Goal: Task Accomplishment & Management: Use online tool/utility

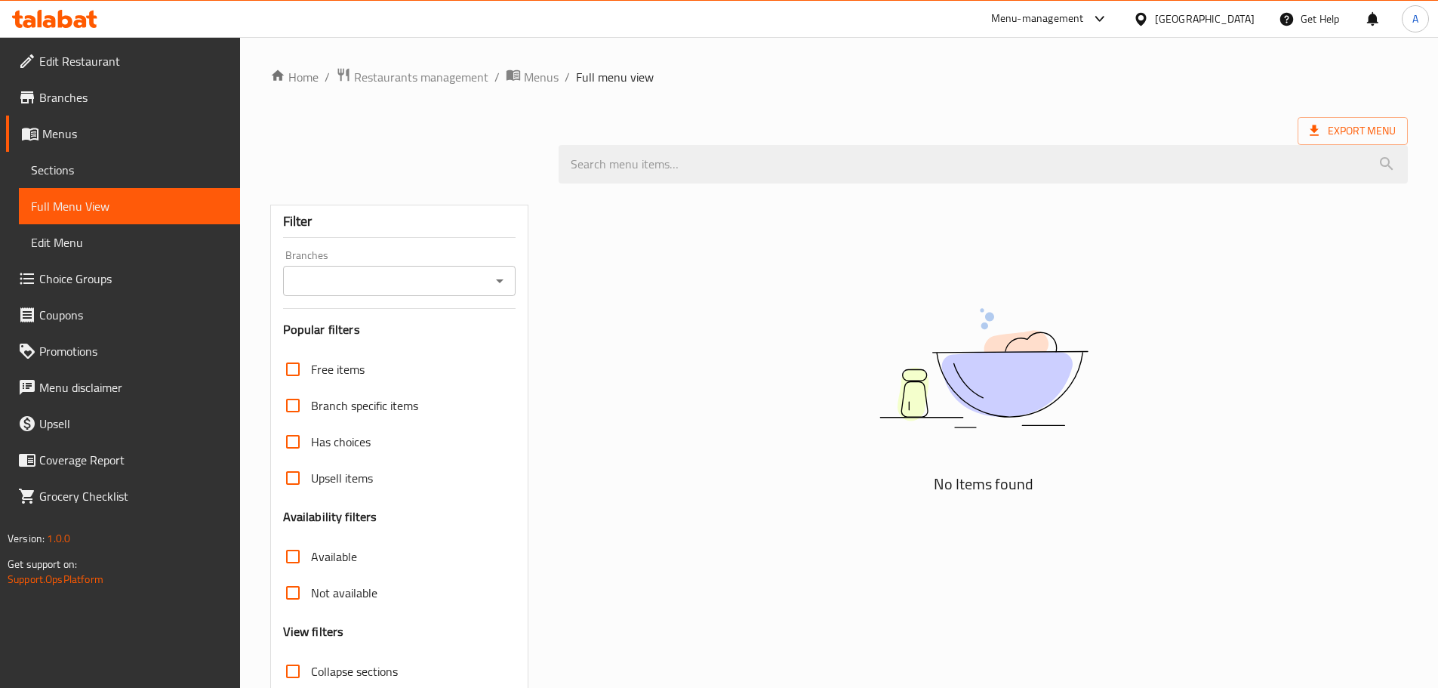
click at [23, 33] on div at bounding box center [54, 19] width 109 height 30
click at [31, 29] on div at bounding box center [54, 19] width 109 height 30
click at [42, 23] on icon at bounding box center [54, 19] width 85 height 18
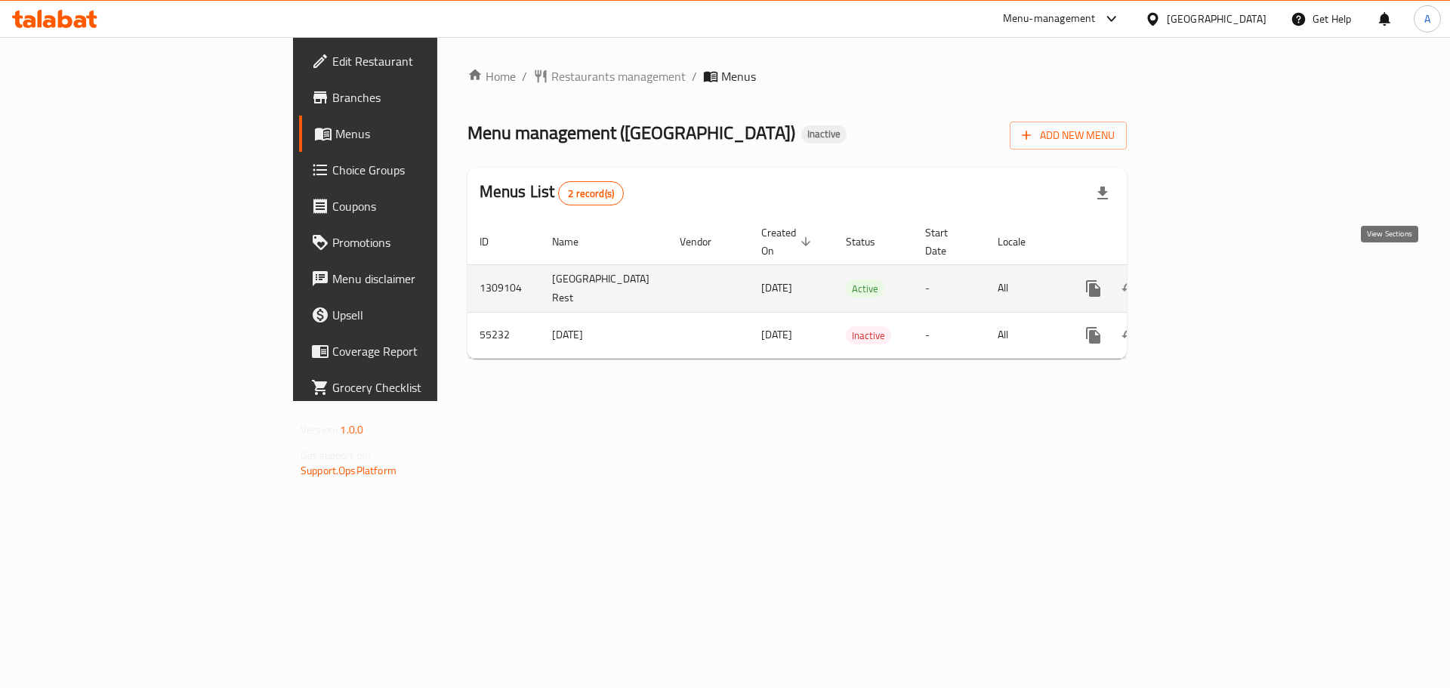
click at [1220, 282] on link "enhanced table" at bounding box center [1202, 288] width 36 height 36
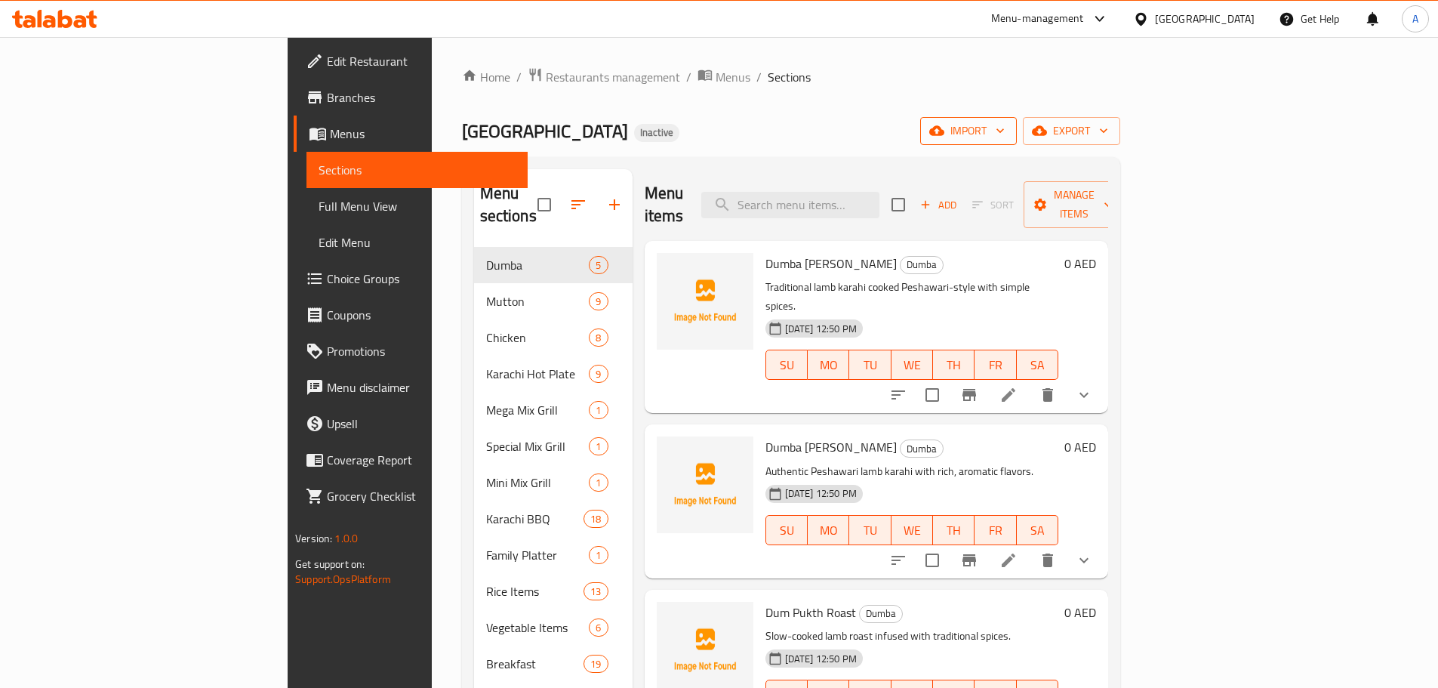
click at [1005, 134] on span "import" at bounding box center [969, 131] width 72 height 19
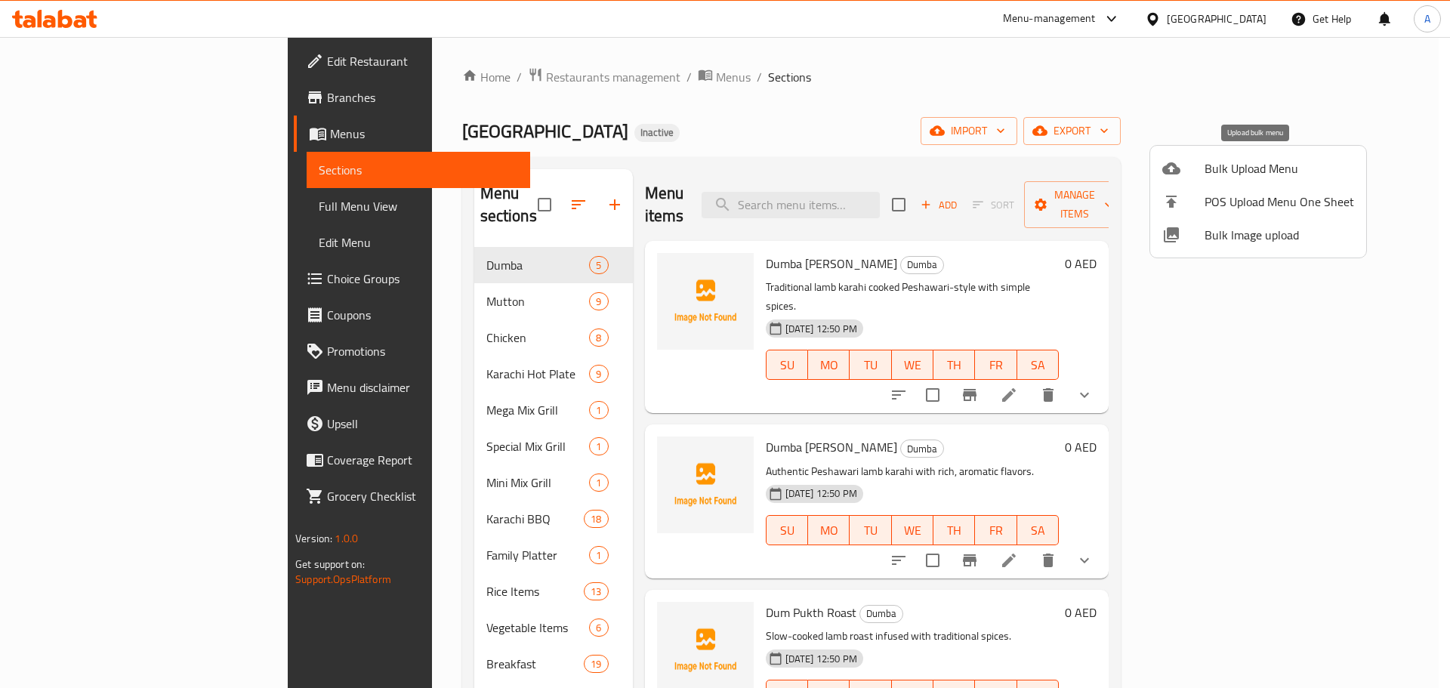
click at [1228, 171] on span "Bulk Upload Menu" at bounding box center [1279, 168] width 150 height 18
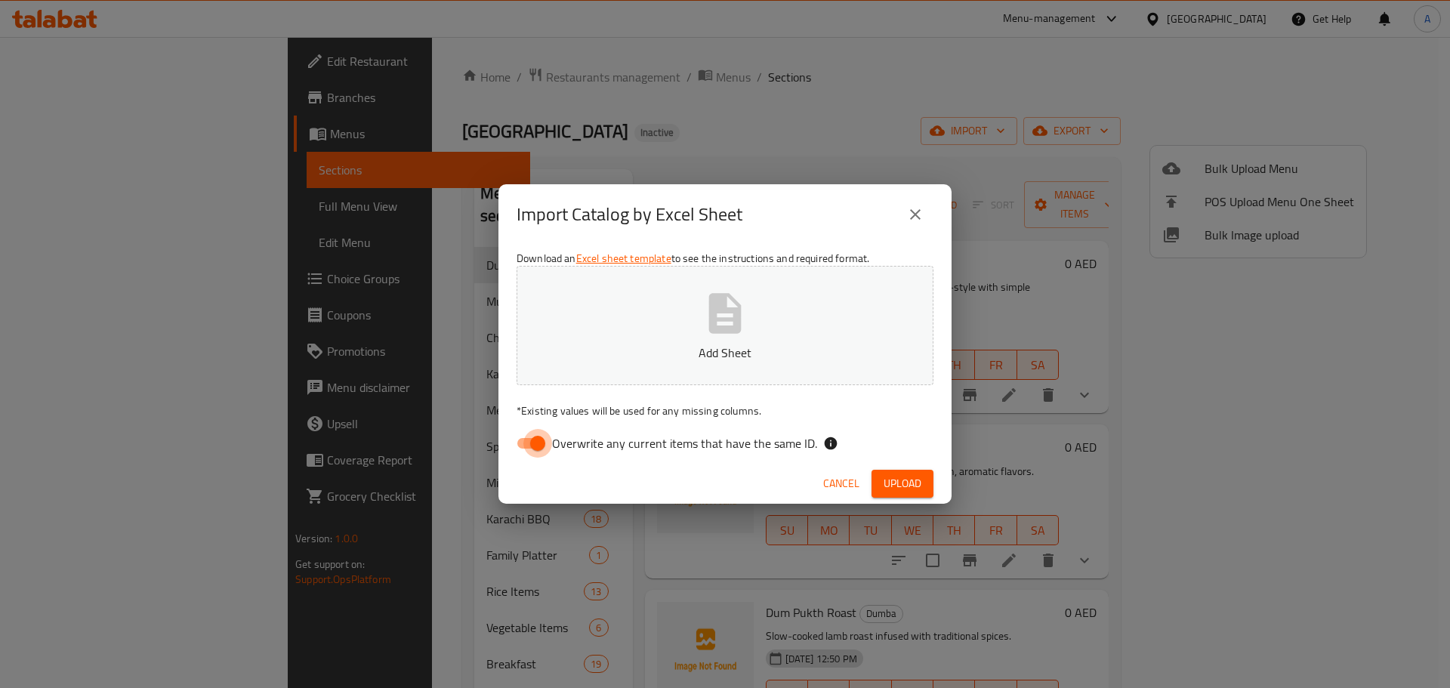
click at [538, 451] on input "Overwrite any current items that have the same ID." at bounding box center [538, 443] width 86 height 29
checkbox input "false"
drag, startPoint x: 834, startPoint y: 483, endPoint x: 870, endPoint y: 469, distance: 38.0
click at [834, 483] on span "Cancel" at bounding box center [841, 483] width 36 height 19
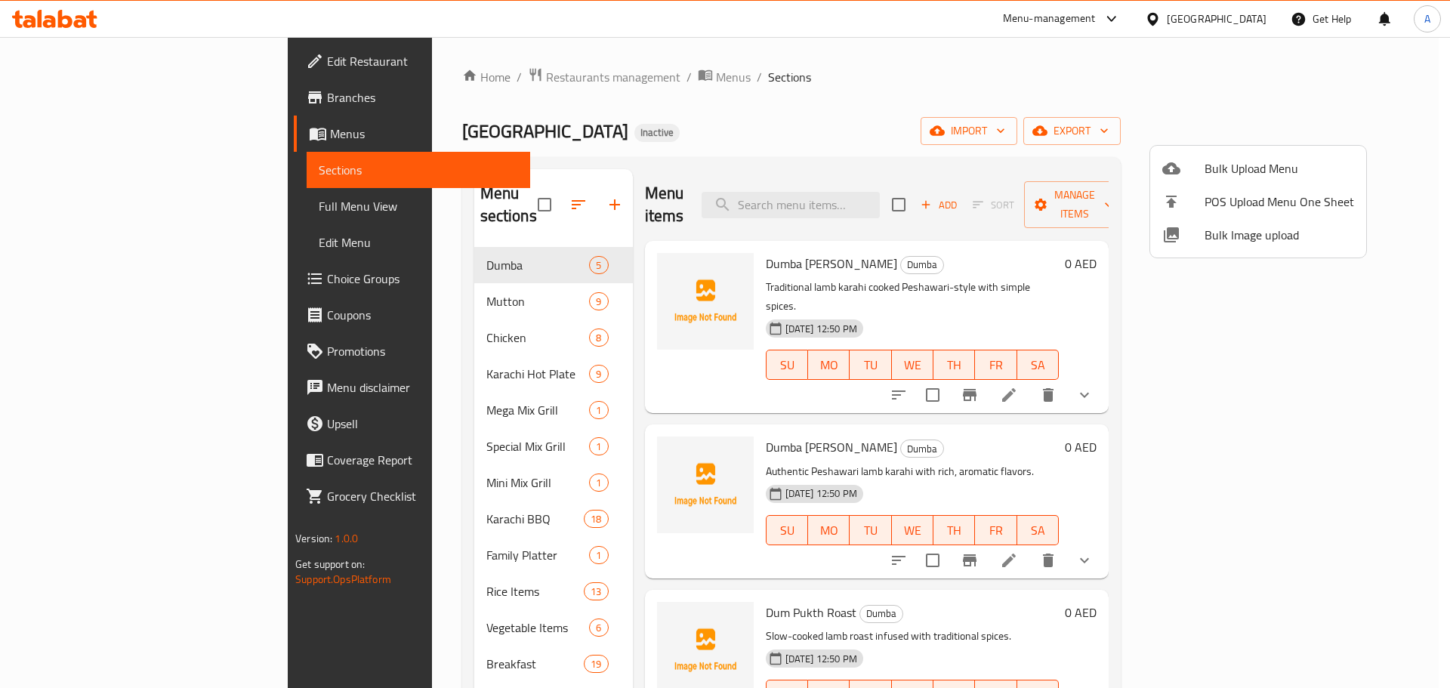
click at [1167, 106] on div at bounding box center [725, 344] width 1450 height 688
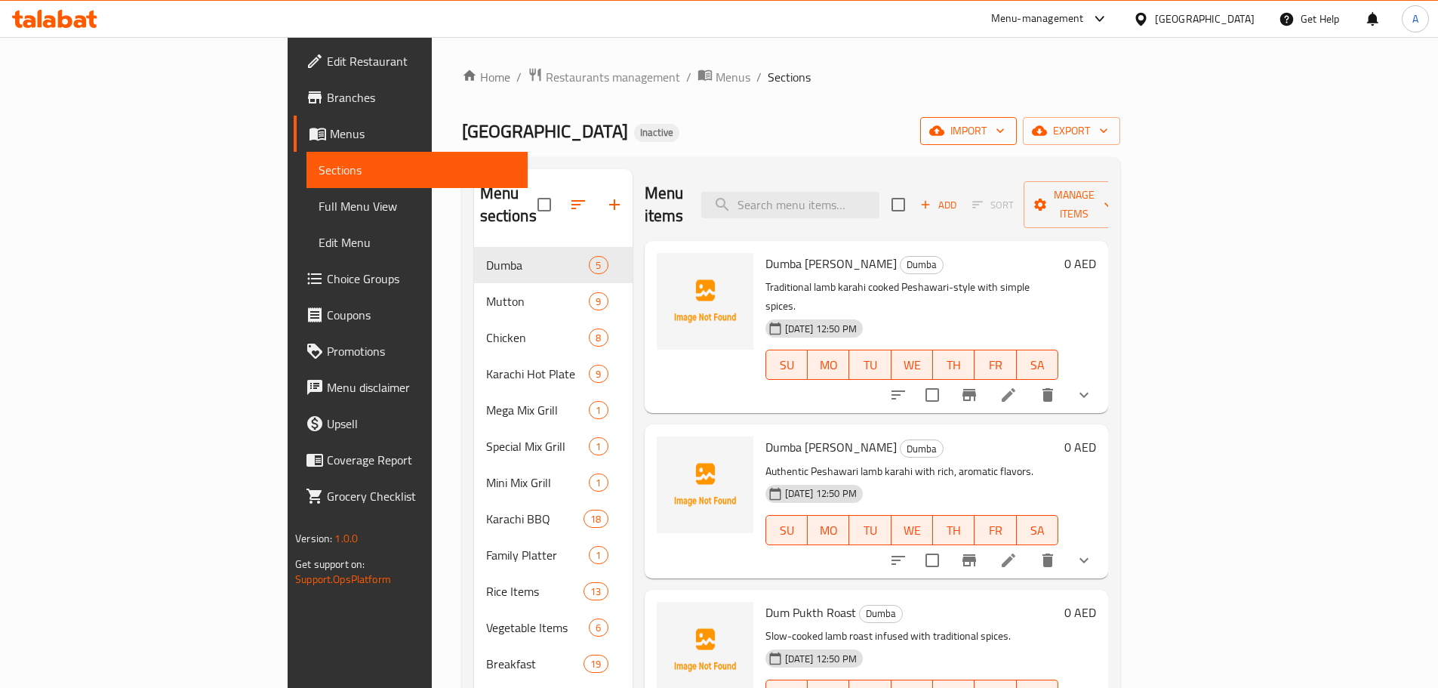
click at [1005, 125] on span "import" at bounding box center [969, 131] width 72 height 19
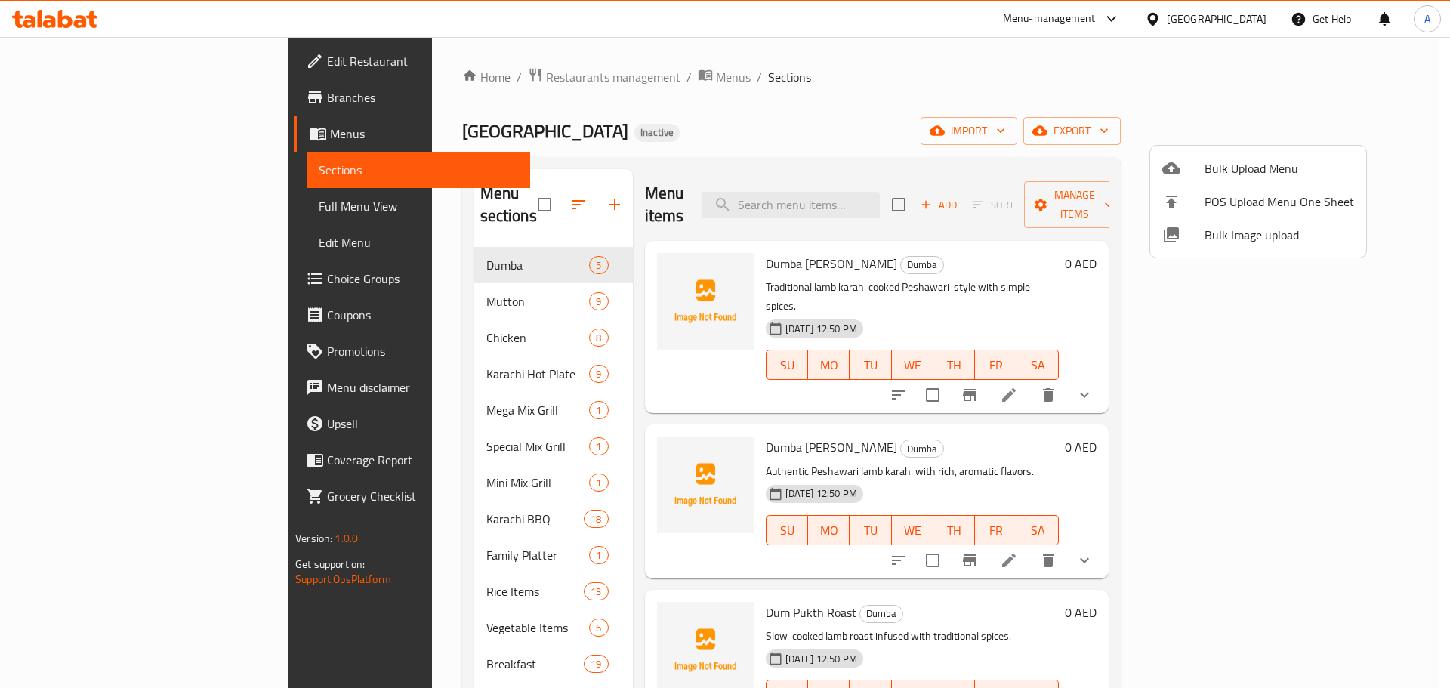
click at [1250, 239] on span "Bulk Image upload" at bounding box center [1279, 235] width 150 height 18
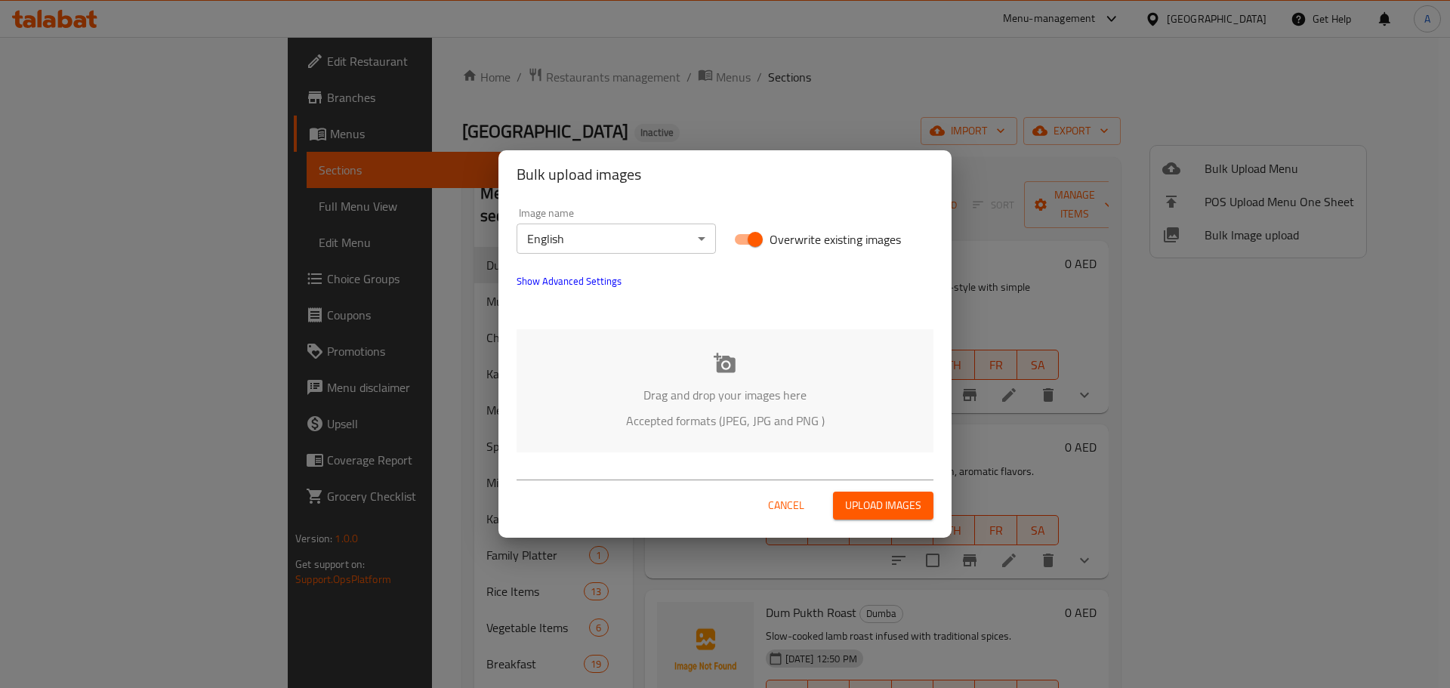
click at [698, 386] on p "Drag and drop your images here" at bounding box center [725, 395] width 372 height 18
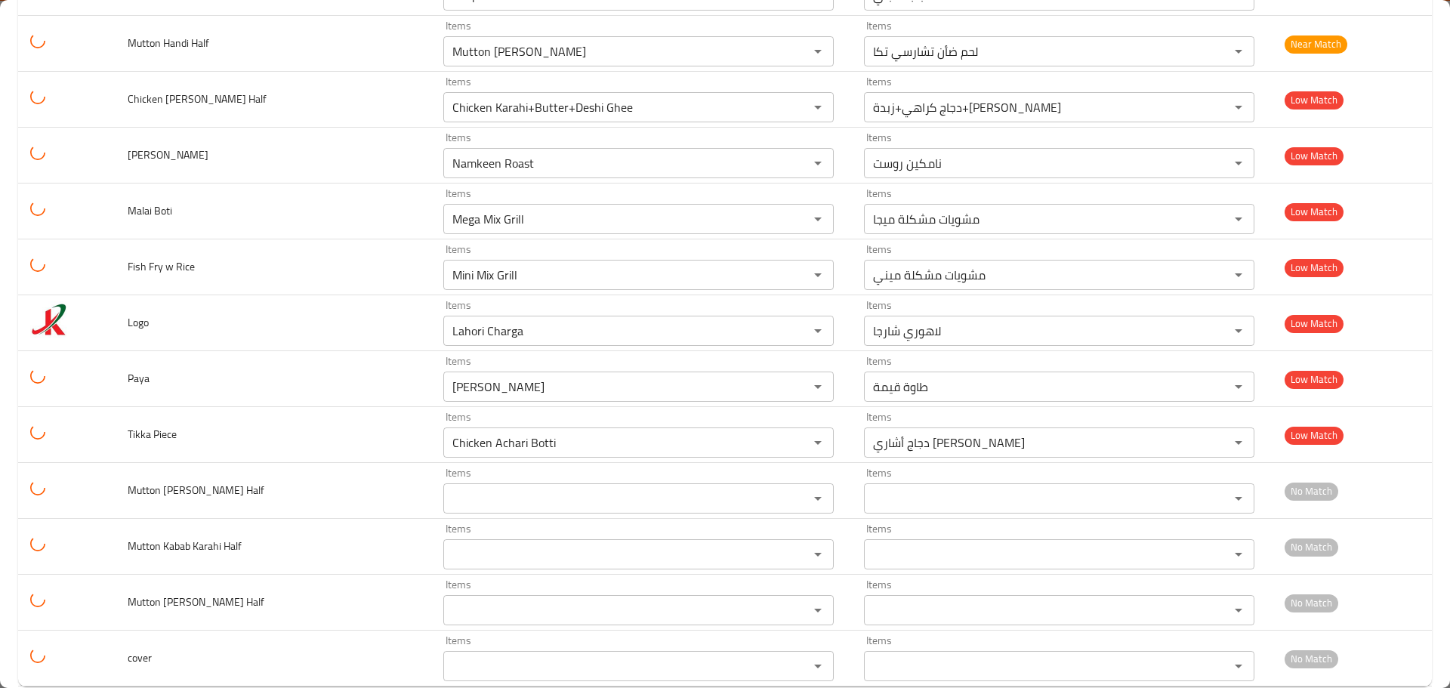
scroll to position [5273, 0]
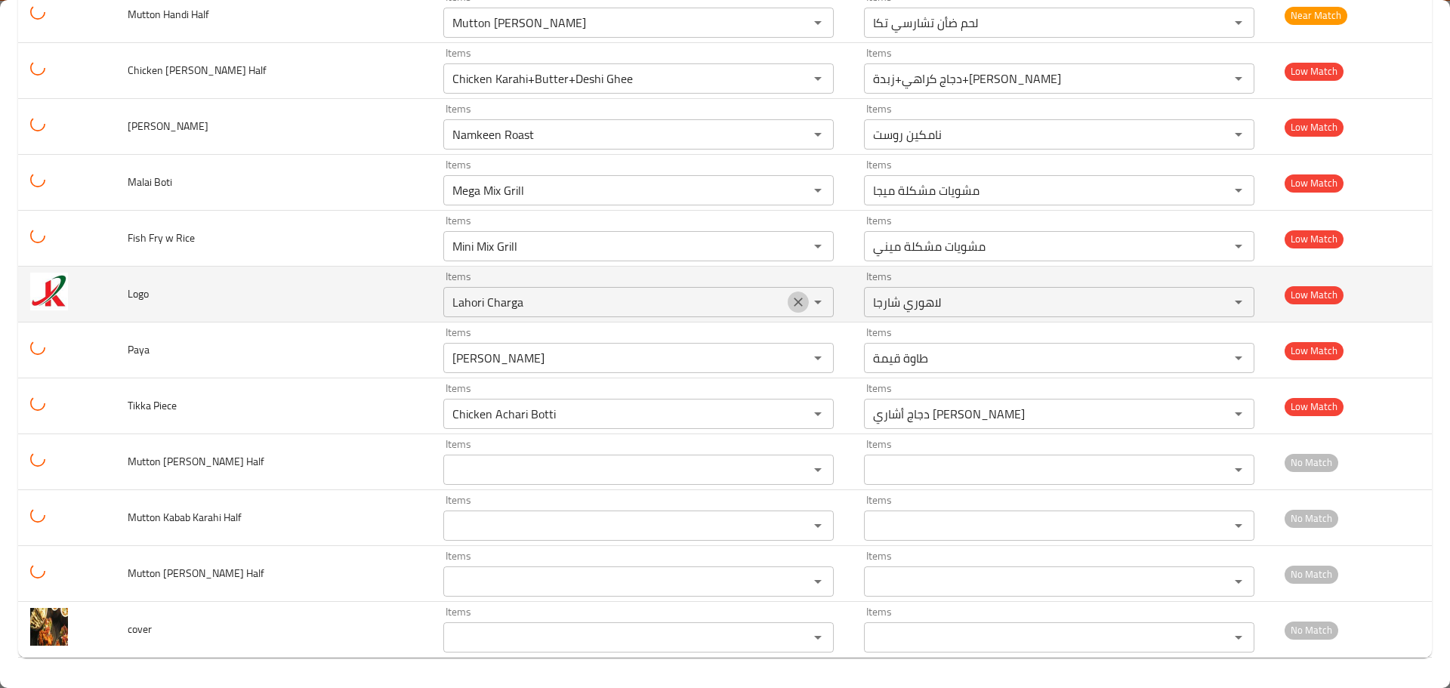
click at [791, 310] on icon "Clear" at bounding box center [798, 301] width 15 height 15
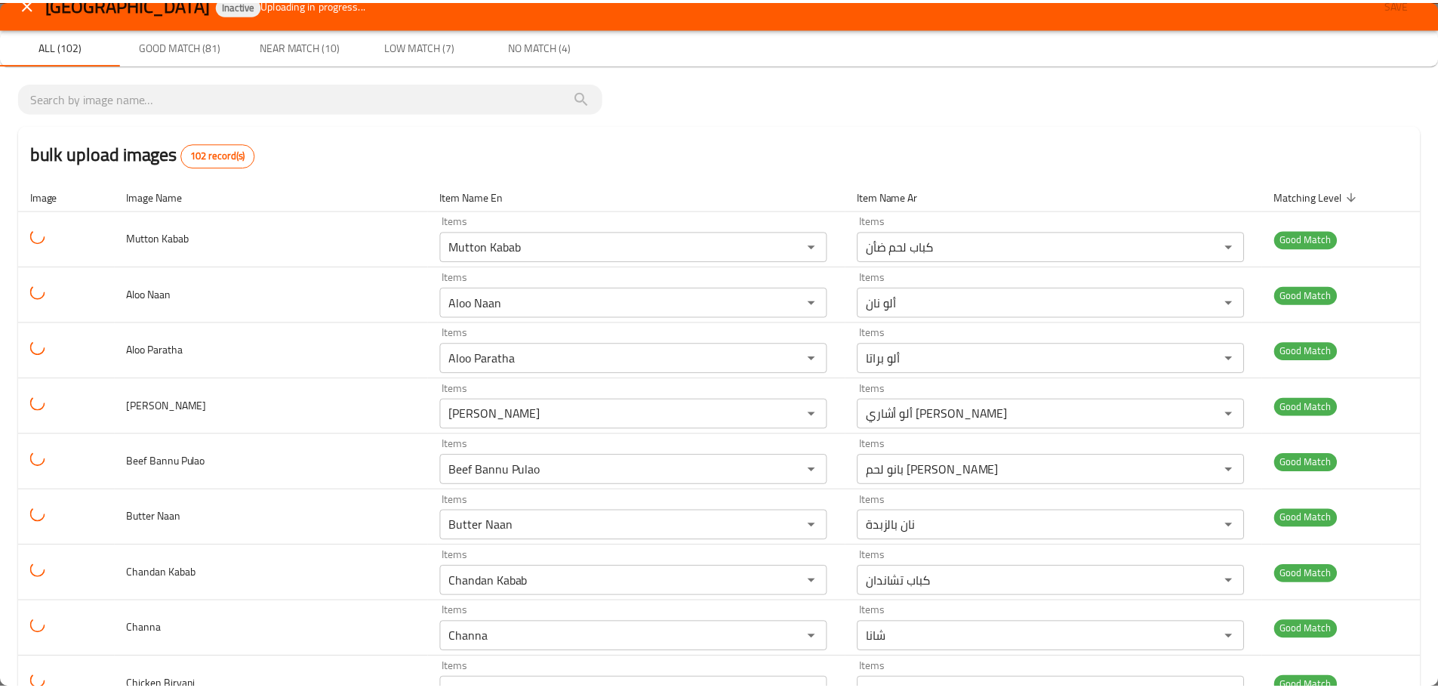
scroll to position [0, 0]
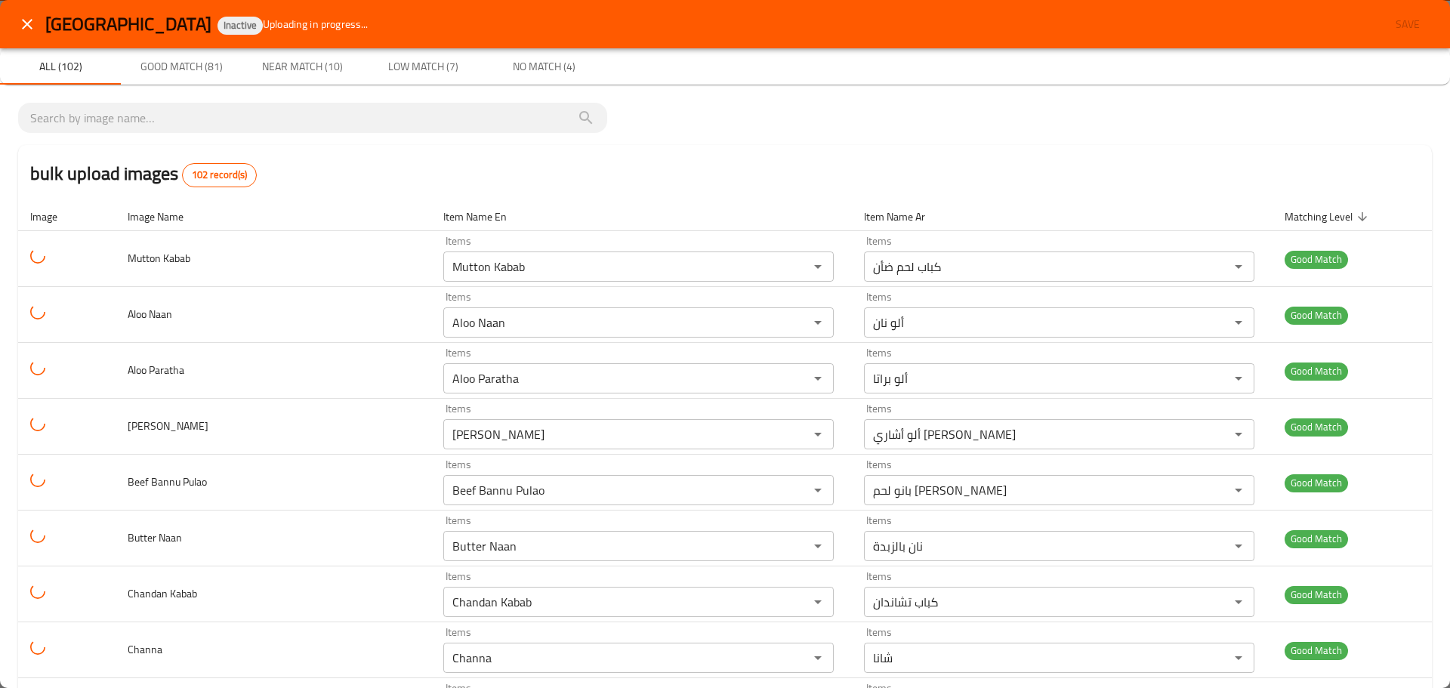
click at [29, 26] on icon "close" at bounding box center [27, 24] width 11 height 11
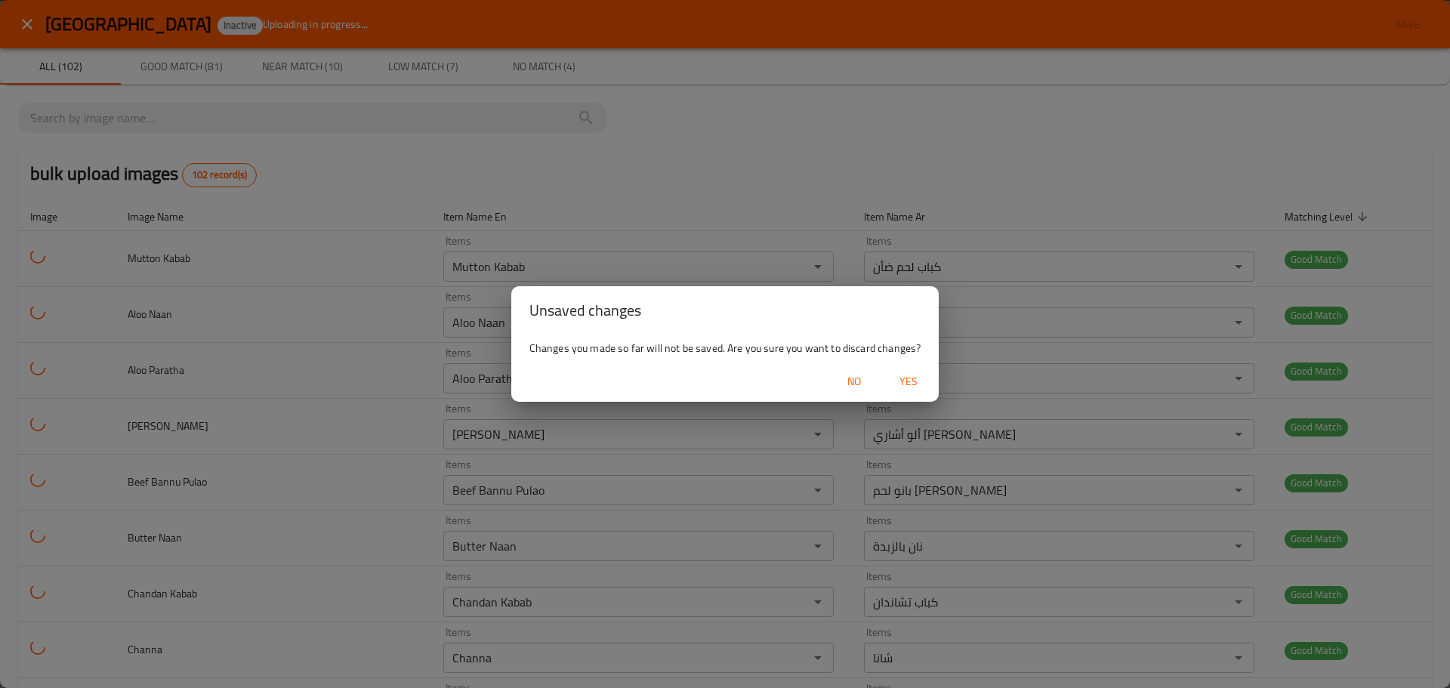
click at [914, 385] on span "Yes" at bounding box center [908, 381] width 36 height 19
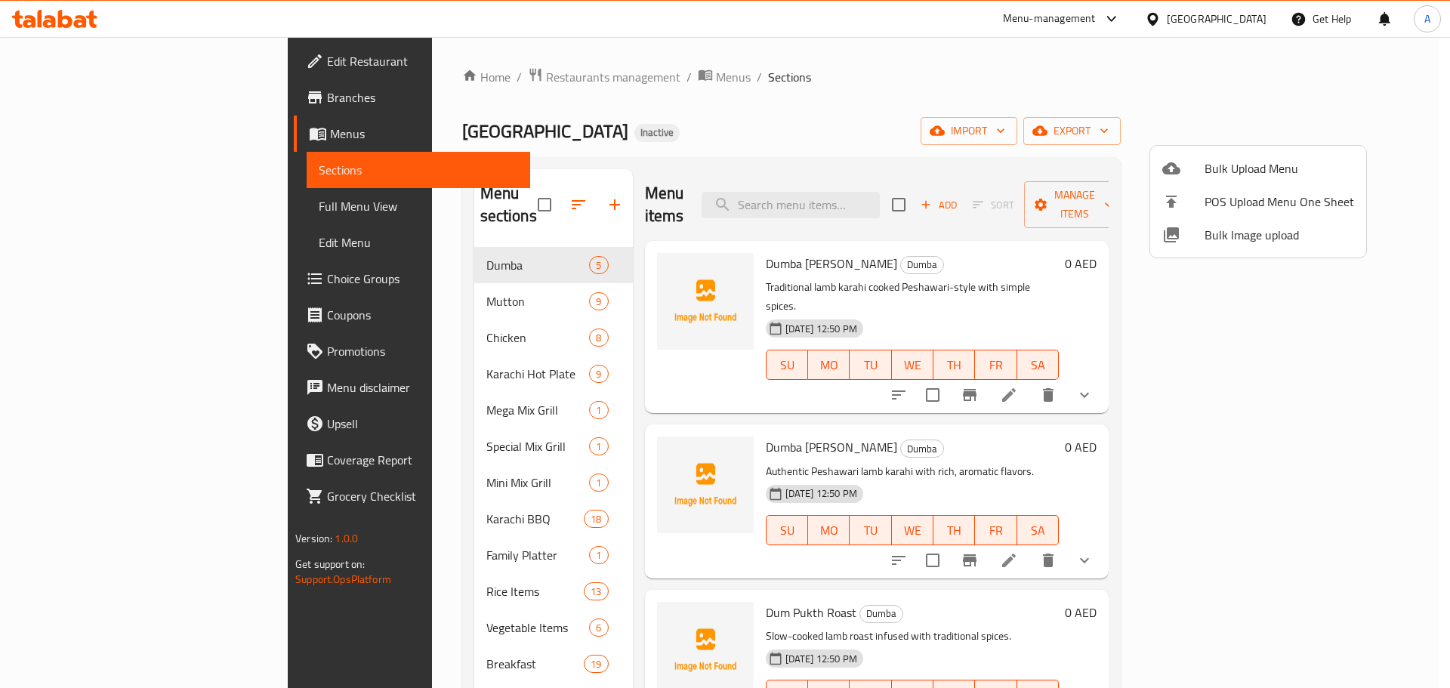
click at [1259, 242] on span "Bulk Image upload" at bounding box center [1279, 235] width 150 height 18
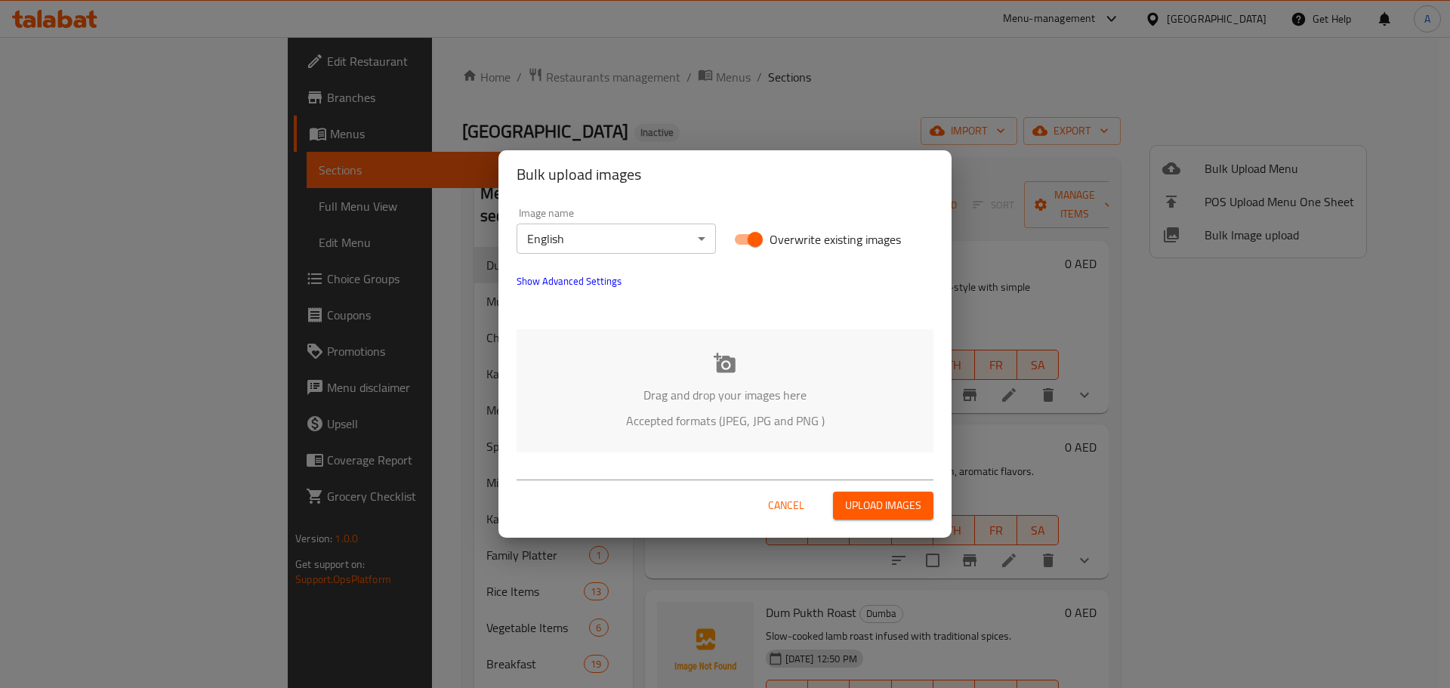
click at [757, 350] on div "Drag and drop your images here Accepted formats (JPEG, JPG and PNG )" at bounding box center [724, 390] width 417 height 123
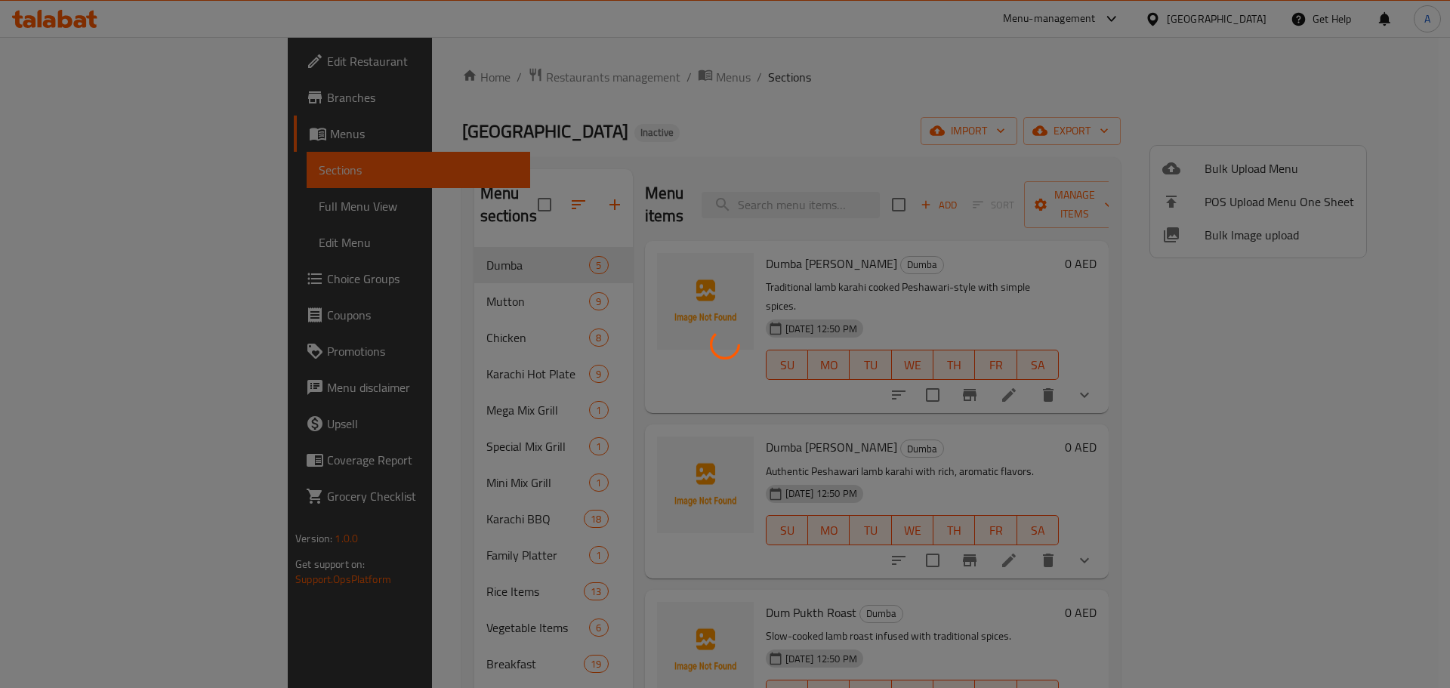
click at [757, 147] on div at bounding box center [725, 344] width 1450 height 688
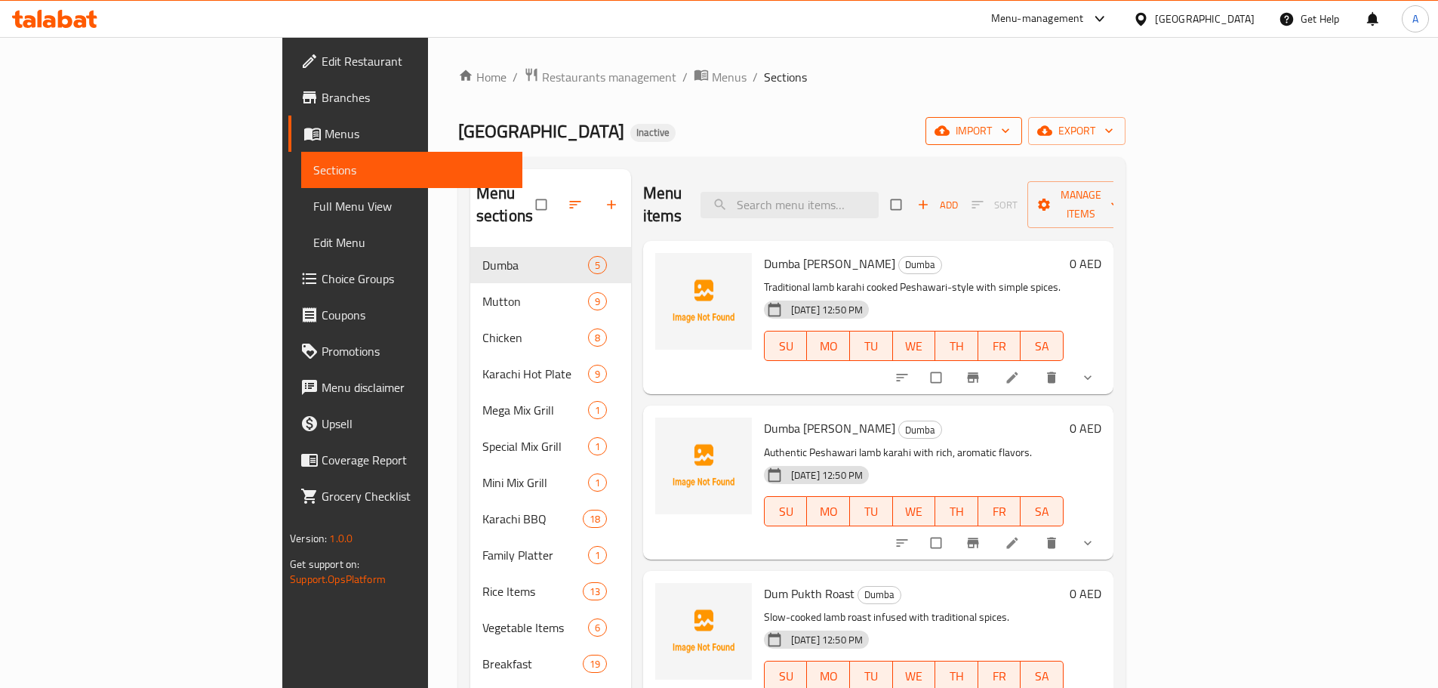
click at [1010, 126] on span "import" at bounding box center [974, 131] width 72 height 19
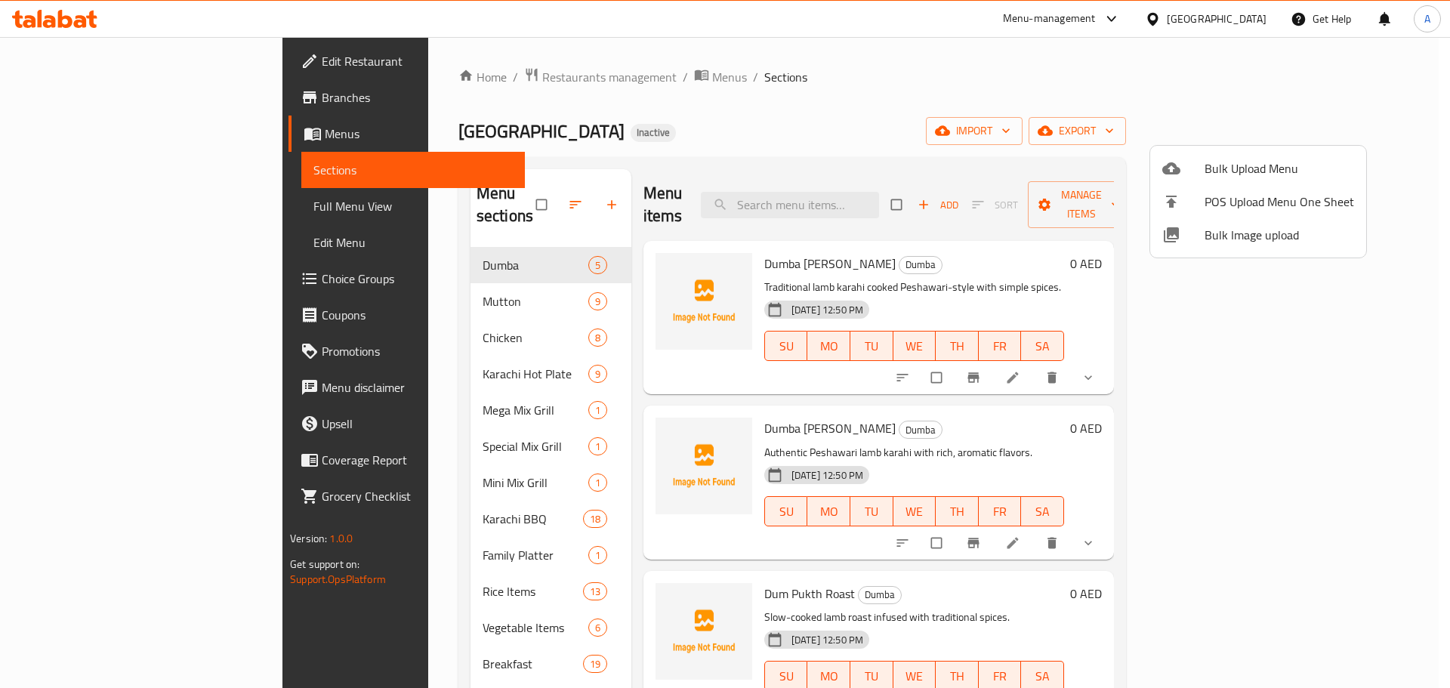
click at [1218, 226] on span "Bulk Image upload" at bounding box center [1279, 235] width 150 height 18
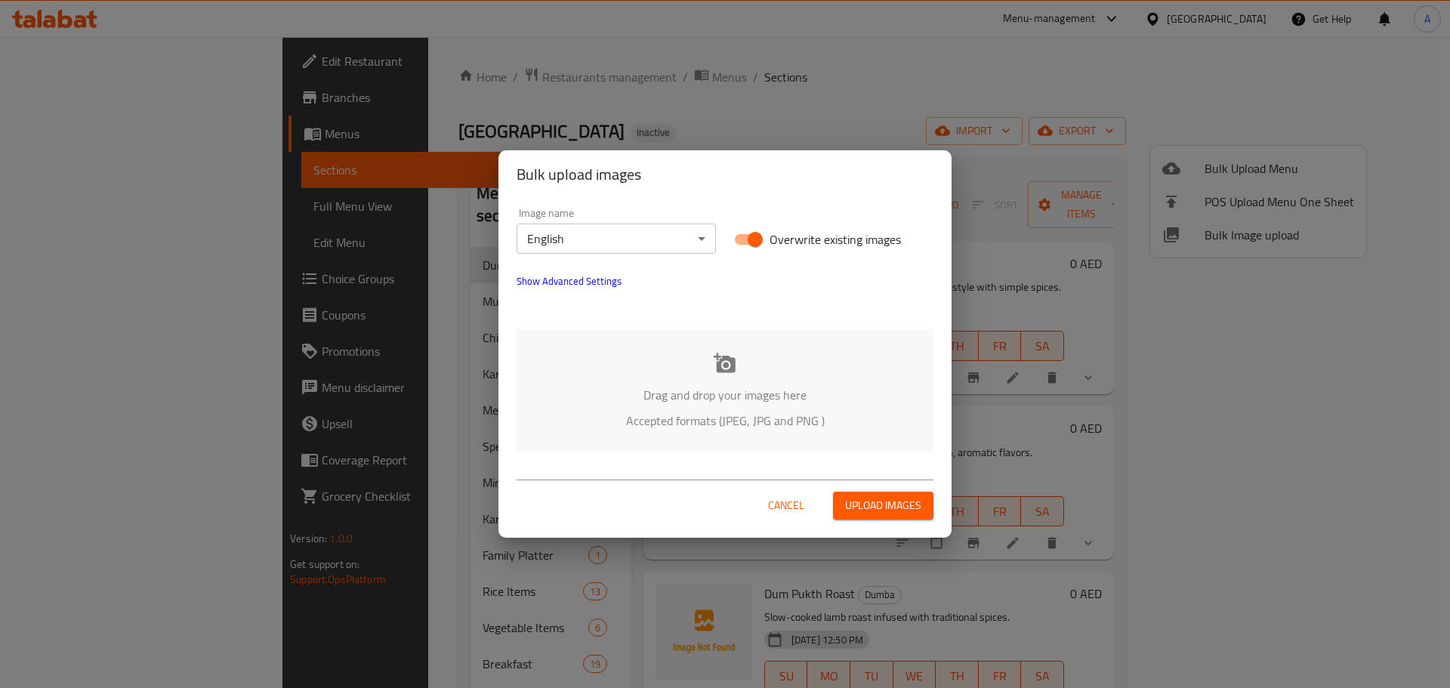
click at [729, 363] on icon at bounding box center [725, 363] width 23 height 23
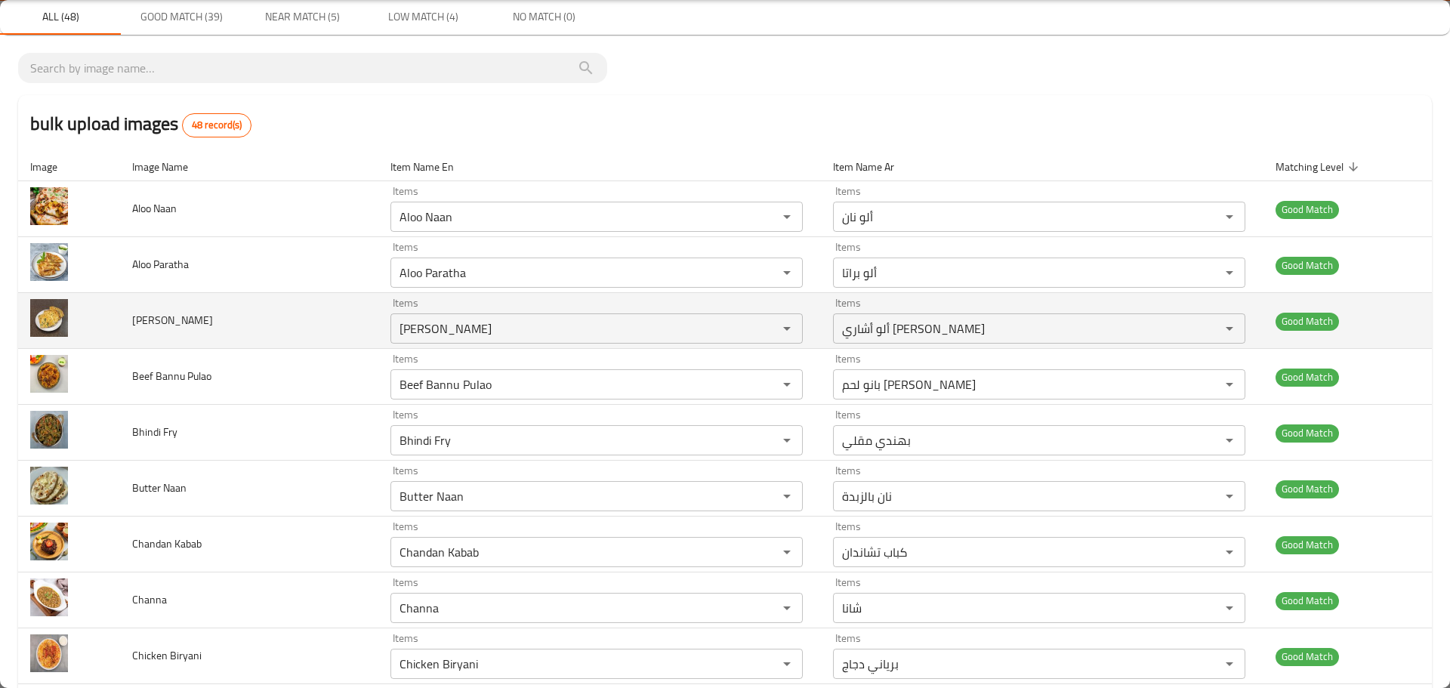
scroll to position [76, 0]
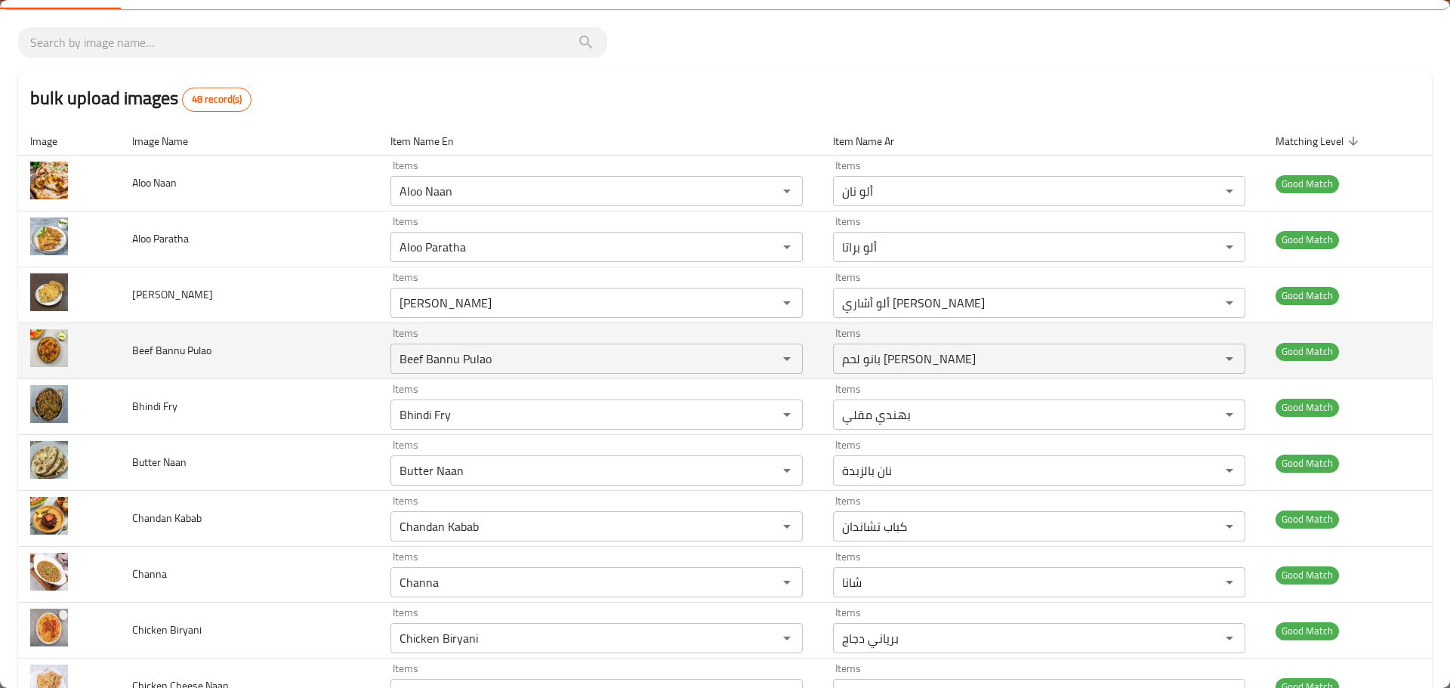
click at [190, 347] on span "Beef Bannu Pulao" at bounding box center [171, 351] width 79 height 20
click at [298, 329] on td "Beef Bannu Pulao" at bounding box center [248, 351] width 257 height 56
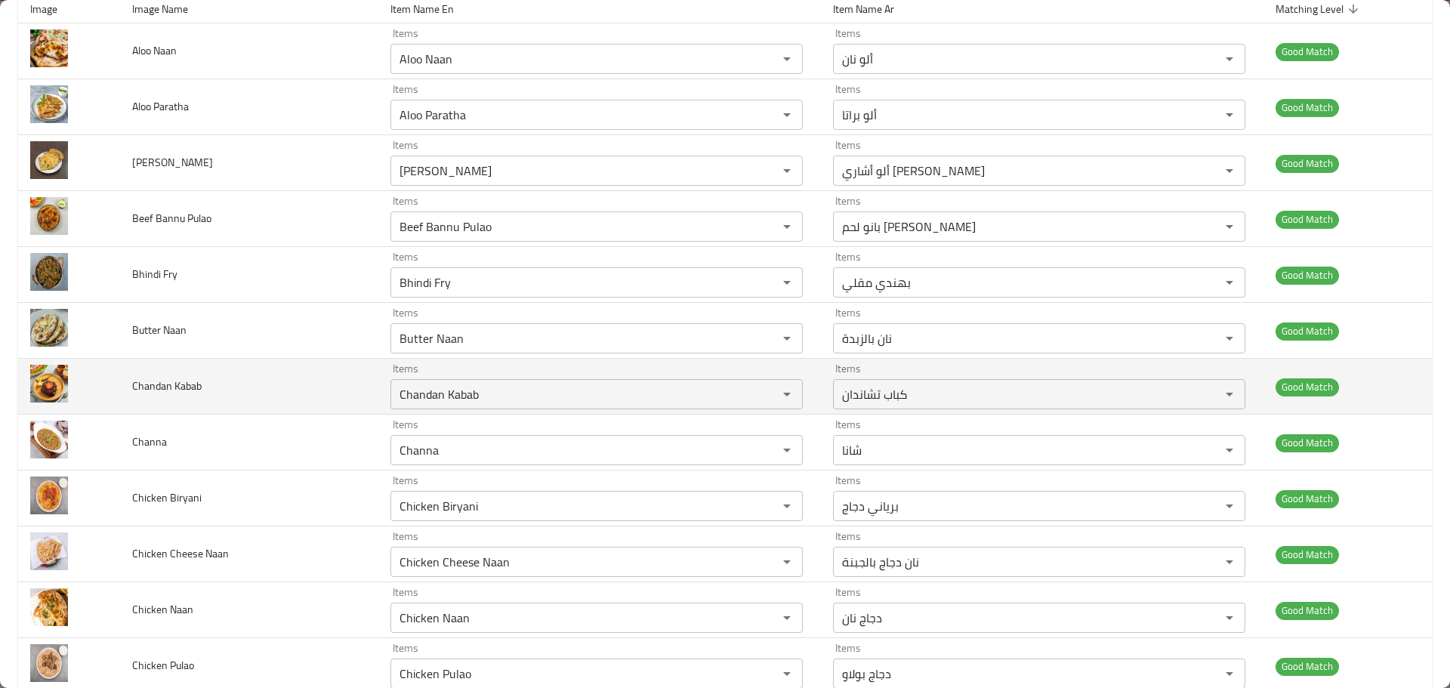
scroll to position [227, 0]
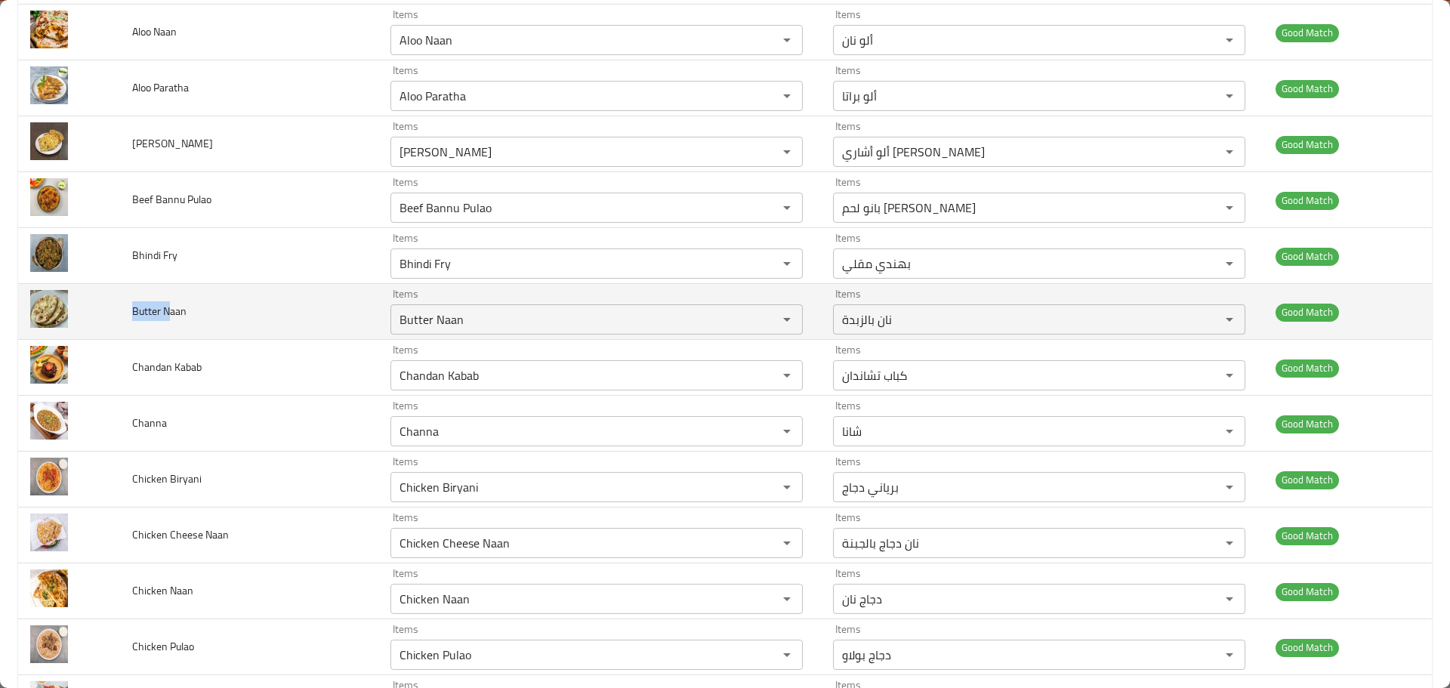
drag, startPoint x: 127, startPoint y: 310, endPoint x: 169, endPoint y: 310, distance: 42.3
click at [169, 310] on td "Butter Naan" at bounding box center [248, 312] width 257 height 56
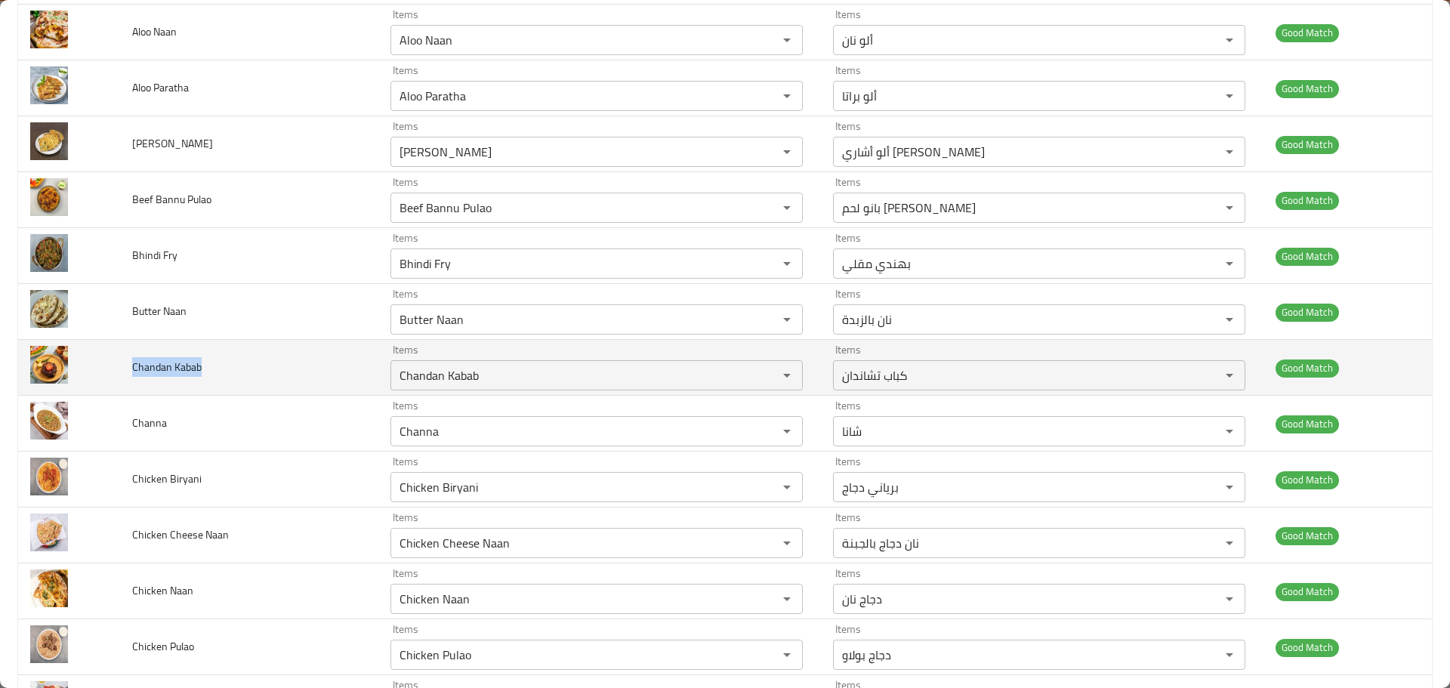
drag, startPoint x: 122, startPoint y: 369, endPoint x: 207, endPoint y: 369, distance: 85.3
click at [207, 369] on td "Chandan Kabab" at bounding box center [248, 368] width 257 height 56
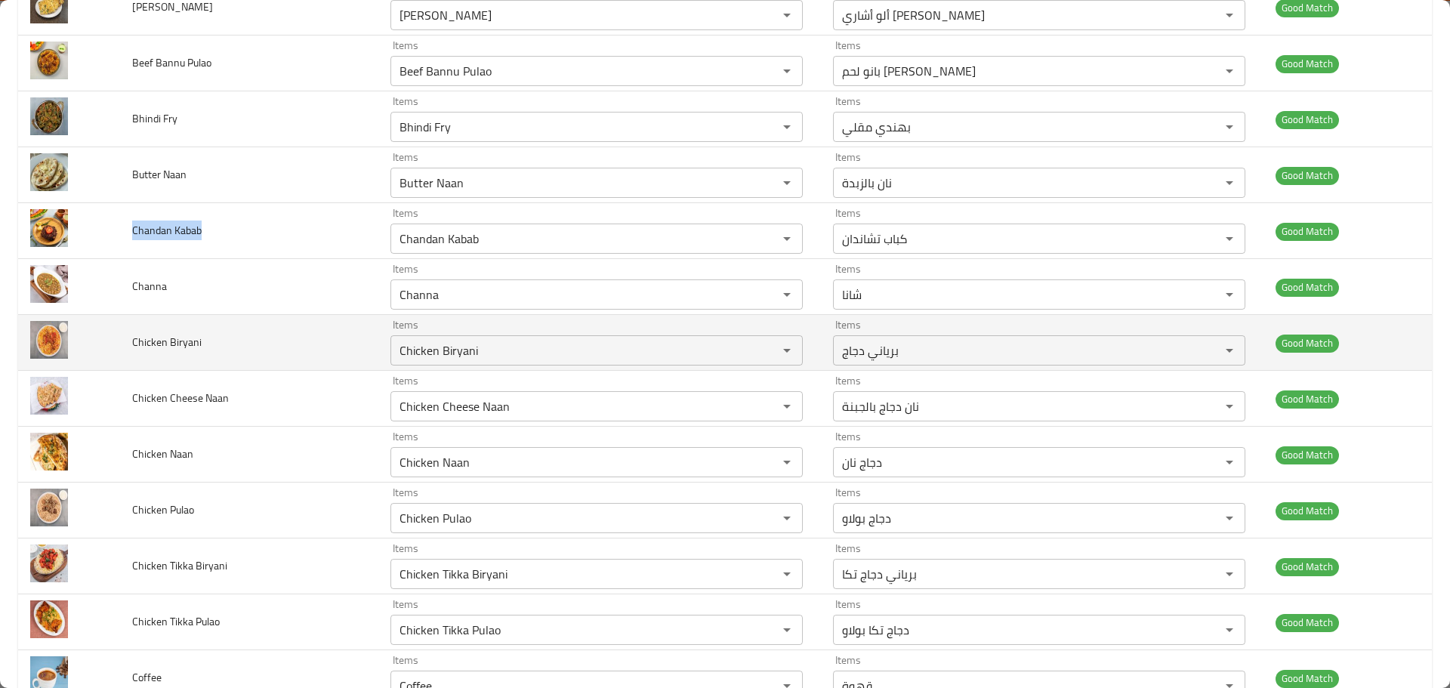
scroll to position [378, 0]
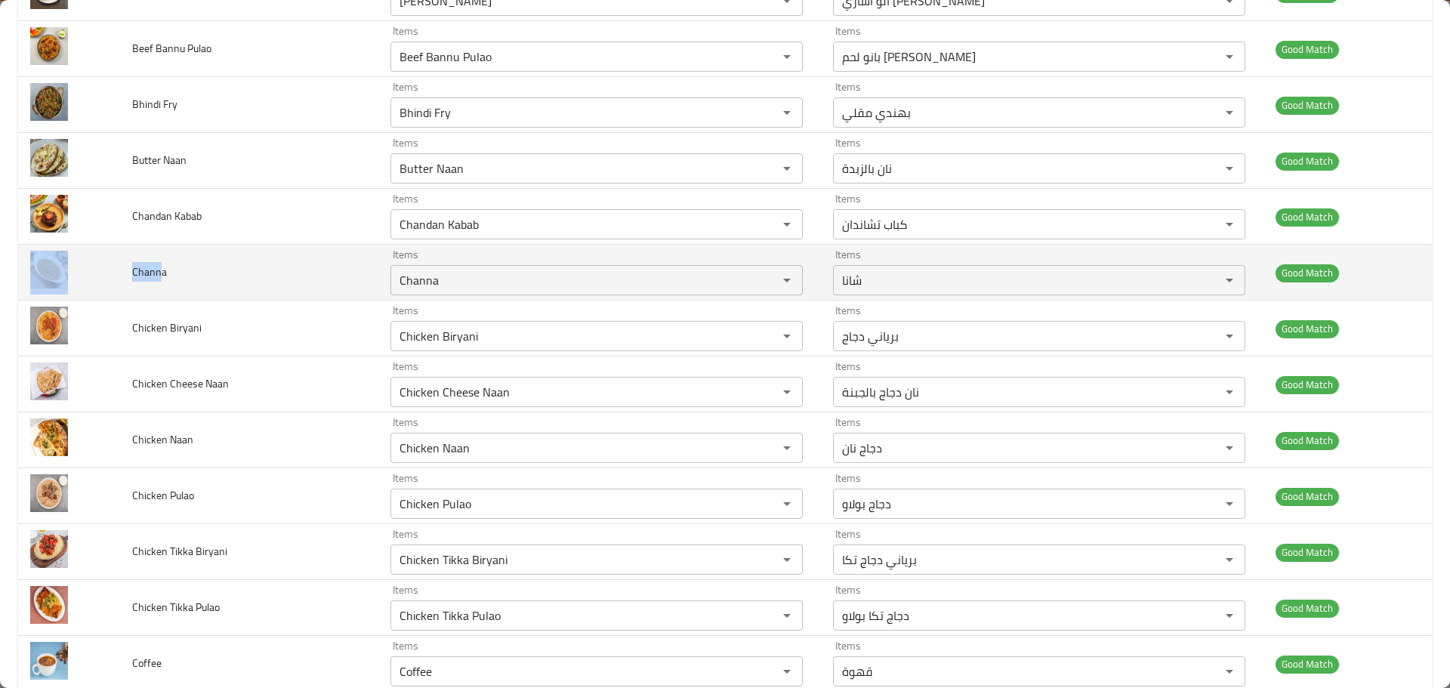
drag, startPoint x: 129, startPoint y: 294, endPoint x: 160, endPoint y: 292, distance: 31.0
click at [160, 292] on tr "Channa Items Channa Items Items شانا Items Good Match" at bounding box center [725, 273] width 1414 height 56
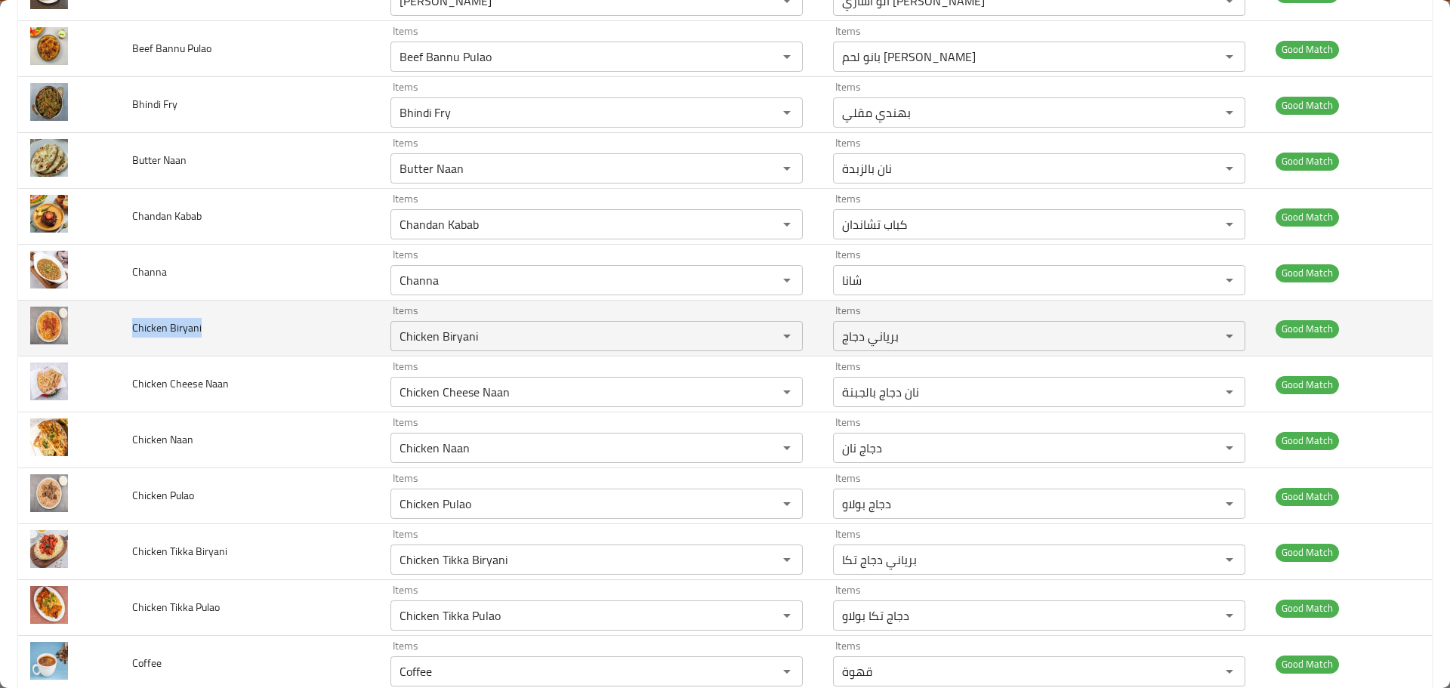
drag, startPoint x: 122, startPoint y: 331, endPoint x: 209, endPoint y: 331, distance: 87.6
click at [209, 331] on td "Chicken Biryani" at bounding box center [248, 329] width 257 height 56
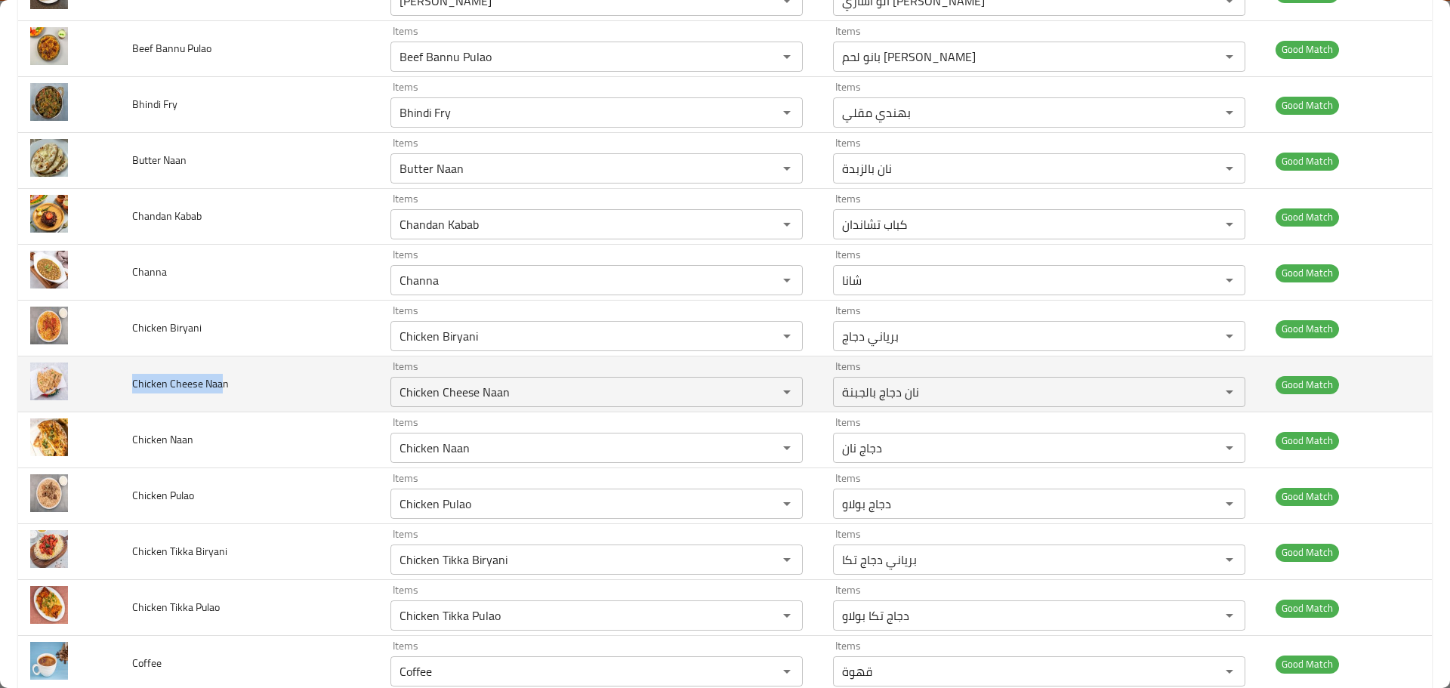
drag, startPoint x: 128, startPoint y: 378, endPoint x: 222, endPoint y: 381, distance: 94.5
click at [222, 381] on td "Chicken Cheese Naan" at bounding box center [248, 384] width 257 height 56
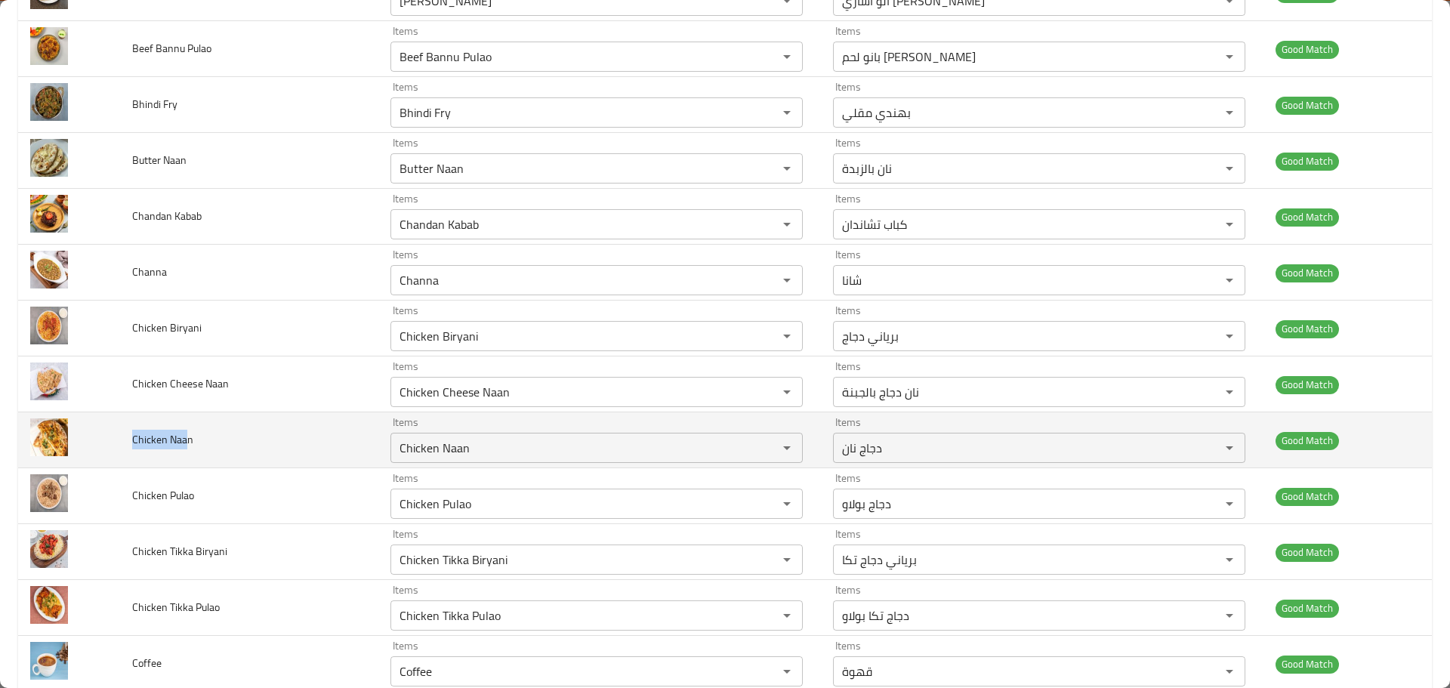
drag, startPoint x: 134, startPoint y: 433, endPoint x: 184, endPoint y: 433, distance: 50.6
click at [184, 433] on span "Chicken Naan" at bounding box center [162, 440] width 61 height 20
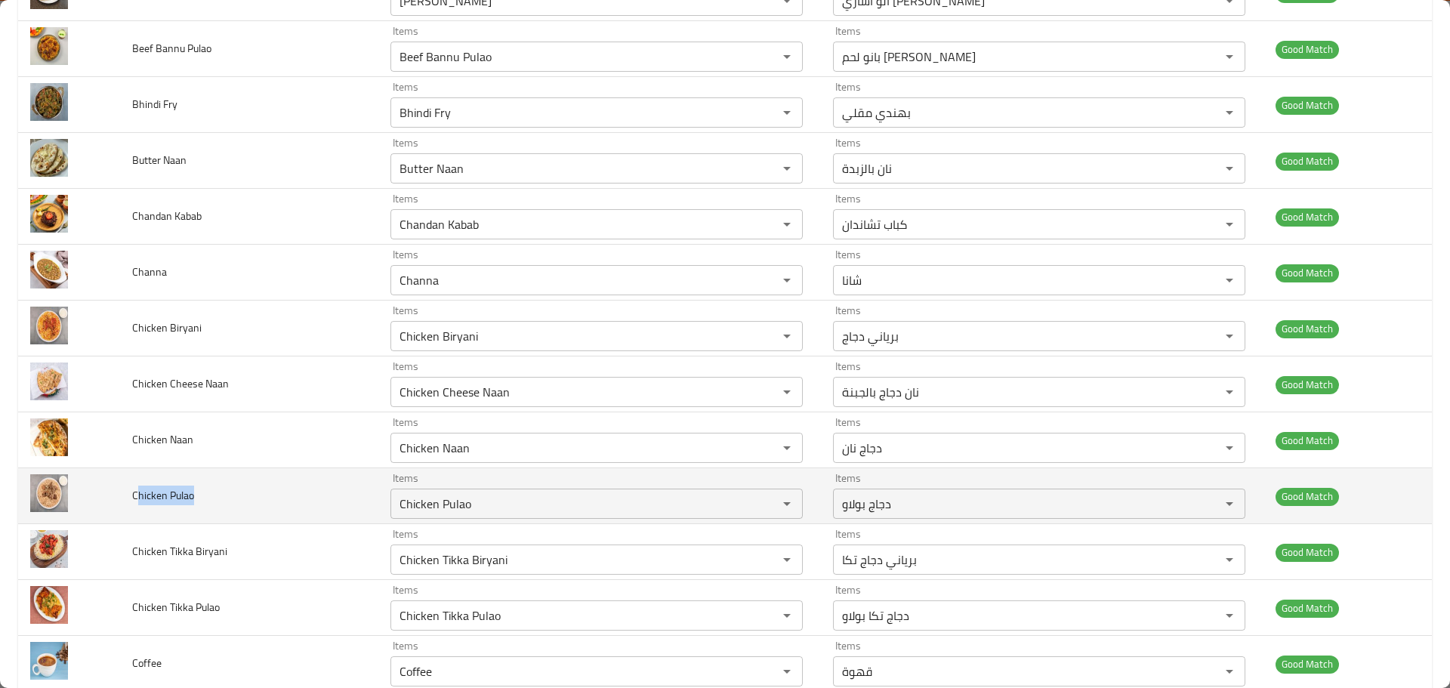
drag, startPoint x: 136, startPoint y: 489, endPoint x: 196, endPoint y: 497, distance: 61.0
click at [196, 497] on td "Chicken Pulao" at bounding box center [248, 496] width 257 height 56
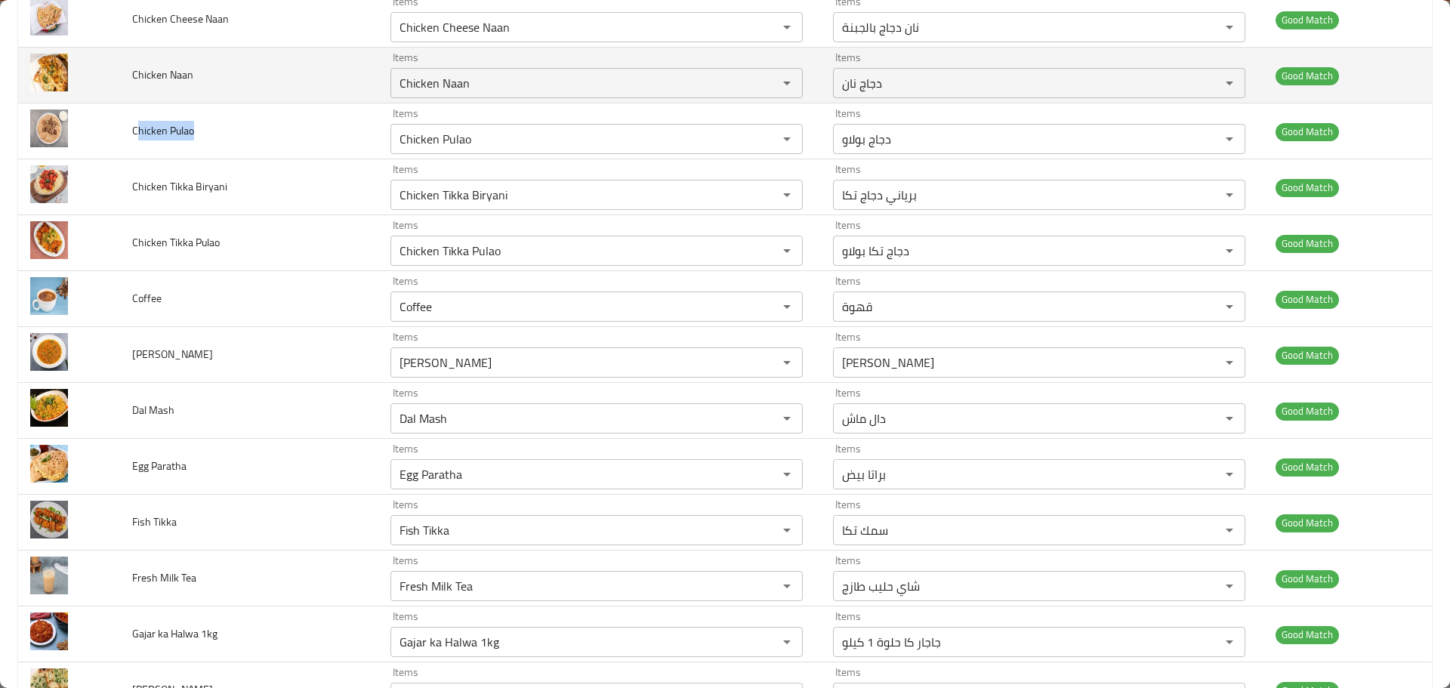
scroll to position [755, 0]
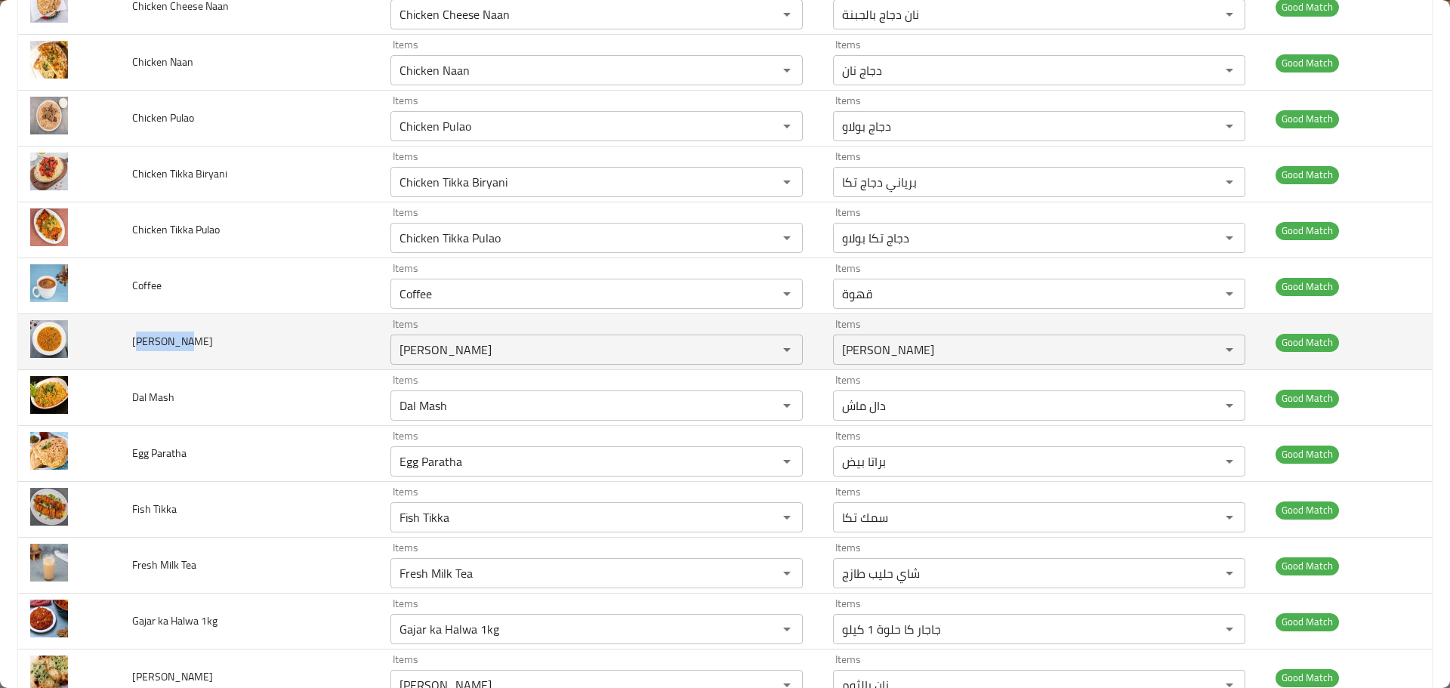
drag, startPoint x: 140, startPoint y: 337, endPoint x: 183, endPoint y: 345, distance: 43.8
click at [183, 345] on td "Dal Channa" at bounding box center [248, 342] width 257 height 56
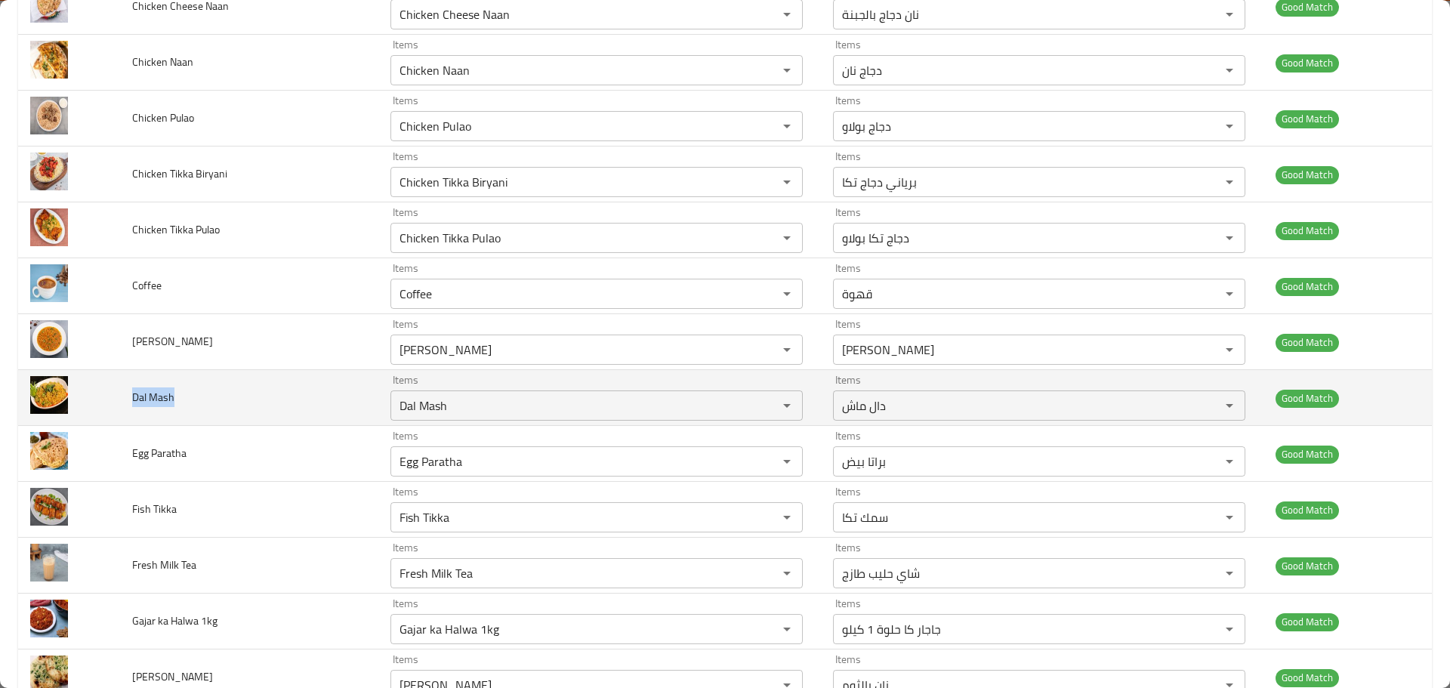
drag, startPoint x: 132, startPoint y: 401, endPoint x: 185, endPoint y: 406, distance: 53.1
click at [185, 406] on td "Dal Mash" at bounding box center [248, 398] width 257 height 56
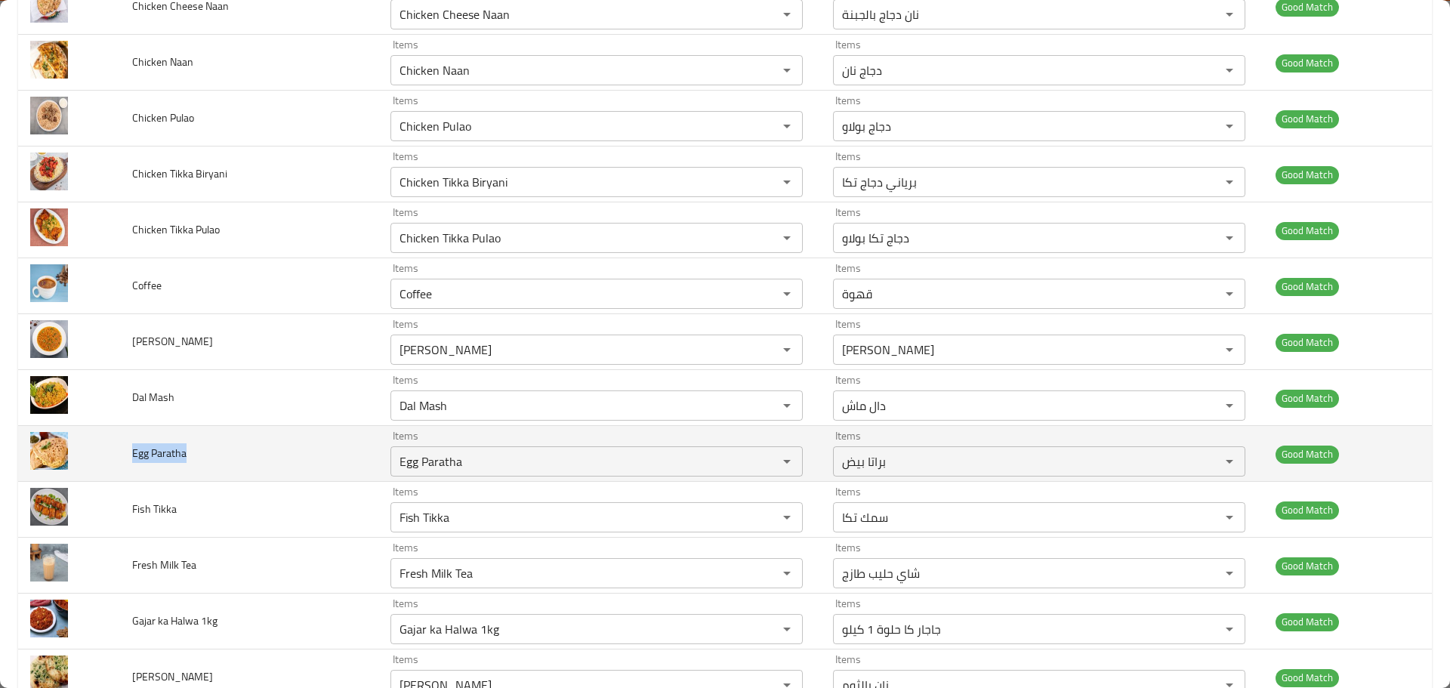
drag, startPoint x: 187, startPoint y: 457, endPoint x: 228, endPoint y: 462, distance: 41.1
click at [228, 462] on td "Egg Paratha" at bounding box center [248, 454] width 257 height 56
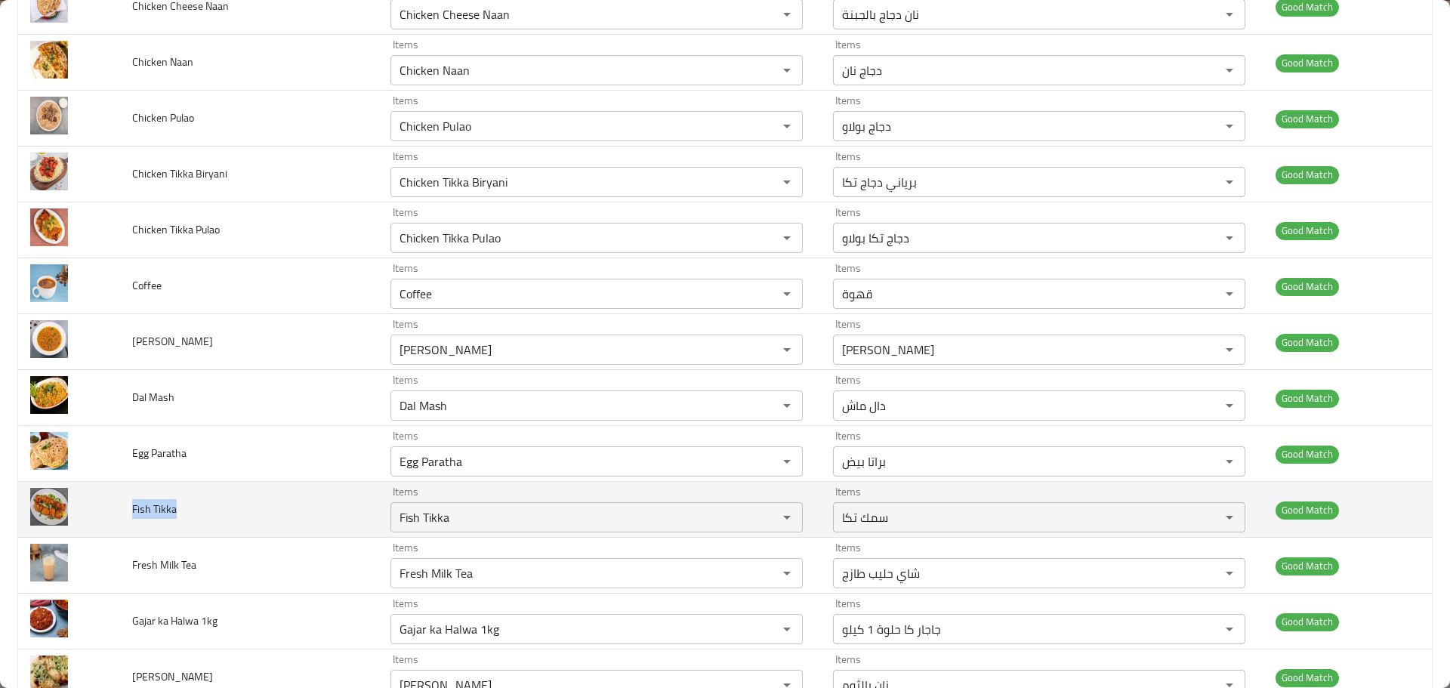
drag, startPoint x: 183, startPoint y: 516, endPoint x: 229, endPoint y: 523, distance: 46.7
click at [229, 523] on td "Fish Tikka" at bounding box center [248, 510] width 257 height 56
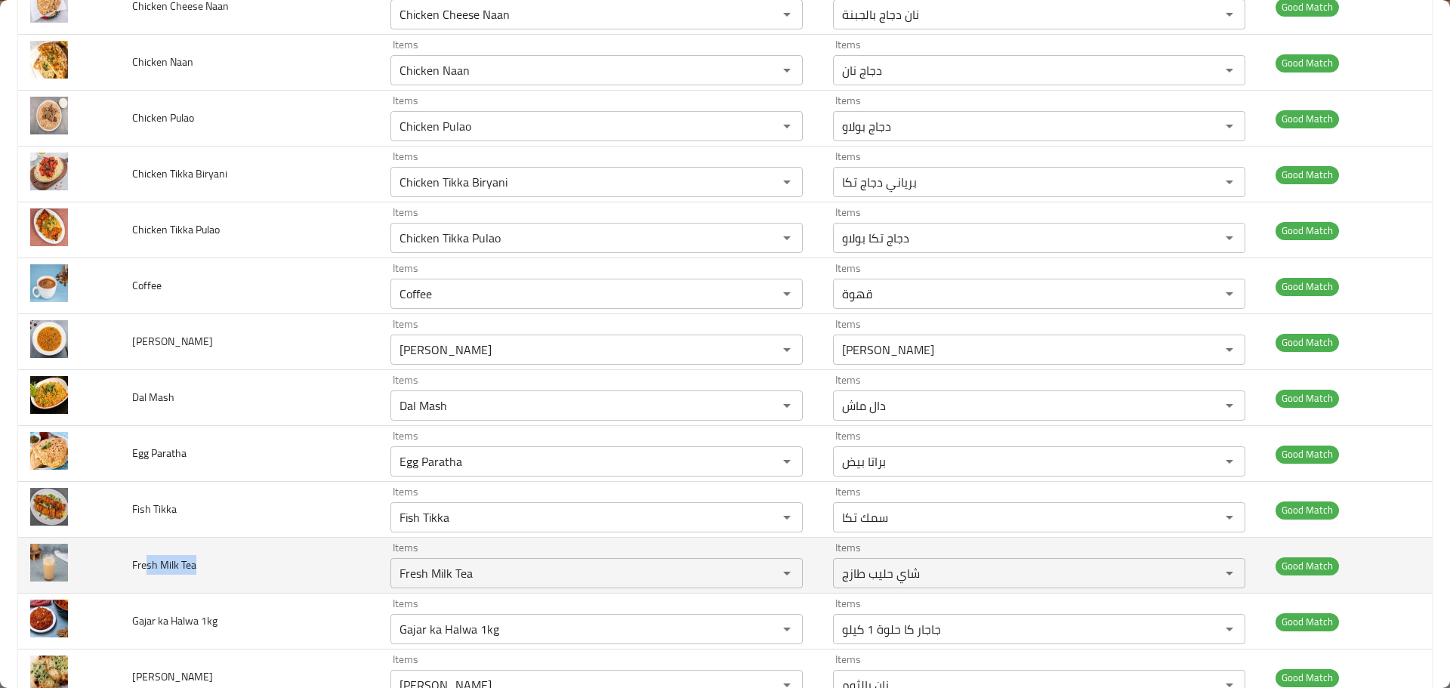
drag, startPoint x: 160, startPoint y: 569, endPoint x: 202, endPoint y: 569, distance: 41.5
click at [202, 569] on td "Fresh Milk Tea" at bounding box center [248, 566] width 257 height 56
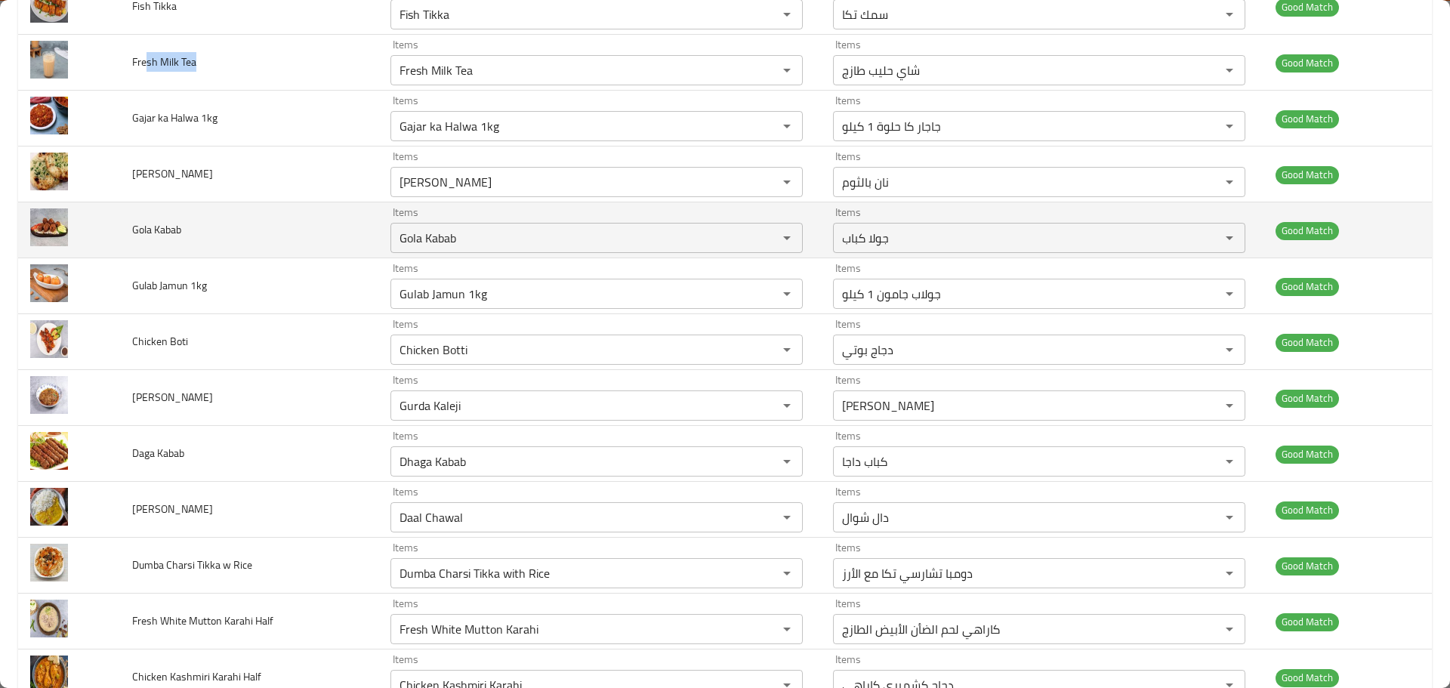
scroll to position [1284, 0]
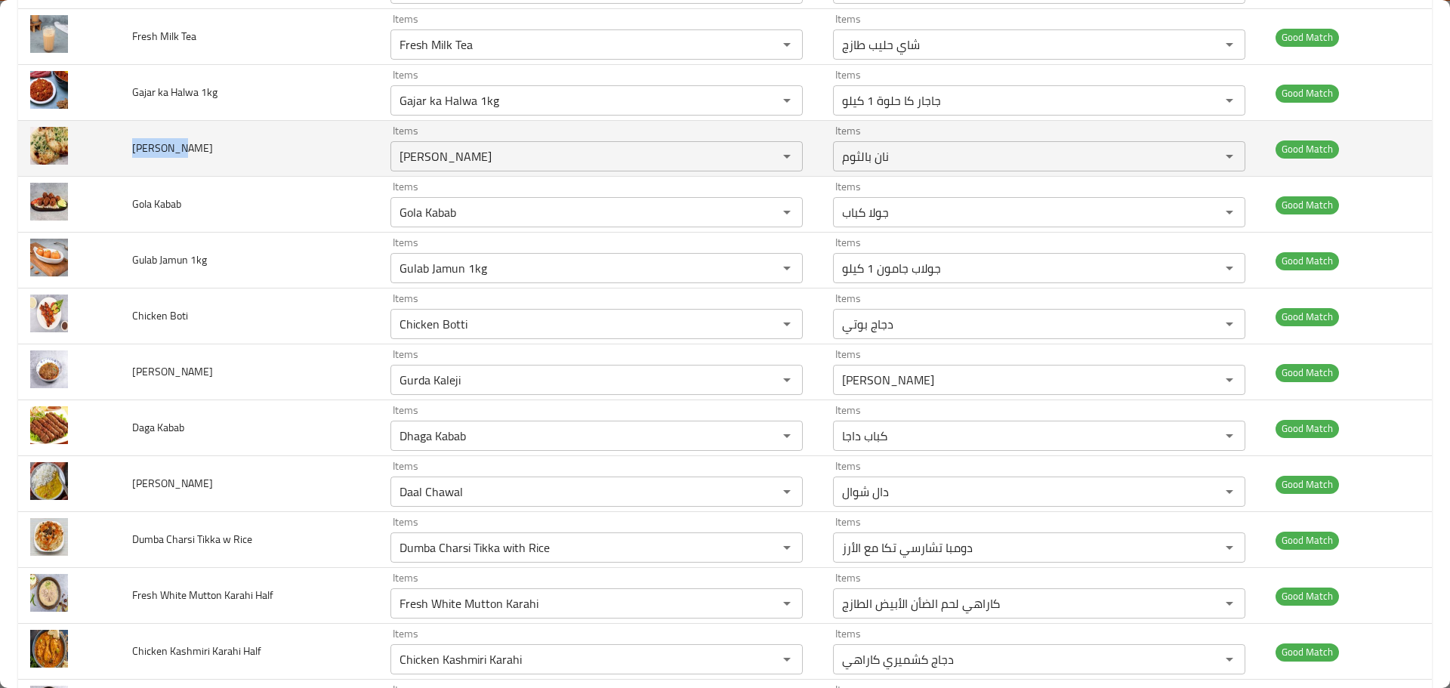
drag, startPoint x: 134, startPoint y: 144, endPoint x: 170, endPoint y: 150, distance: 35.9
click at [170, 150] on span "[PERSON_NAME]" at bounding box center [172, 148] width 81 height 20
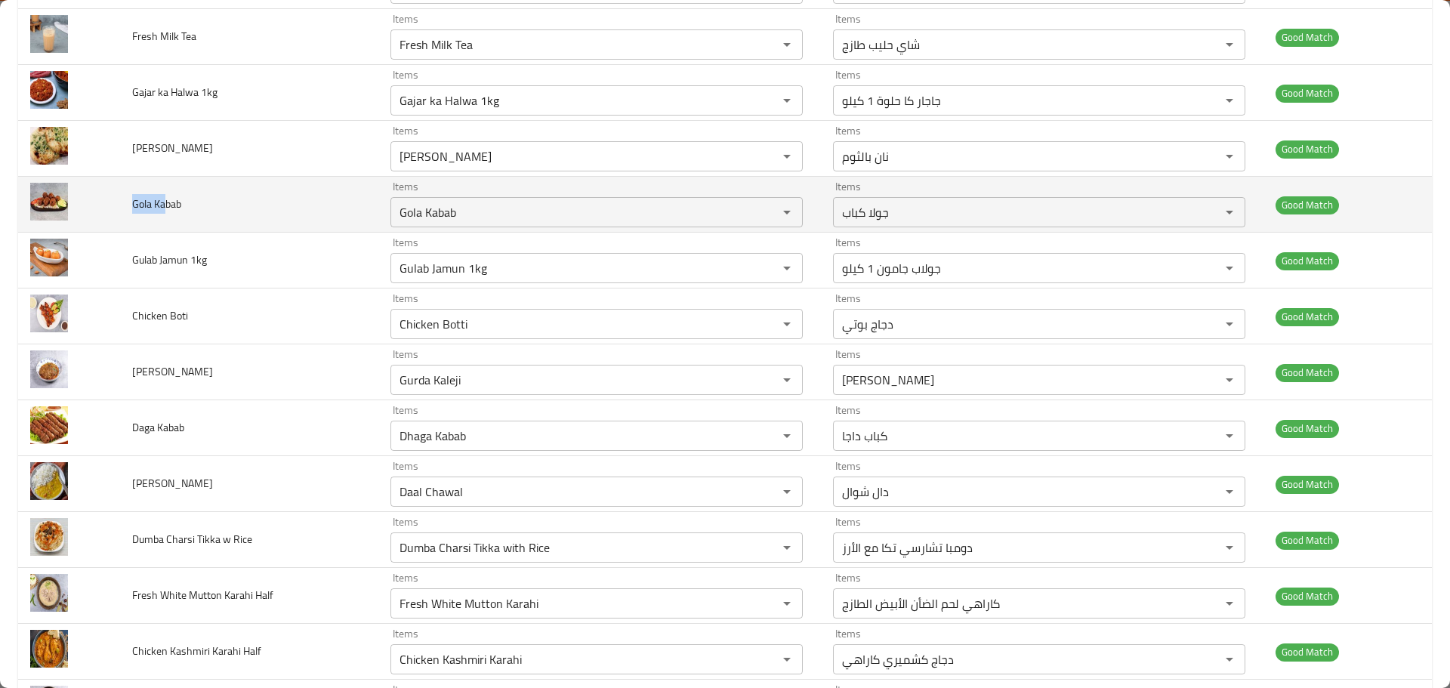
drag, startPoint x: 124, startPoint y: 209, endPoint x: 165, endPoint y: 209, distance: 40.8
click at [165, 209] on td "Gola Kabab" at bounding box center [248, 205] width 257 height 56
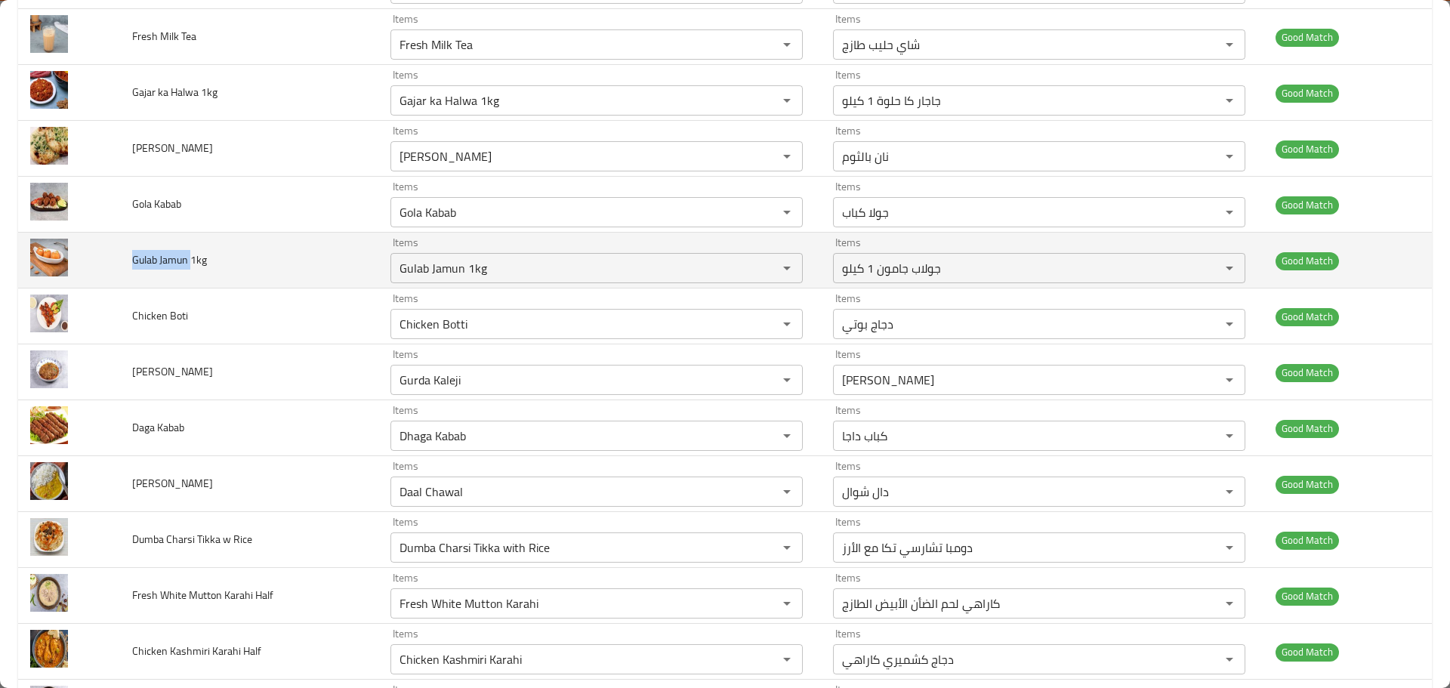
drag, startPoint x: 131, startPoint y: 250, endPoint x: 190, endPoint y: 255, distance: 59.9
click at [190, 255] on td "Gulab Jamun 1kg" at bounding box center [248, 261] width 257 height 56
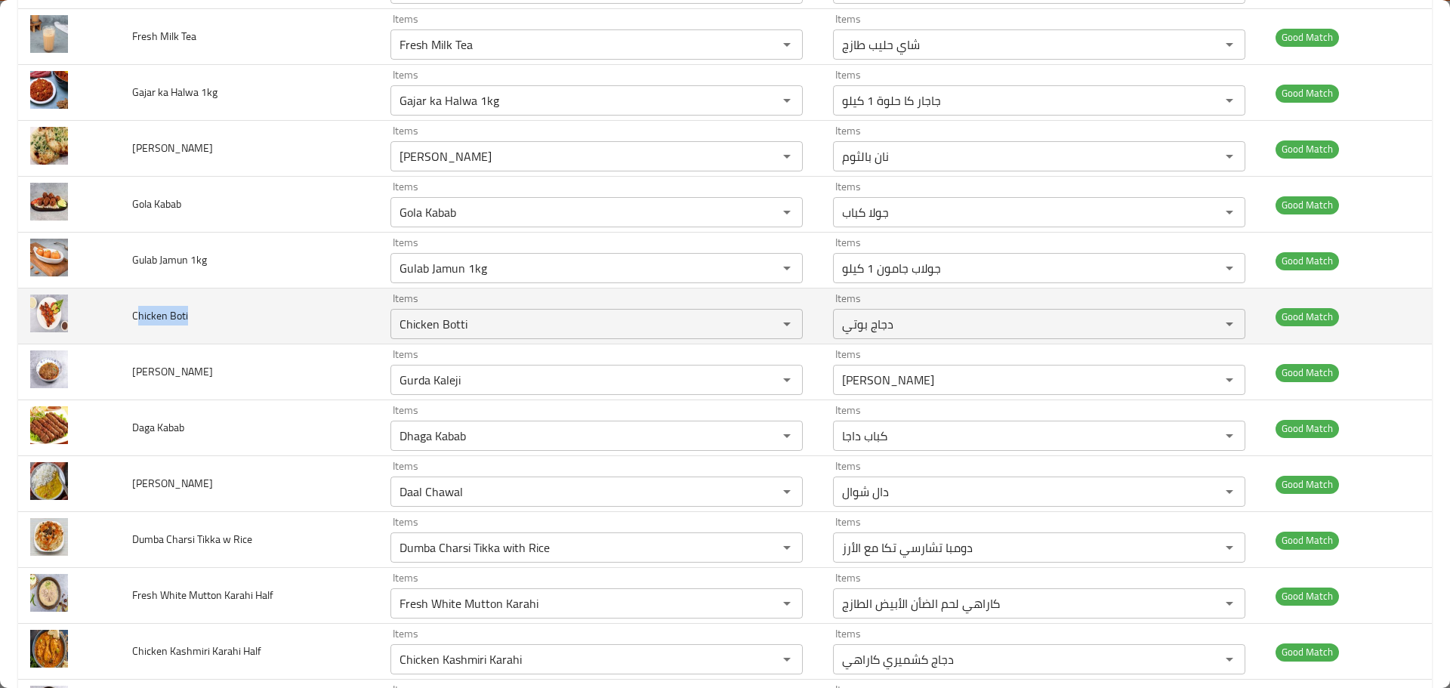
drag, startPoint x: 172, startPoint y: 314, endPoint x: 198, endPoint y: 317, distance: 25.9
click at [198, 317] on td "Chicken Boti" at bounding box center [248, 316] width 257 height 56
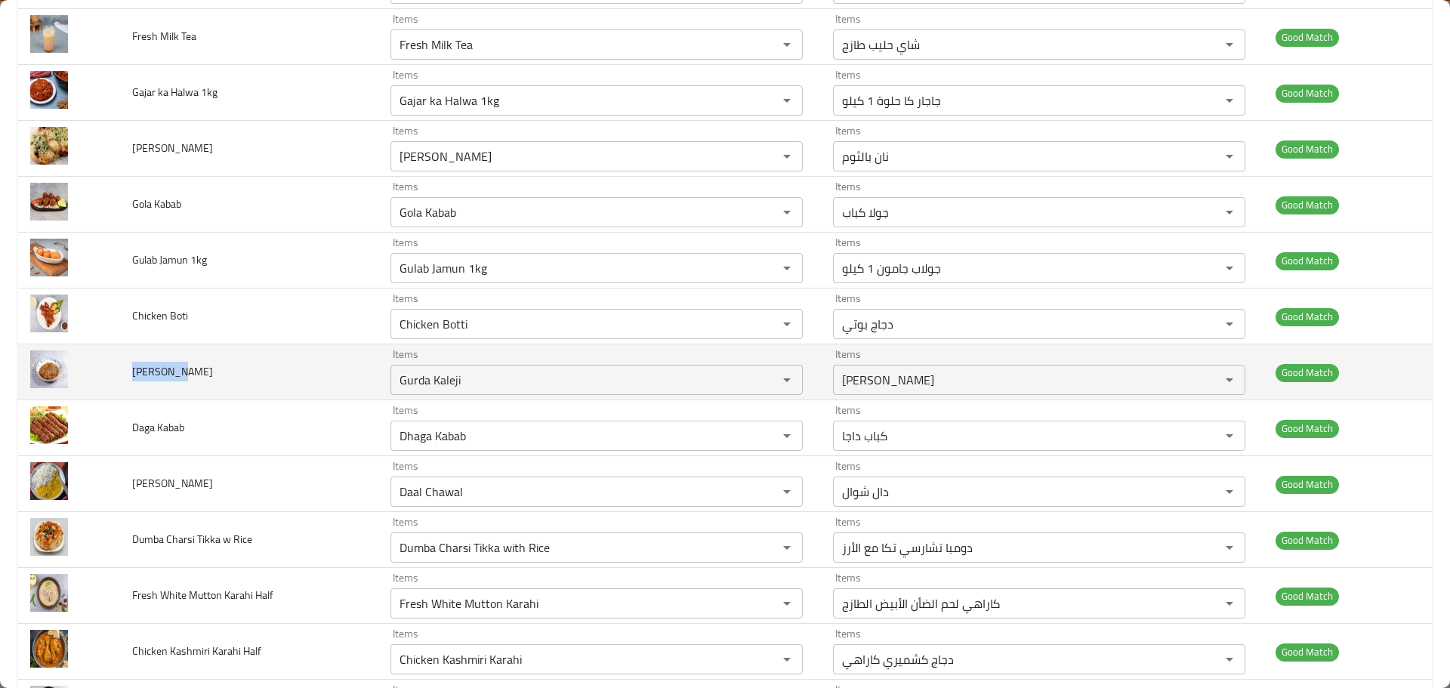
drag, startPoint x: 155, startPoint y: 371, endPoint x: 175, endPoint y: 373, distance: 20.5
click at [175, 373] on td "Gura Kaleji" at bounding box center [248, 372] width 257 height 56
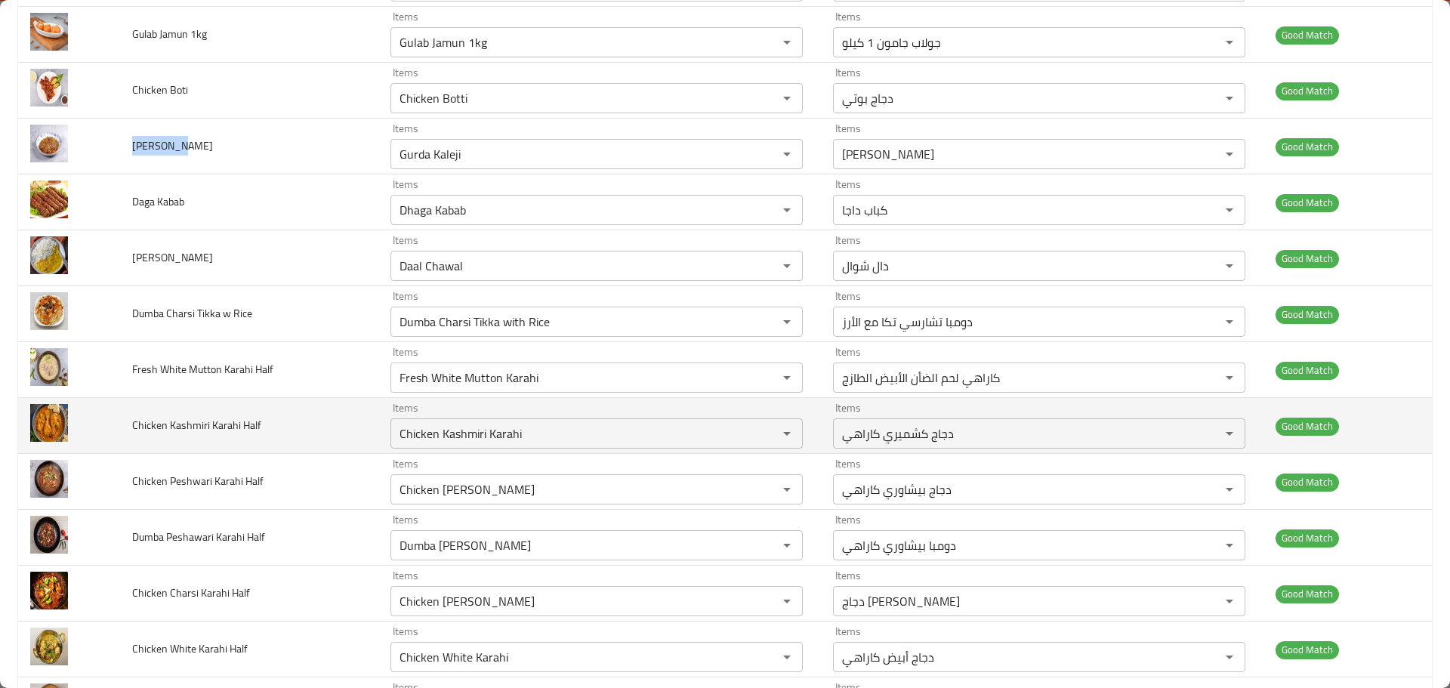
scroll to position [1586, 0]
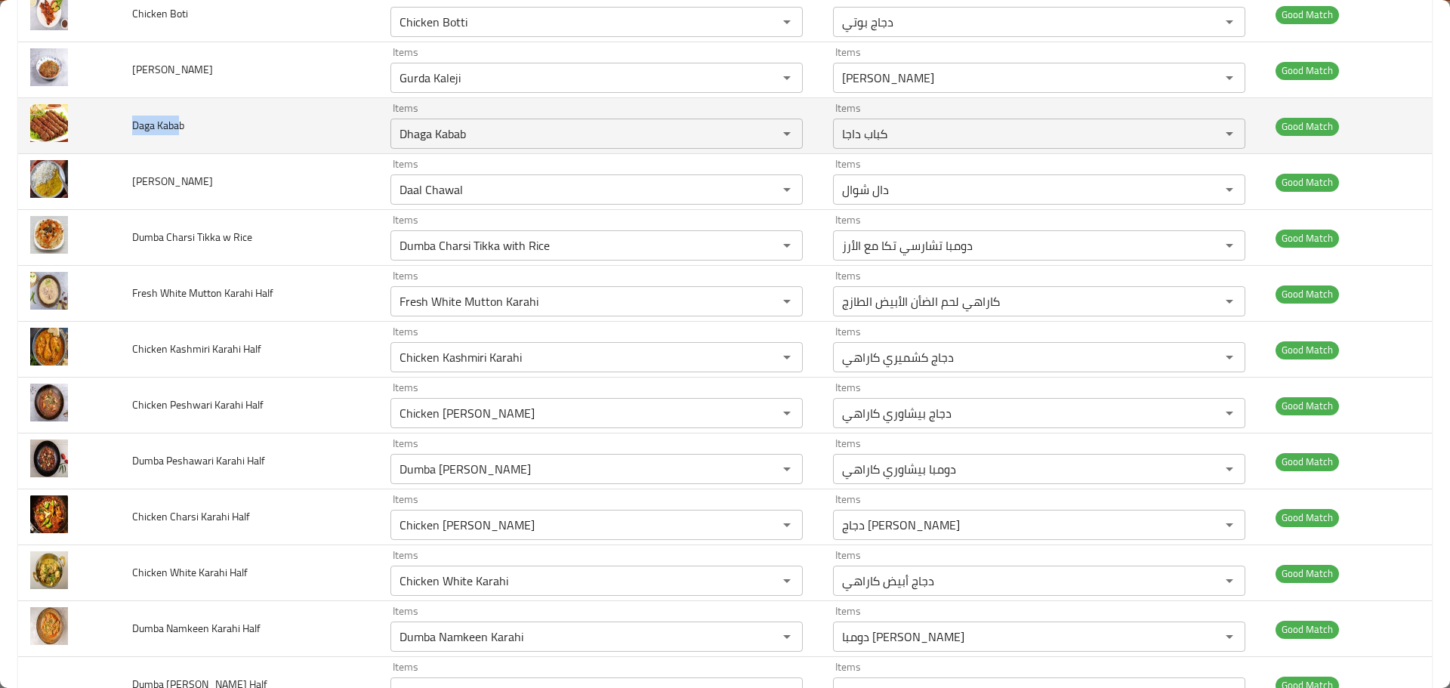
drag, startPoint x: 136, startPoint y: 125, endPoint x: 180, endPoint y: 133, distance: 45.2
click at [180, 133] on td "Daga Kabab" at bounding box center [248, 126] width 257 height 56
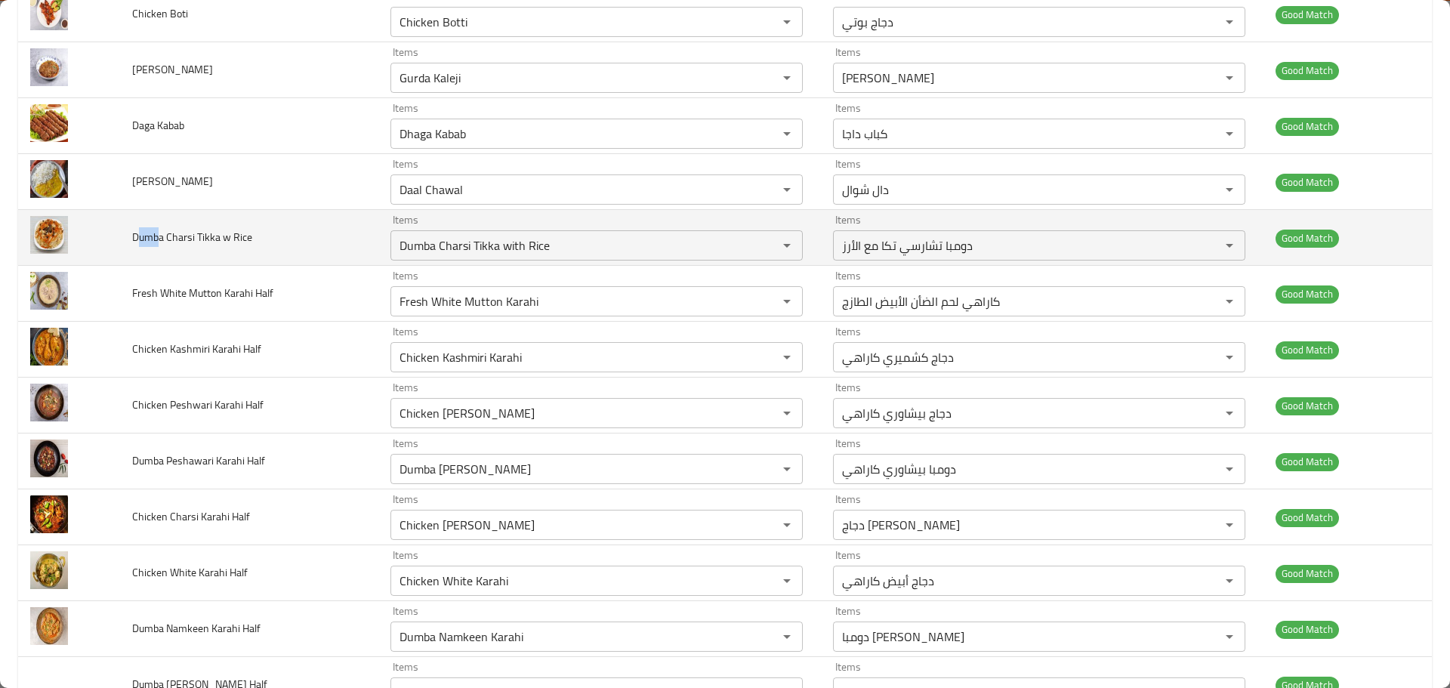
drag, startPoint x: 136, startPoint y: 239, endPoint x: 160, endPoint y: 239, distance: 24.2
click at [160, 239] on span "Dumba Charsi Tikka w Rice" at bounding box center [192, 237] width 120 height 20
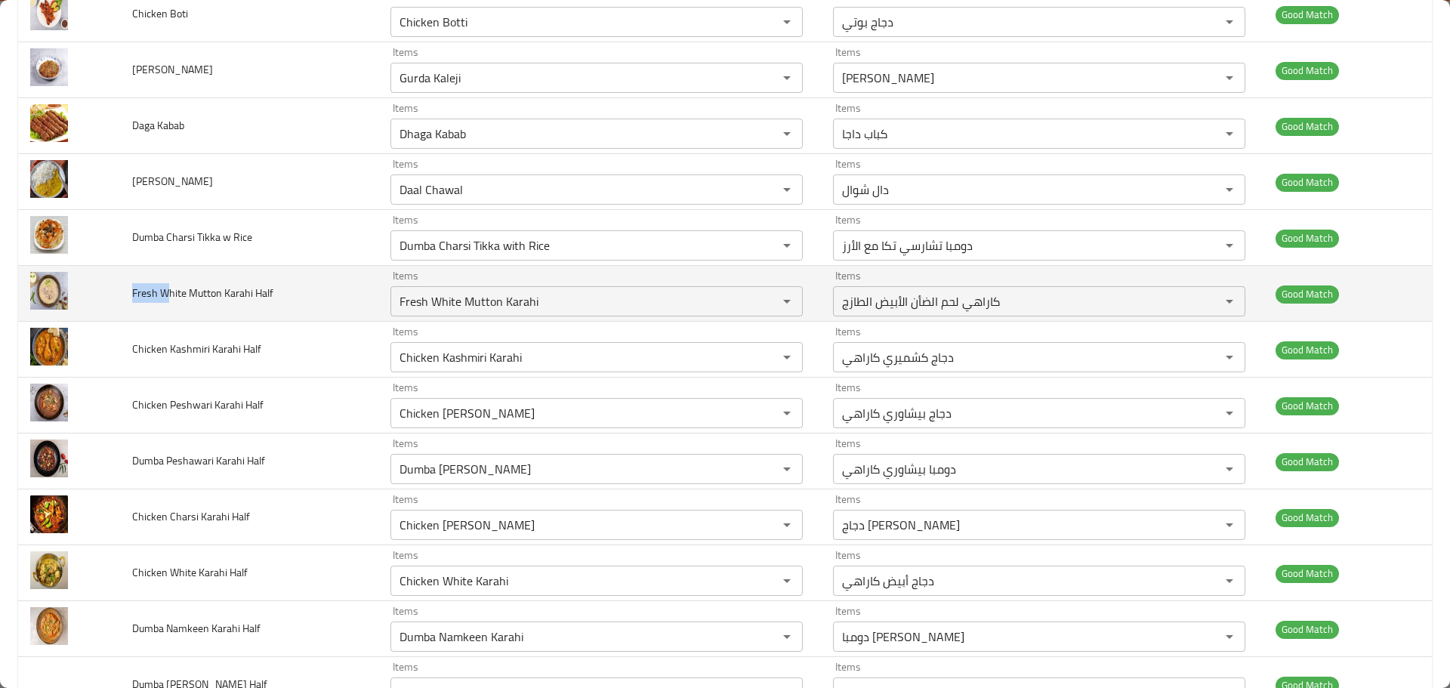
drag, startPoint x: 131, startPoint y: 294, endPoint x: 169, endPoint y: 294, distance: 37.8
click at [169, 294] on span "Fresh White Mutton Karahi Half" at bounding box center [202, 293] width 141 height 20
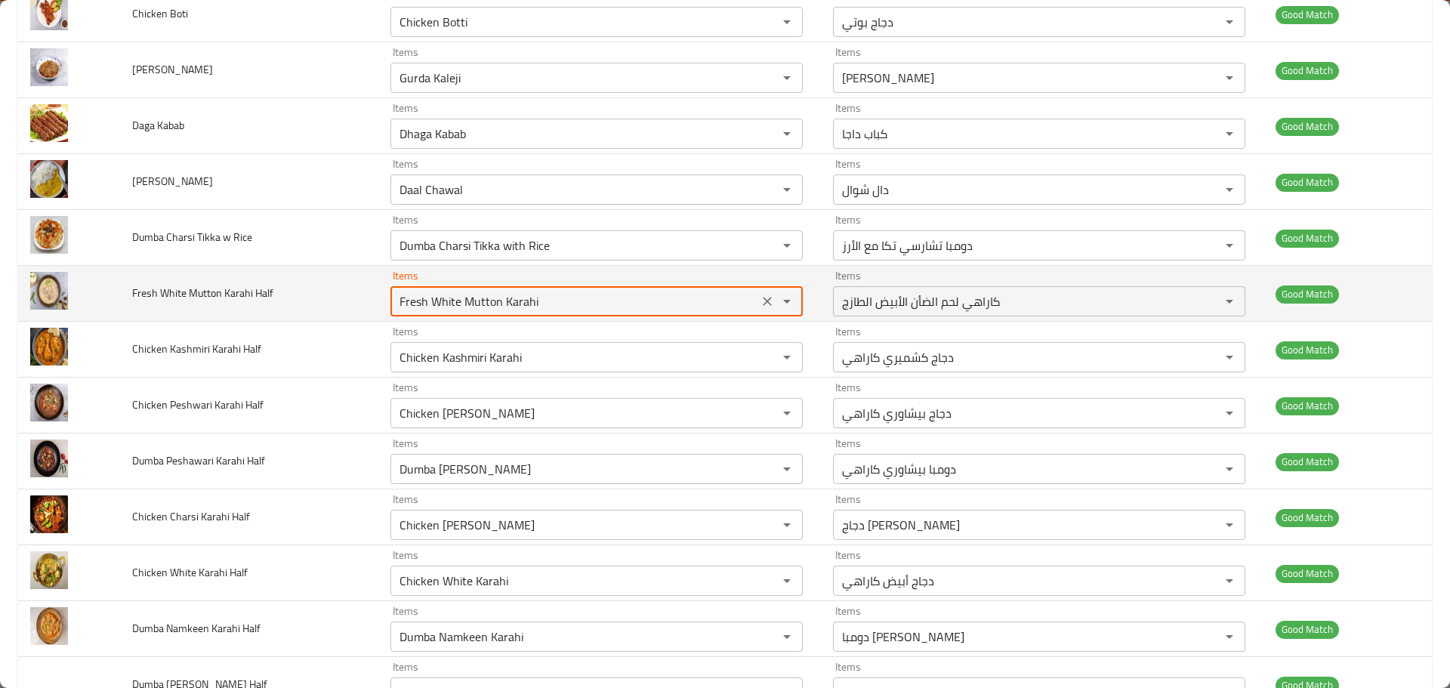
click at [453, 299] on Half "Fresh White Mutton Karahi" at bounding box center [574, 301] width 359 height 21
click at [458, 303] on Half "Fresh White Mutton Karahi" at bounding box center [574, 301] width 359 height 21
click at [453, 302] on Half "Fresh White Mutton Karahi" at bounding box center [574, 301] width 359 height 21
drag, startPoint x: 459, startPoint y: 302, endPoint x: 367, endPoint y: 301, distance: 92.1
click at [367, 301] on tr "Fresh White Mutton Karahi Half Items Fresh White Mutton Karahi Items Items كارا…" at bounding box center [725, 294] width 1414 height 56
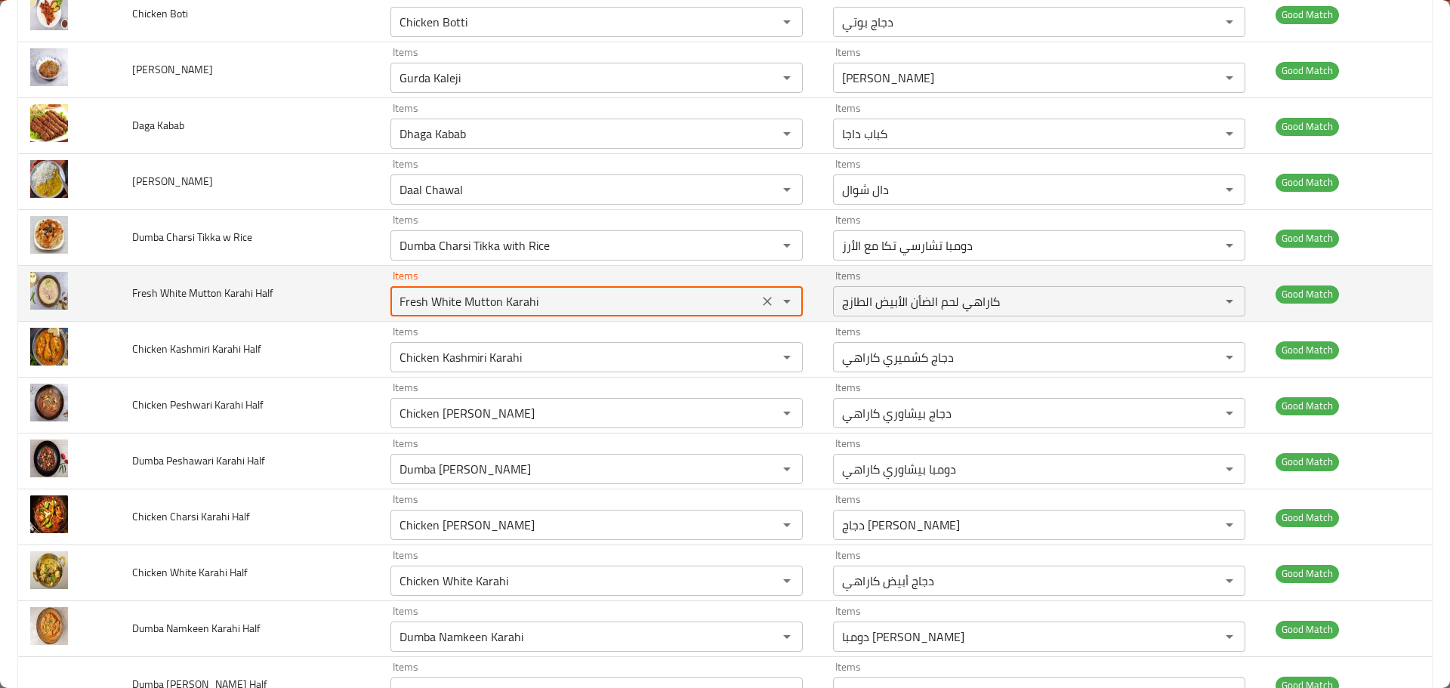
click at [760, 301] on icon "Clear" at bounding box center [767, 301] width 15 height 15
paste Half "Fresh White"
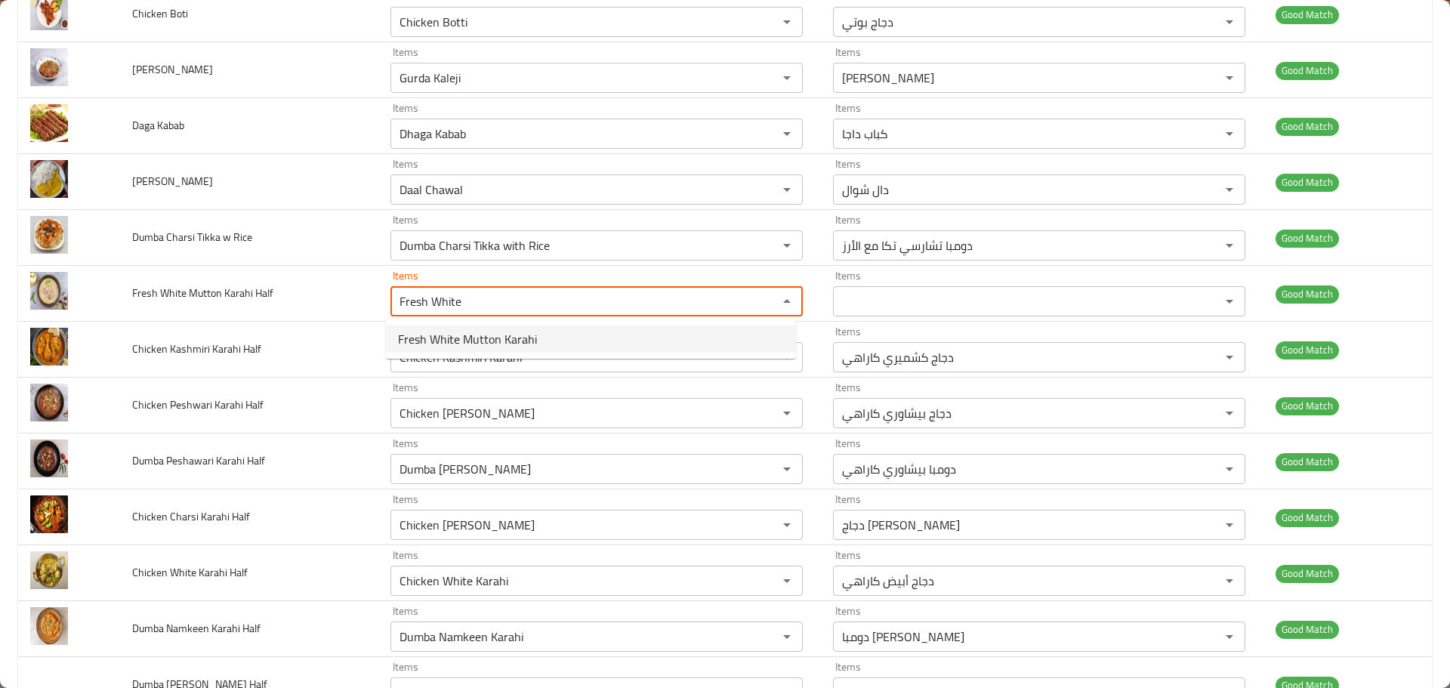
click at [486, 335] on span "Fresh White Mutton Karahi" at bounding box center [467, 339] width 139 height 18
type Half "Fresh White Mutton Karahi"
type Half-ar "كاراهي لحم الضأن الأبيض الطازج"
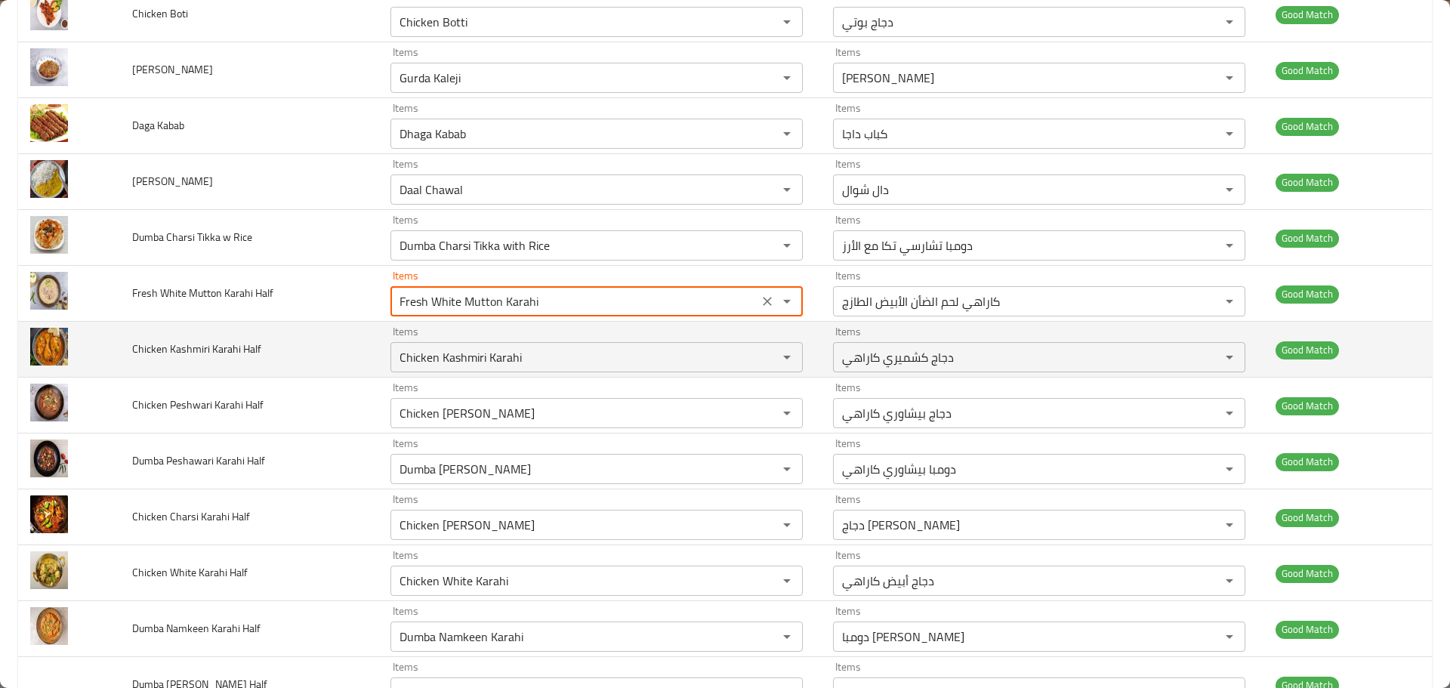
type Half "Fresh White Mutton Karahi"
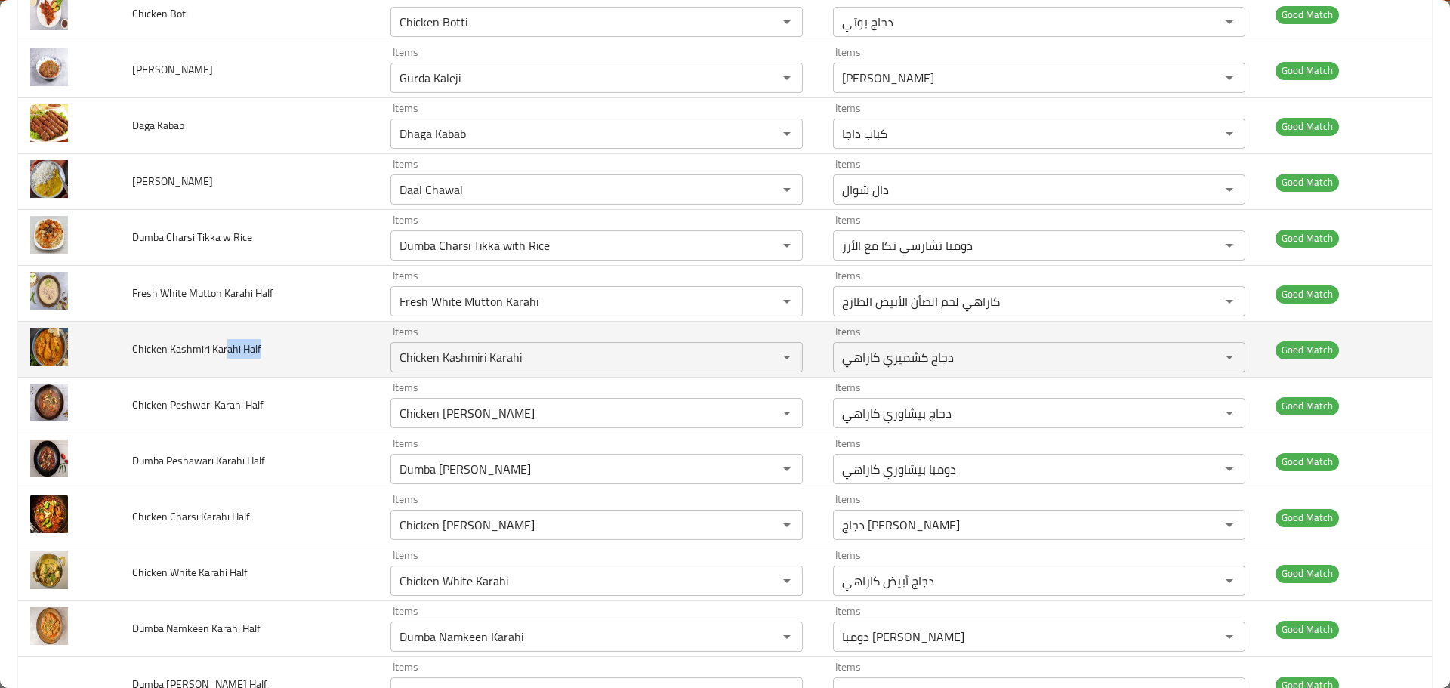
drag, startPoint x: 316, startPoint y: 347, endPoint x: 226, endPoint y: 353, distance: 90.8
click at [226, 353] on td "Chicken Kashmiri Karahi Half" at bounding box center [248, 350] width 257 height 56
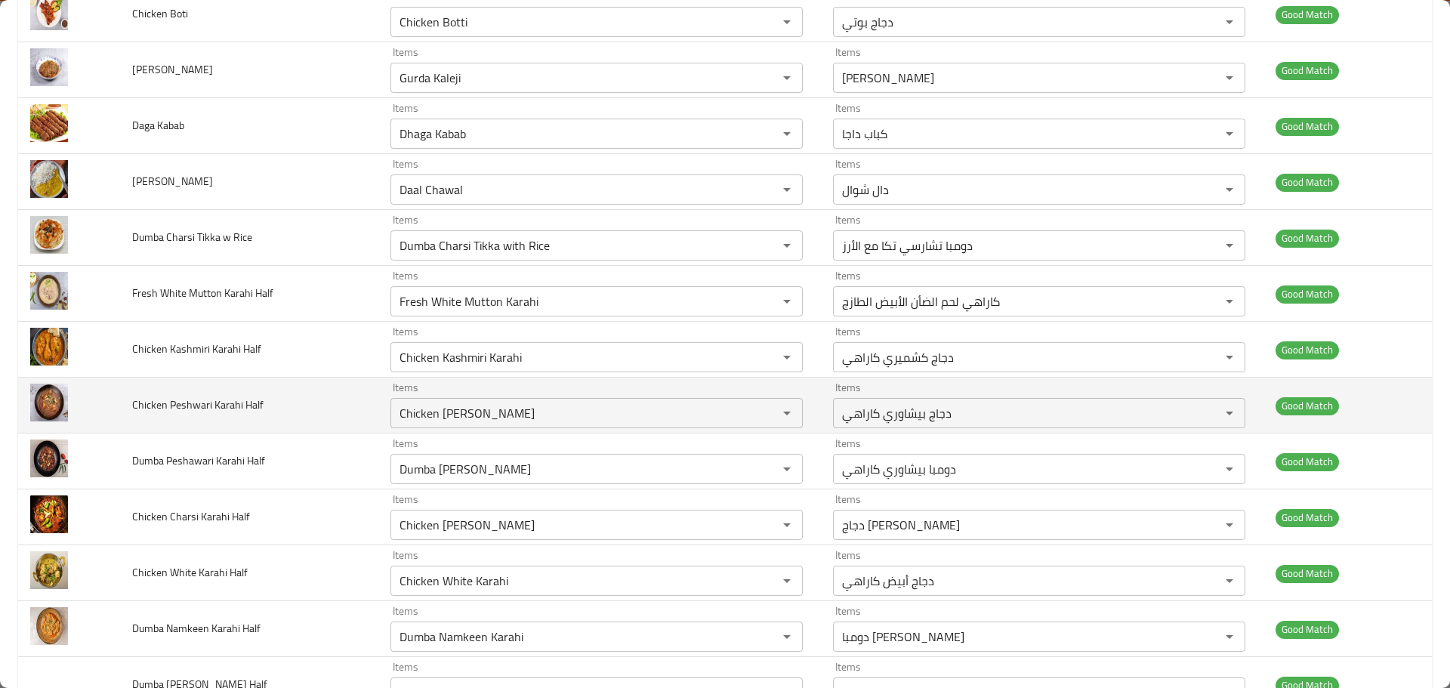
click at [203, 409] on span "Chicken Peshwari Karahi Half" at bounding box center [197, 405] width 131 height 20
click at [327, 392] on td "Chicken Peshwari Karahi Half" at bounding box center [248, 406] width 257 height 56
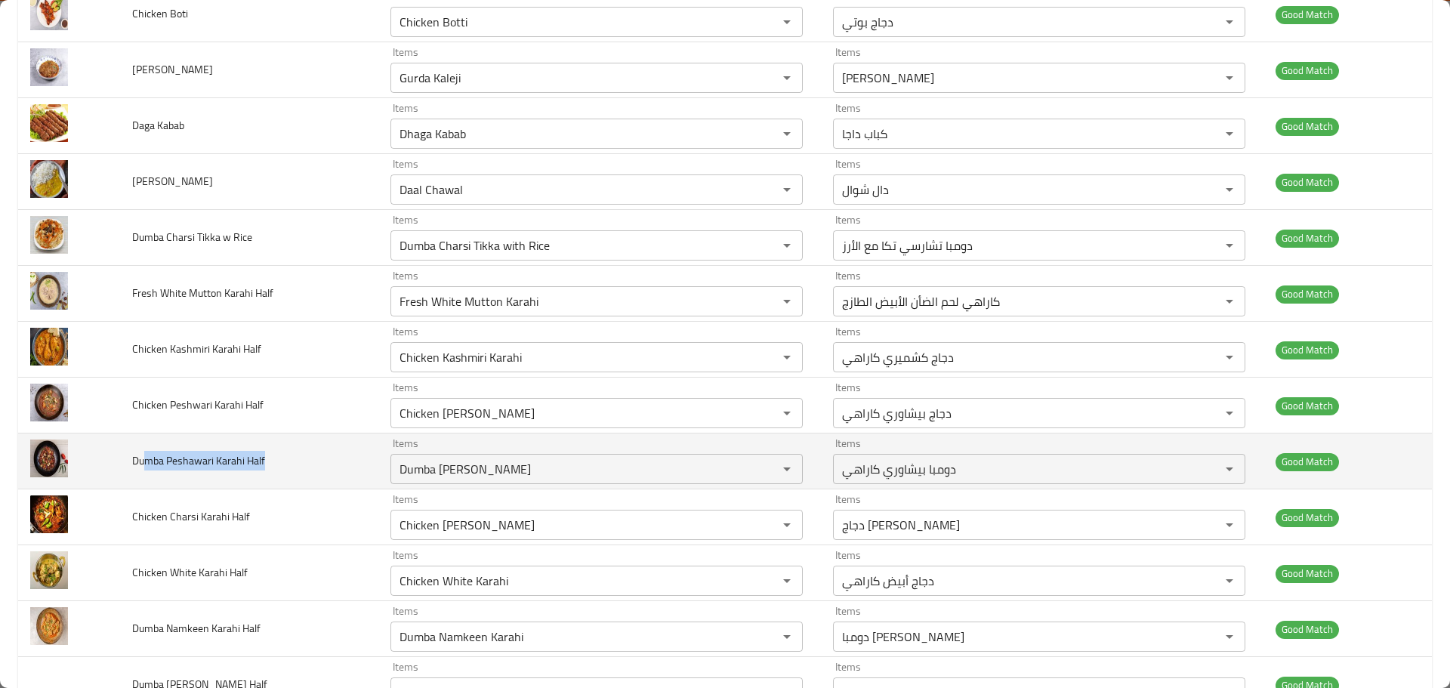
drag, startPoint x: 261, startPoint y: 460, endPoint x: 147, endPoint y: 445, distance: 114.3
click at [147, 445] on td "Dumba Peshawari Karahi Half" at bounding box center [248, 461] width 257 height 56
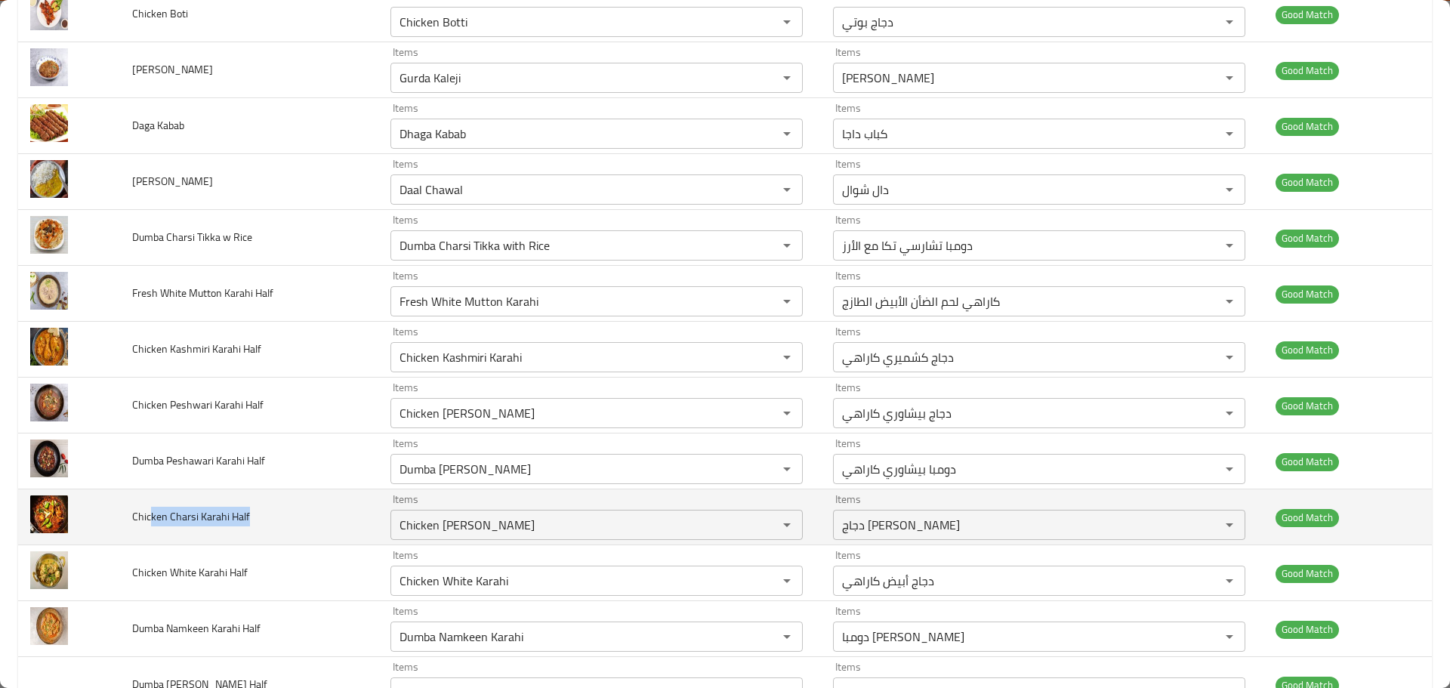
drag, startPoint x: 234, startPoint y: 516, endPoint x: 150, endPoint y: 516, distance: 83.8
click at [151, 517] on span "Chicken Charsi Karahi Half" at bounding box center [191, 517] width 118 height 20
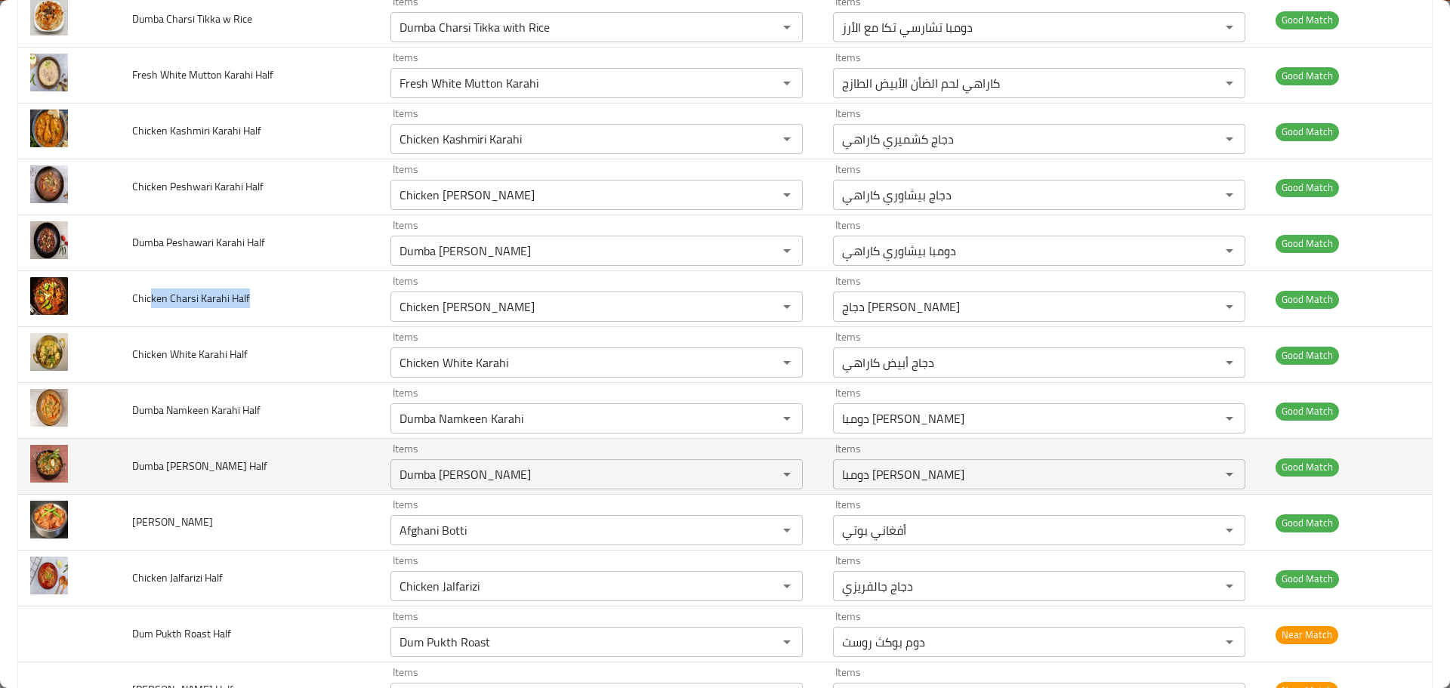
scroll to position [1812, 0]
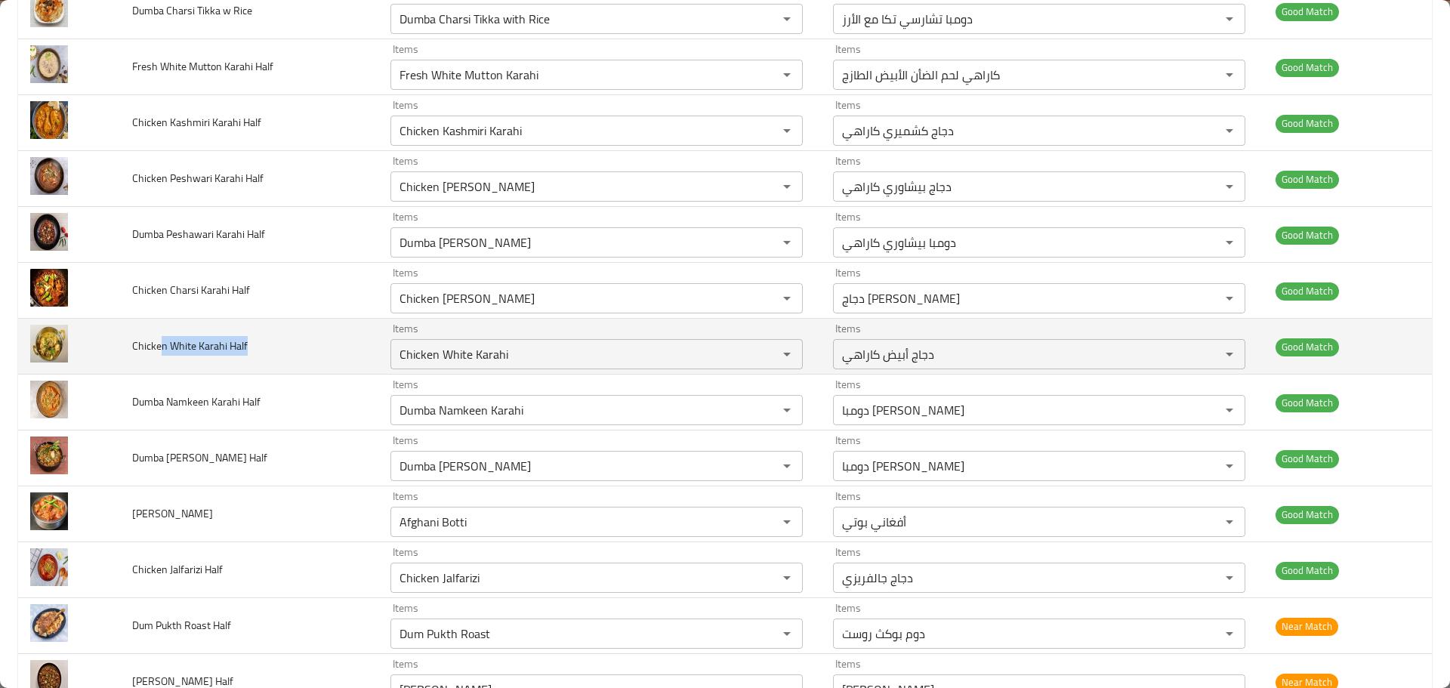
drag, startPoint x: 259, startPoint y: 356, endPoint x: 160, endPoint y: 348, distance: 99.2
click at [160, 348] on td "Chicken White Karahi Half" at bounding box center [248, 347] width 257 height 56
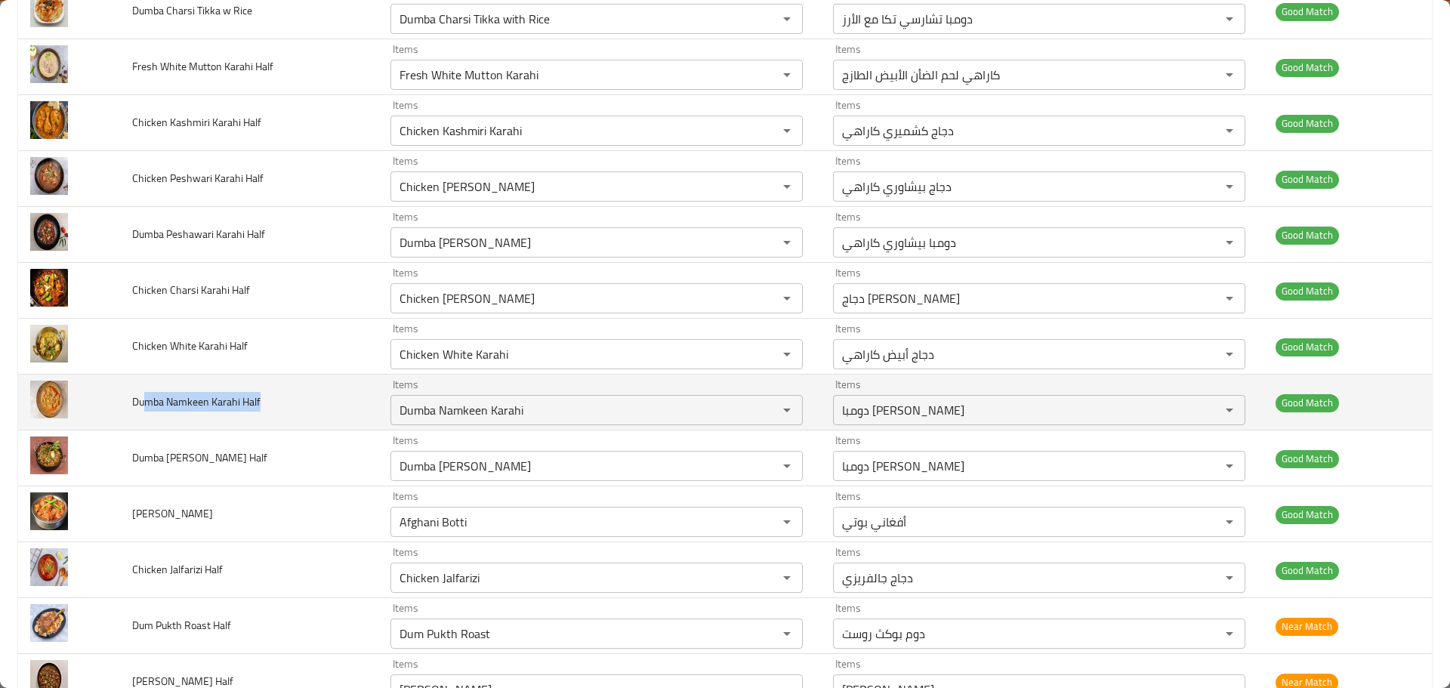
drag, startPoint x: 262, startPoint y: 404, endPoint x: 147, endPoint y: 404, distance: 114.8
click at [147, 404] on td "Dumba Namkeen Karahi Half" at bounding box center [248, 403] width 257 height 56
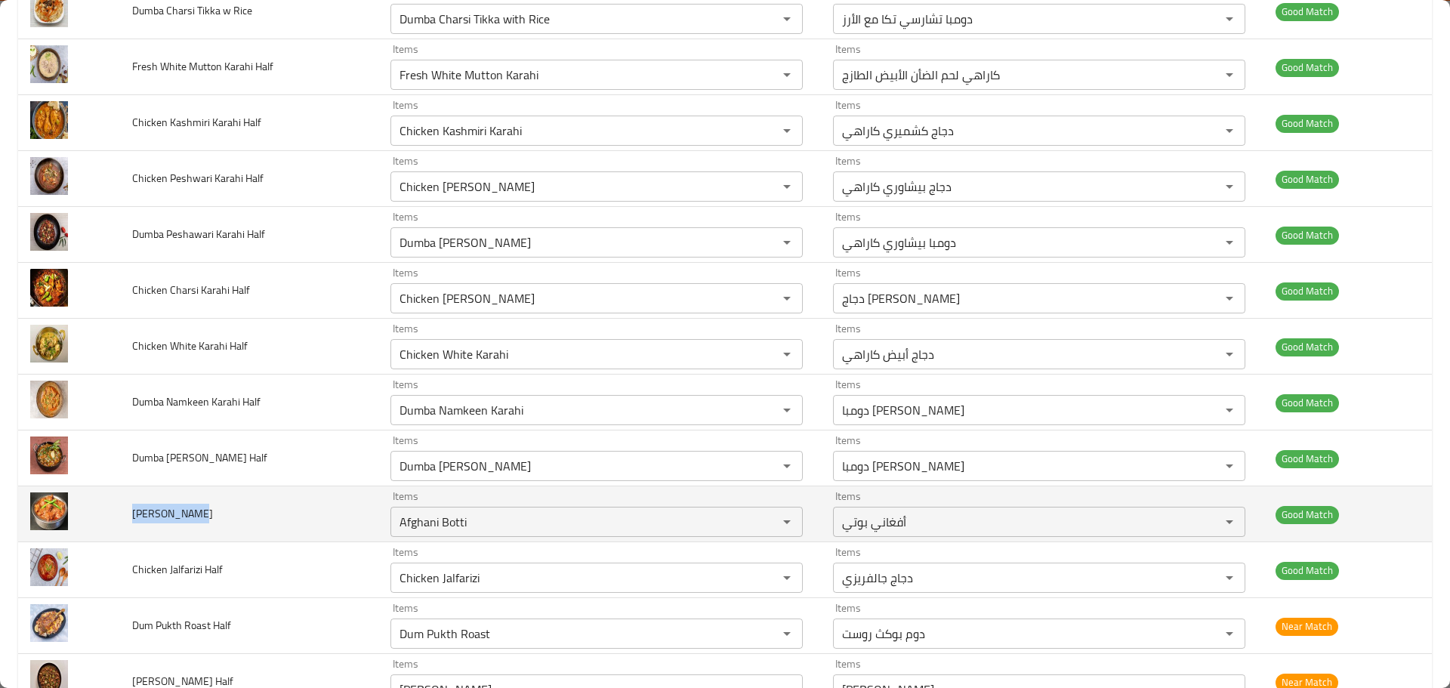
drag, startPoint x: 211, startPoint y: 510, endPoint x: 128, endPoint y: 510, distance: 83.1
click at [128, 510] on td "Achari Botti" at bounding box center [248, 514] width 257 height 56
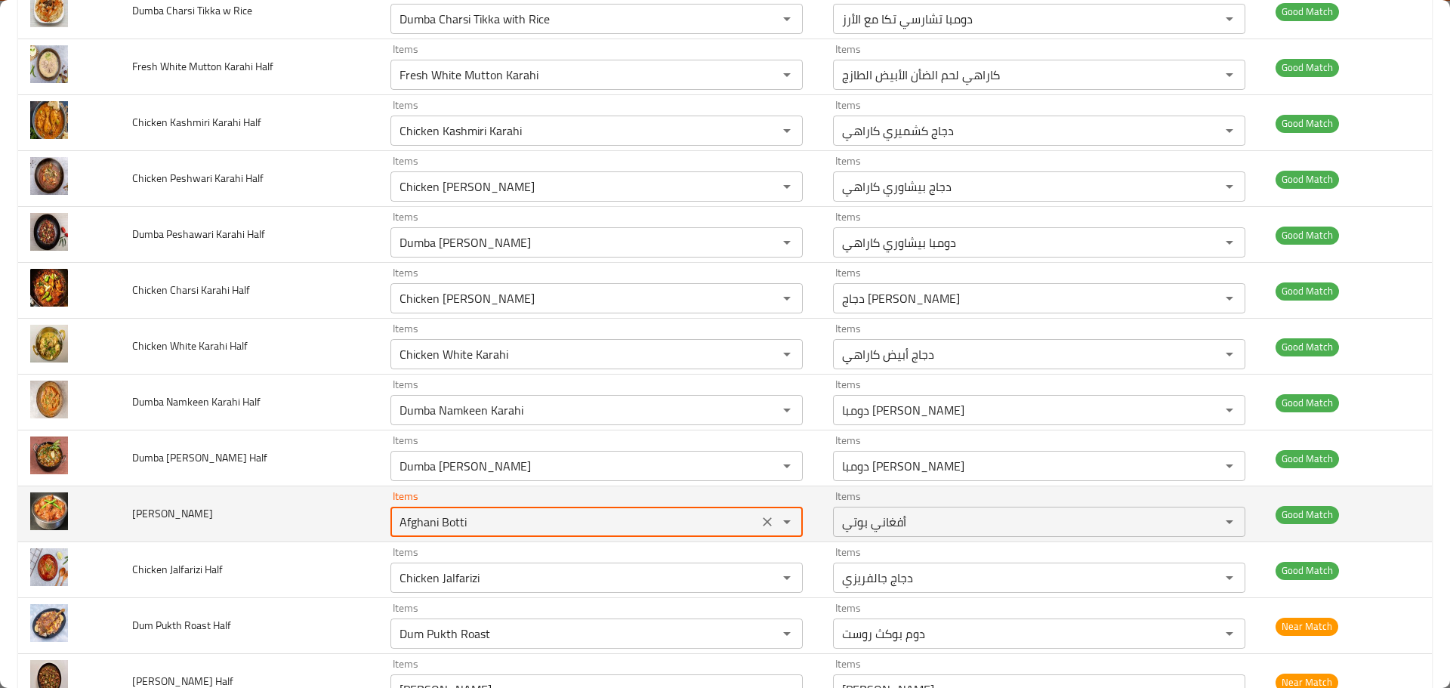
click at [466, 525] on Botti "Afghani Botti" at bounding box center [574, 521] width 359 height 21
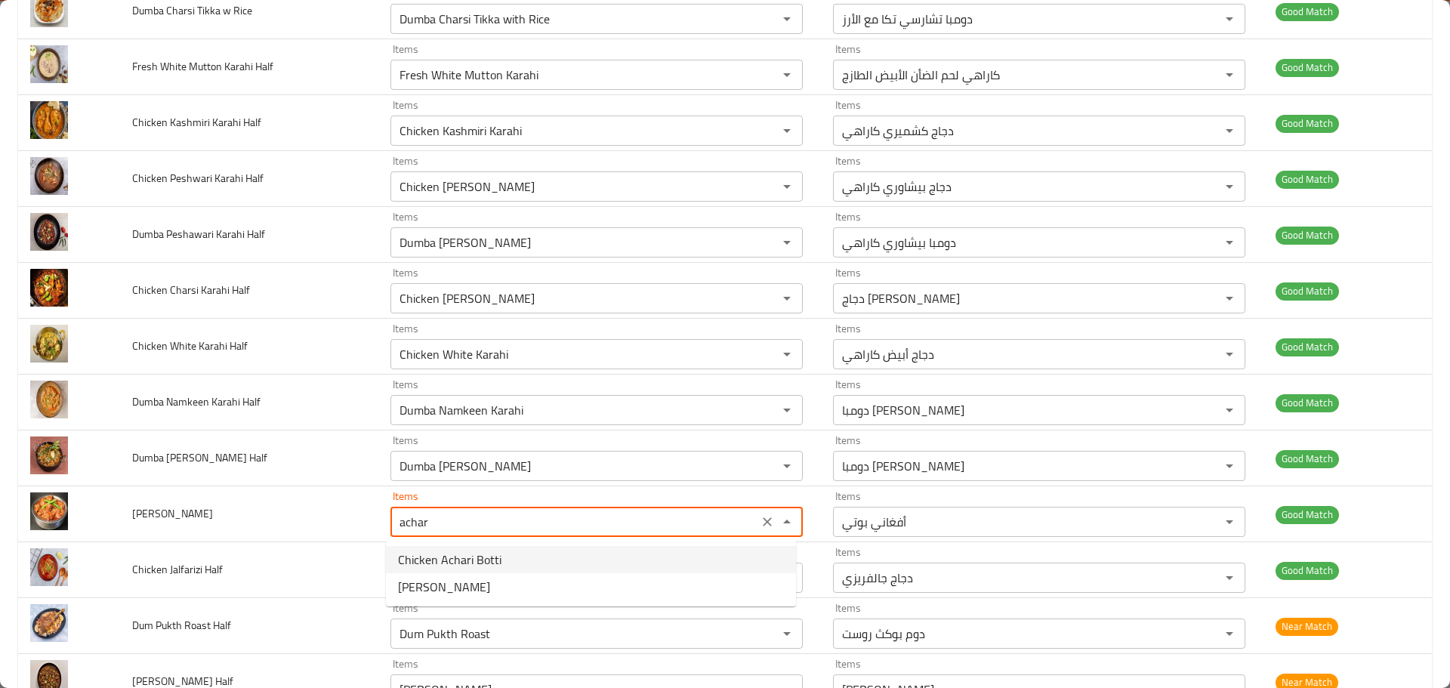
click at [483, 554] on span "Chicken Achari Botti" at bounding box center [449, 559] width 103 height 18
type Botti "Chicken Achari Botti"
type Botti-ar "دجاج أشاري [PERSON_NAME]"
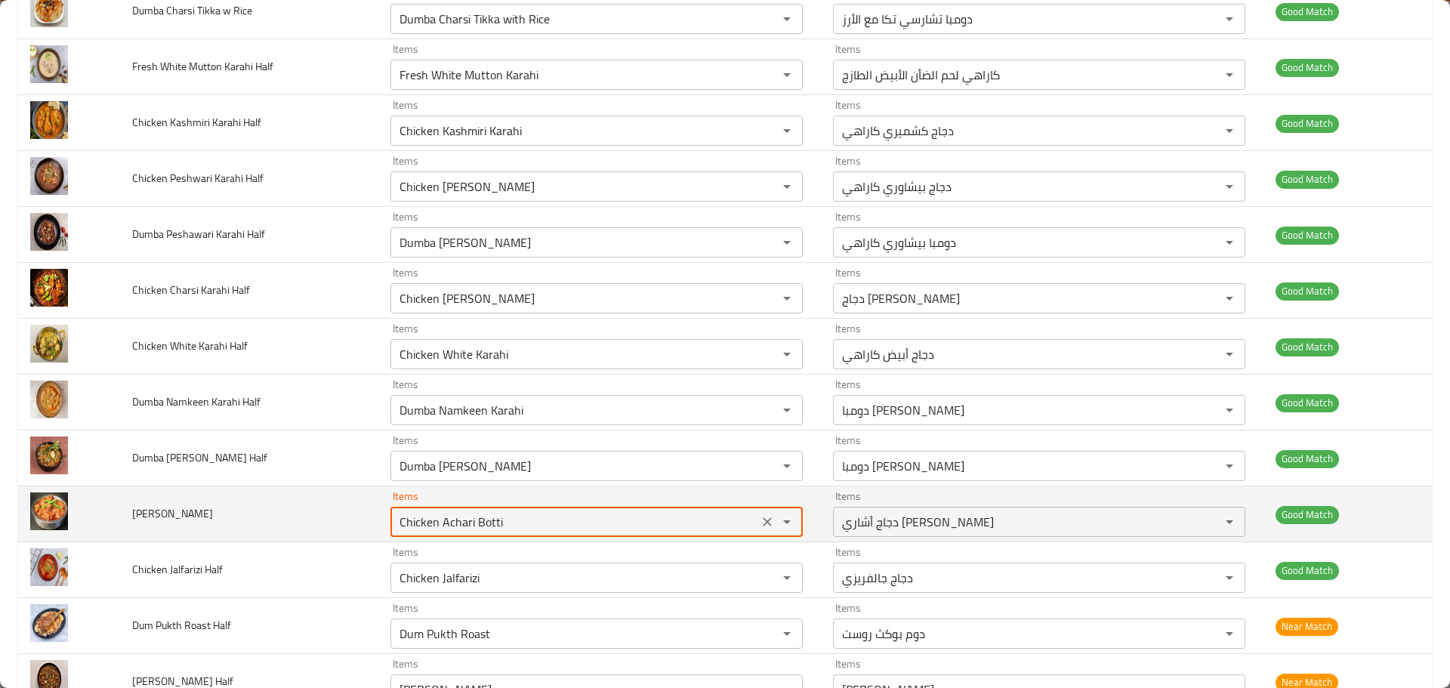
type Botti "Chicken Achari Botti"
click at [343, 513] on td "Achari Botti" at bounding box center [248, 514] width 257 height 56
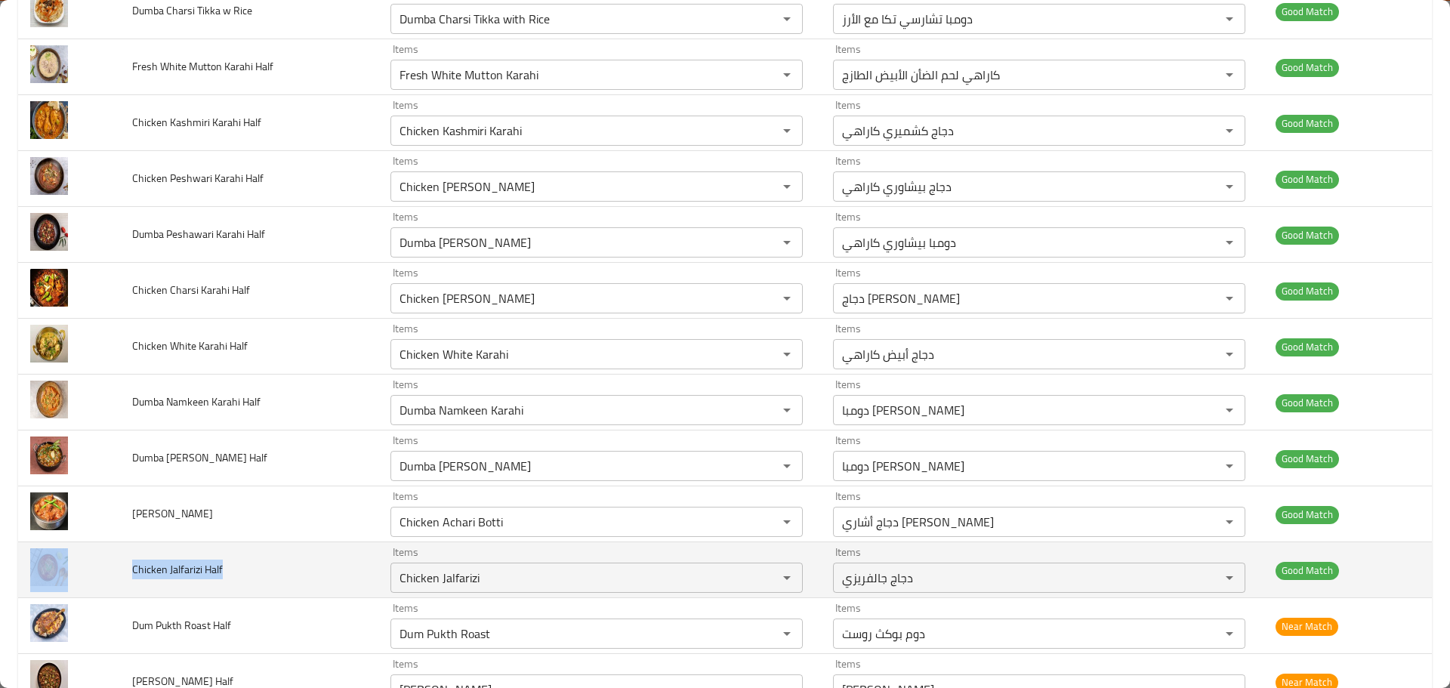
drag, startPoint x: 214, startPoint y: 571, endPoint x: 88, endPoint y: 574, distance: 126.1
click at [88, 574] on tr "Chicken Jalfarizi Half Items Chicken Jalfarizi Items Items دجاج جالفريزي Items …" at bounding box center [725, 570] width 1414 height 56
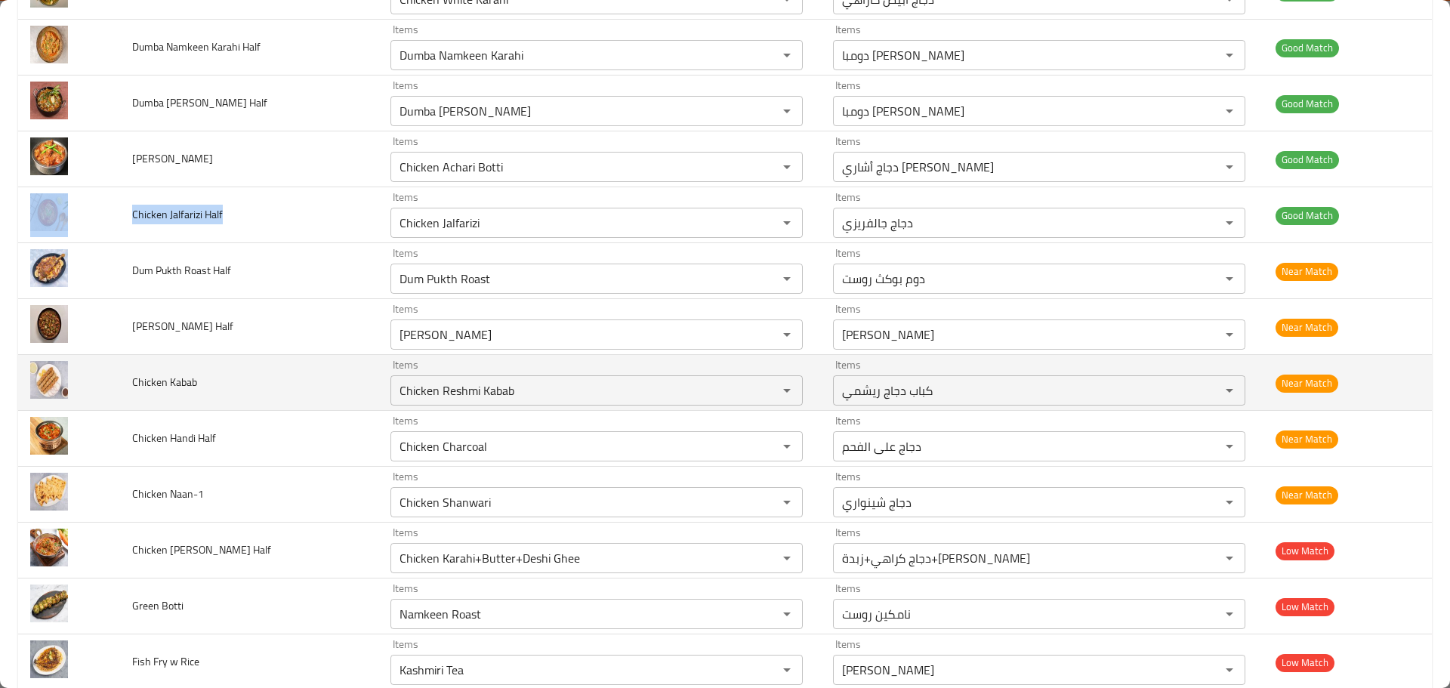
scroll to position [2190, 0]
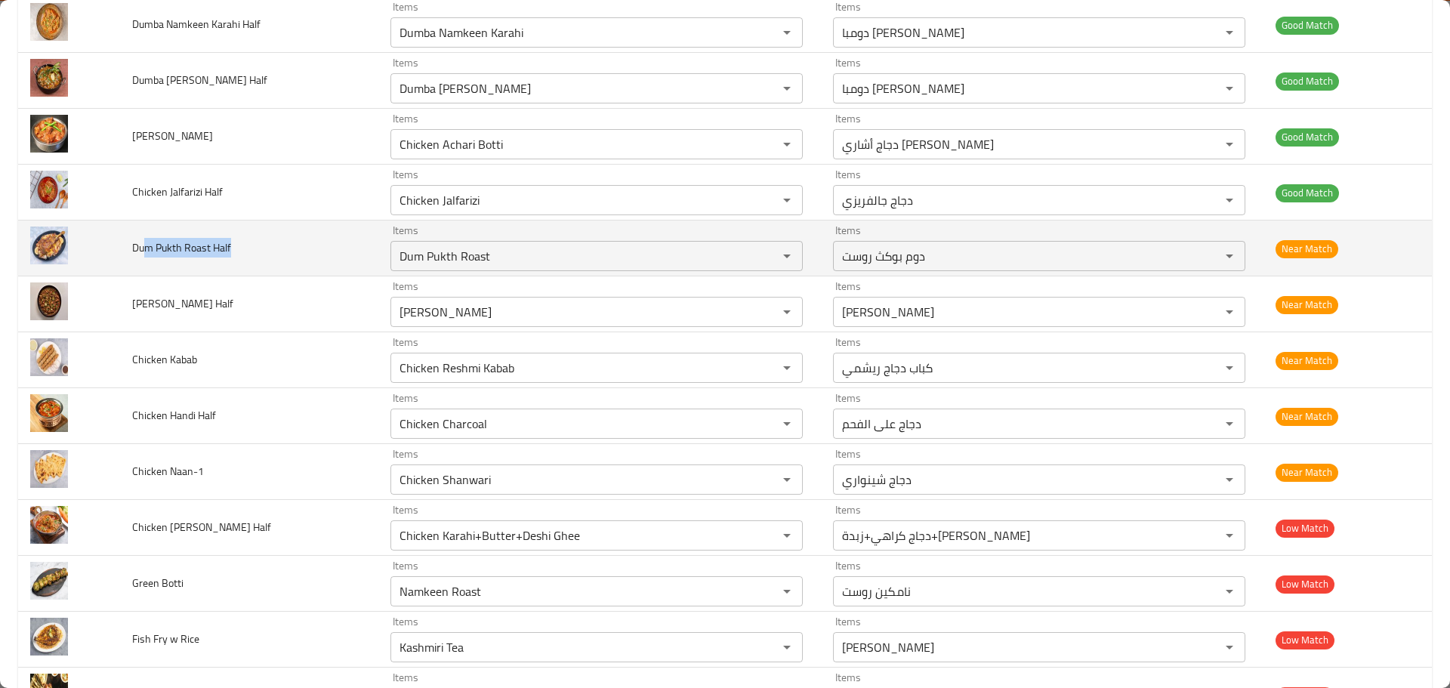
drag, startPoint x: 247, startPoint y: 253, endPoint x: 143, endPoint y: 253, distance: 103.5
click at [143, 253] on td "Dum Pukth Roast Half" at bounding box center [248, 248] width 257 height 56
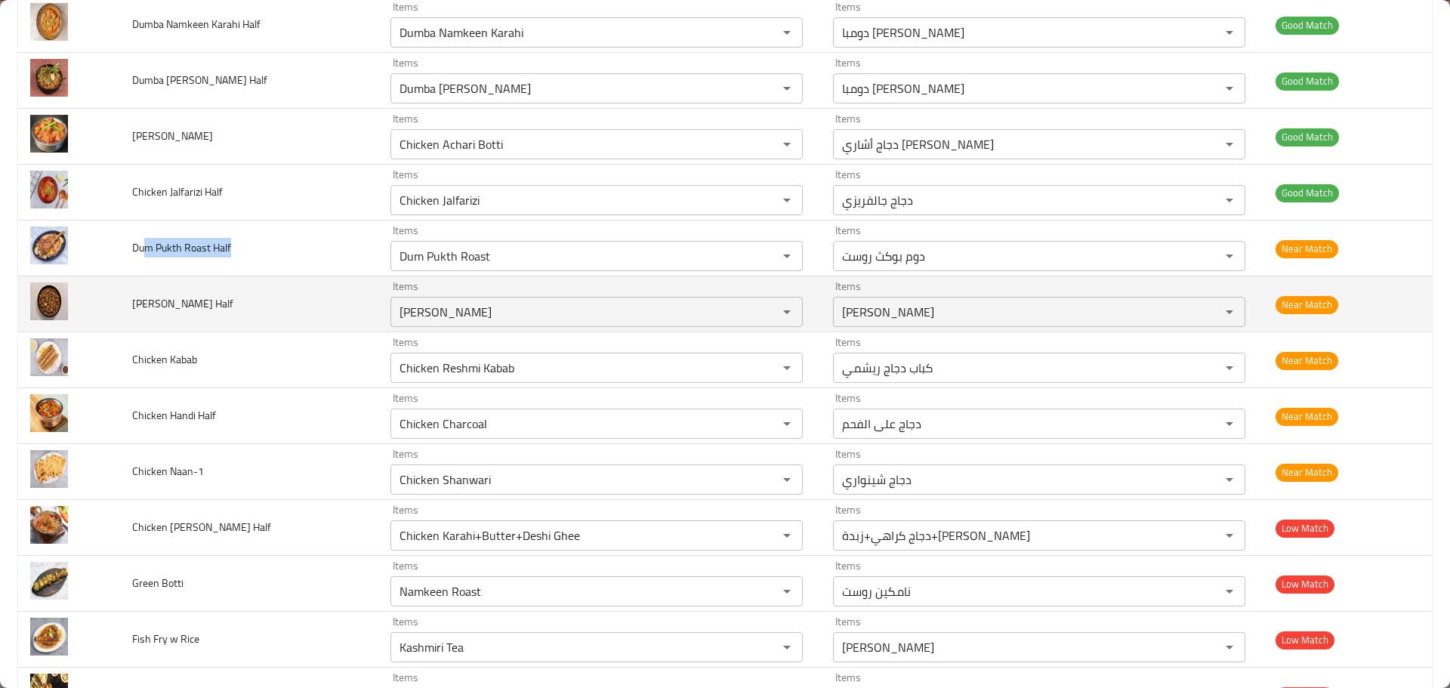
drag, startPoint x: 240, startPoint y: 309, endPoint x: 162, endPoint y: 310, distance: 78.5
click at [162, 310] on td "Dumba Shanwari Half" at bounding box center [248, 304] width 257 height 56
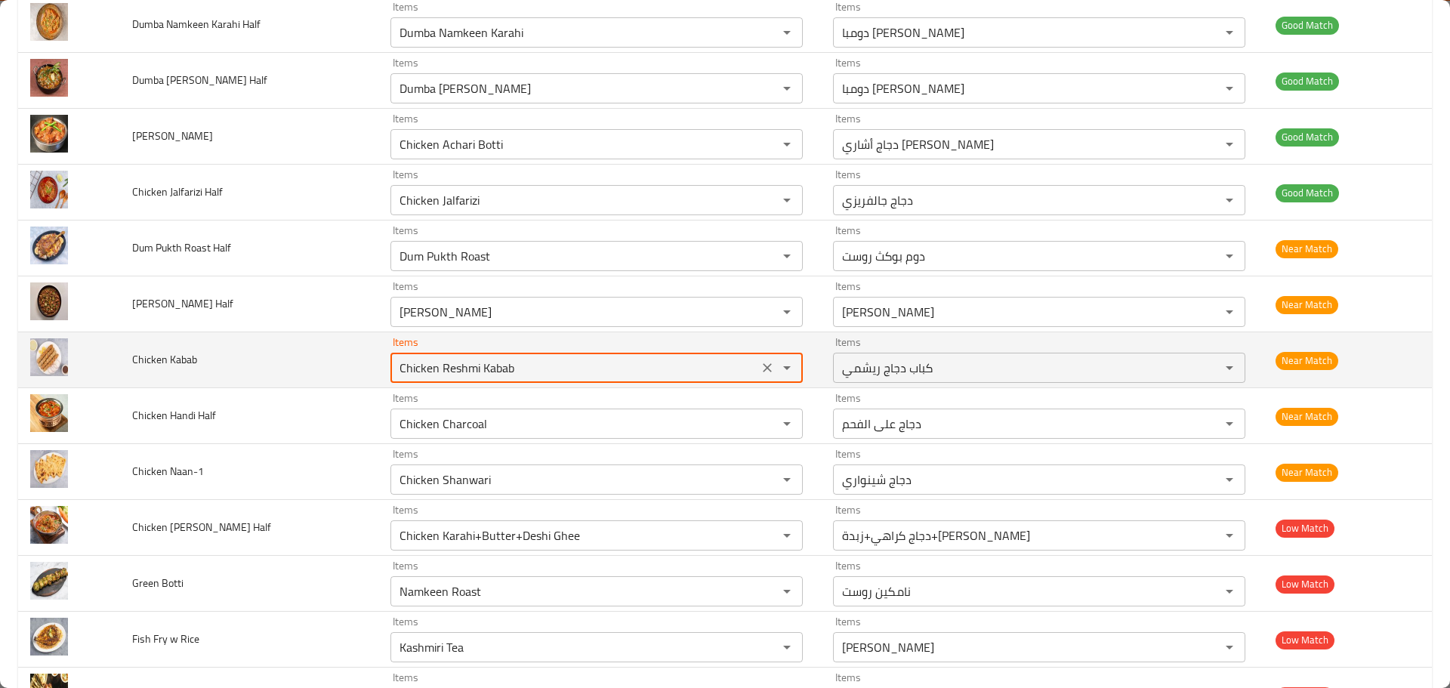
click at [409, 372] on Kabab "Chicken Reshmi Kabab" at bounding box center [574, 367] width 359 height 21
click at [157, 362] on span "Chicken Kabab" at bounding box center [164, 360] width 65 height 20
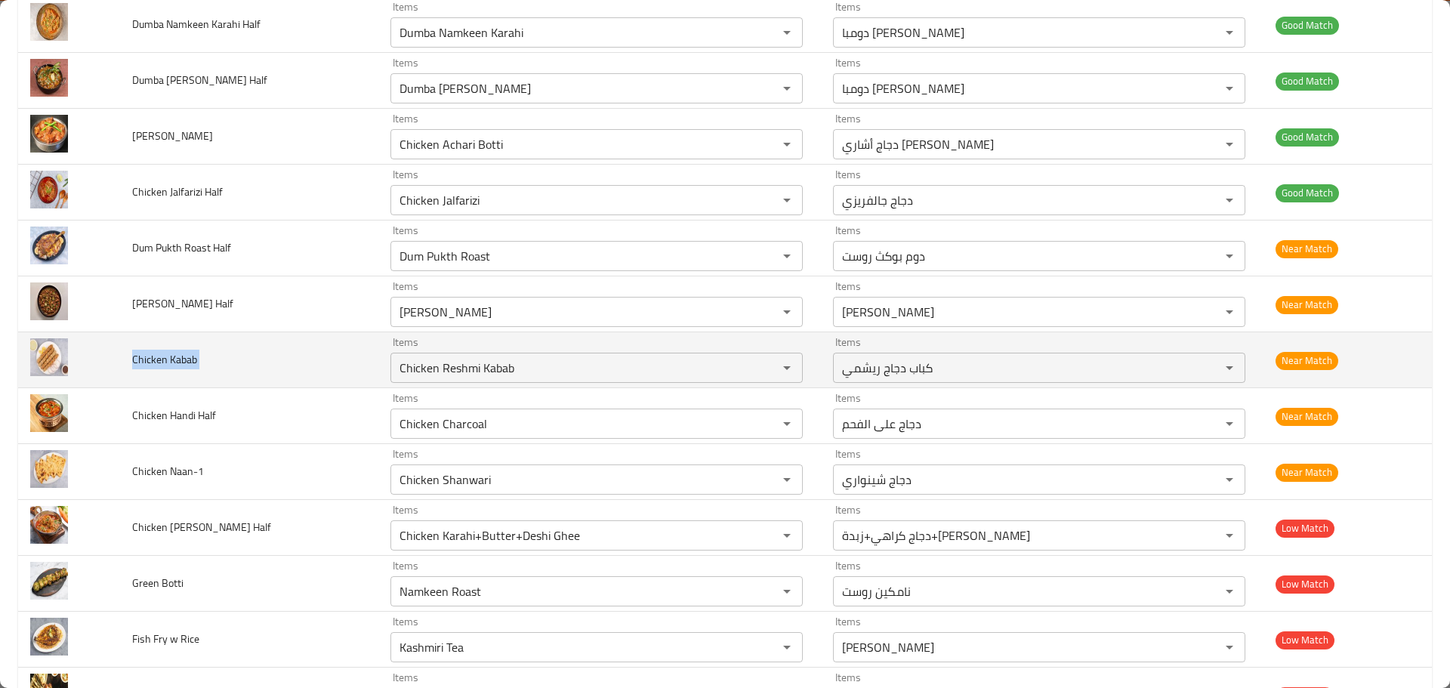
click at [157, 362] on span "Chicken Kabab" at bounding box center [164, 360] width 65 height 20
click at [244, 352] on td "Chicken Kabab" at bounding box center [248, 360] width 257 height 56
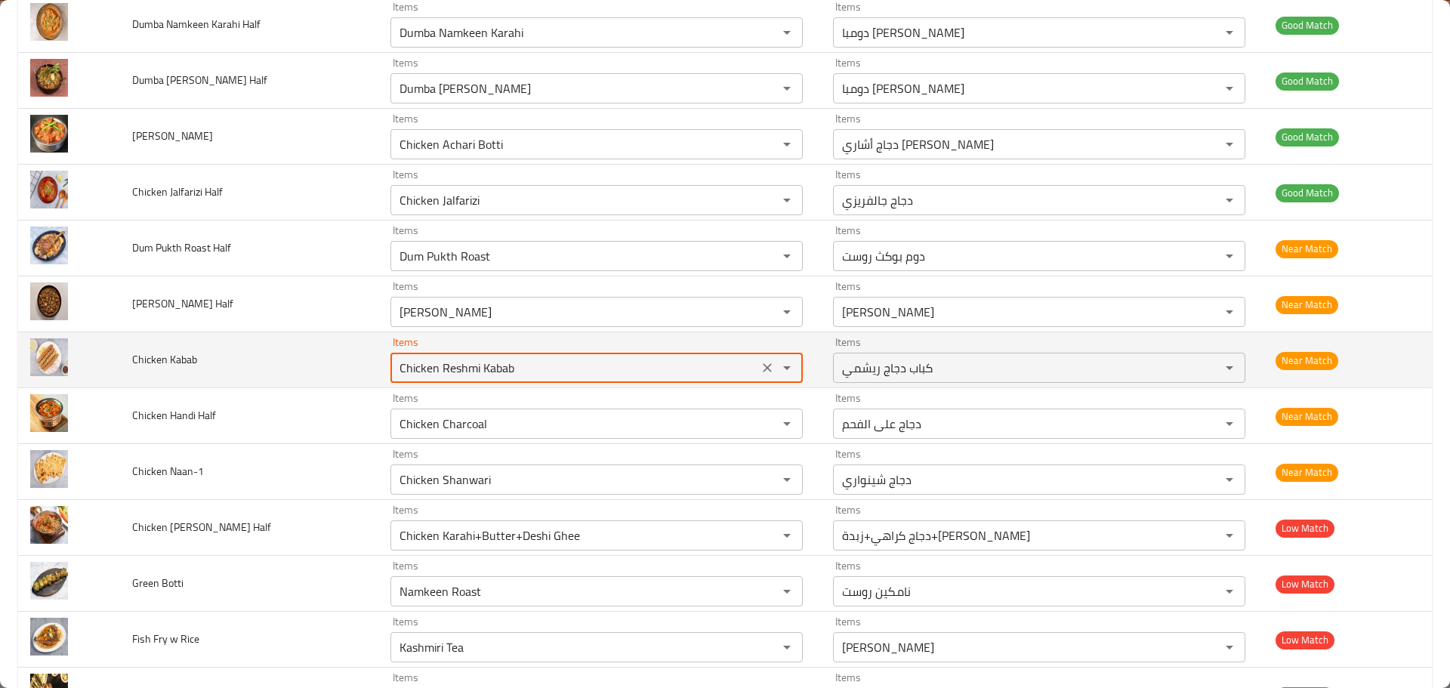
click at [427, 362] on Kabab "Chicken Reshmi Kabab" at bounding box center [574, 367] width 359 height 21
paste Kabab "Kabab"
type Kabab "Chicken Kabab"
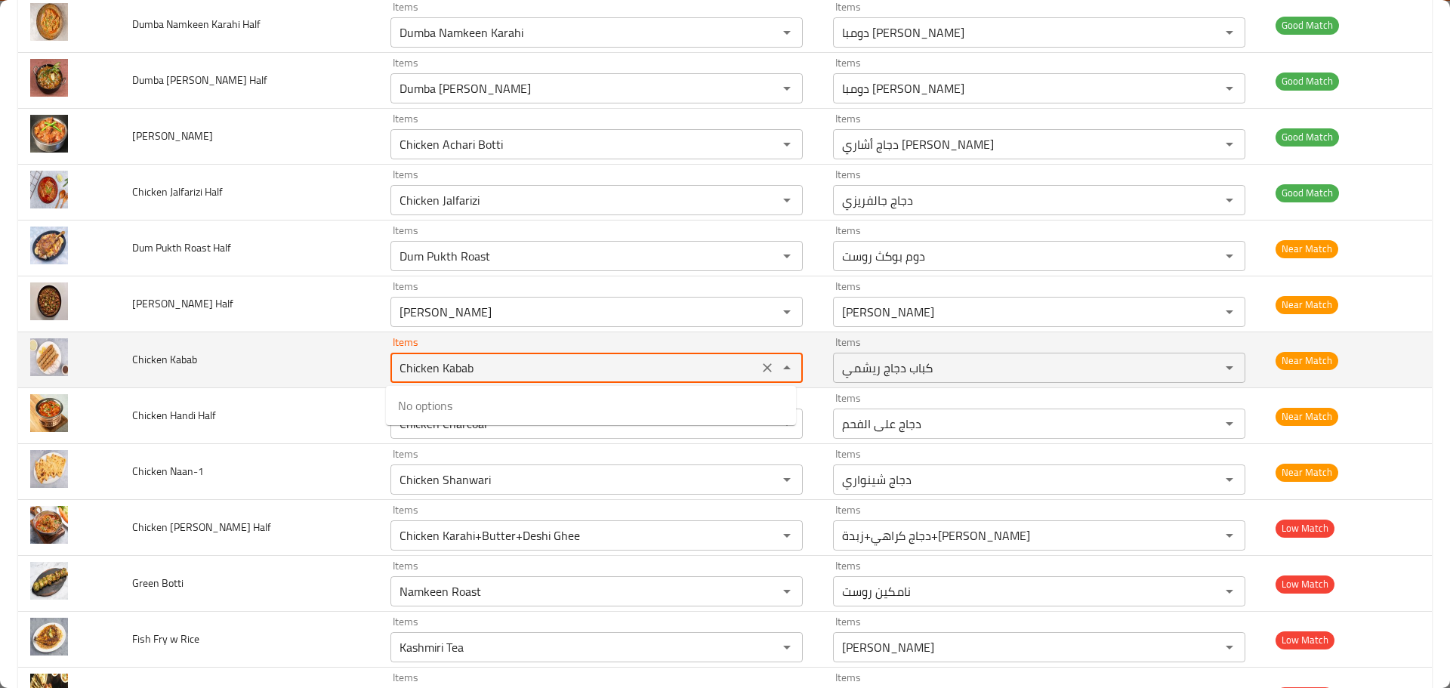
click at [760, 370] on icon "Clear" at bounding box center [767, 367] width 15 height 15
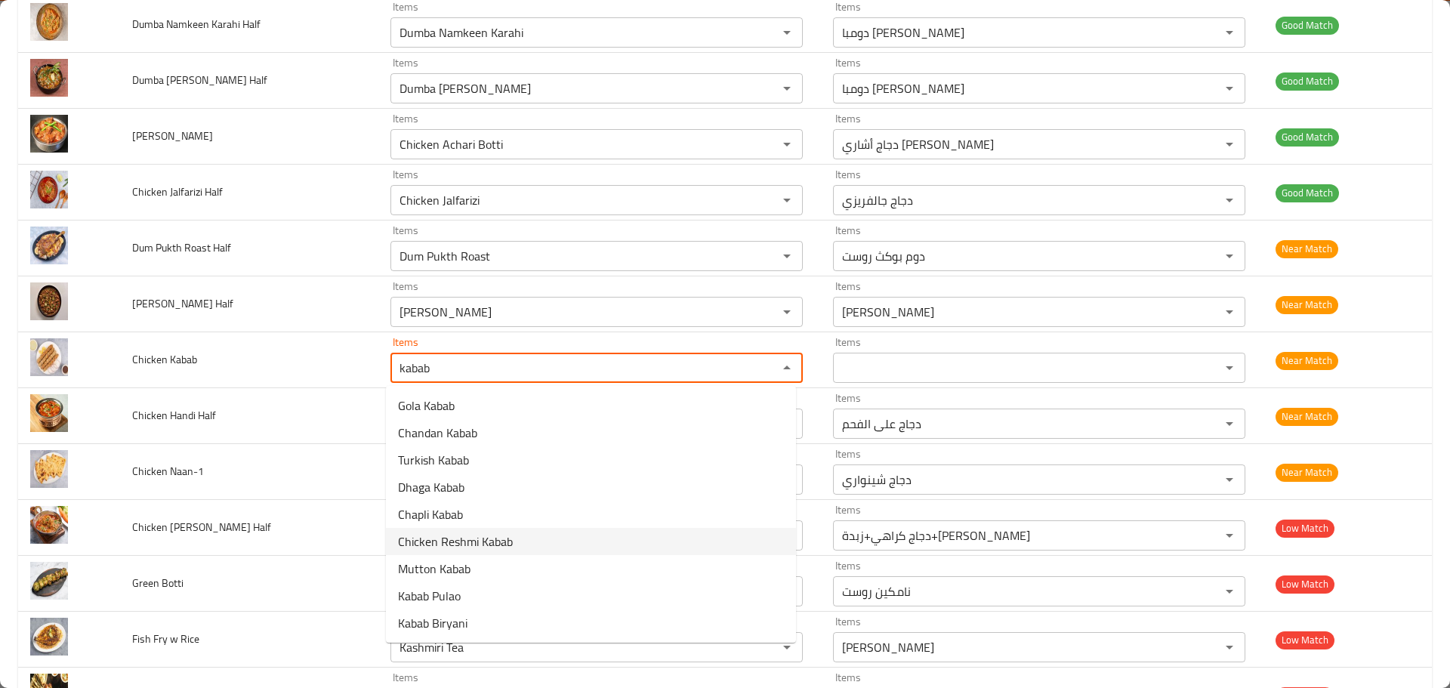
click at [502, 541] on span "Chicken Reshmi Kabab" at bounding box center [455, 541] width 115 height 18
type Kabab "Chicken Reshmi Kabab"
type Kabab-ar "كباب دجاج ريشمي"
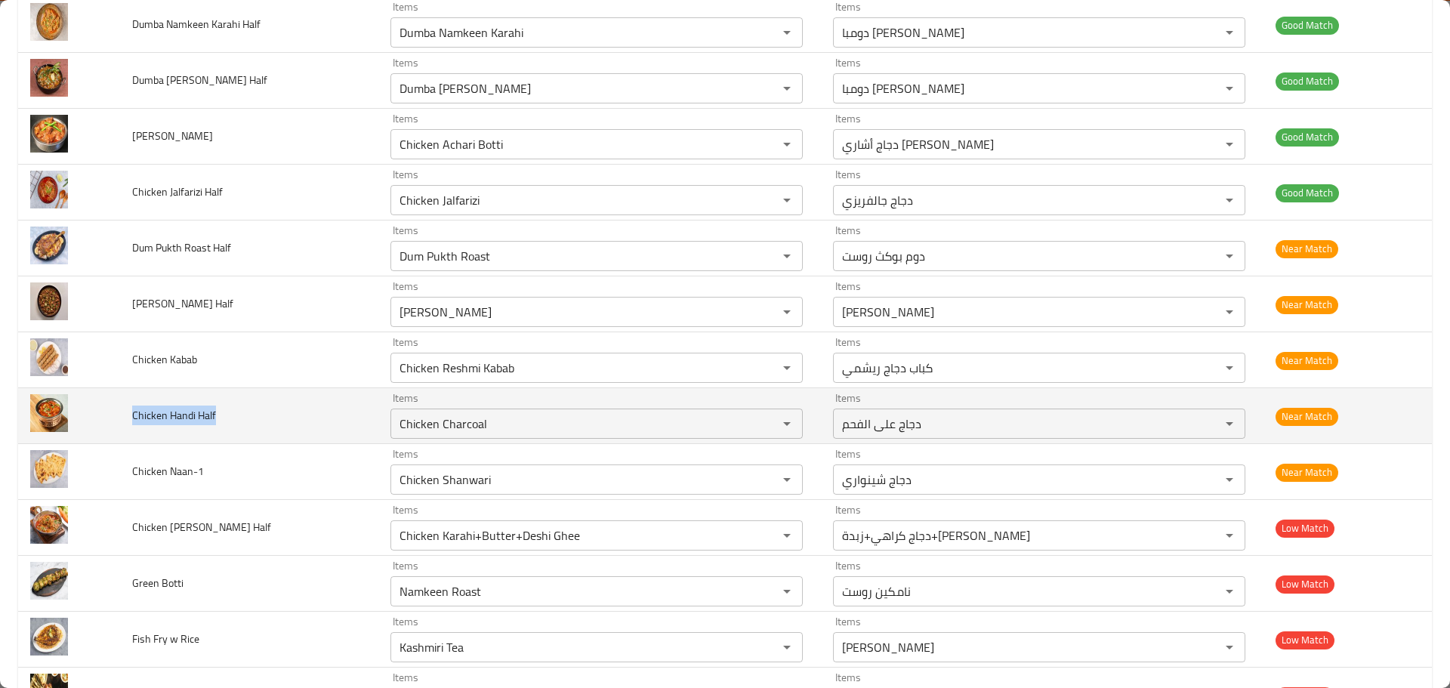
drag, startPoint x: 229, startPoint y: 416, endPoint x: 133, endPoint y: 425, distance: 96.3
click at [133, 425] on td "Chicken Handi Half" at bounding box center [248, 416] width 257 height 56
click at [477, 429] on Half "Chicken Charcoal" at bounding box center [574, 423] width 359 height 21
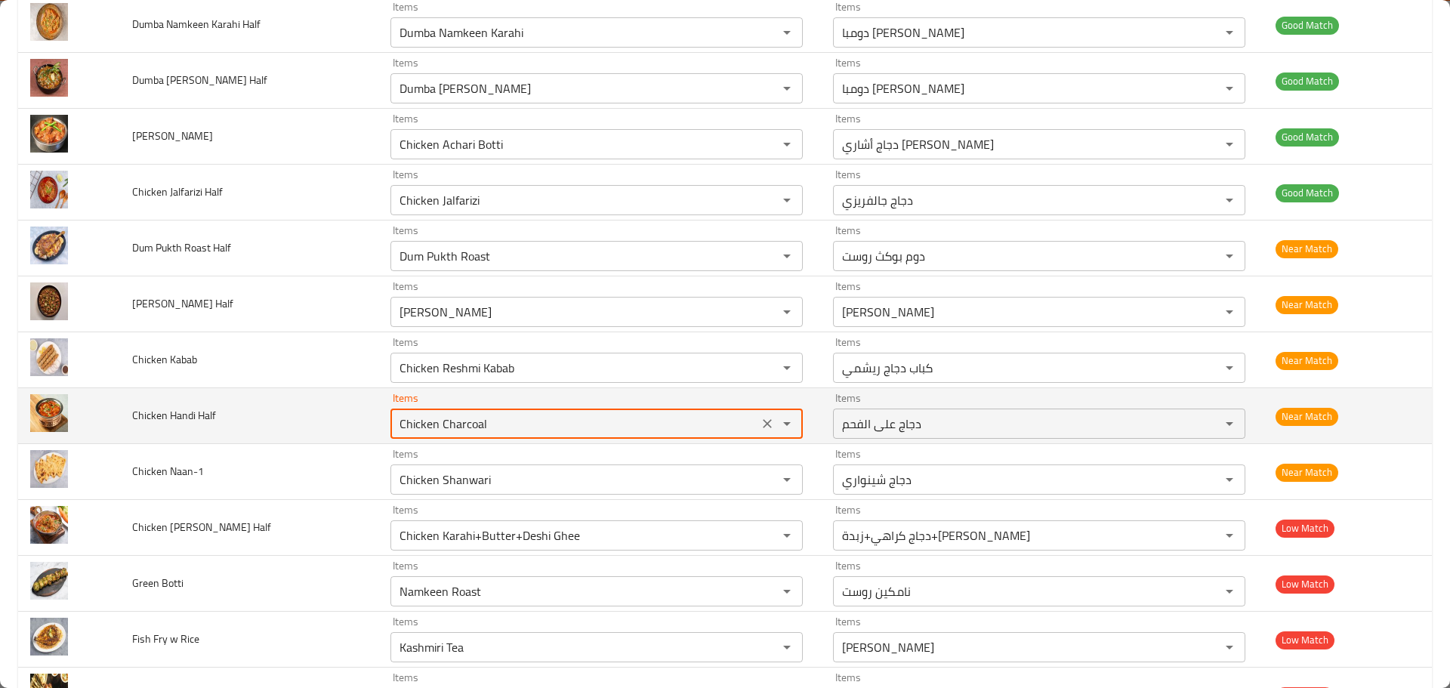
click at [477, 429] on Half "Chicken Charcoal" at bounding box center [574, 423] width 359 height 21
click at [475, 421] on Half "hand" at bounding box center [574, 423] width 359 height 21
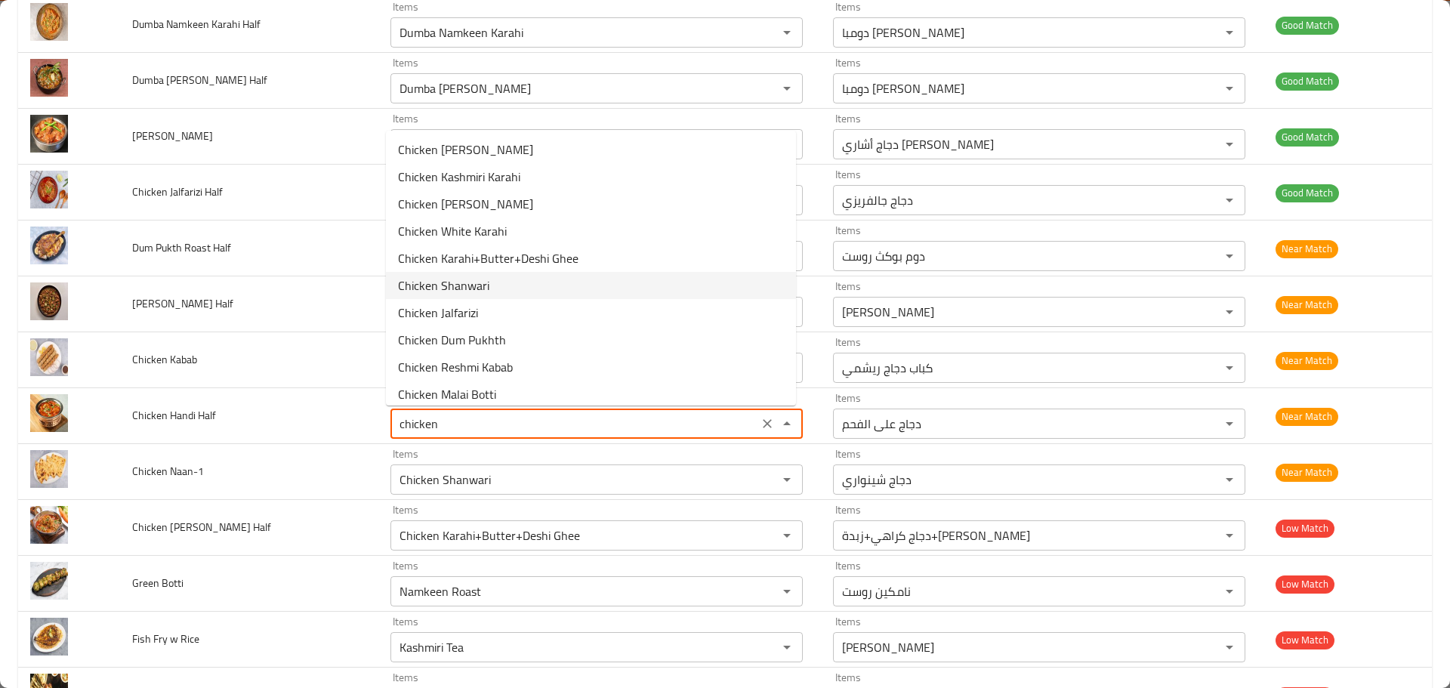
scroll to position [0, 0]
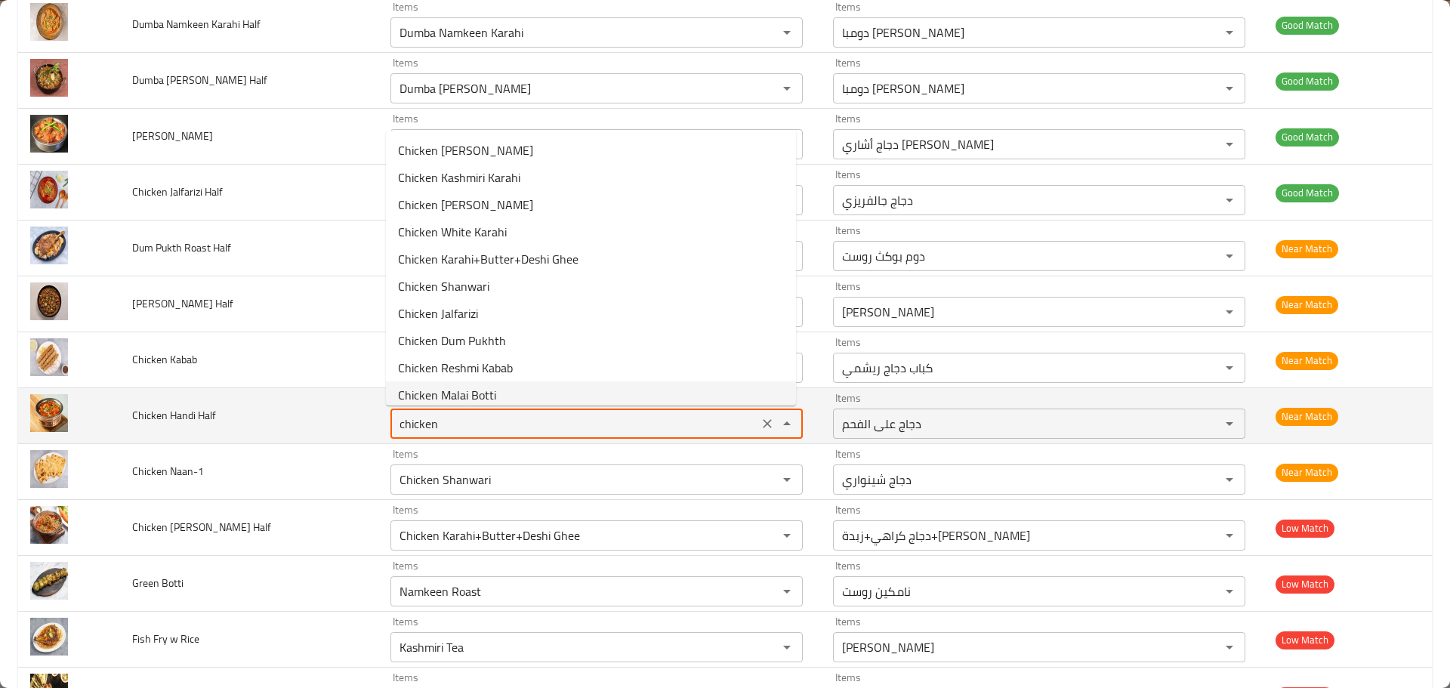
type Half "Chicken Charcoal"
click at [359, 426] on td "Chicken Handi Half" at bounding box center [248, 416] width 257 height 56
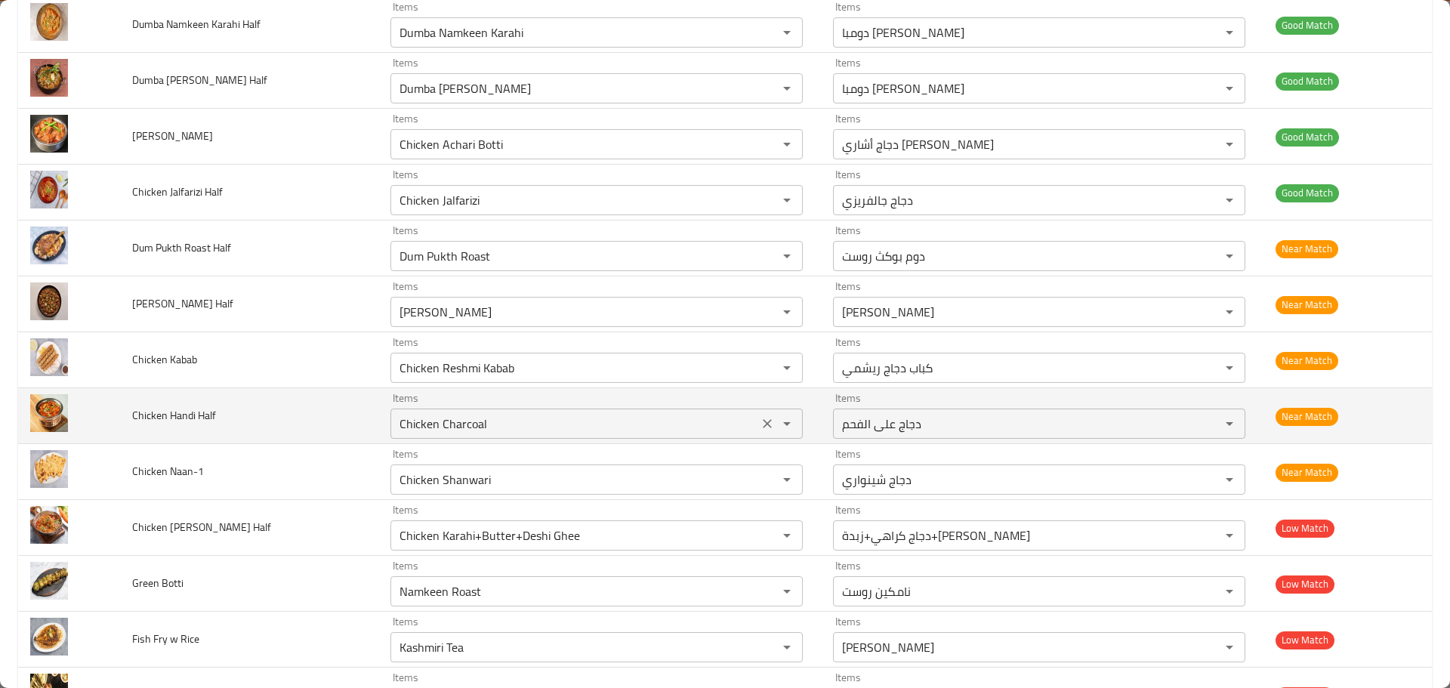
click at [760, 418] on icon "Clear" at bounding box center [767, 423] width 15 height 15
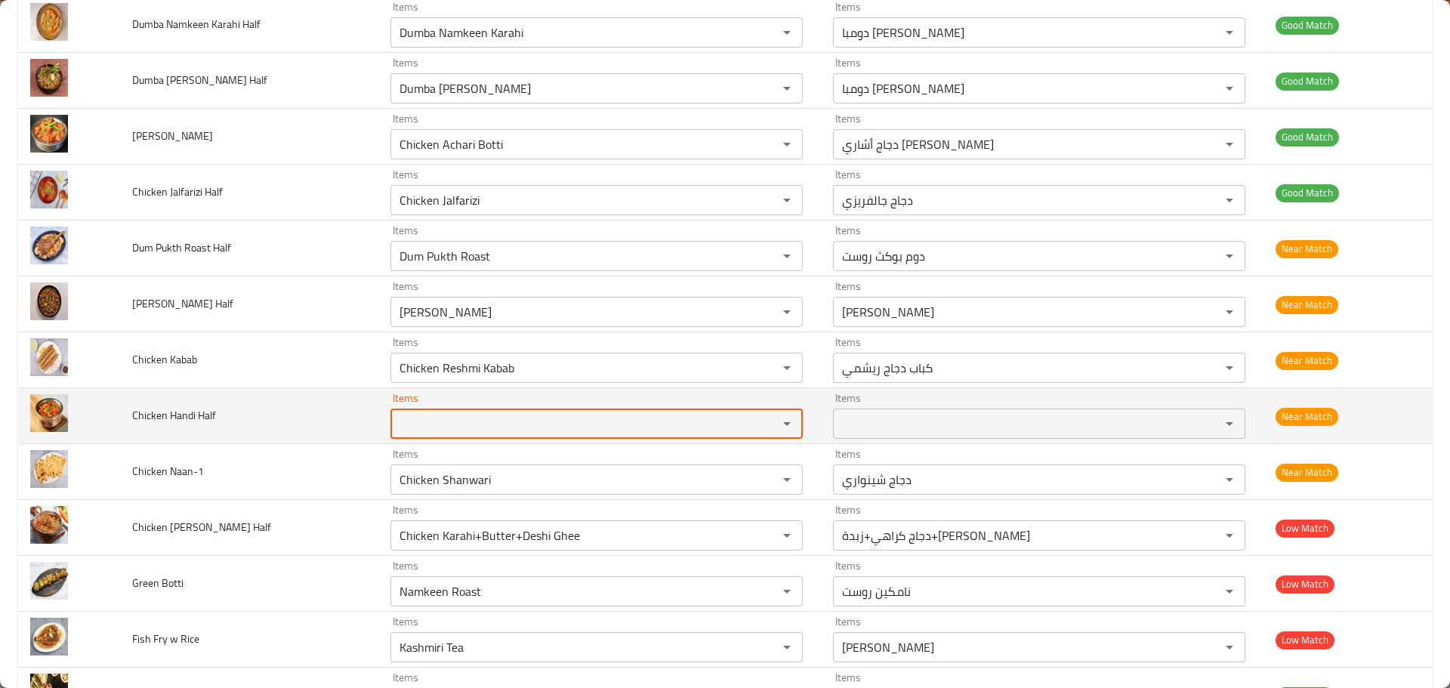
click at [202, 413] on span "Chicken Handi Half" at bounding box center [174, 415] width 84 height 20
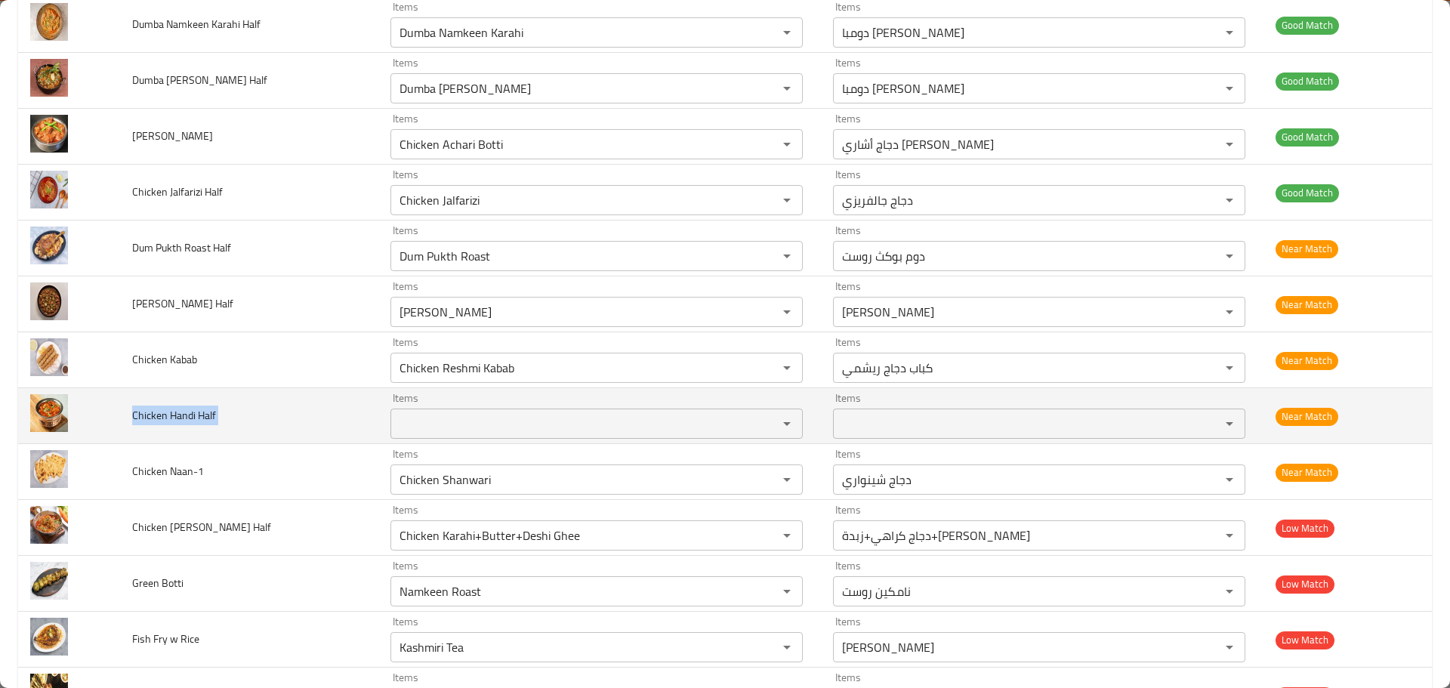
click at [202, 413] on span "Chicken Handi Half" at bounding box center [174, 415] width 84 height 20
copy span "Chicken Handi Half"
click at [291, 414] on td "Chicken Handi Half" at bounding box center [248, 416] width 257 height 56
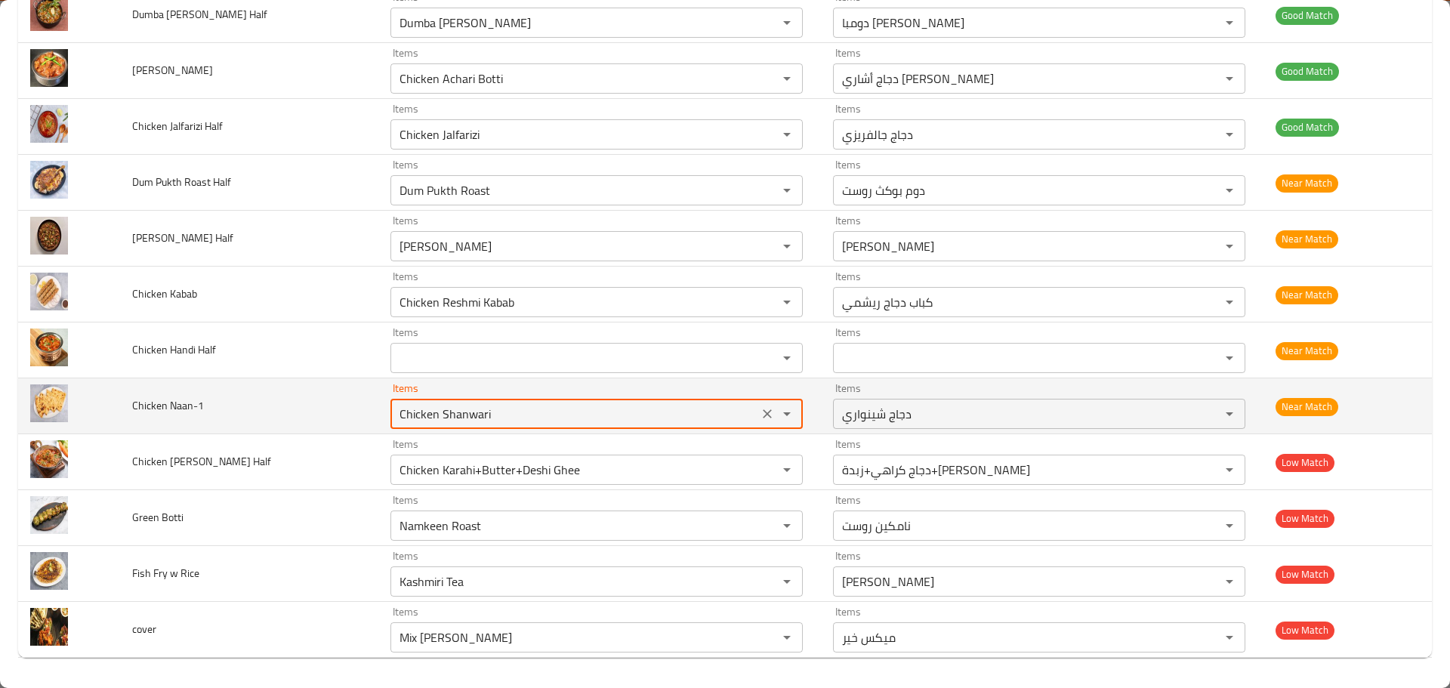
click at [464, 412] on Naan-1 "Chicken Shanwari" at bounding box center [574, 413] width 359 height 21
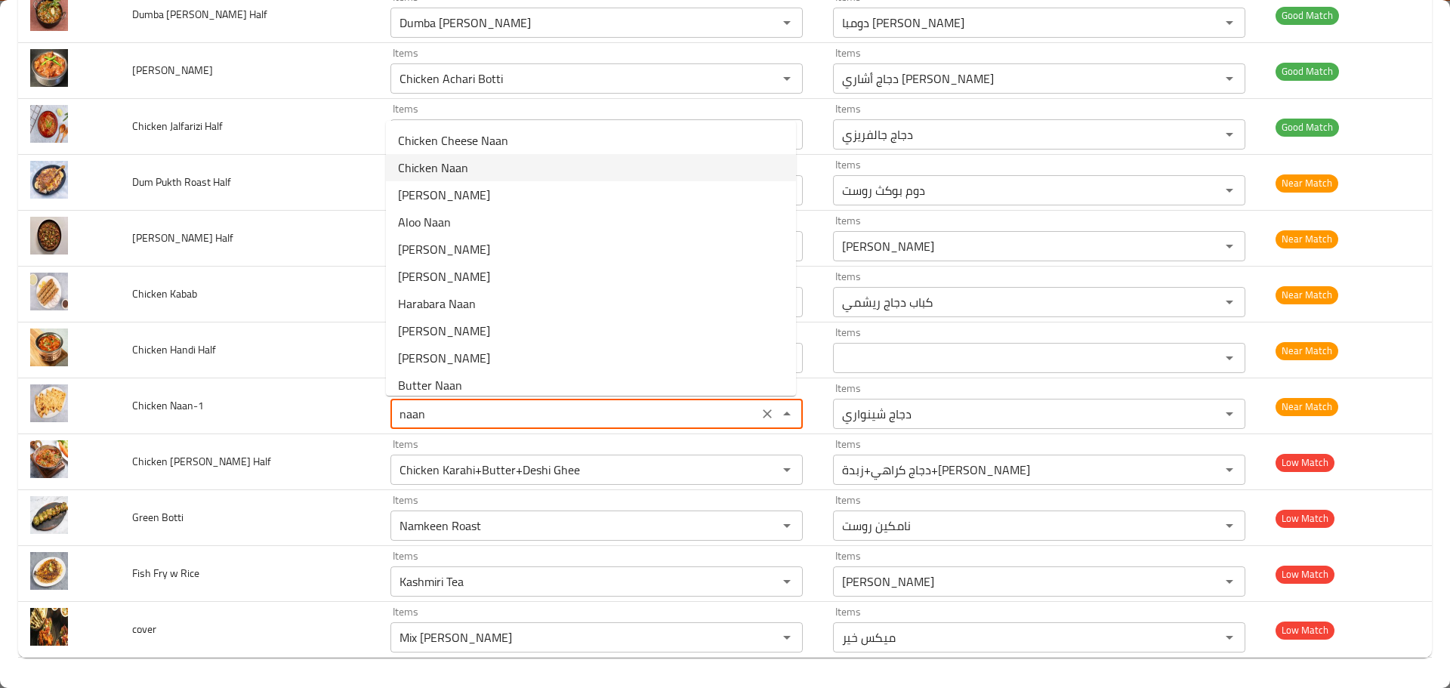
click at [494, 163] on Naan-1-option-1 "Chicken Naan" at bounding box center [591, 167] width 410 height 27
type Naan-1 "Chicken Naan"
type Naan-1-ar "دجاج نان"
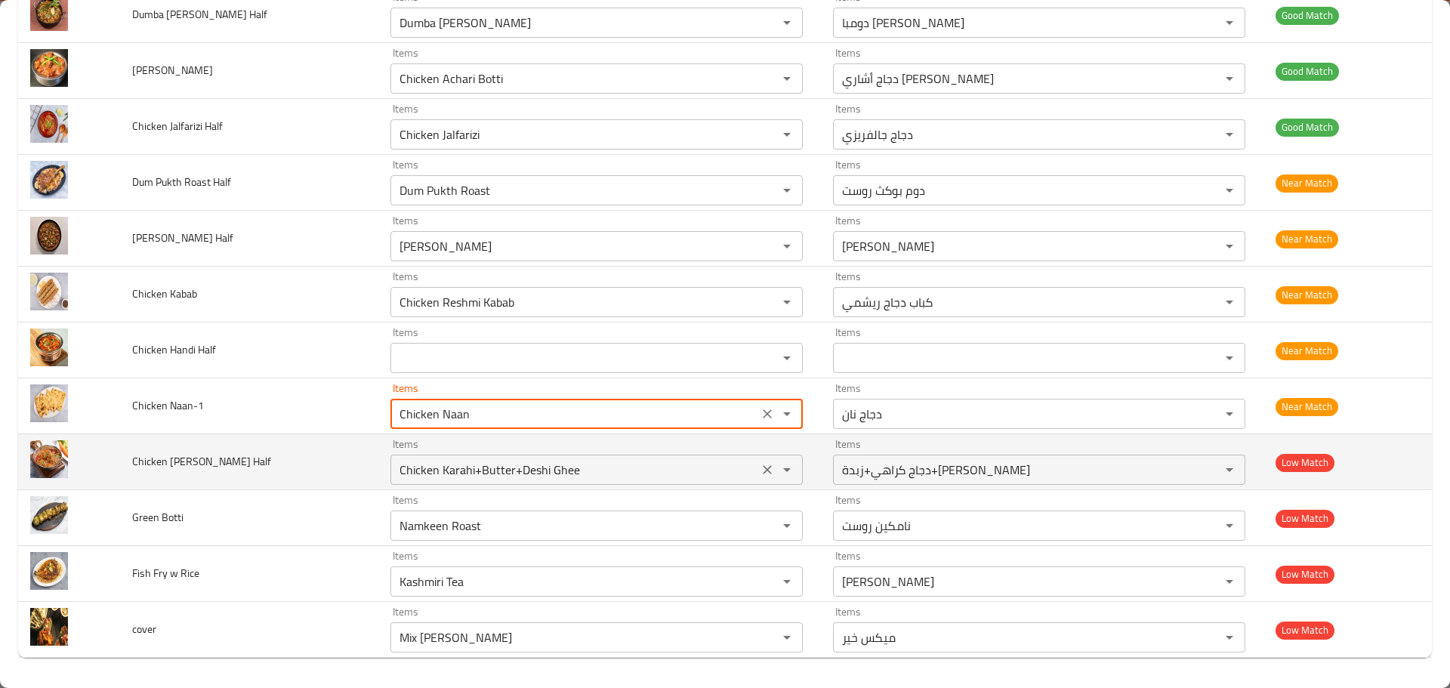
type Naan-1 "Chicken Naan"
click at [472, 473] on Half "Chicken Karahi+Butter+Deshi Ghee" at bounding box center [574, 469] width 359 height 21
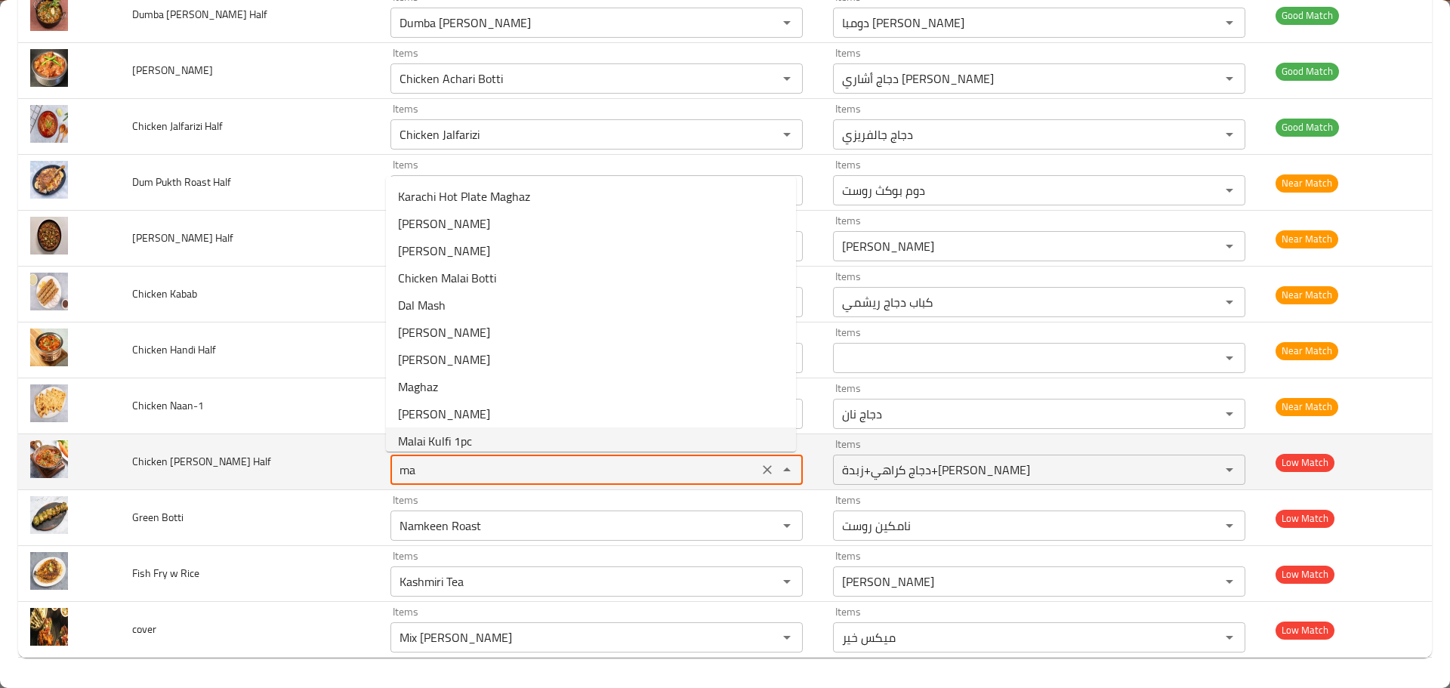
type Half "m"
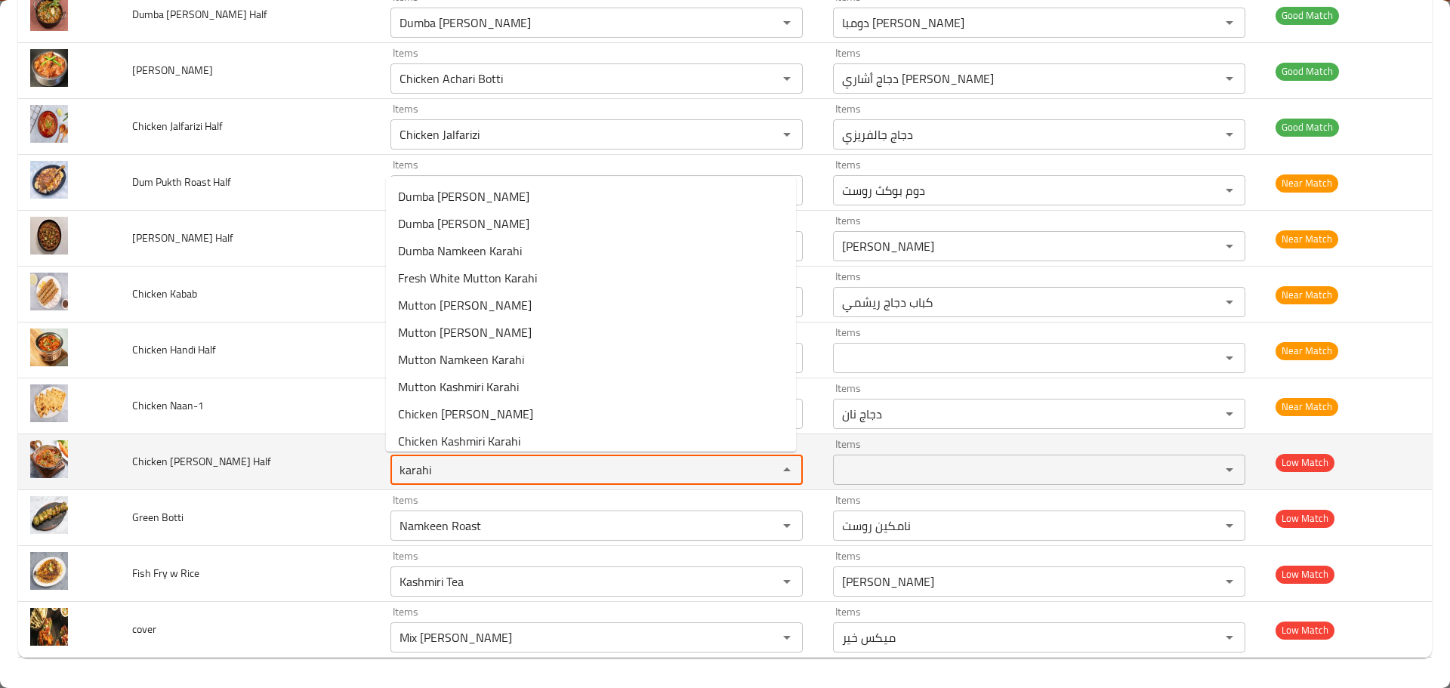
type Half "karahi"
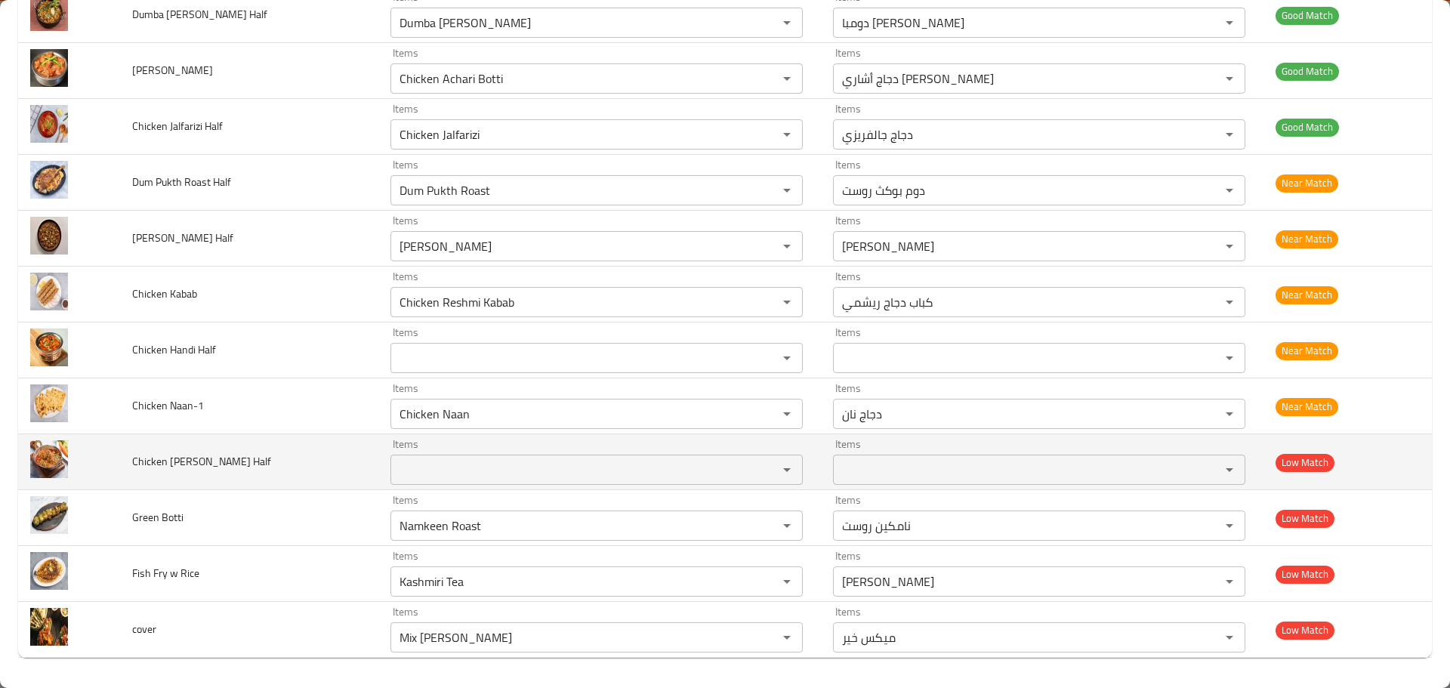
click at [325, 474] on td "Chicken Masala Karahi Half" at bounding box center [248, 462] width 257 height 56
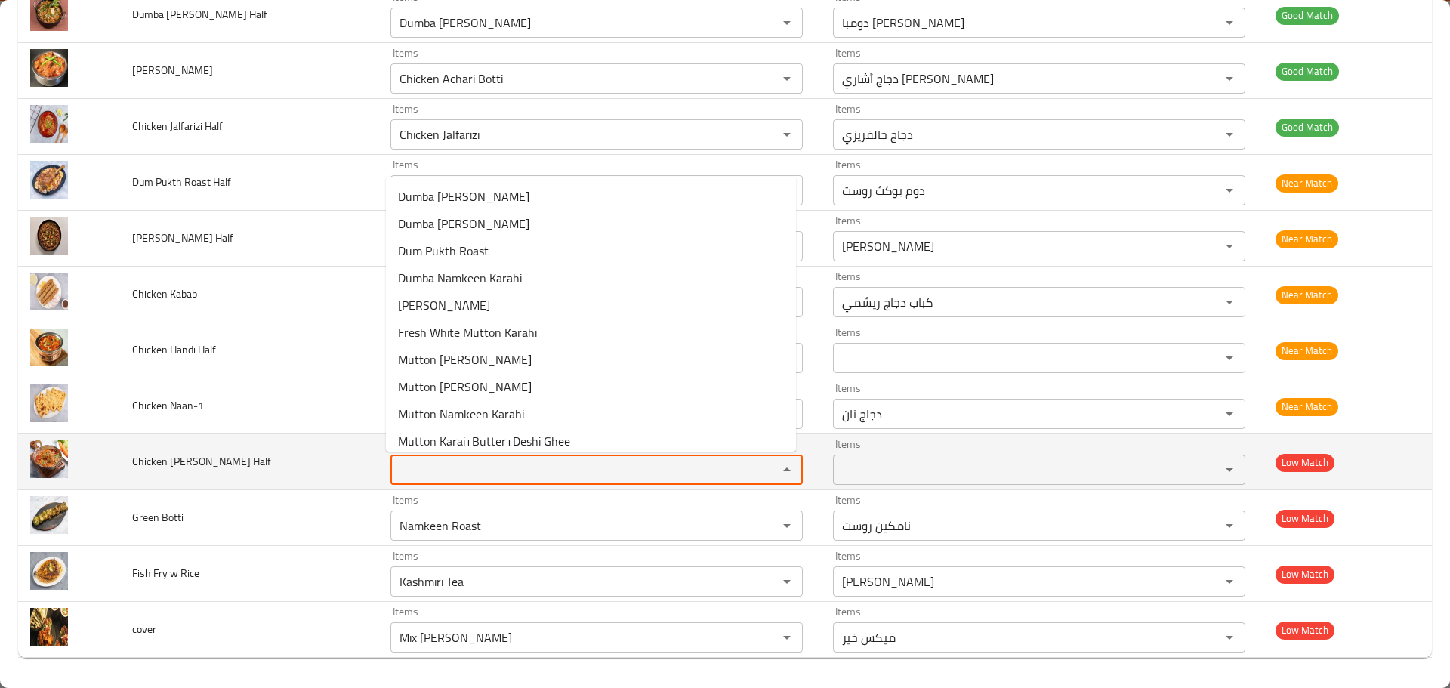
click at [436, 479] on Half "Items" at bounding box center [574, 469] width 359 height 21
click at [213, 464] on span "Chicken Masala Karahi Half" at bounding box center [201, 462] width 139 height 20
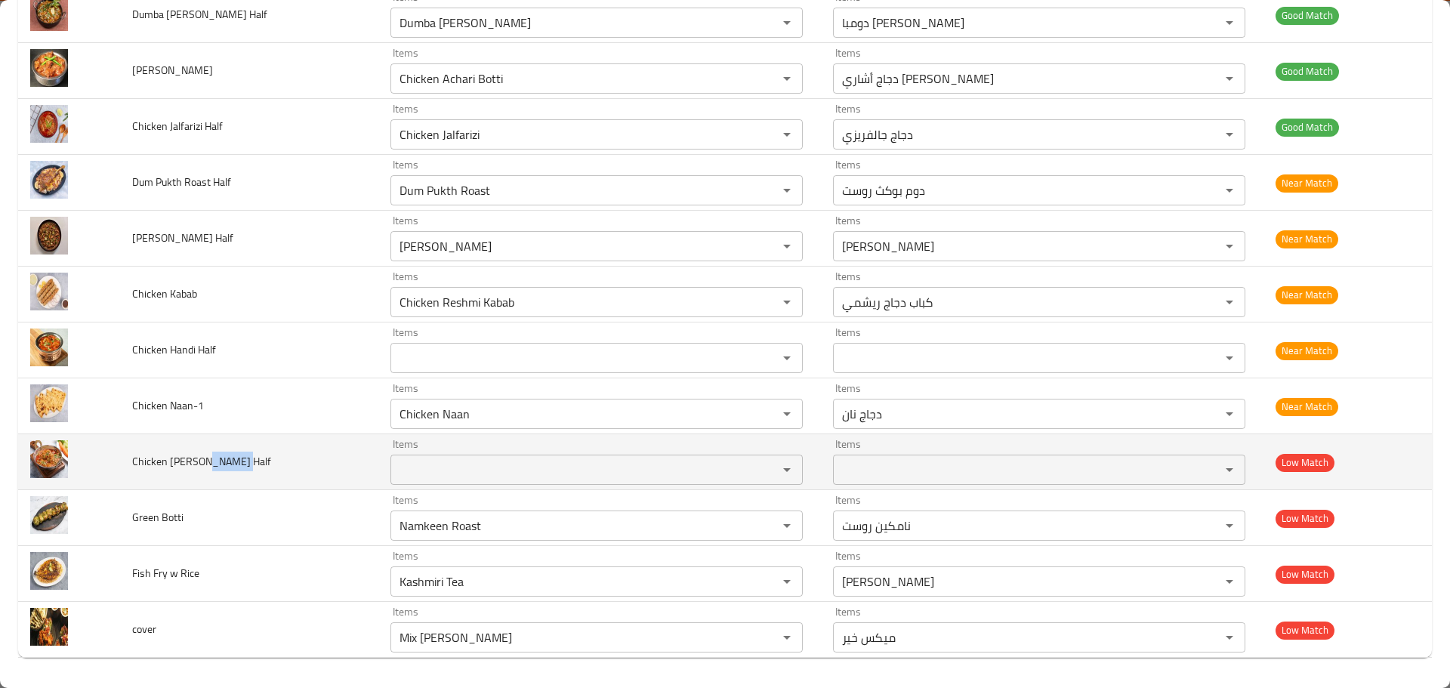
click at [213, 464] on span "Chicken Masala Karahi Half" at bounding box center [201, 462] width 139 height 20
copy span "Karahi"
click at [628, 464] on Half "Items" at bounding box center [574, 469] width 359 height 21
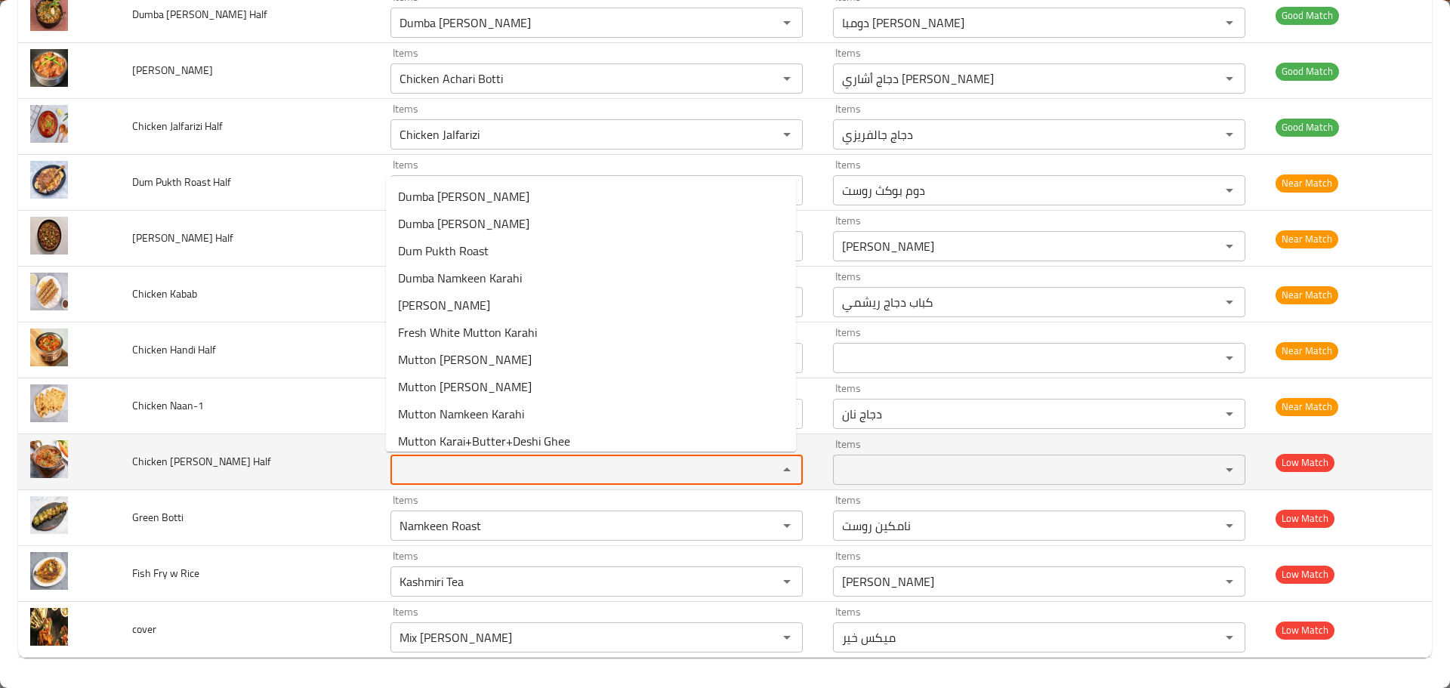
paste Half "Karahi"
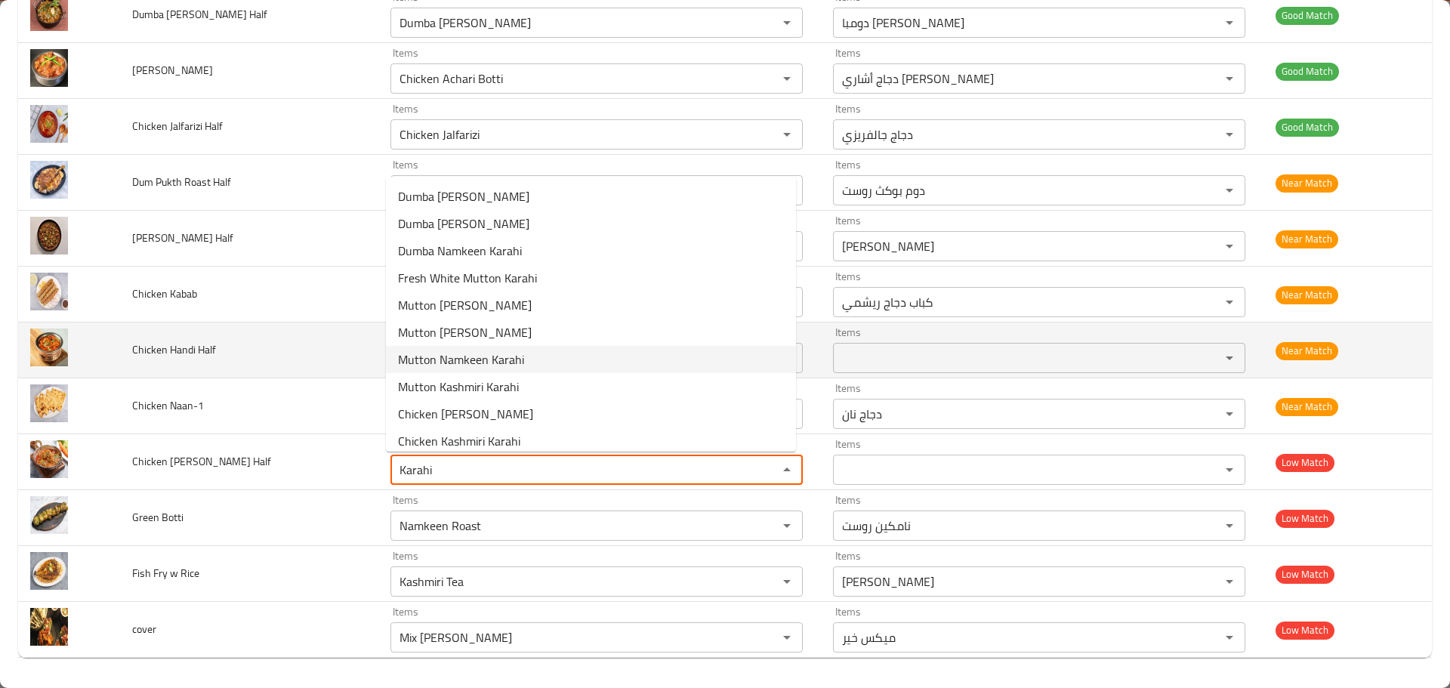
type Half "Karahi"
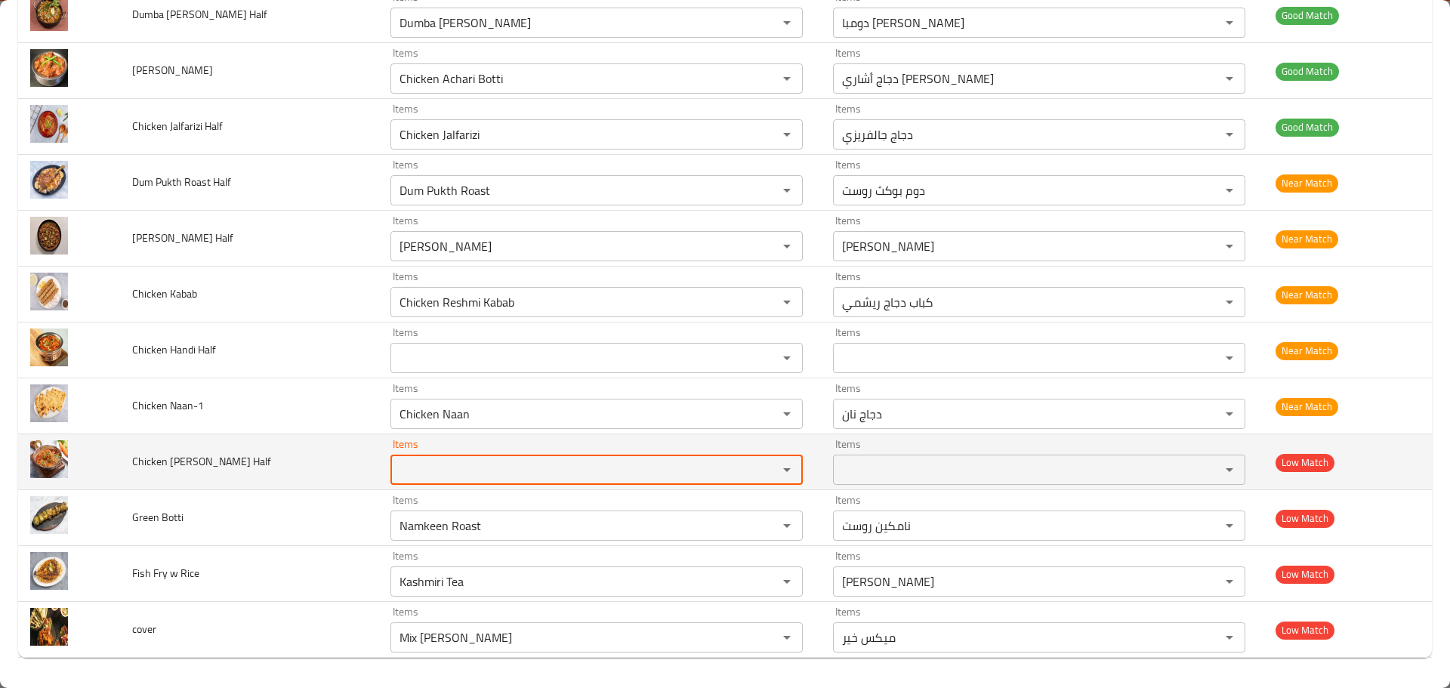
click at [222, 462] on span "Chicken Masala Karahi Half" at bounding box center [201, 462] width 139 height 20
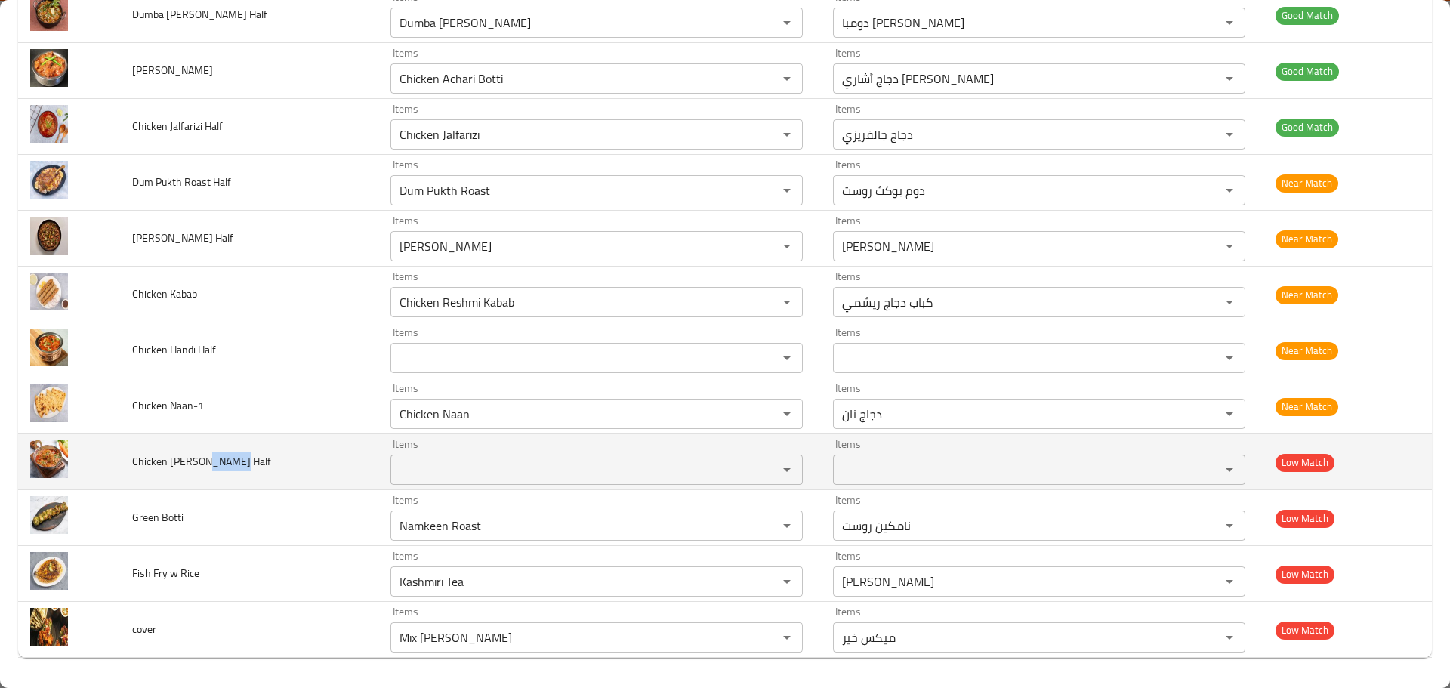
click at [452, 455] on div "Items" at bounding box center [596, 470] width 412 height 30
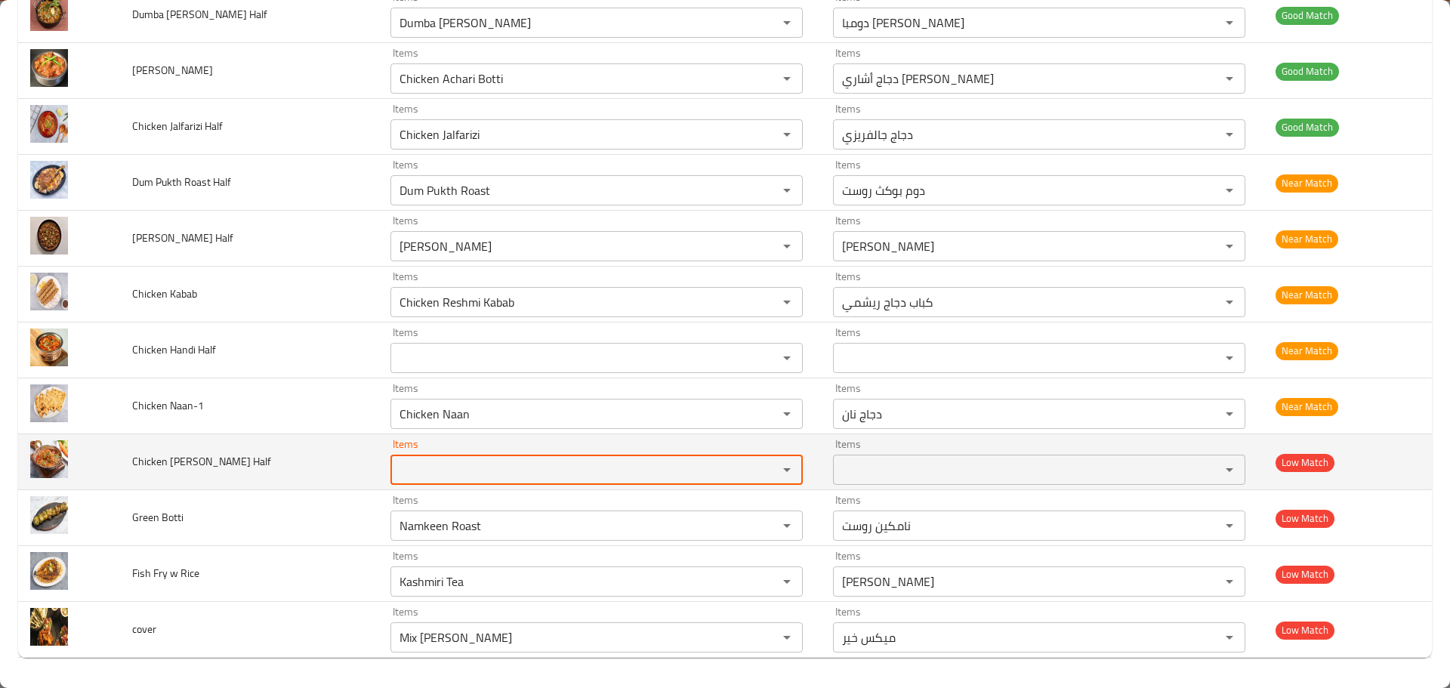
paste Half "Karahi"
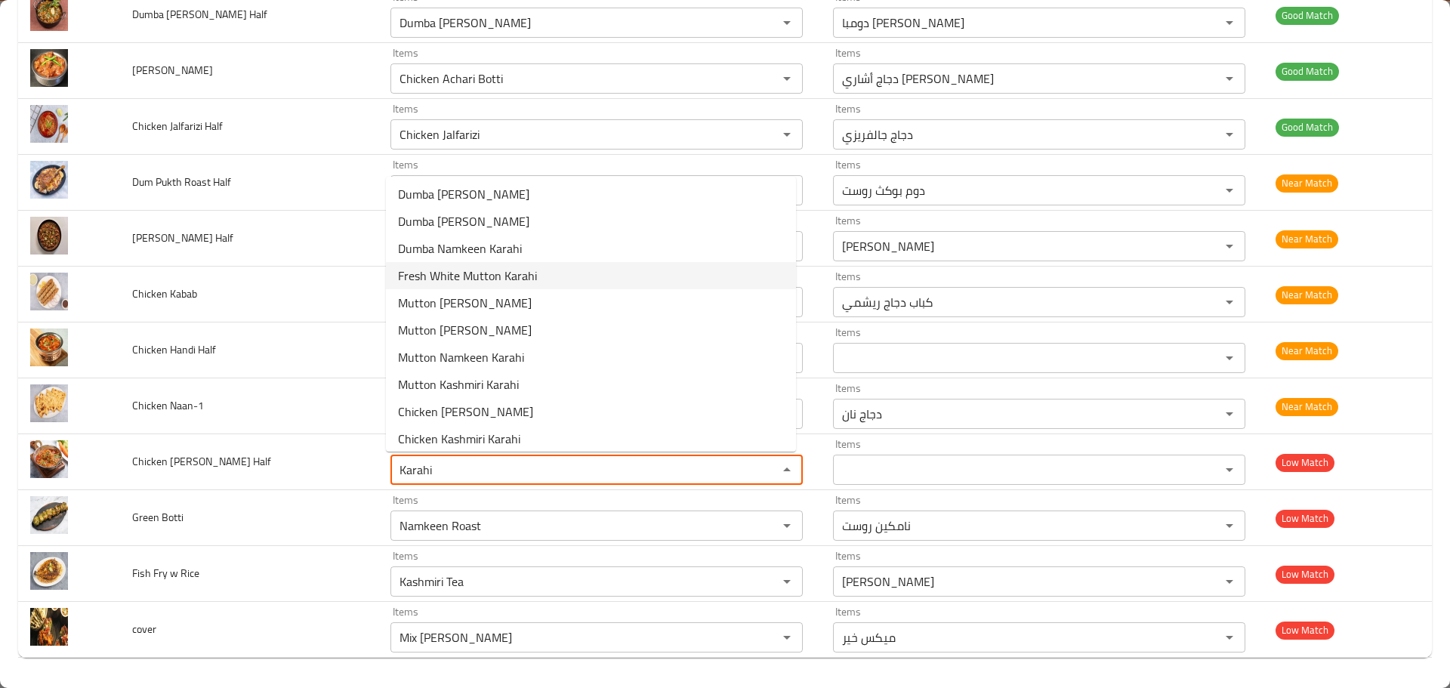
scroll to position [0, 0]
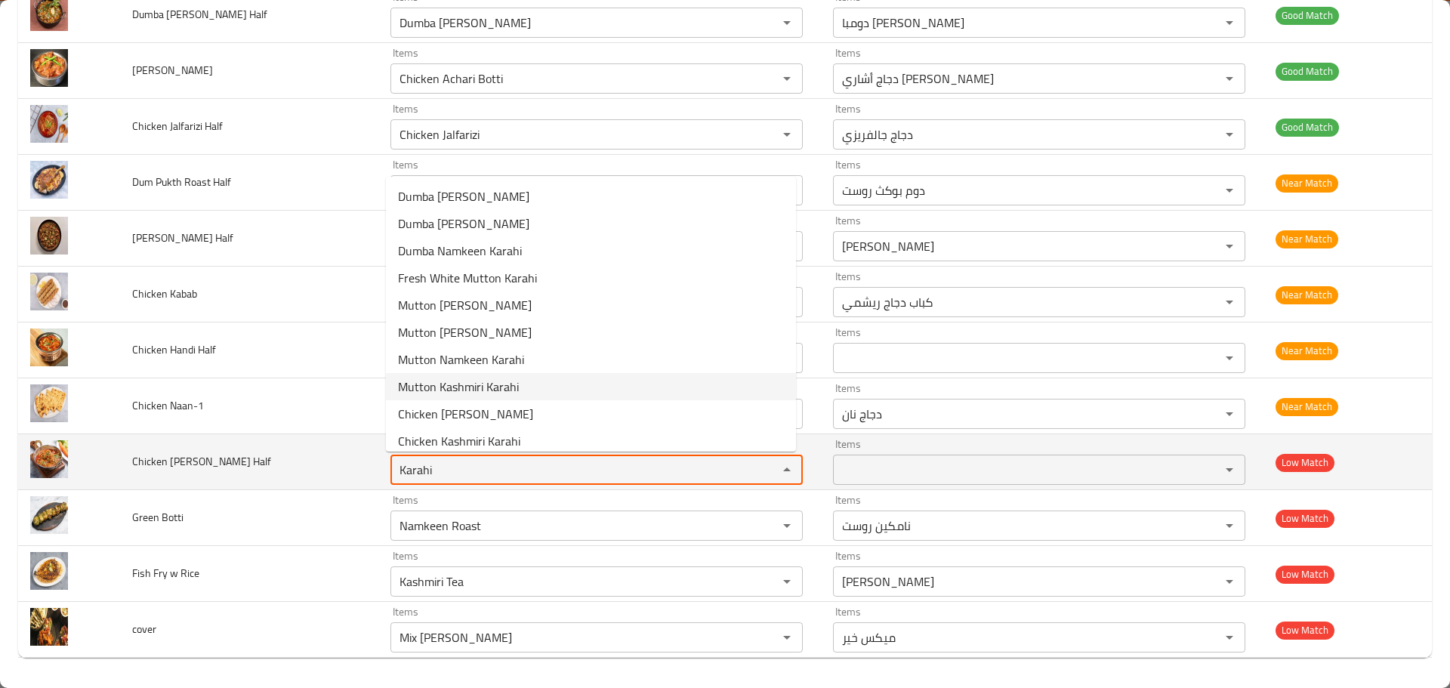
type Half "Karahi"
click at [270, 461] on td "Chicken Masala Karahi Half" at bounding box center [248, 462] width 257 height 56
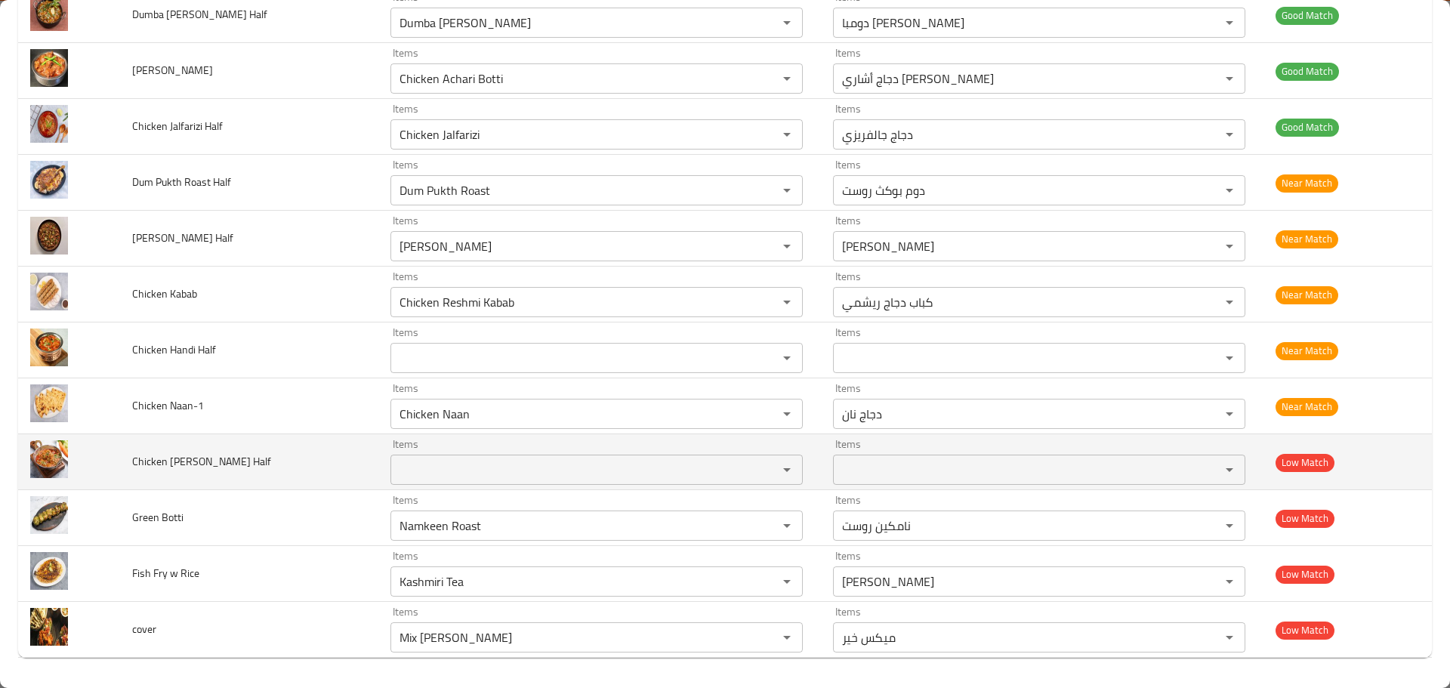
click at [206, 462] on span "Chicken Masala Karahi Half" at bounding box center [201, 462] width 139 height 20
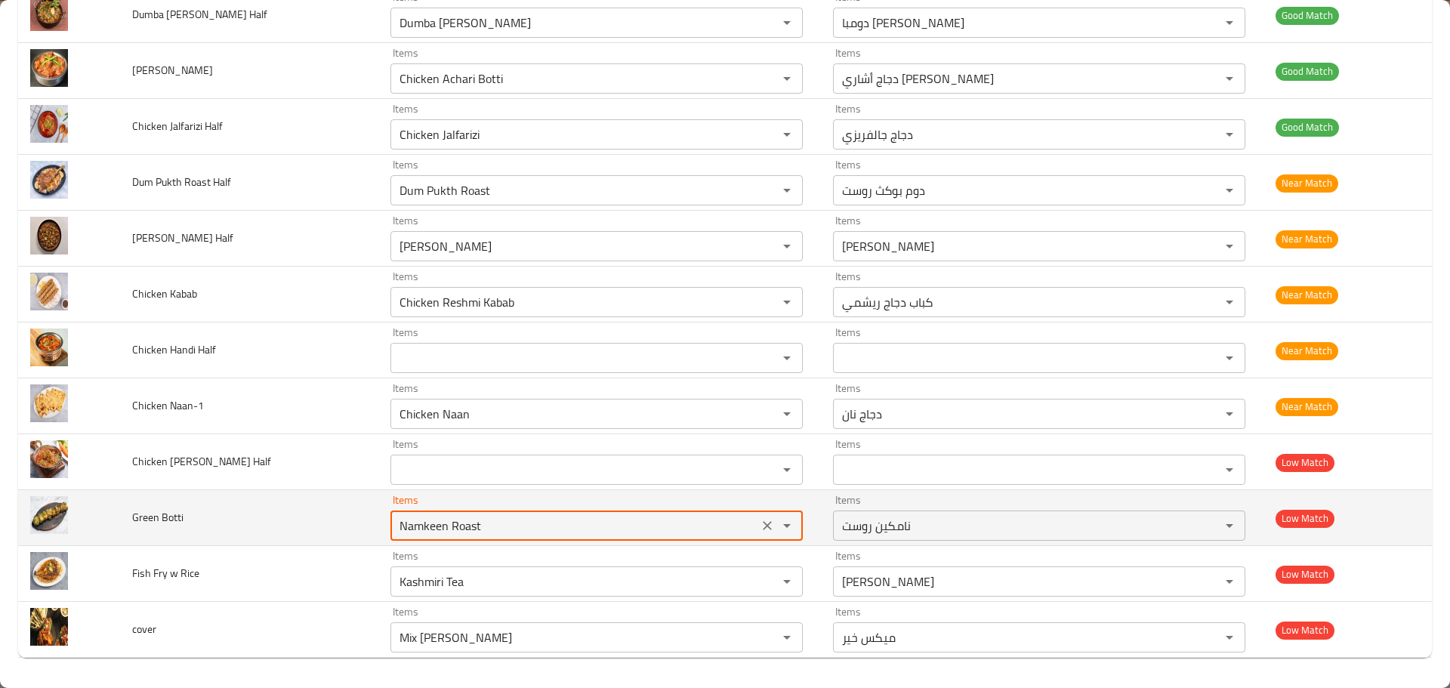
click at [449, 522] on Botti "Namkeen Roast" at bounding box center [574, 525] width 359 height 21
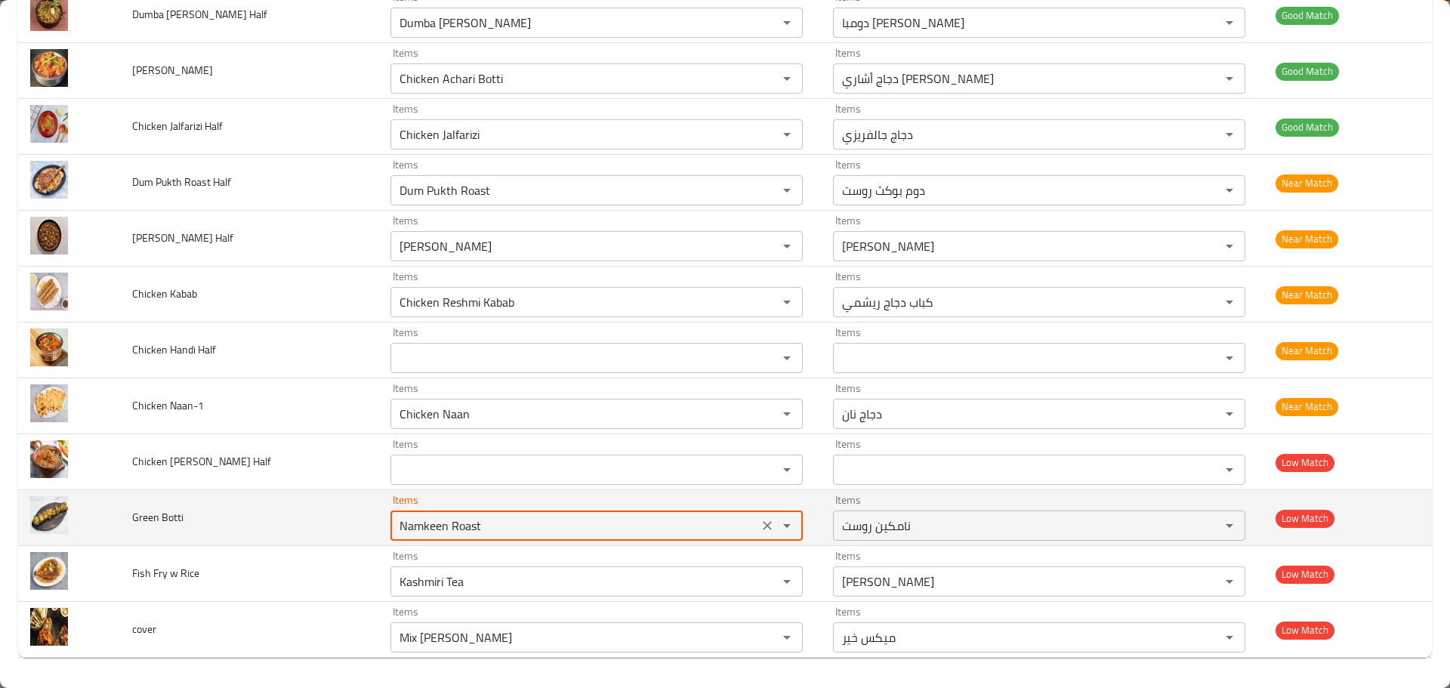
click at [449, 522] on Botti "Namkeen Roast" at bounding box center [574, 525] width 359 height 21
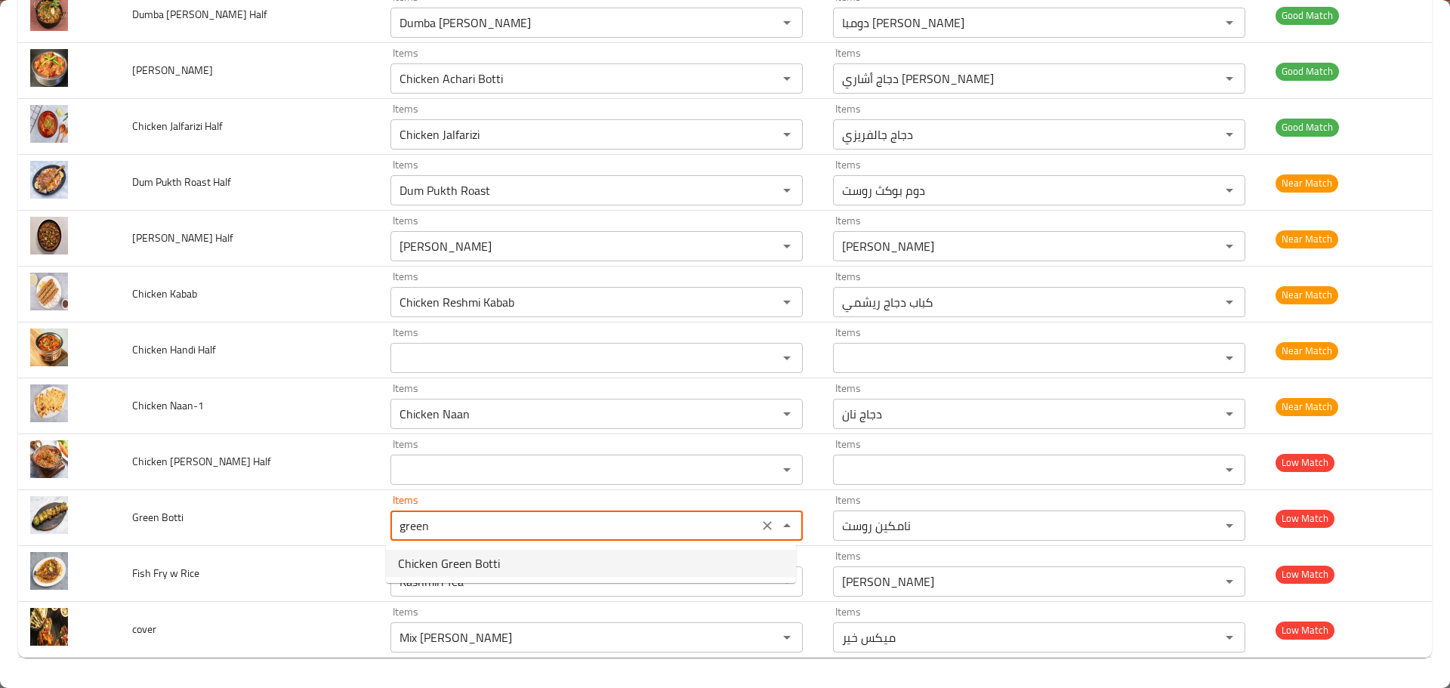
click at [447, 557] on span "Chicken Green Botti" at bounding box center [449, 563] width 102 height 18
type Botti "Chicken Green Botti"
type Botti-ar "دجاج أخضر بوتي"
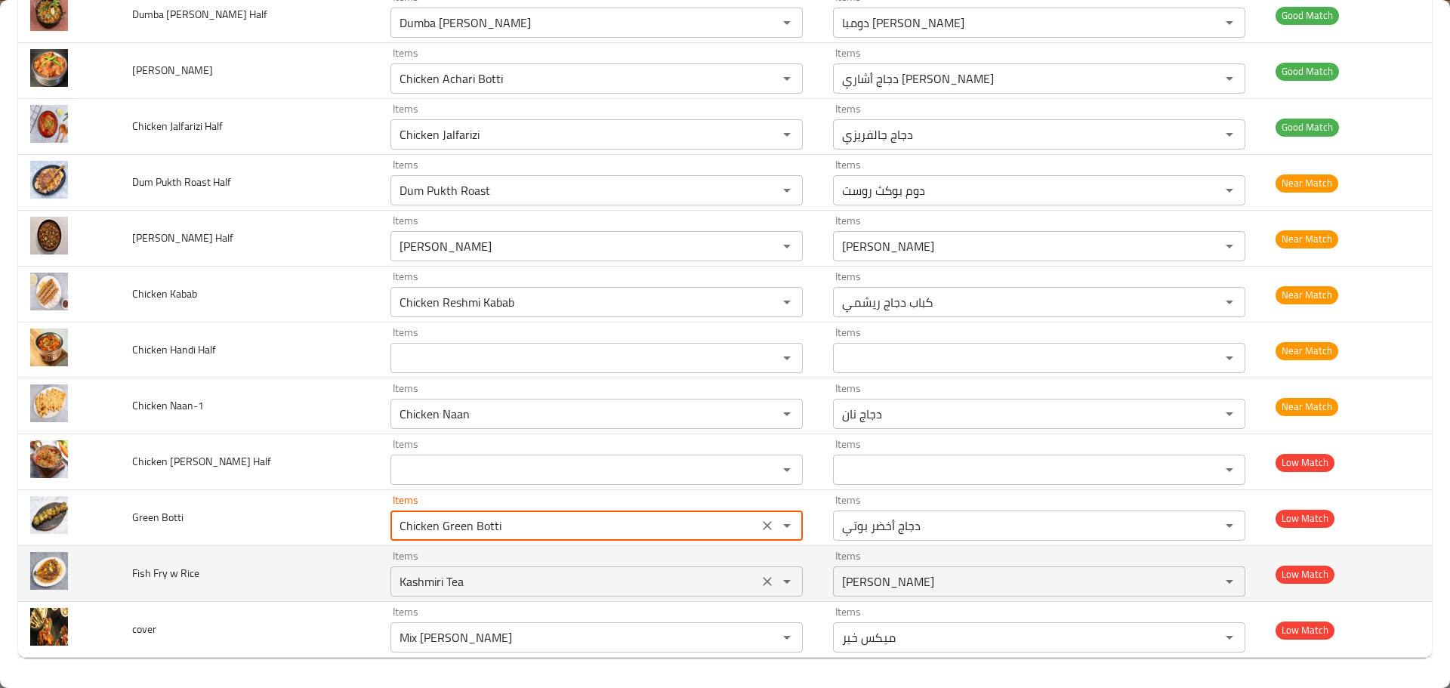
type Botti "Chicken Green Botti"
click at [461, 580] on Rice "Kashmiri Tea" at bounding box center [574, 581] width 359 height 21
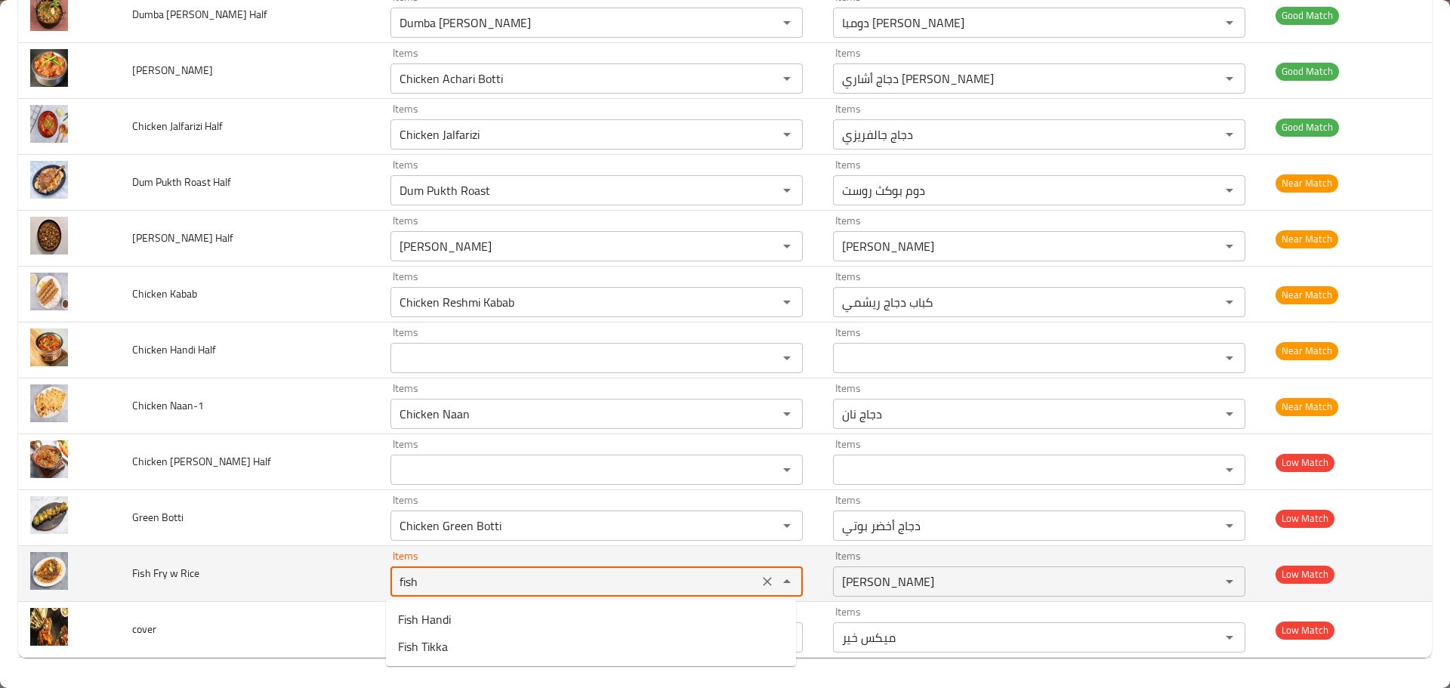
type Rice "Kashmiri Tea"
drag, startPoint x: 289, startPoint y: 558, endPoint x: 417, endPoint y: 560, distance: 127.6
click at [296, 558] on td "Fish Fry w Rice" at bounding box center [248, 574] width 257 height 56
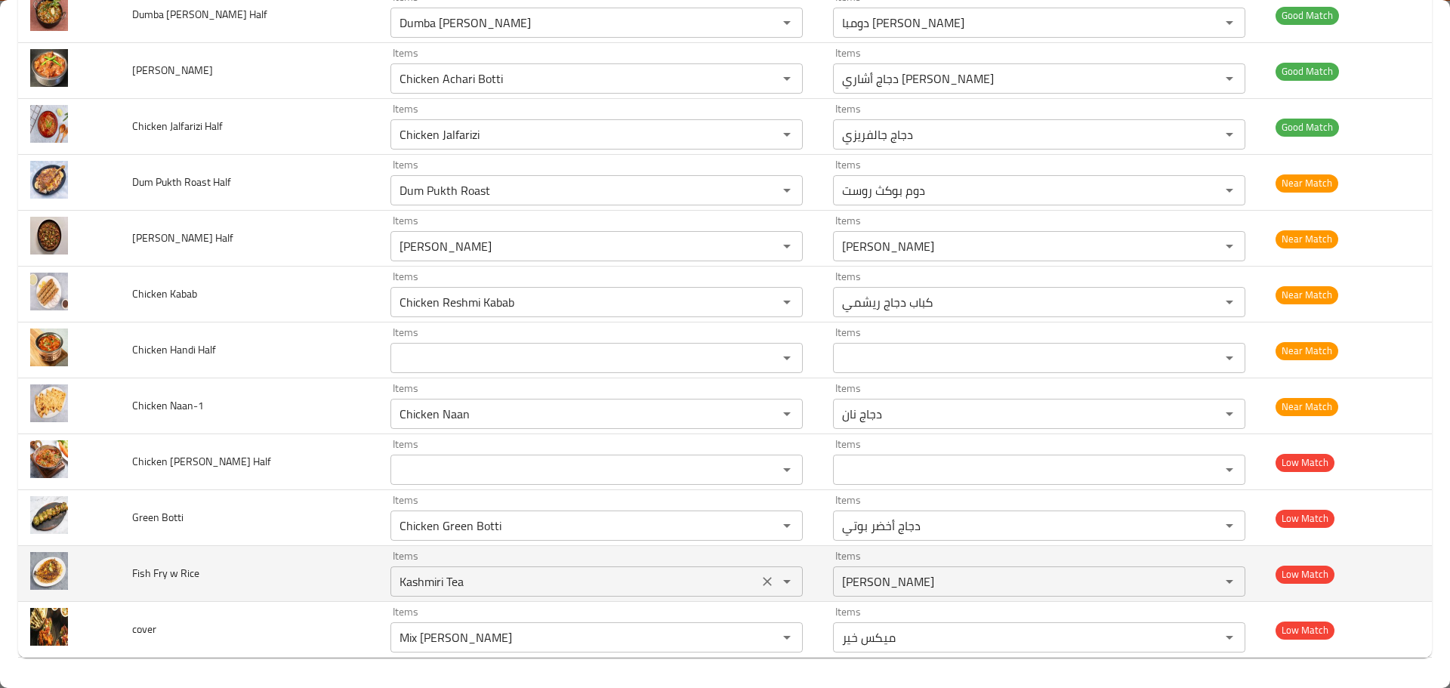
click at [783, 583] on icon "Open" at bounding box center [787, 582] width 8 height 4
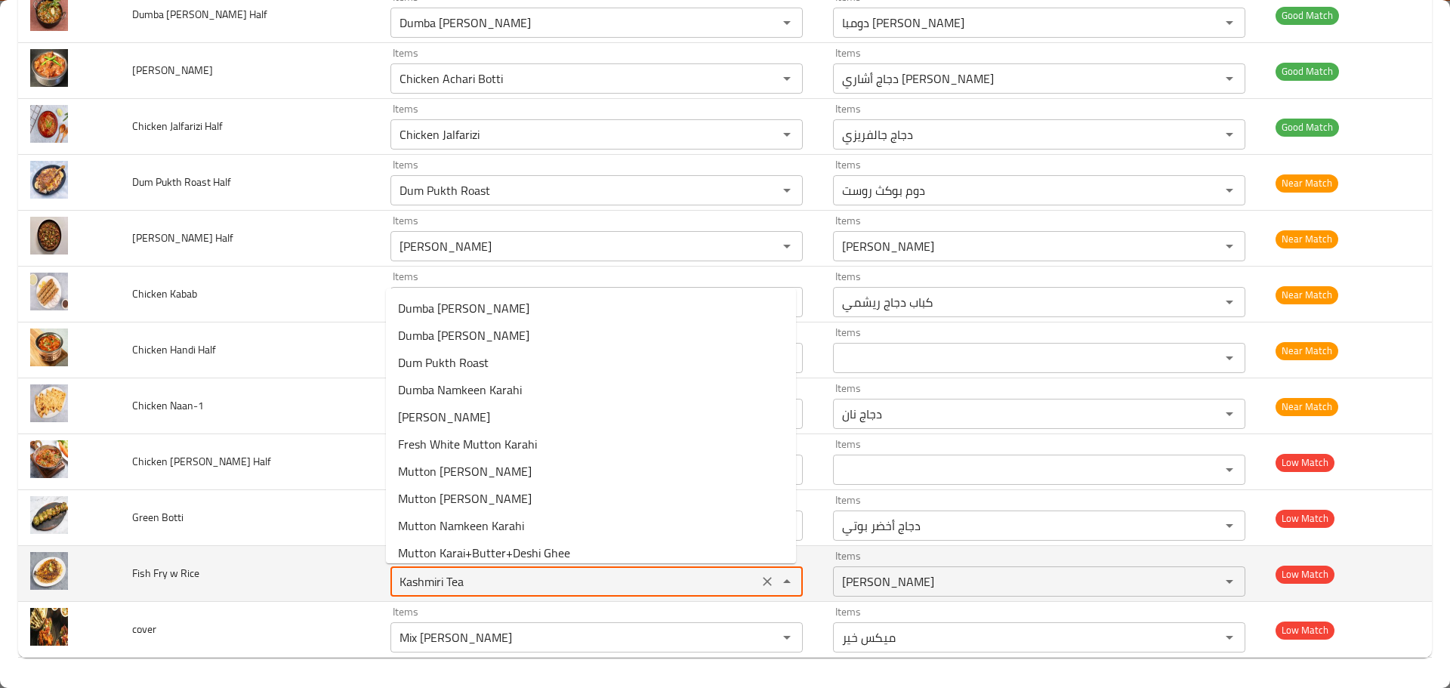
drag, startPoint x: 764, startPoint y: 583, endPoint x: 640, endPoint y: 582, distance: 123.8
click at [764, 582] on icon "Clear" at bounding box center [767, 581] width 15 height 15
click at [162, 583] on span "Fish Fry w Rice" at bounding box center [165, 573] width 67 height 20
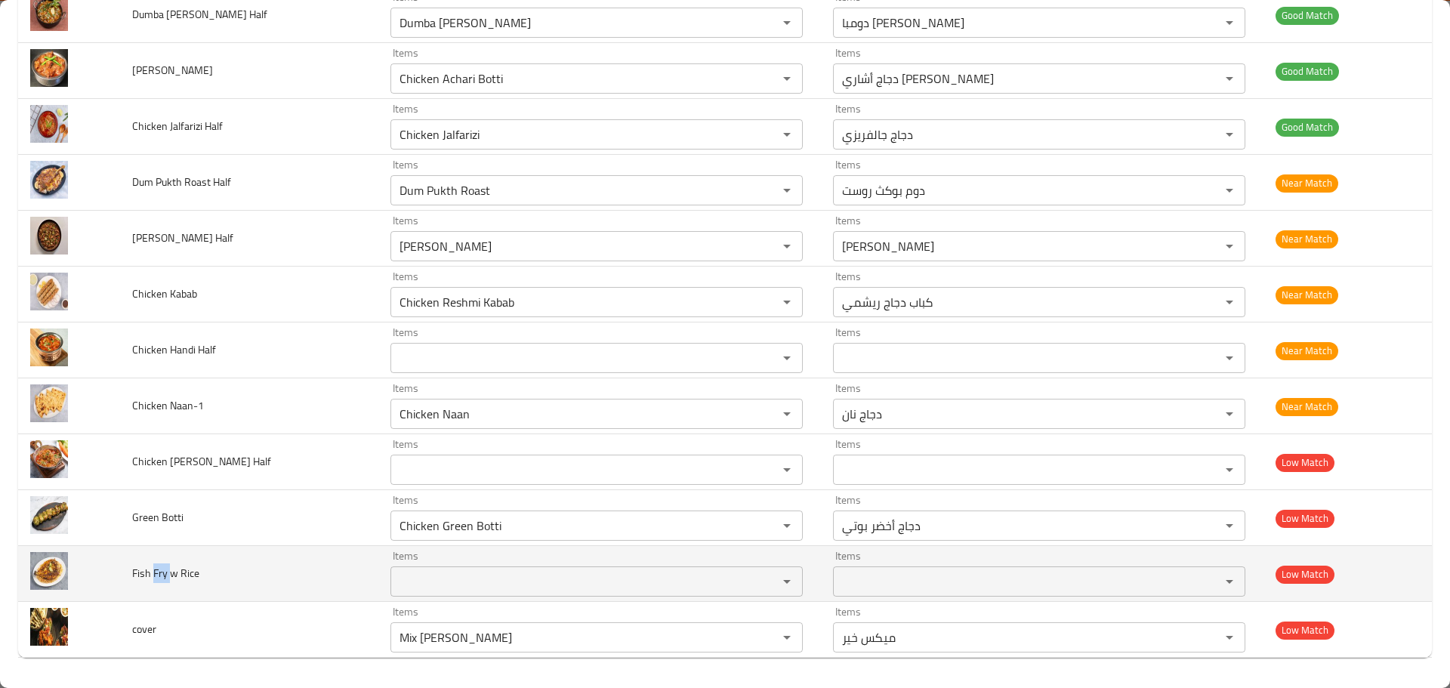
click at [162, 583] on span "Fish Fry w Rice" at bounding box center [165, 573] width 67 height 20
copy span "Fish Fry w Rice"
click at [334, 572] on td "Fish Fry w Rice" at bounding box center [248, 574] width 257 height 56
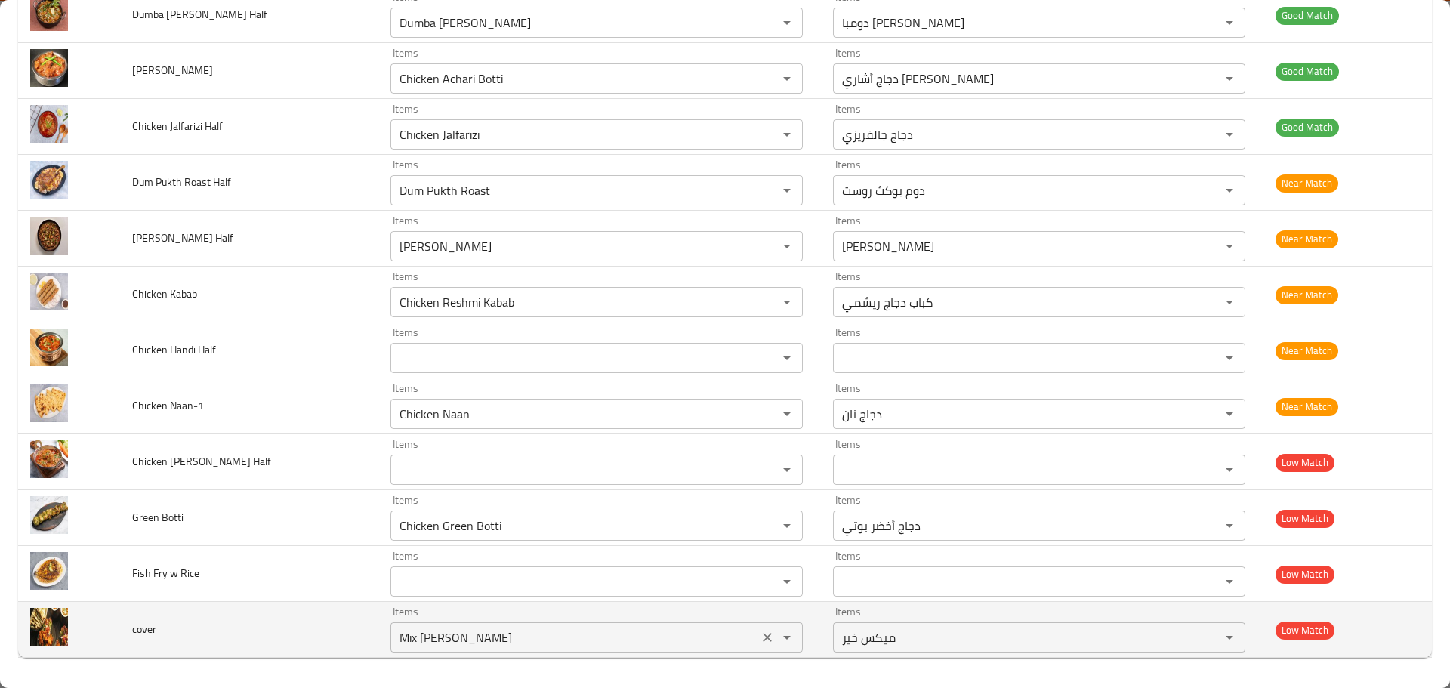
click at [763, 641] on icon "Clear" at bounding box center [767, 637] width 15 height 15
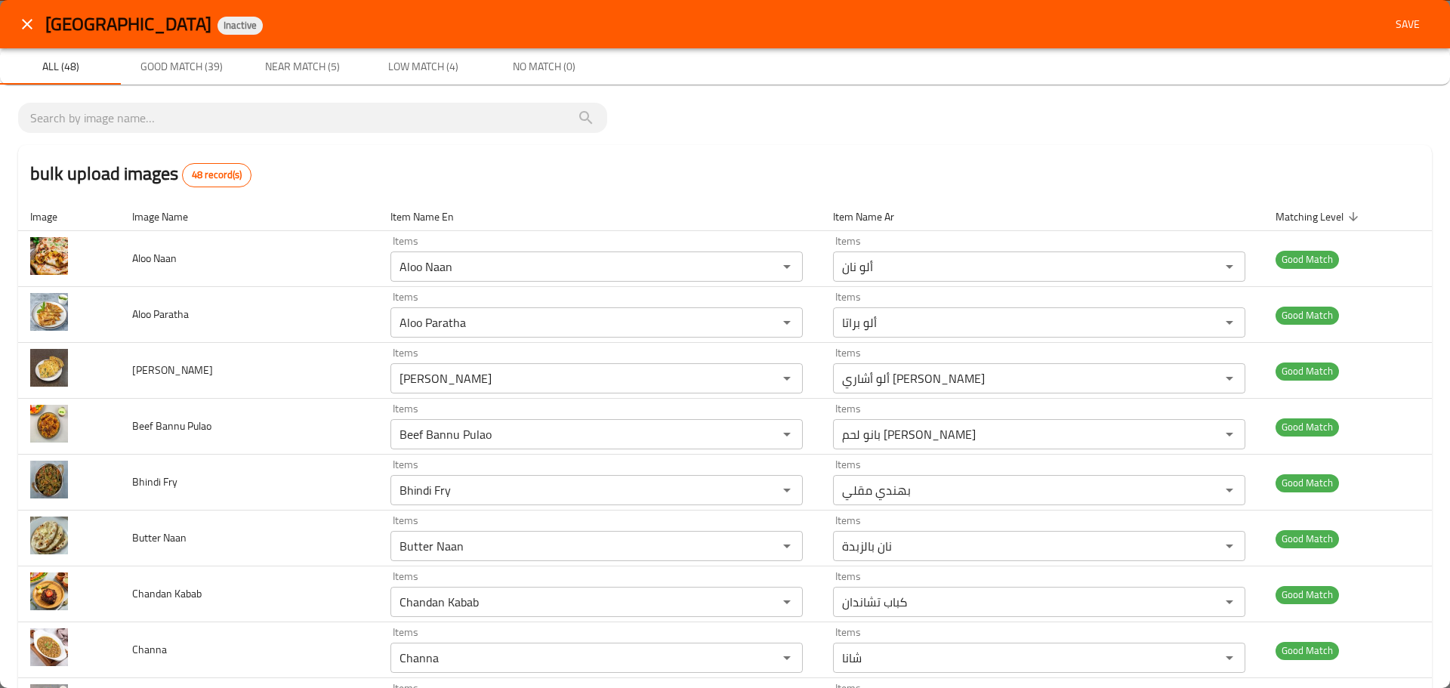
click at [1398, 32] on span "Save" at bounding box center [1407, 24] width 36 height 19
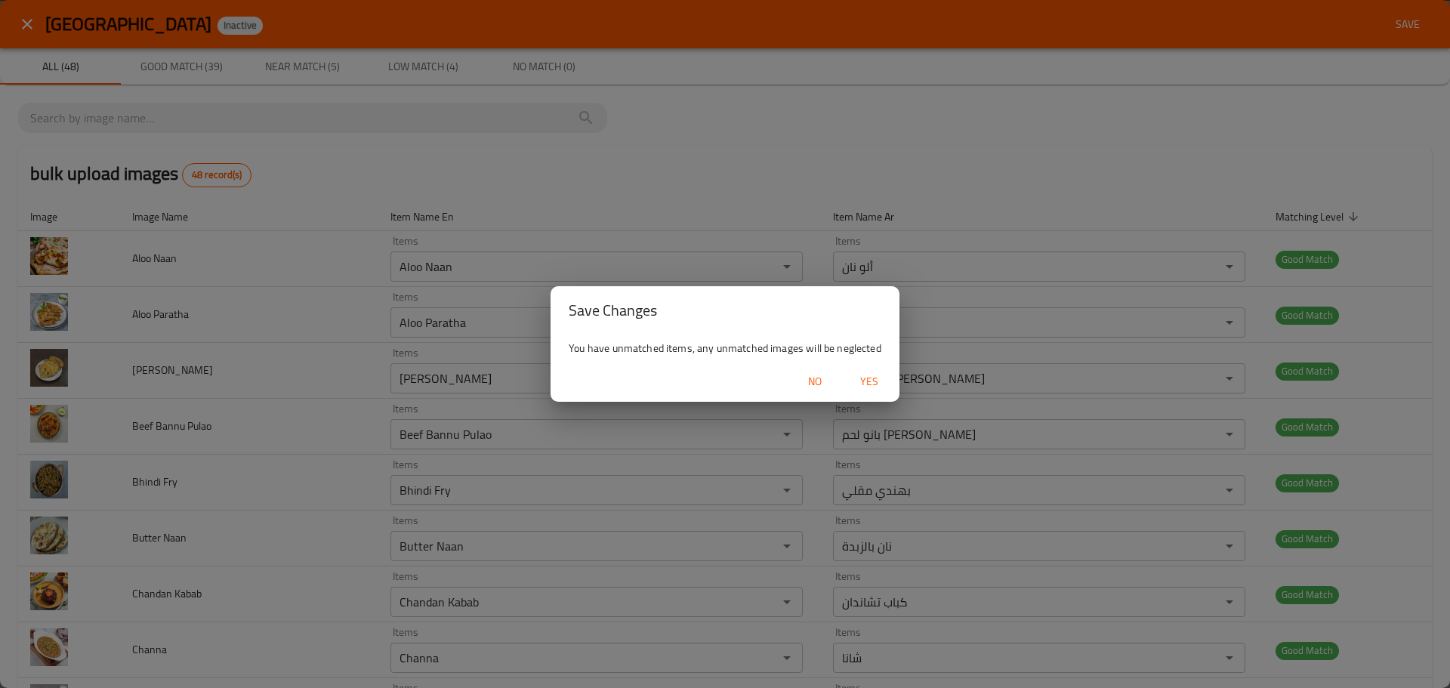
click at [869, 384] on span "Yes" at bounding box center [869, 381] width 36 height 19
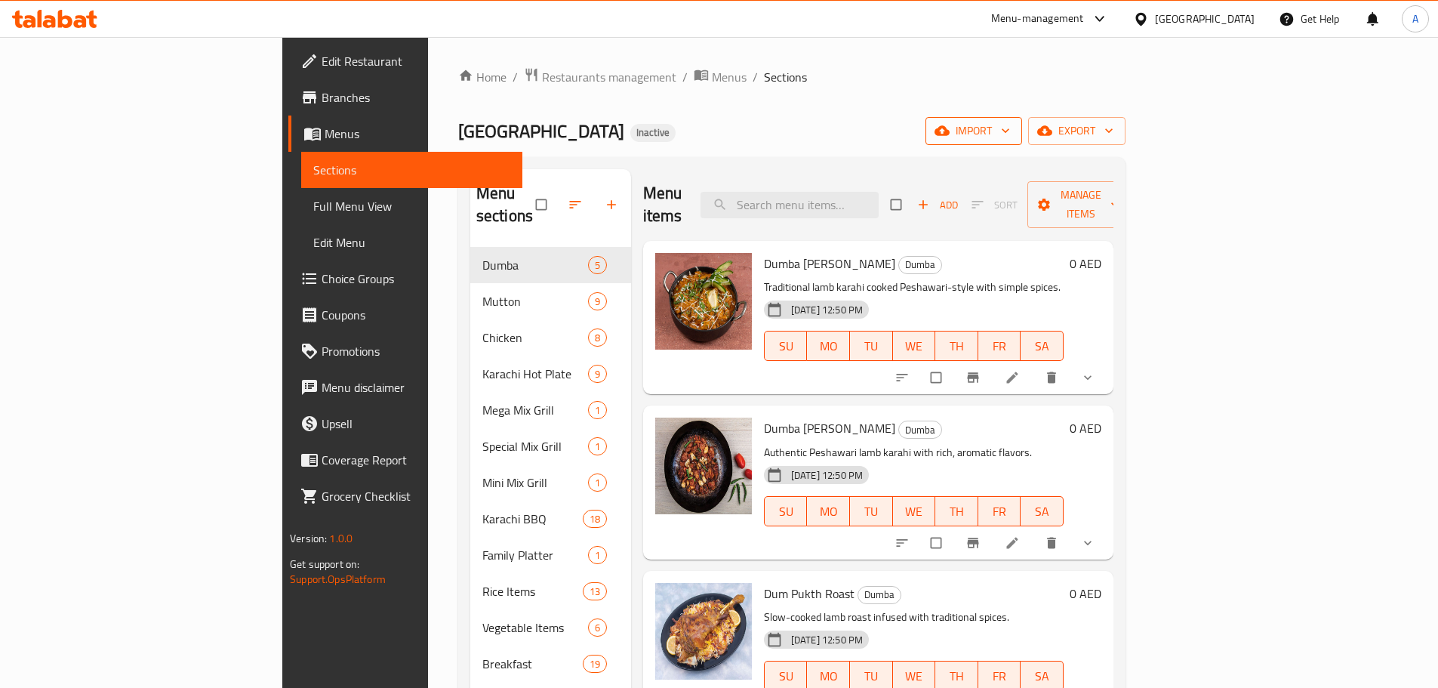
click at [1010, 127] on span "import" at bounding box center [974, 131] width 72 height 19
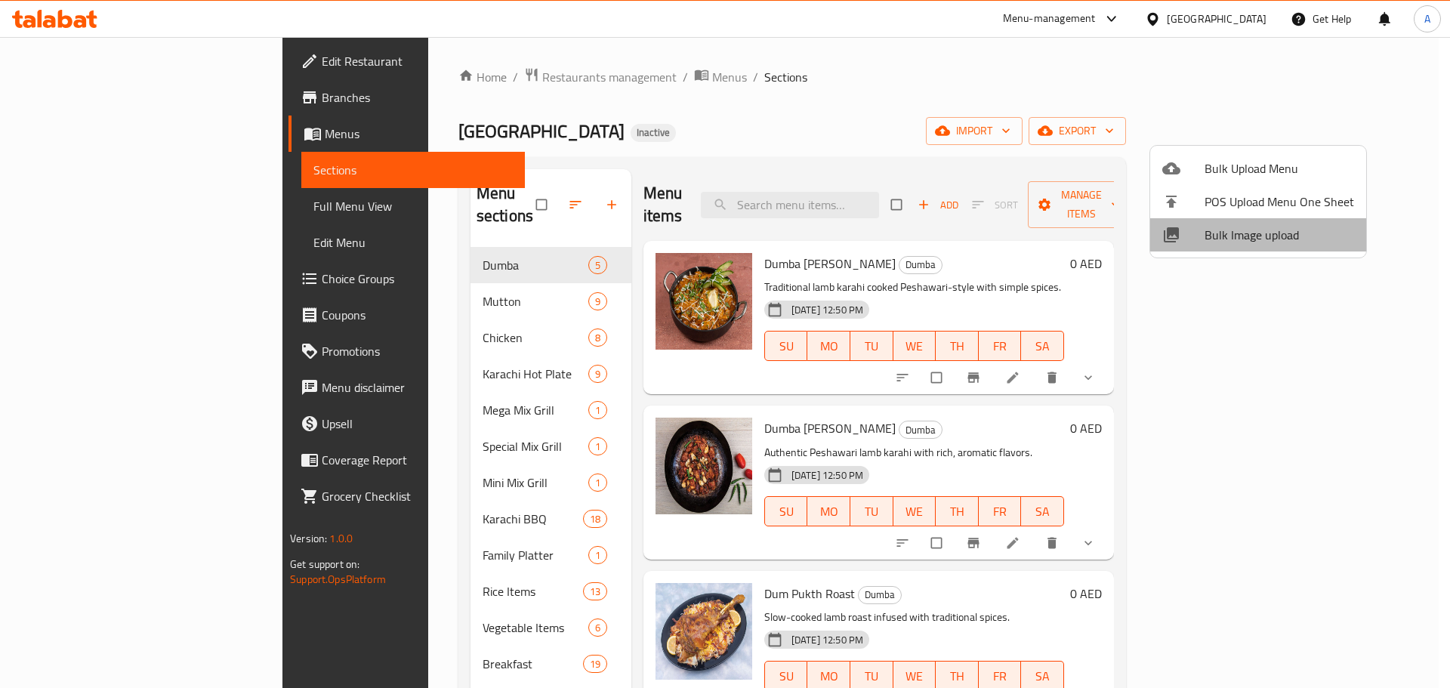
click at [1269, 230] on span "Bulk Image upload" at bounding box center [1279, 235] width 150 height 18
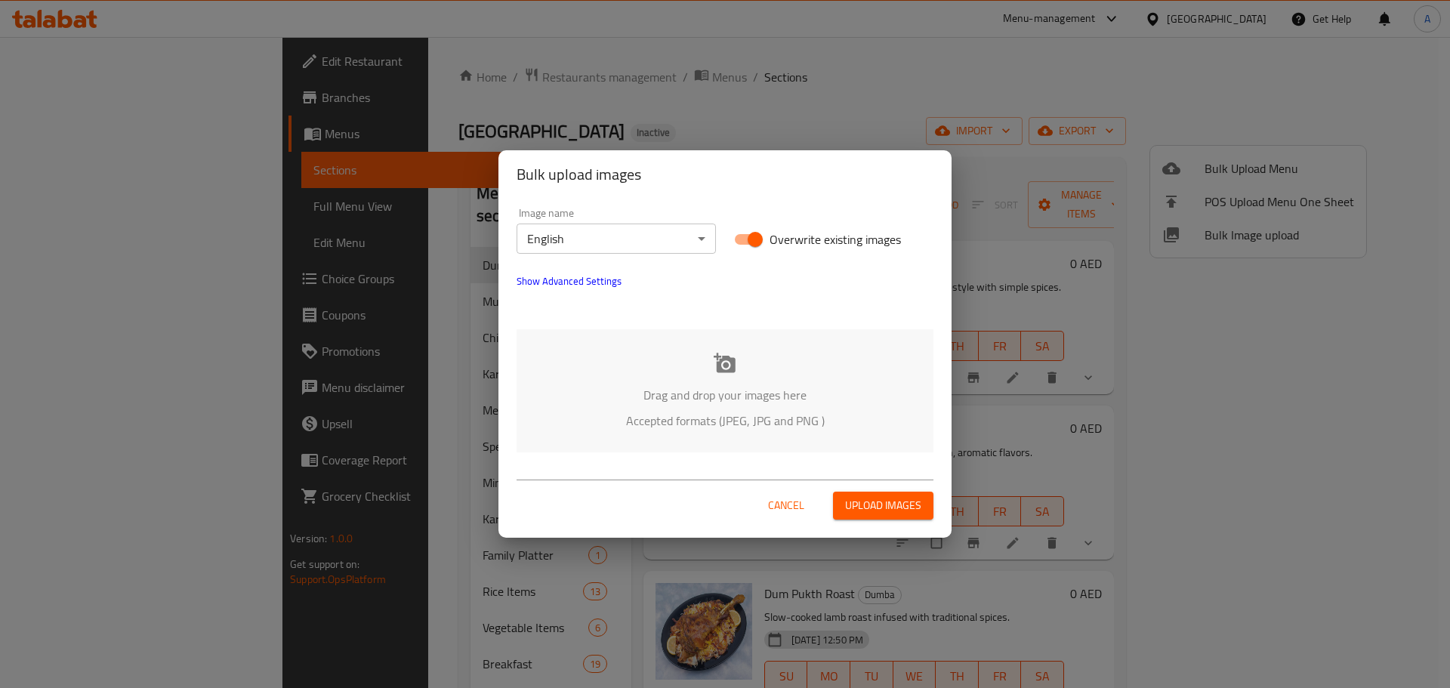
click at [731, 365] on icon at bounding box center [725, 363] width 22 height 20
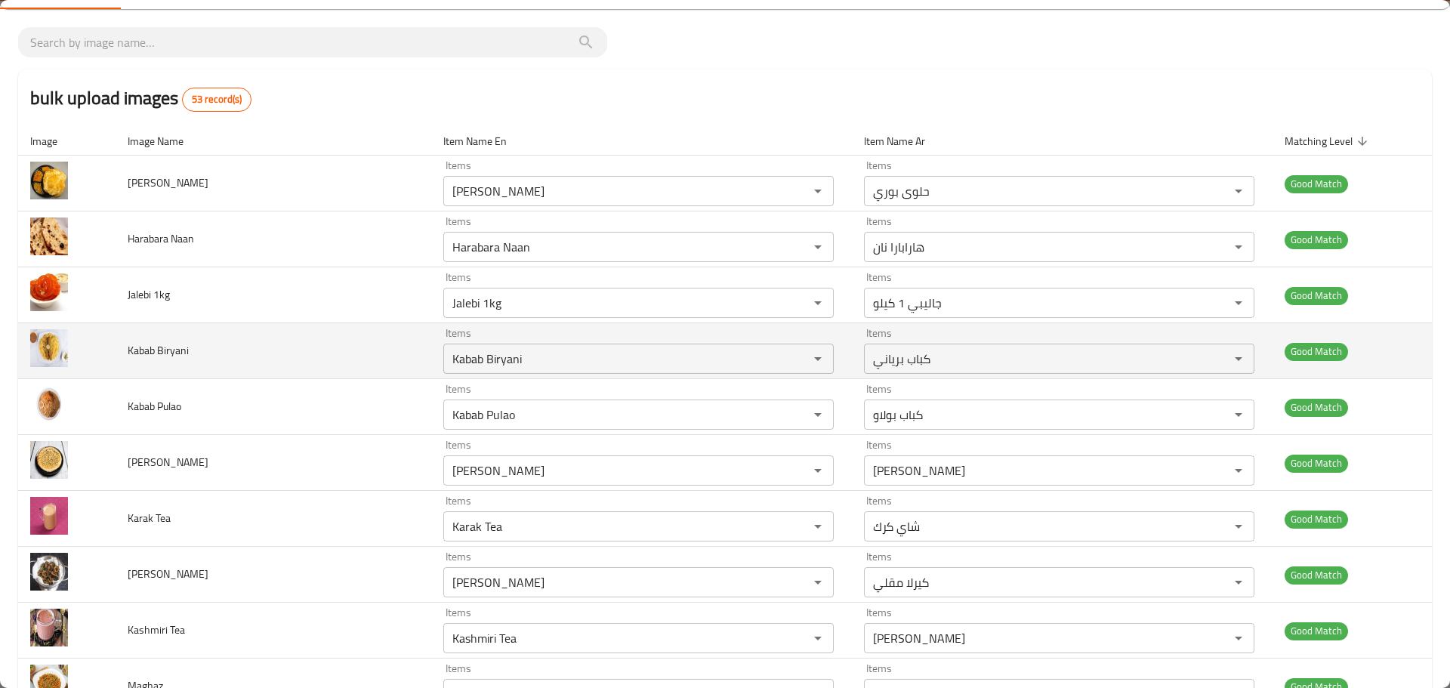
scroll to position [151, 0]
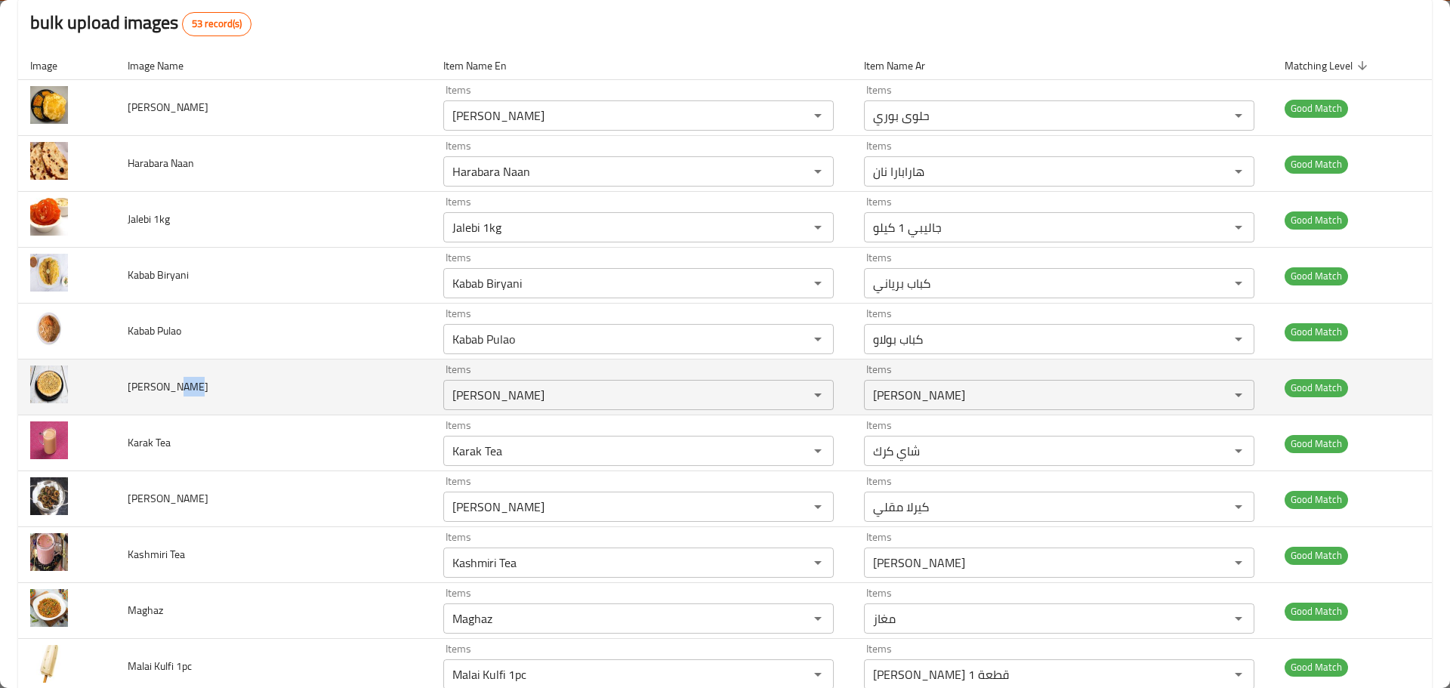
drag, startPoint x: 228, startPoint y: 384, endPoint x: 168, endPoint y: 389, distance: 60.6
click at [168, 389] on td "[PERSON_NAME]" at bounding box center [274, 387] width 316 height 56
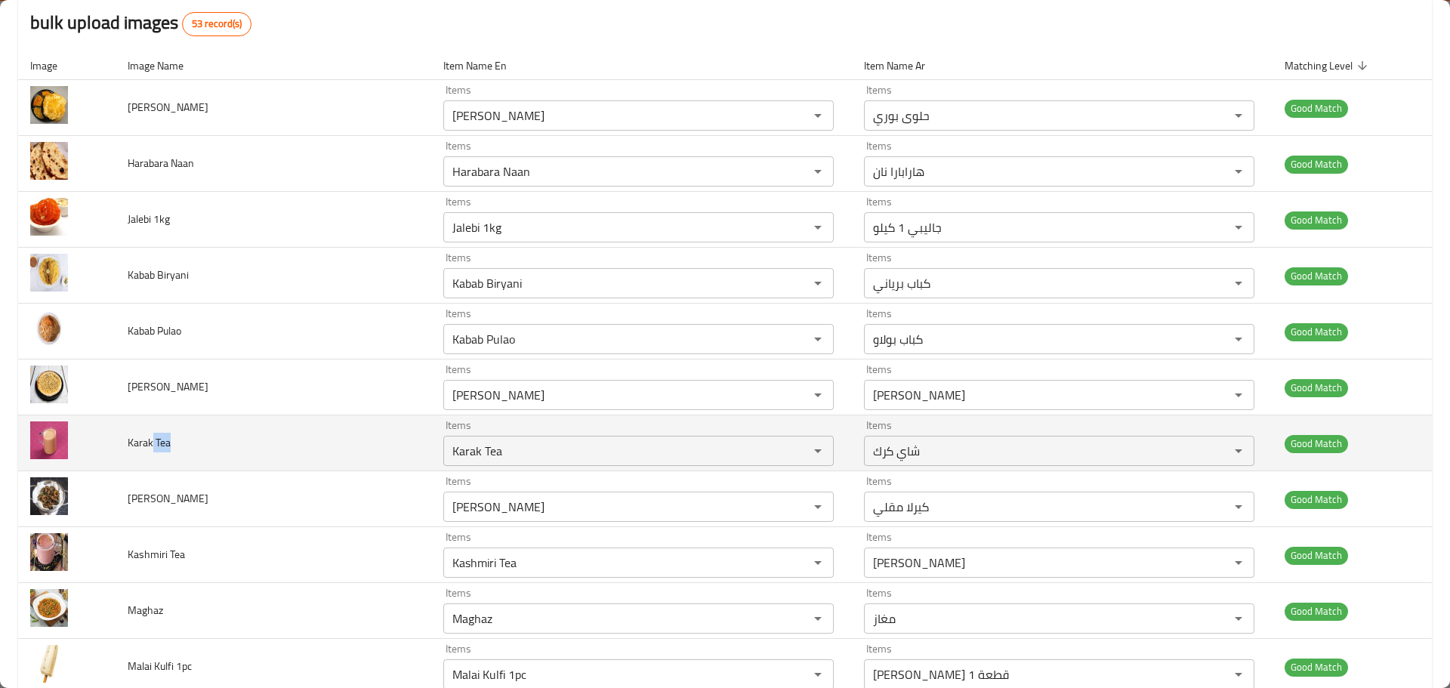
drag, startPoint x: 180, startPoint y: 439, endPoint x: 153, endPoint y: 438, distance: 27.9
click at [153, 438] on td "Karak Tea" at bounding box center [274, 443] width 316 height 56
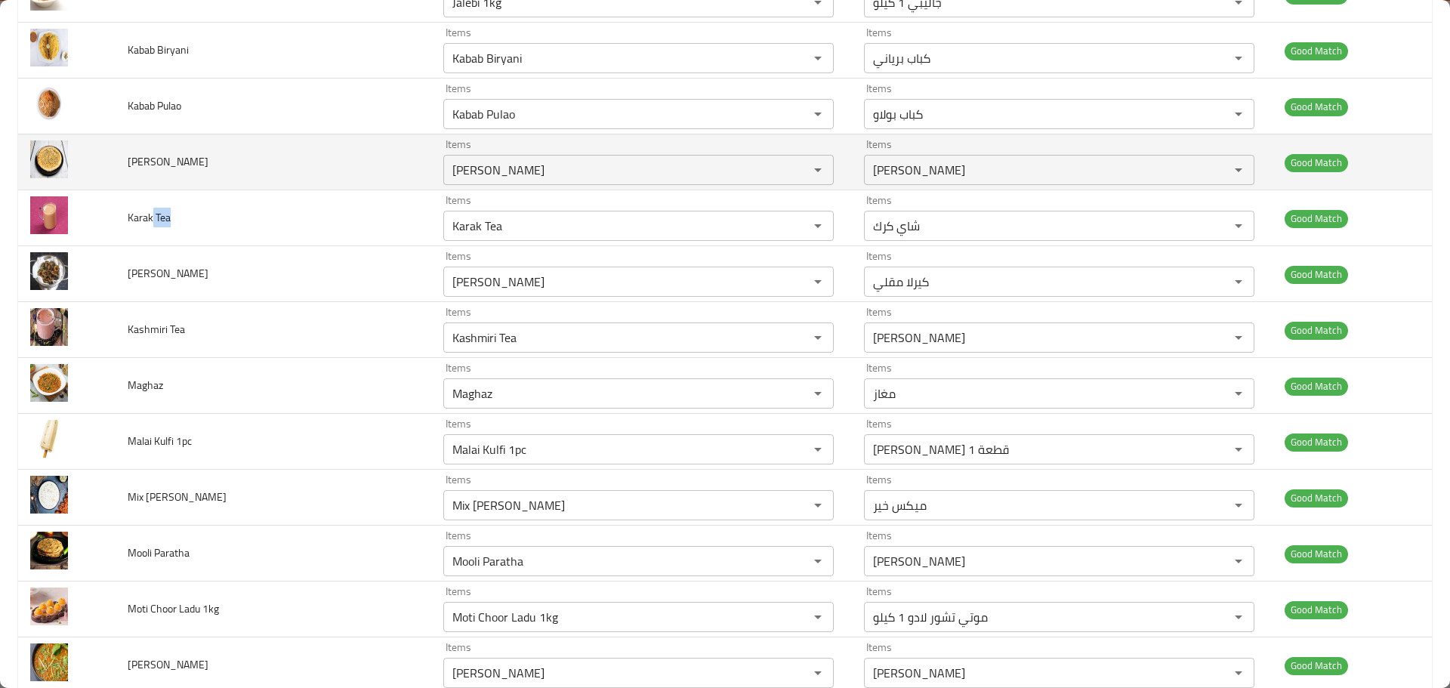
scroll to position [378, 0]
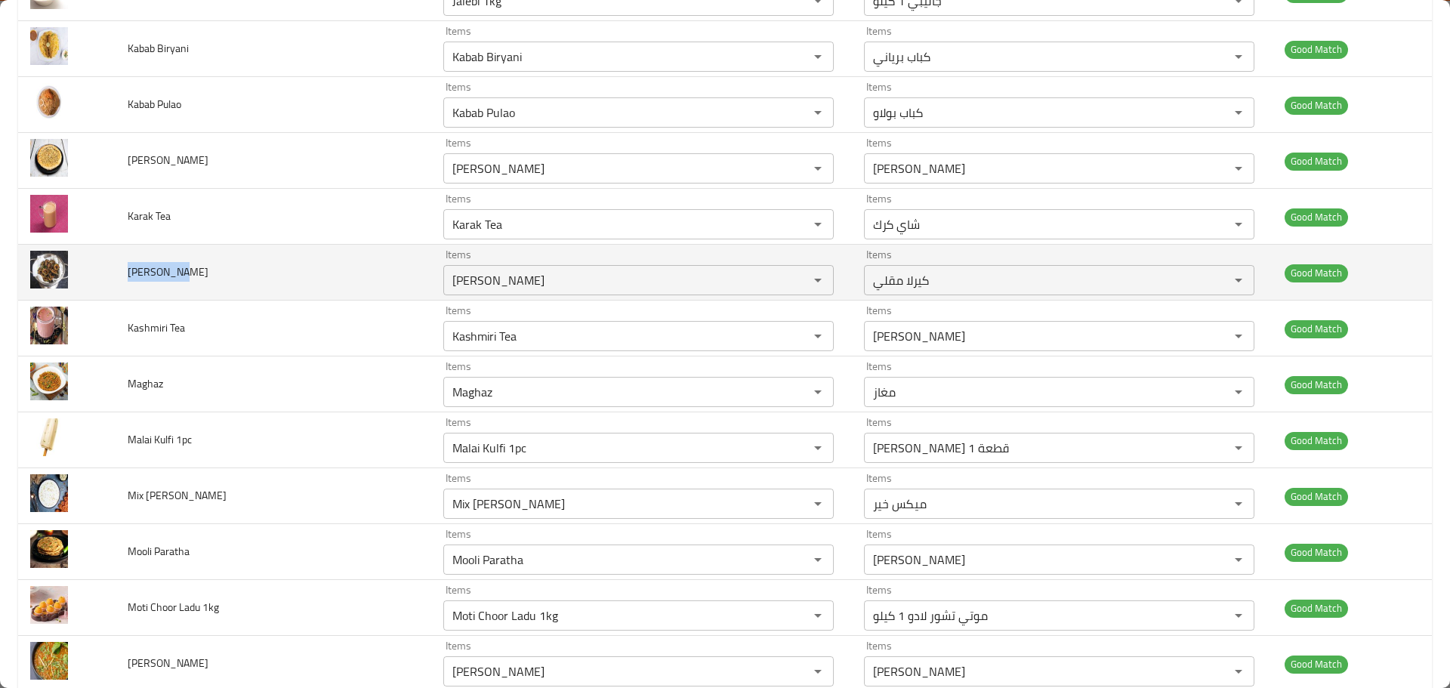
click at [128, 280] on span "[PERSON_NAME]" at bounding box center [168, 272] width 81 height 20
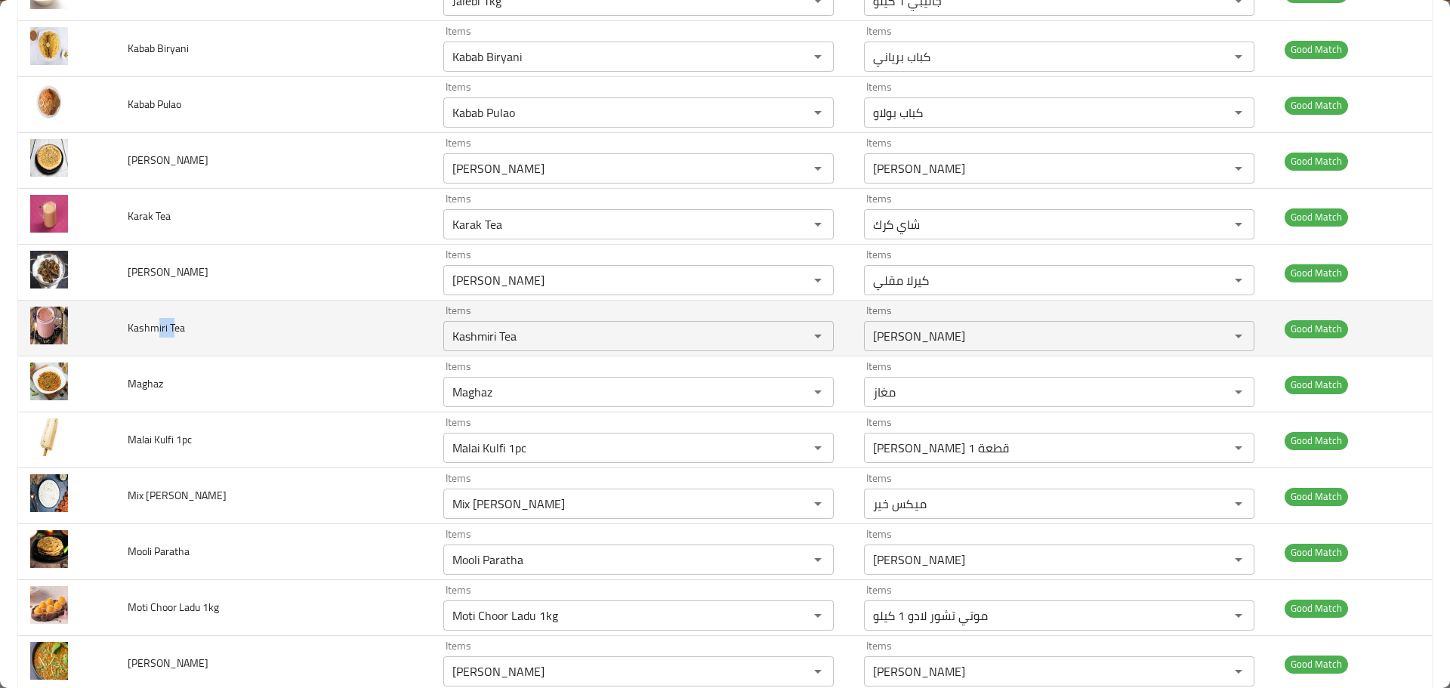
drag, startPoint x: 173, startPoint y: 333, endPoint x: 156, endPoint y: 334, distance: 17.4
click at [156, 334] on span "Kashmiri Tea" at bounding box center [156, 328] width 57 height 20
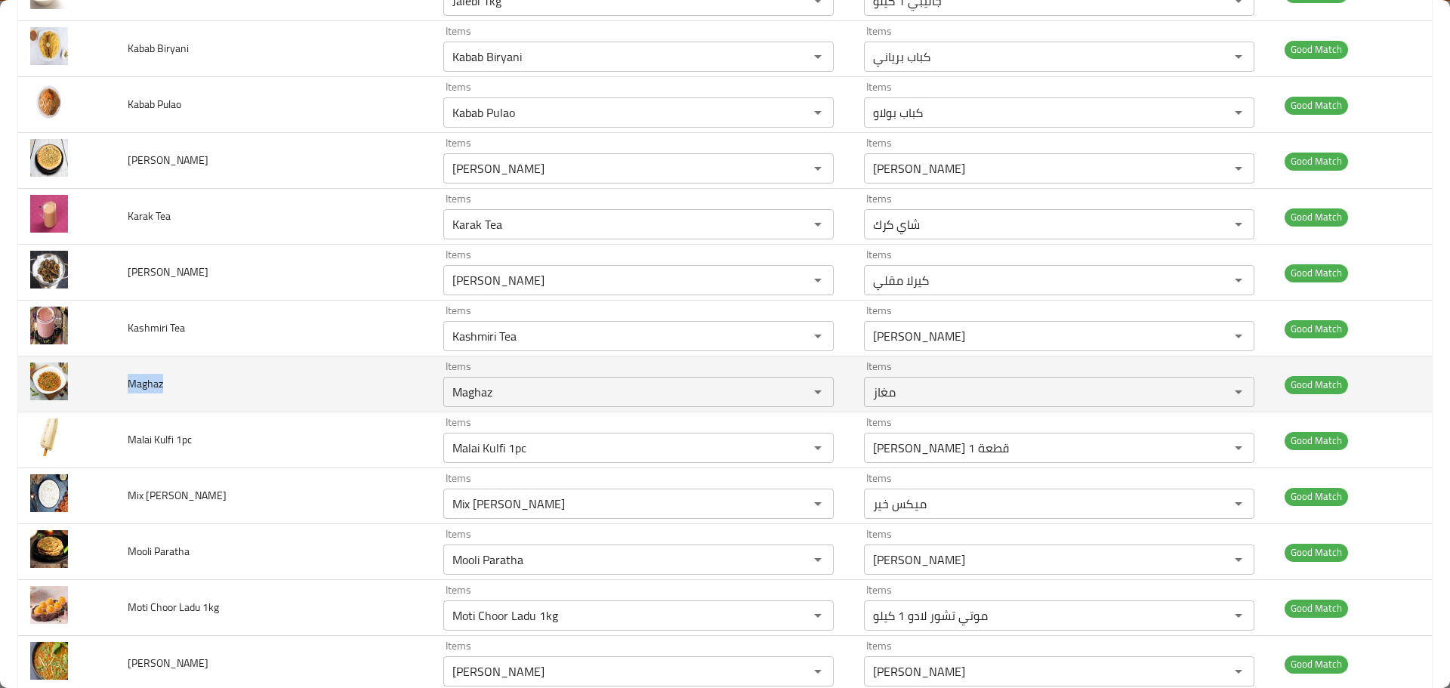
drag, startPoint x: 189, startPoint y: 392, endPoint x: 132, endPoint y: 385, distance: 57.0
click at [132, 386] on td "Maghaz" at bounding box center [274, 384] width 316 height 56
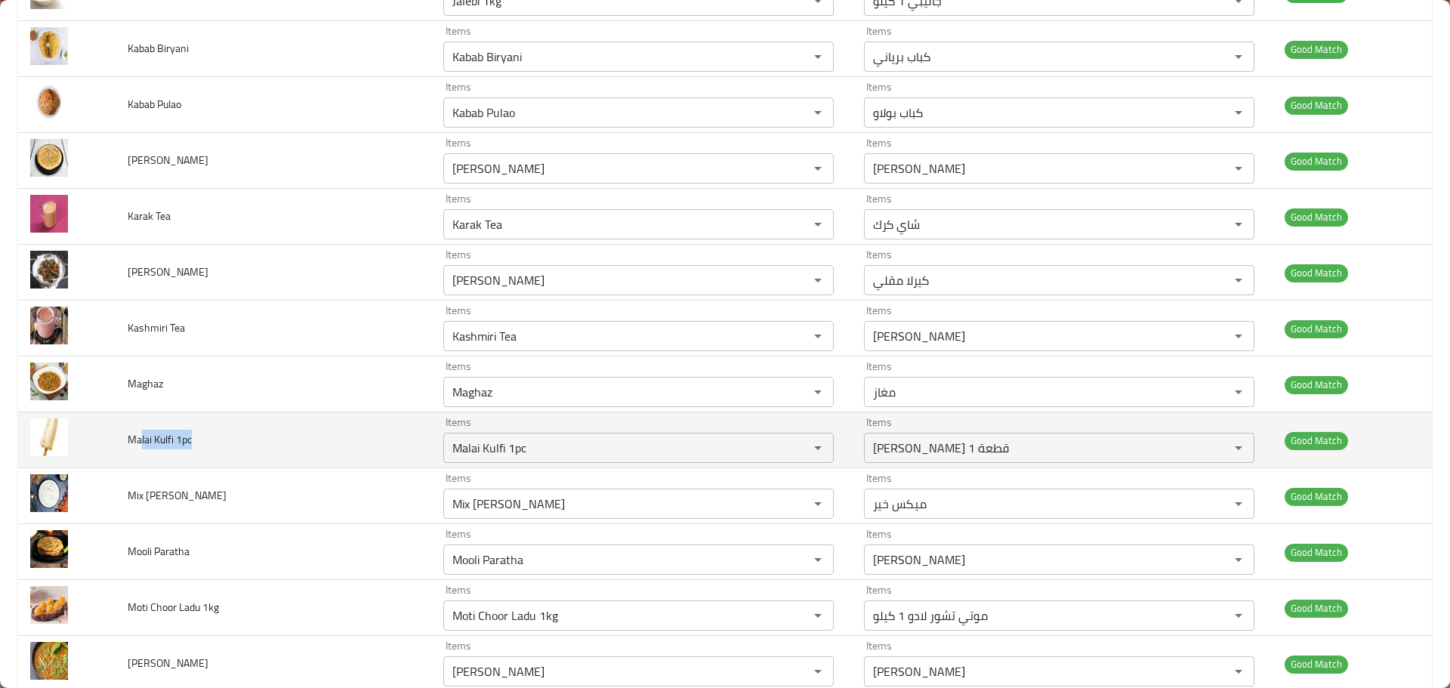
drag, startPoint x: 211, startPoint y: 445, endPoint x: 143, endPoint y: 445, distance: 67.2
click at [143, 445] on td "Malai Kulfi 1pc" at bounding box center [274, 440] width 316 height 56
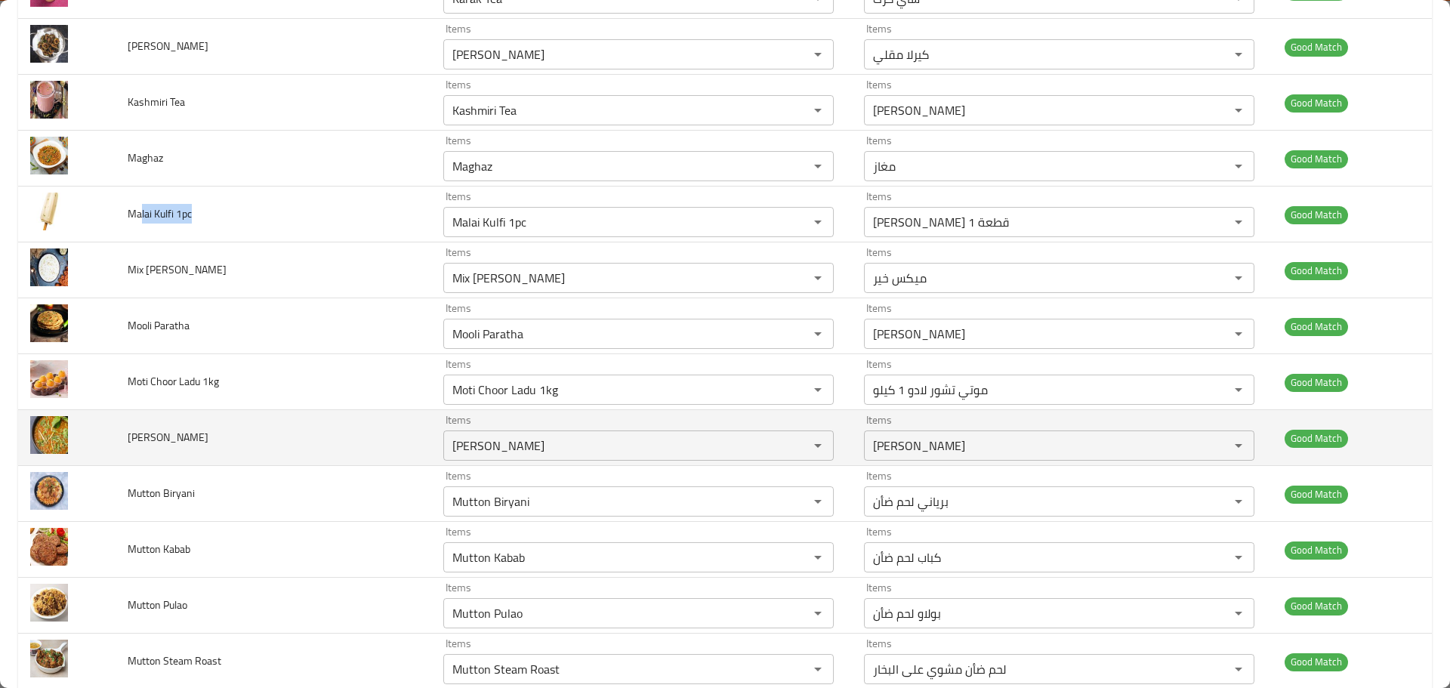
scroll to position [604, 0]
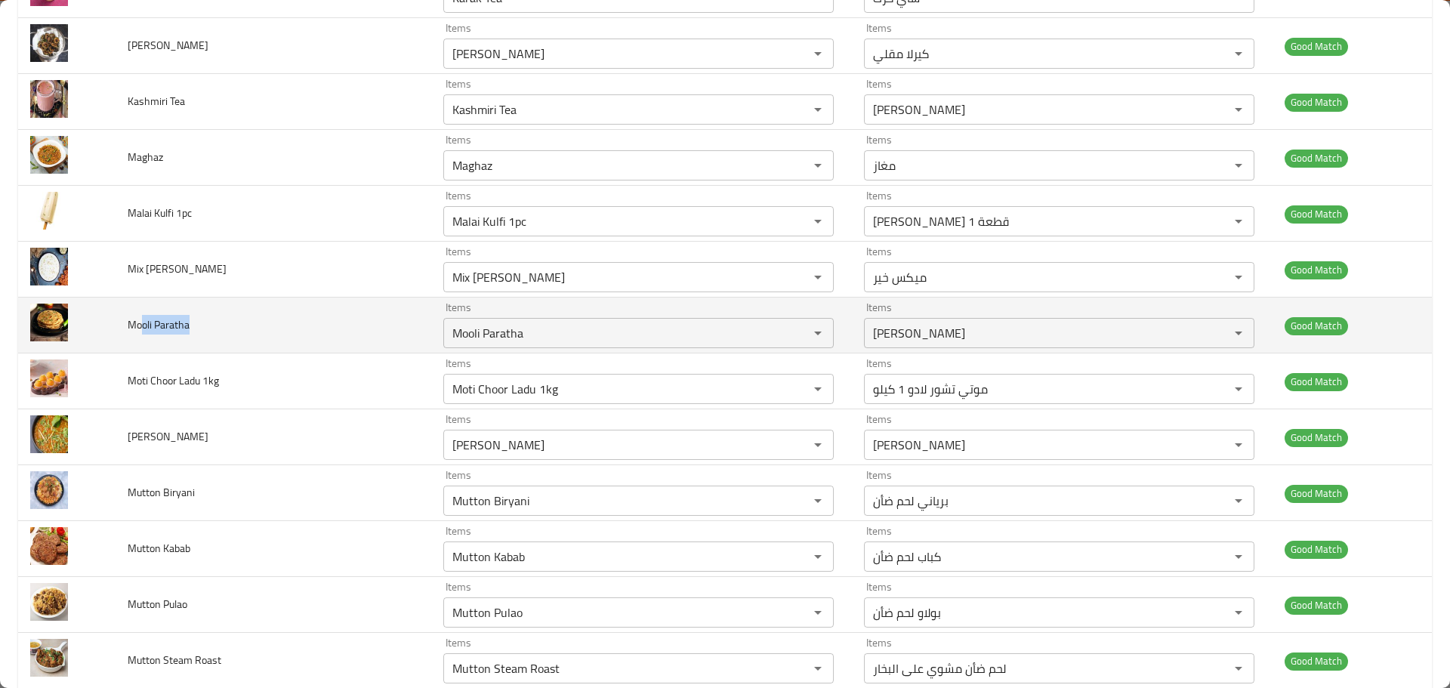
drag, startPoint x: 193, startPoint y: 324, endPoint x: 141, endPoint y: 330, distance: 52.5
click at [141, 330] on td "Mooli Paratha" at bounding box center [274, 326] width 316 height 56
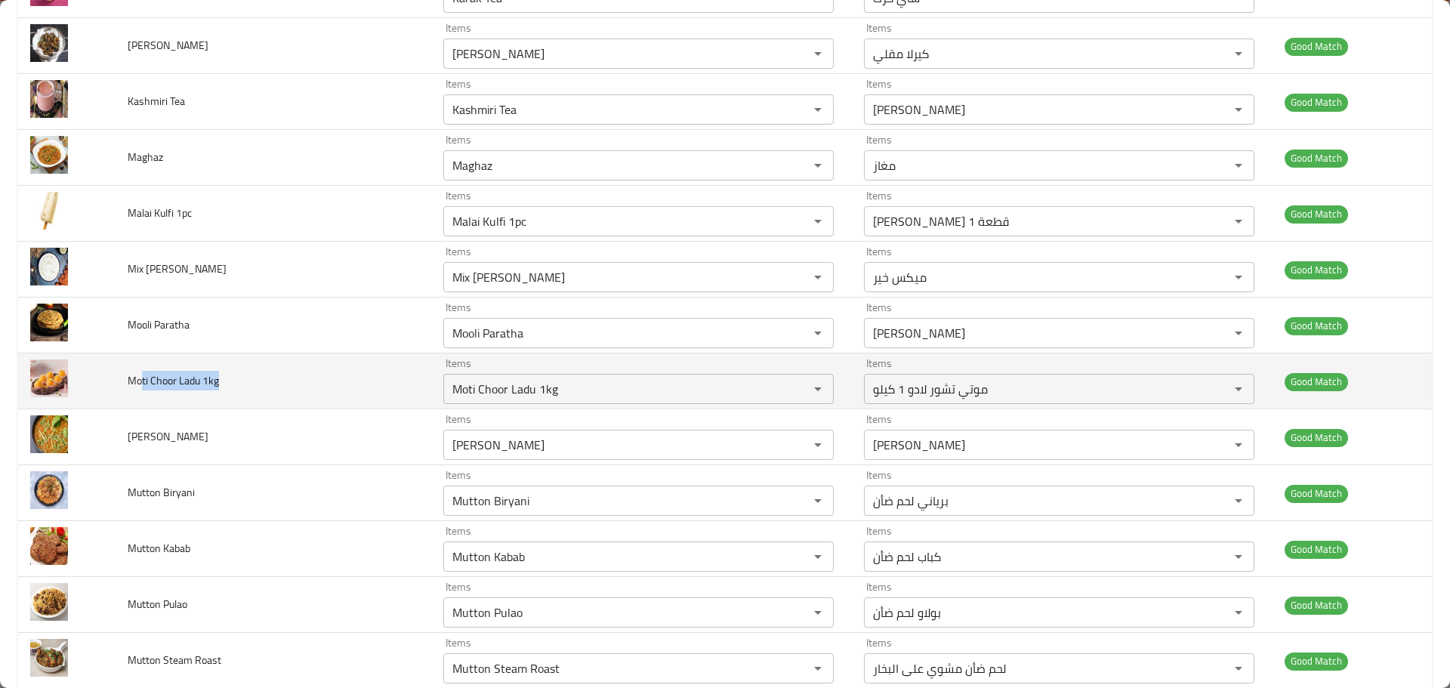
drag, startPoint x: 220, startPoint y: 385, endPoint x: 141, endPoint y: 372, distance: 80.3
click at [141, 372] on td "Moti Choor Ladu 1kg" at bounding box center [274, 381] width 316 height 56
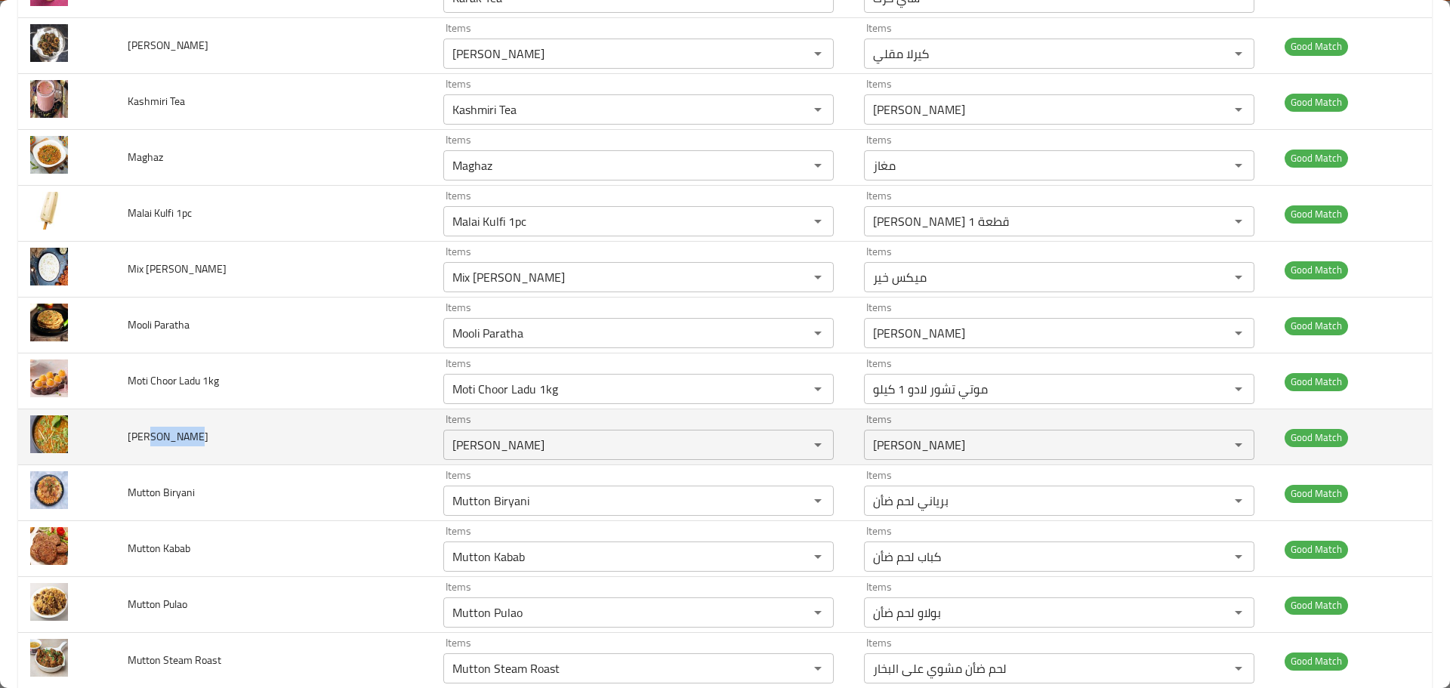
drag, startPoint x: 211, startPoint y: 428, endPoint x: 150, endPoint y: 433, distance: 60.6
click at [150, 433] on td "[PERSON_NAME]" at bounding box center [274, 437] width 316 height 56
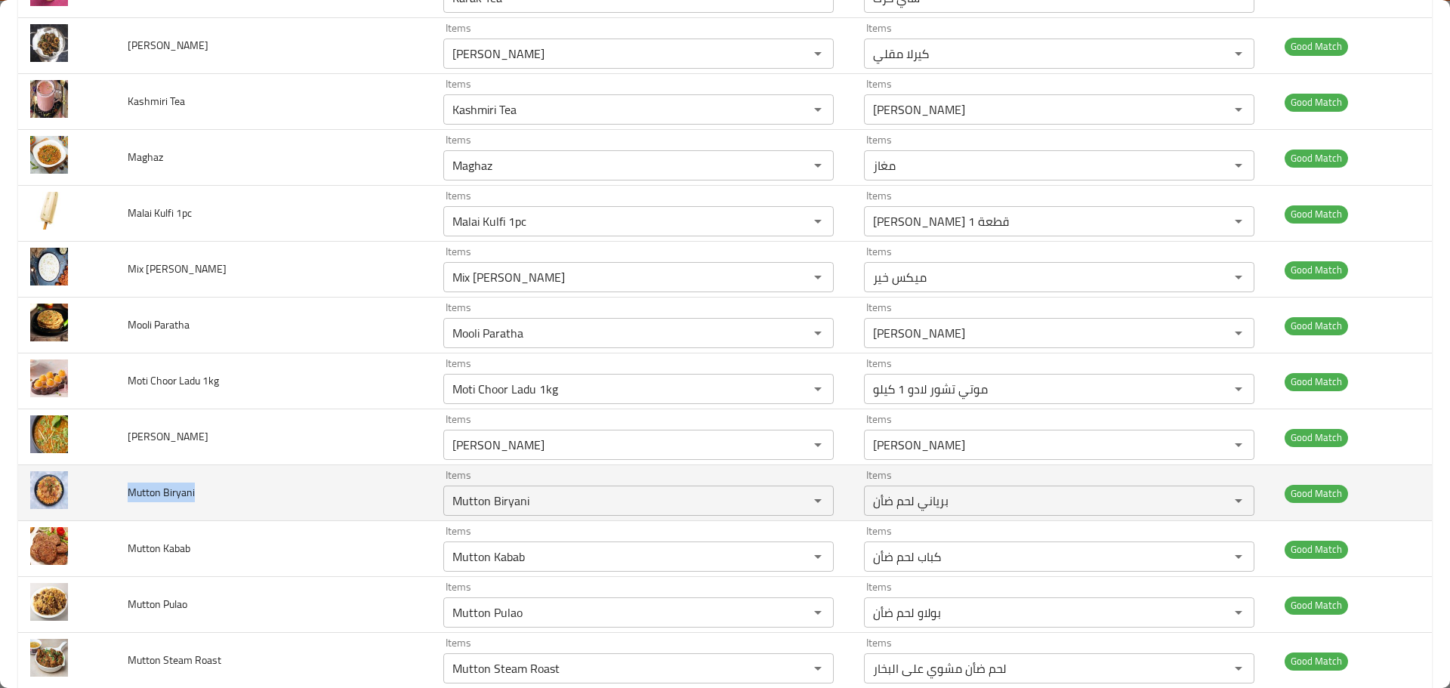
drag, startPoint x: 211, startPoint y: 484, endPoint x: 133, endPoint y: 494, distance: 79.1
click at [133, 494] on td "Mutton Biryani" at bounding box center [274, 493] width 316 height 56
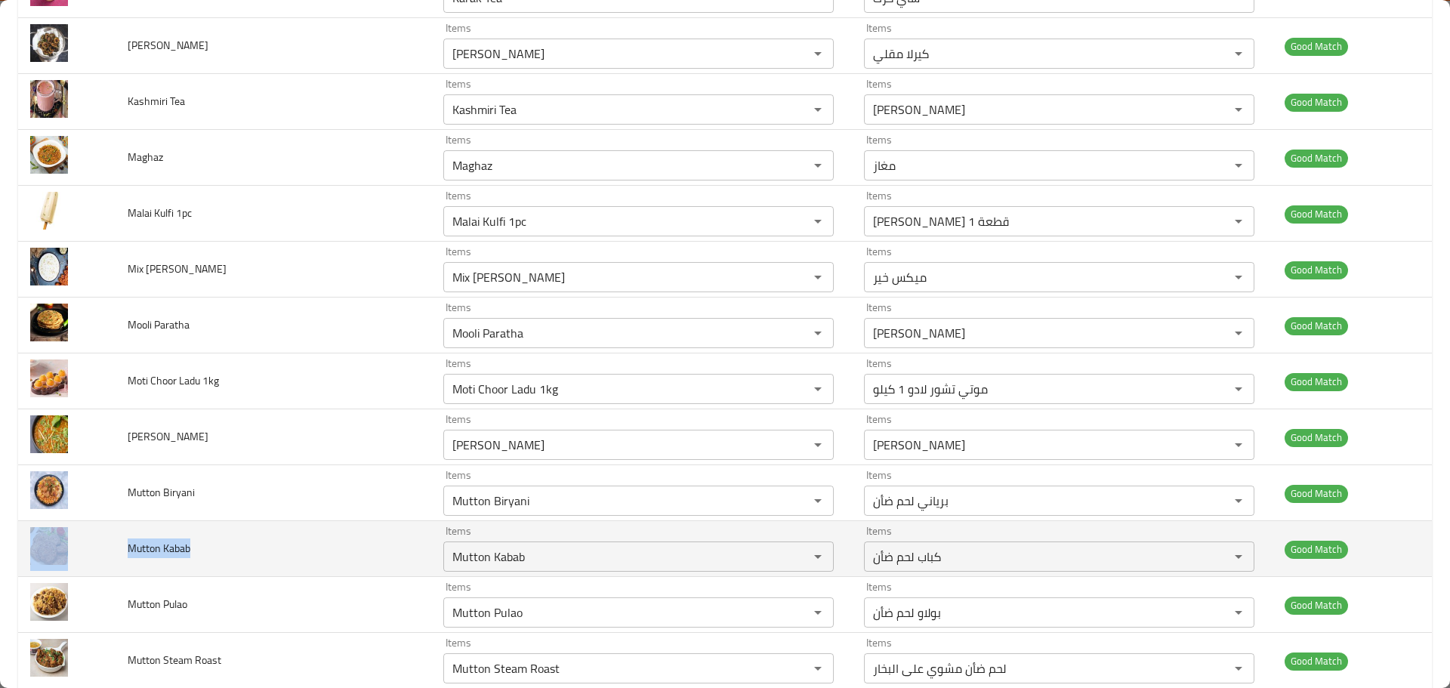
drag, startPoint x: 197, startPoint y: 547, endPoint x: 115, endPoint y: 557, distance: 82.9
click at [115, 557] on tr "Mutton Kabab Items Mutton Kabab Items Items كباب لحم ضأن Items Good Match" at bounding box center [725, 549] width 1414 height 56
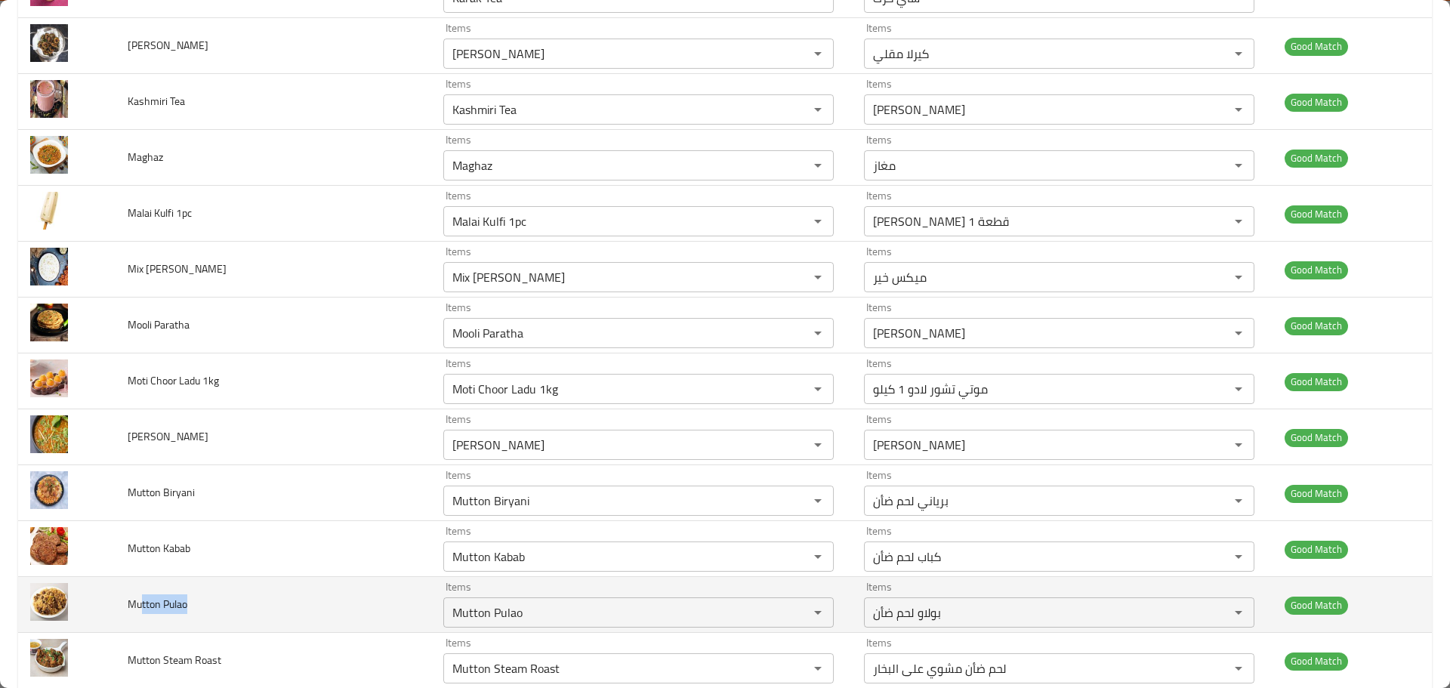
drag, startPoint x: 196, startPoint y: 612, endPoint x: 143, endPoint y: 612, distance: 52.9
click at [143, 612] on td "Mutton Pulao" at bounding box center [274, 605] width 316 height 56
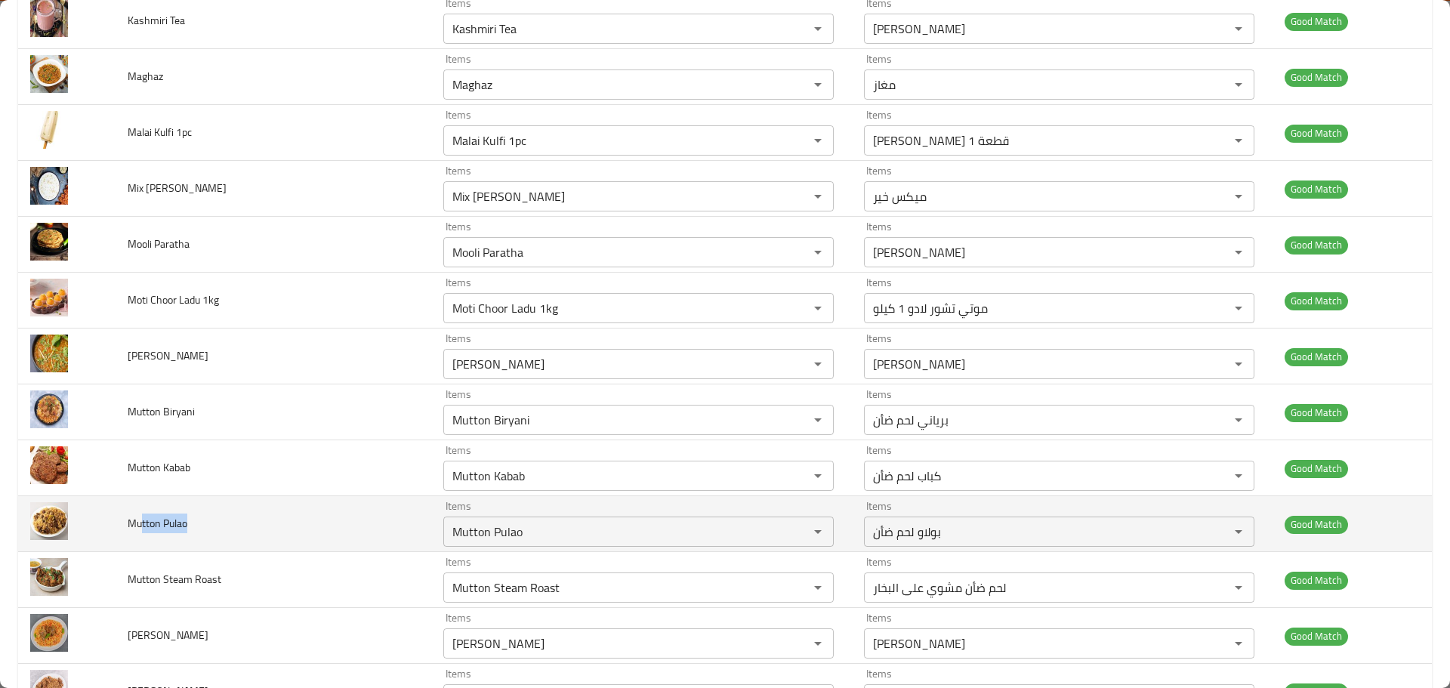
scroll to position [906, 0]
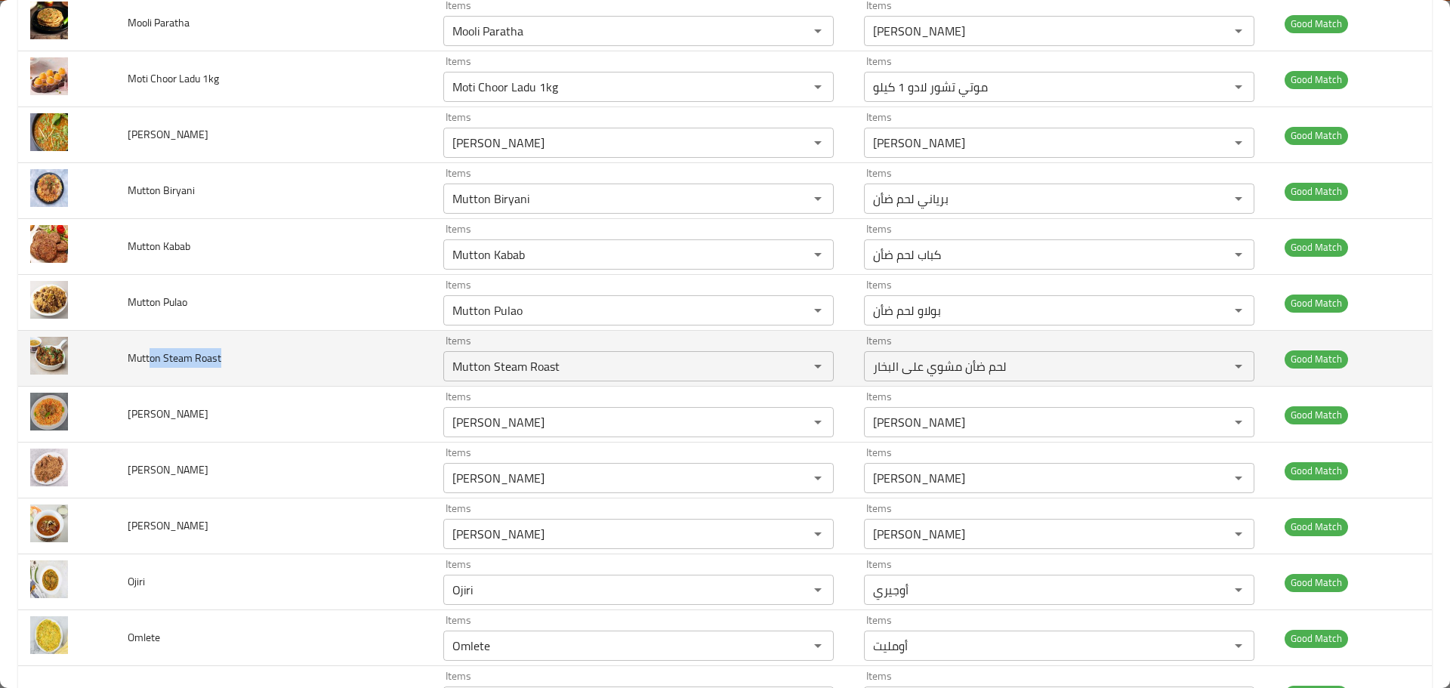
drag, startPoint x: 192, startPoint y: 359, endPoint x: 150, endPoint y: 358, distance: 41.5
click at [150, 358] on td "Mutton Steam Roast" at bounding box center [274, 359] width 316 height 56
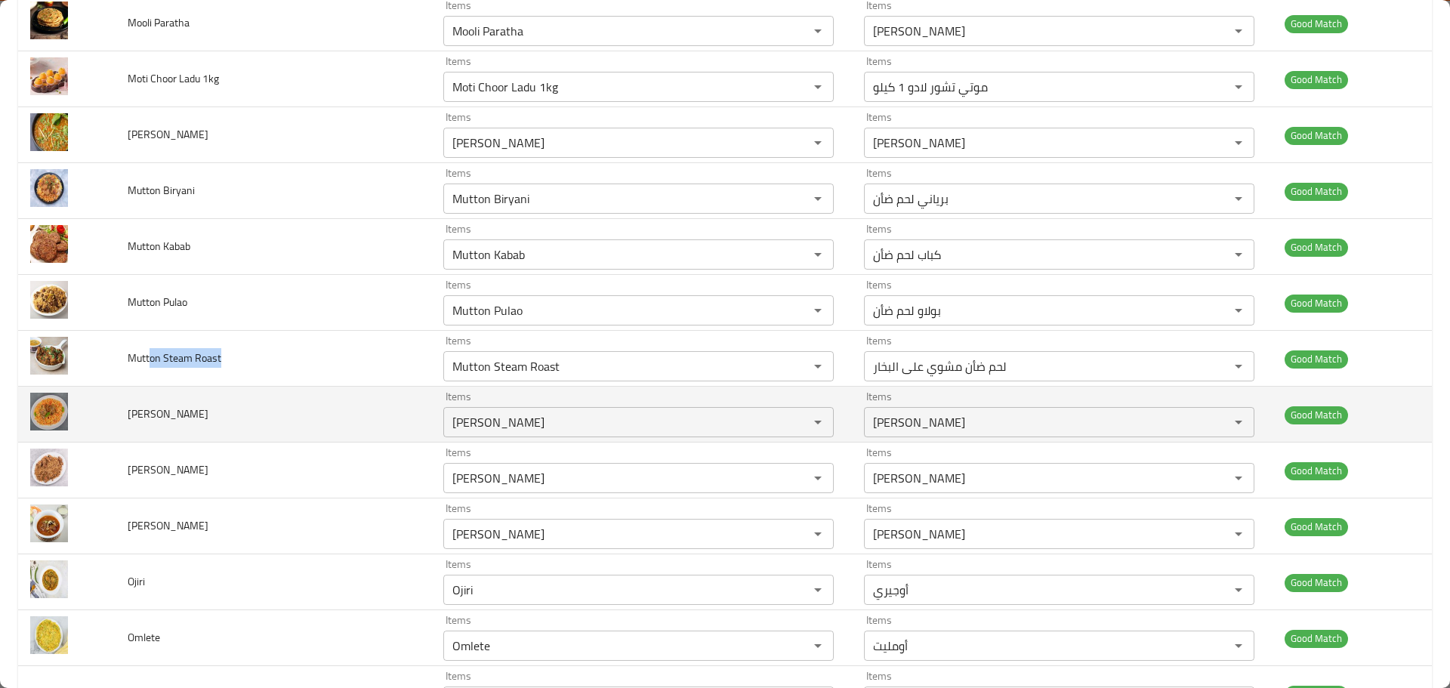
drag, startPoint x: 224, startPoint y: 422, endPoint x: 143, endPoint y: 432, distance: 82.1
click at [143, 432] on td "[PERSON_NAME]" at bounding box center [274, 415] width 316 height 56
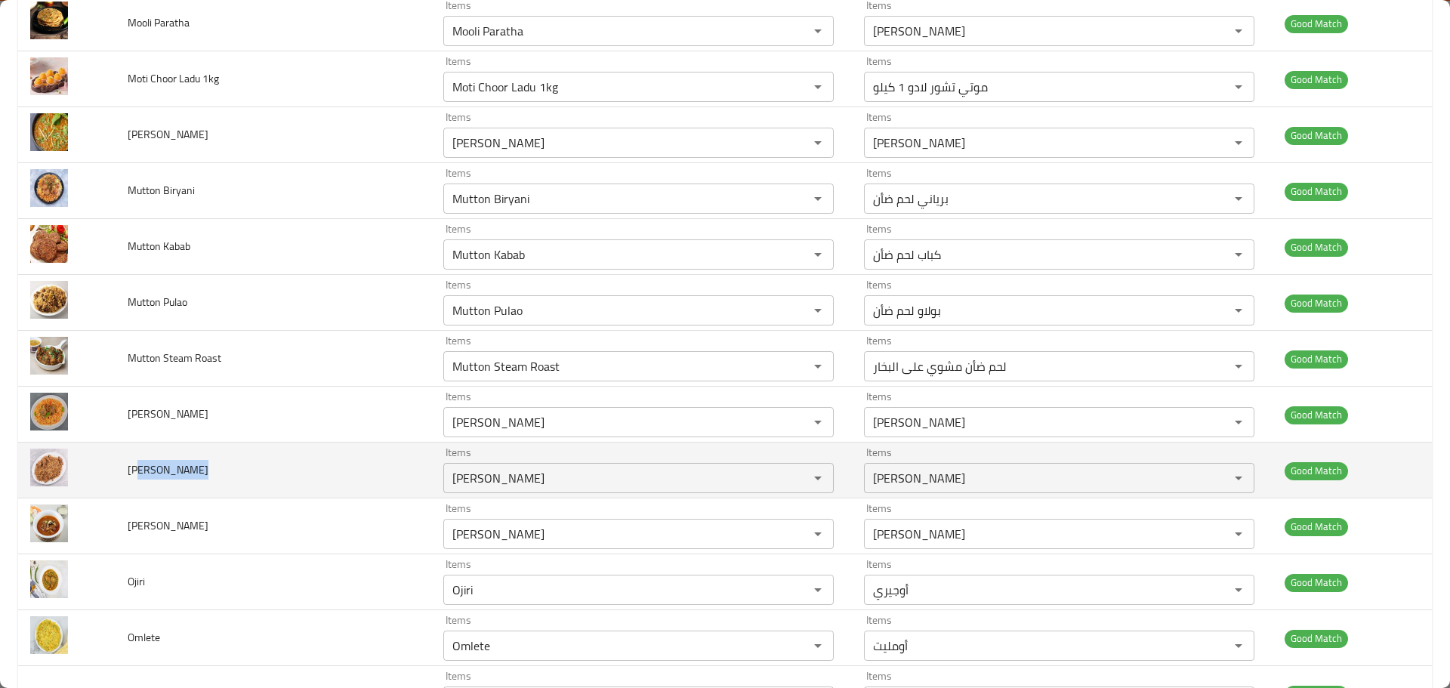
click at [144, 474] on td "[PERSON_NAME]" at bounding box center [274, 470] width 316 height 56
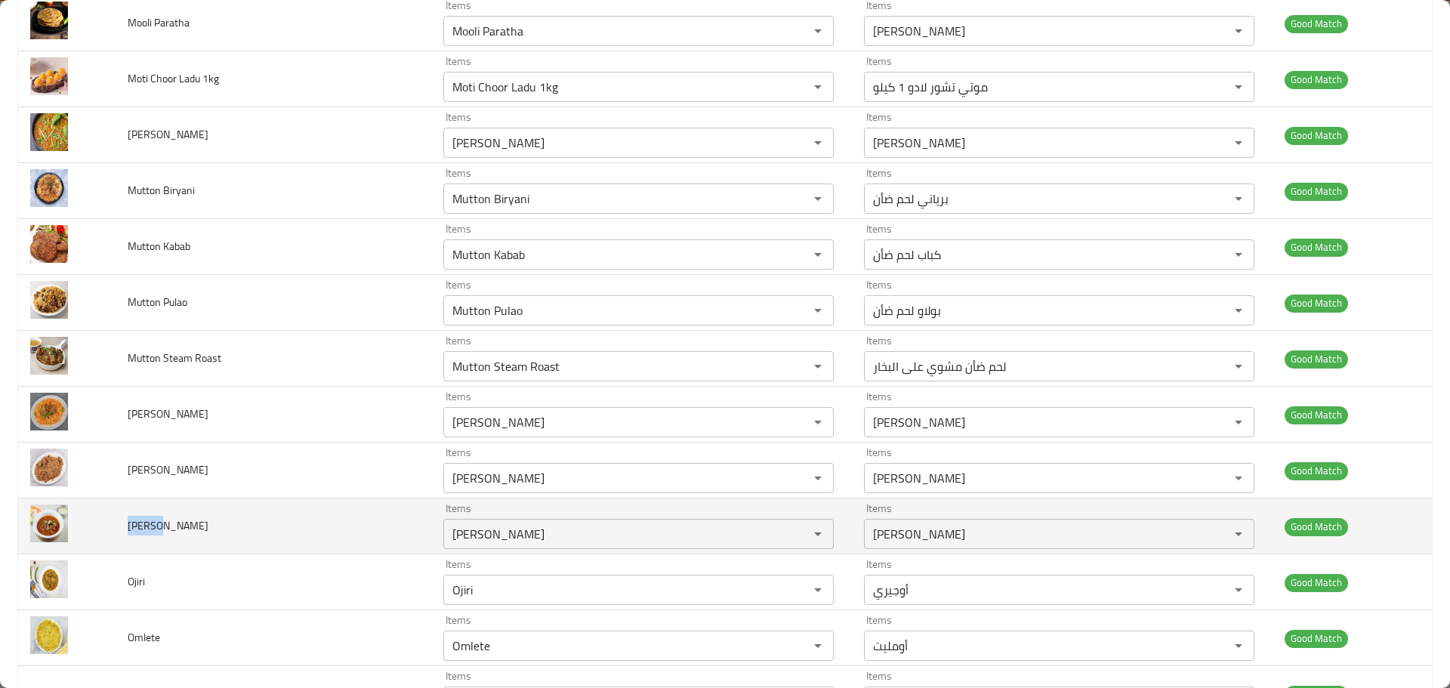
click at [128, 528] on td "[PERSON_NAME]" at bounding box center [274, 526] width 316 height 56
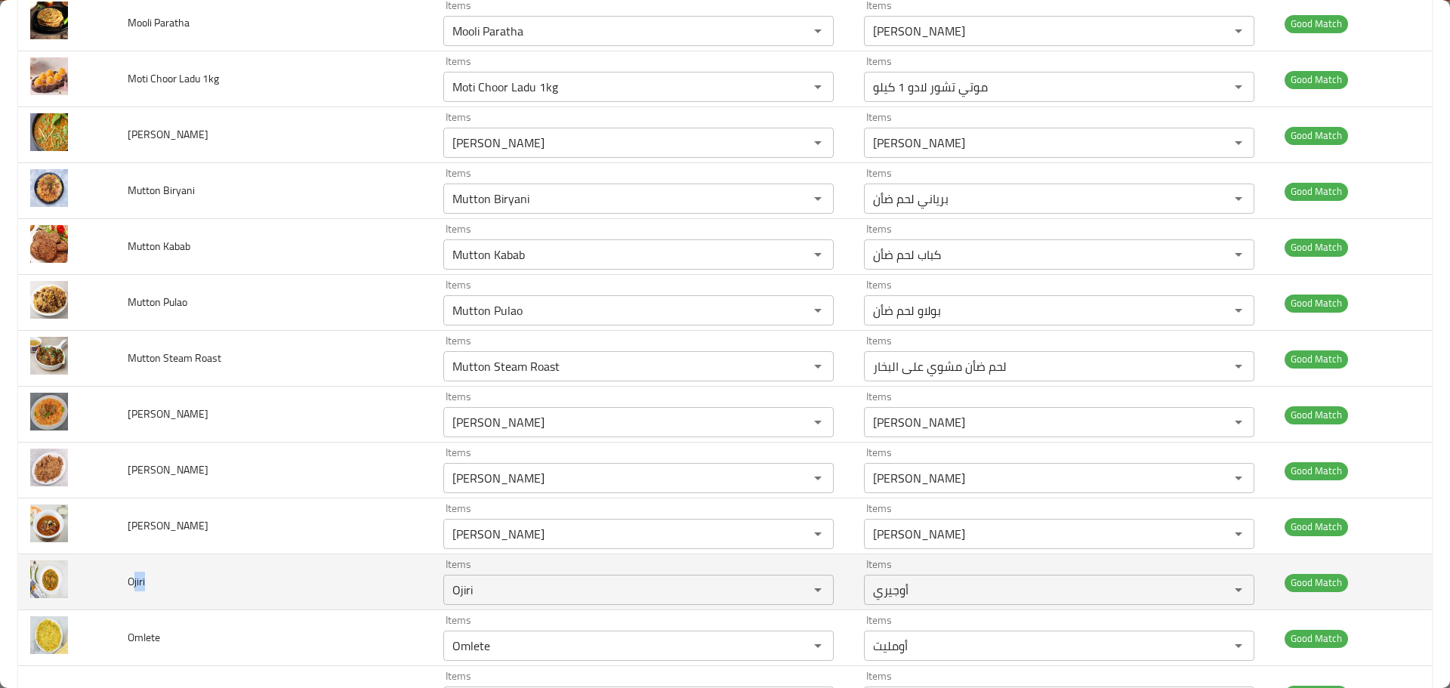
drag, startPoint x: 174, startPoint y: 586, endPoint x: 135, endPoint y: 587, distance: 39.3
click at [135, 587] on td "Ojiri" at bounding box center [274, 582] width 316 height 56
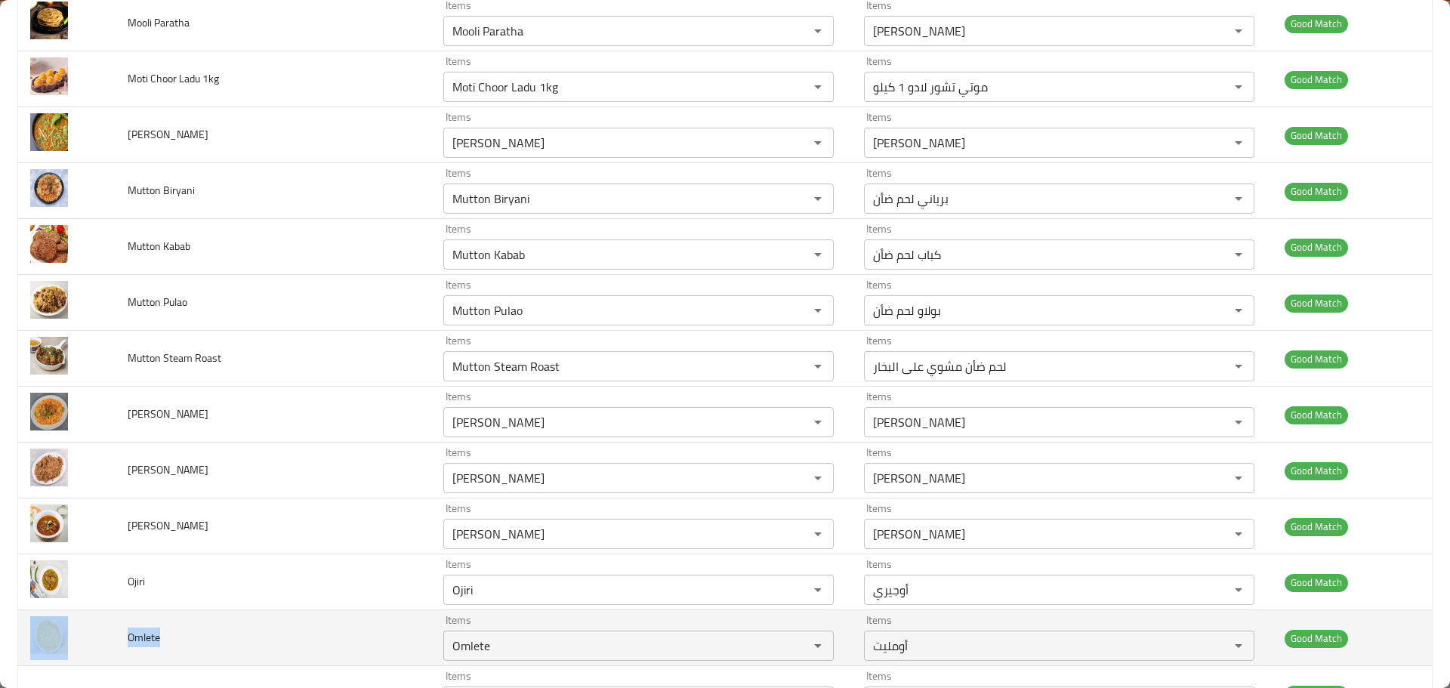
drag, startPoint x: 165, startPoint y: 643, endPoint x: 106, endPoint y: 636, distance: 59.4
click at [106, 636] on tr "Omlete Items Omlete Items Items أومليت Items Good Match" at bounding box center [725, 638] width 1414 height 56
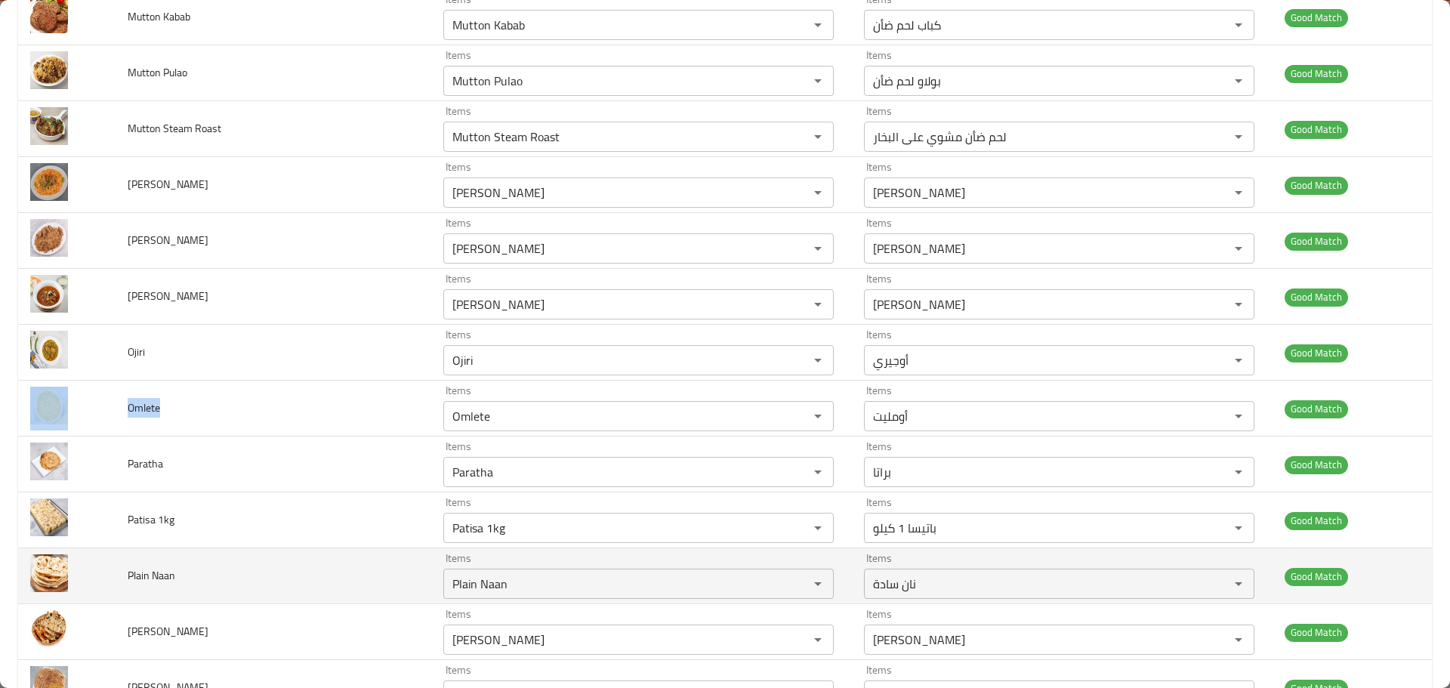
scroll to position [1208, 0]
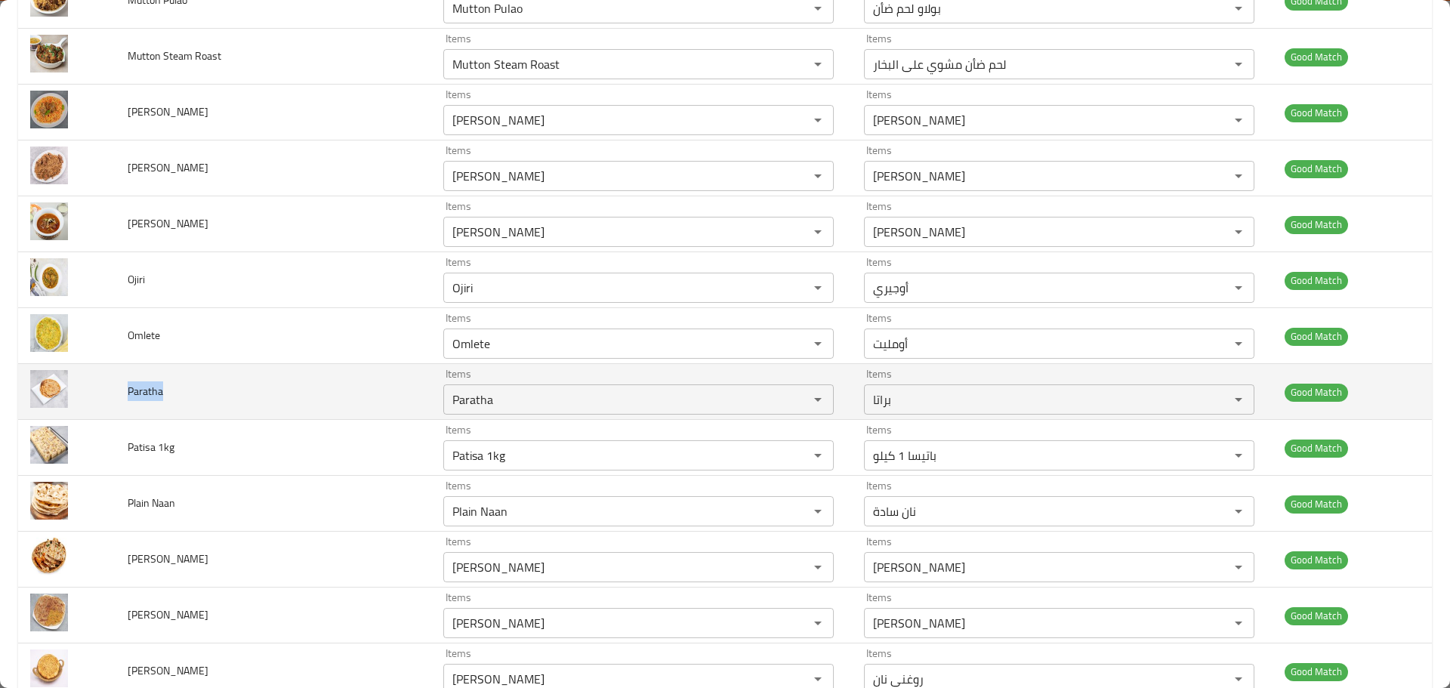
drag, startPoint x: 182, startPoint y: 388, endPoint x: 126, endPoint y: 396, distance: 56.5
click at [126, 396] on td "Paratha" at bounding box center [274, 392] width 316 height 56
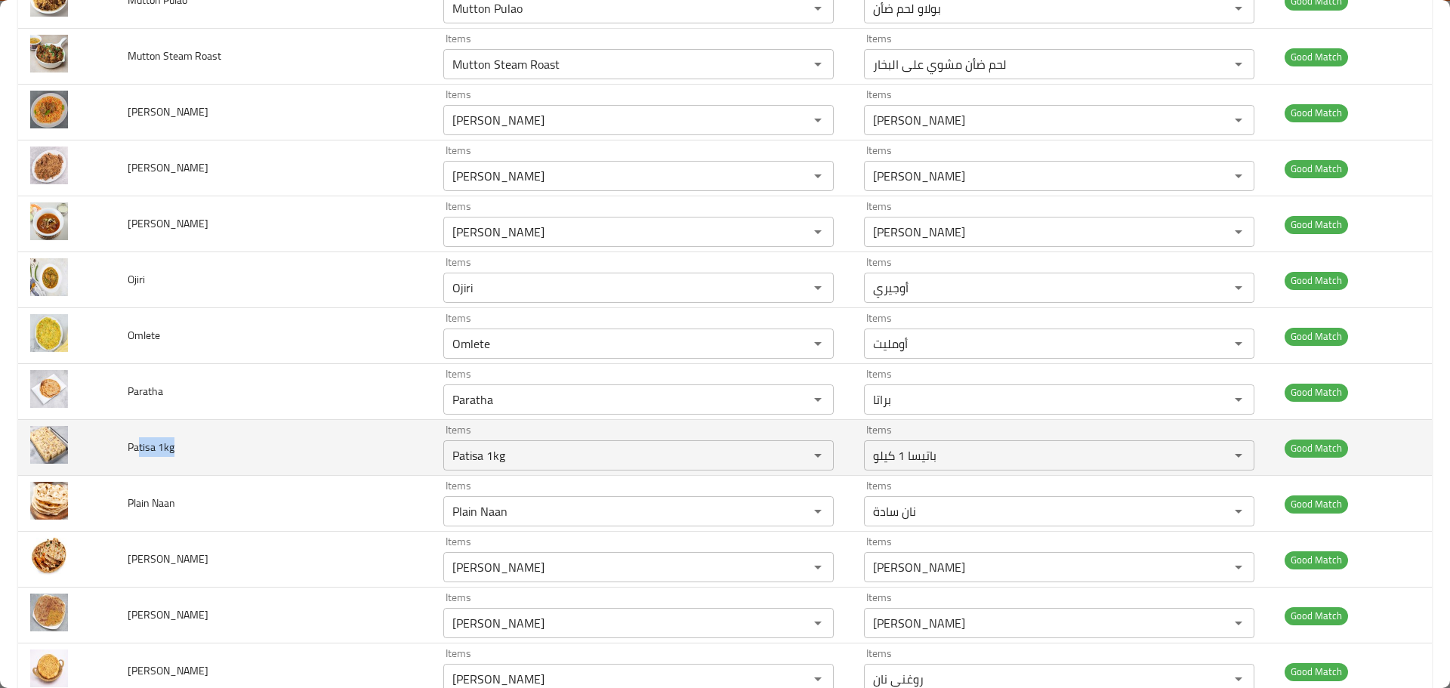
drag, startPoint x: 175, startPoint y: 452, endPoint x: 140, endPoint y: 449, distance: 34.9
click at [140, 449] on td "Patisa 1kg" at bounding box center [274, 448] width 316 height 56
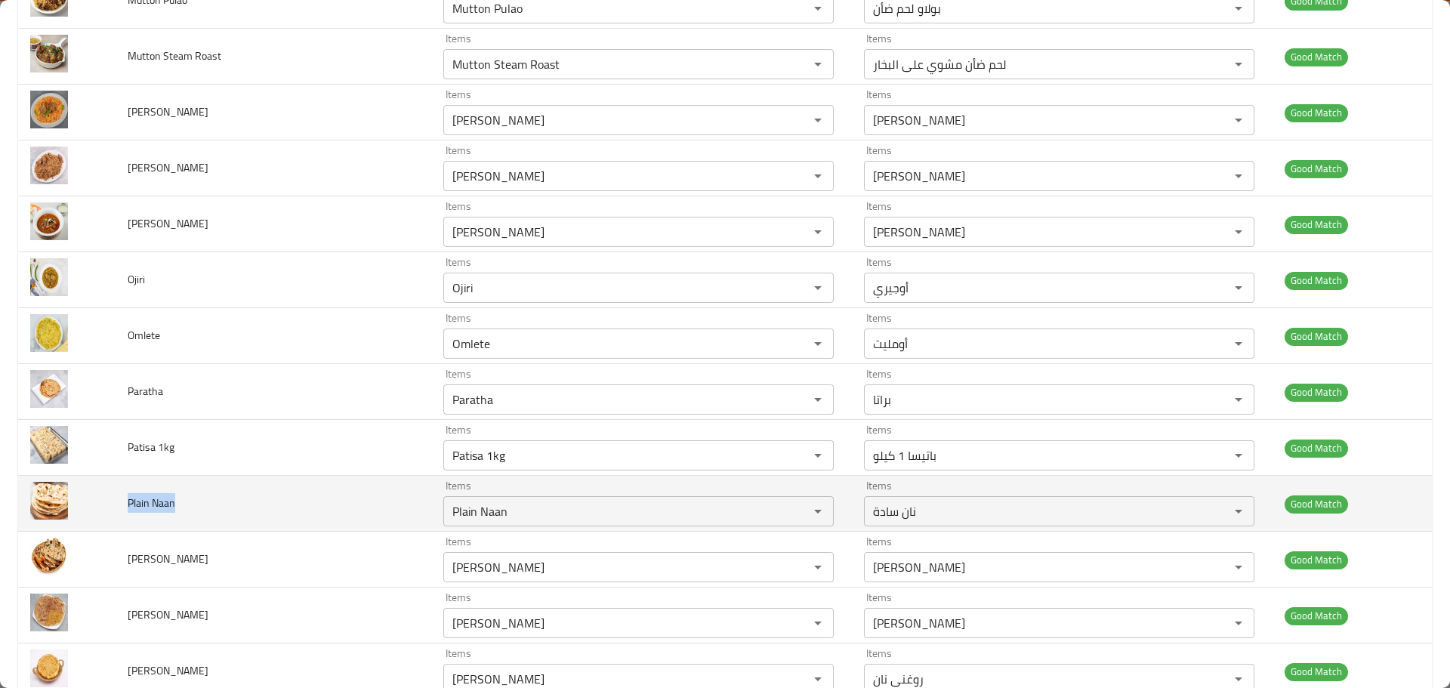
drag, startPoint x: 188, startPoint y: 510, endPoint x: 119, endPoint y: 505, distance: 69.7
click at [119, 505] on td "Plain Naan" at bounding box center [274, 504] width 316 height 56
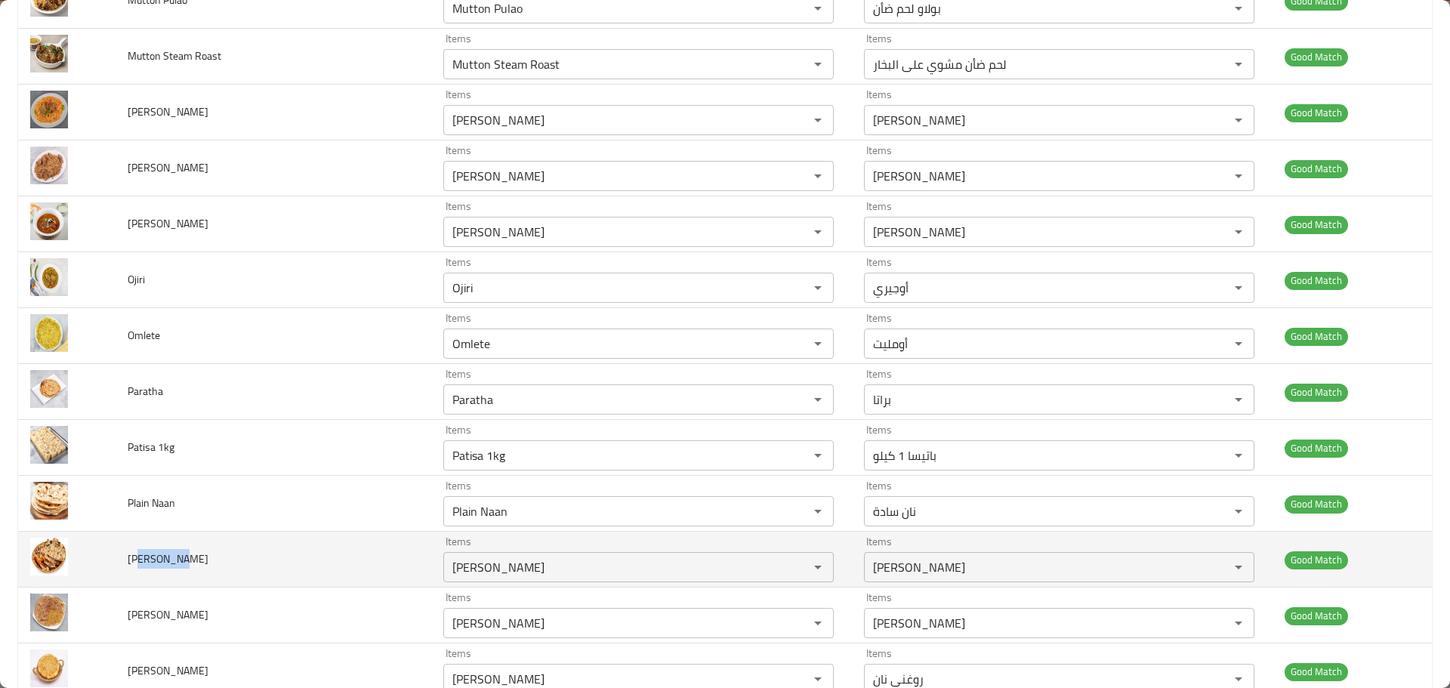
drag, startPoint x: 193, startPoint y: 564, endPoint x: 137, endPoint y: 564, distance: 55.9
click at [137, 564] on td "[PERSON_NAME]" at bounding box center [274, 560] width 316 height 56
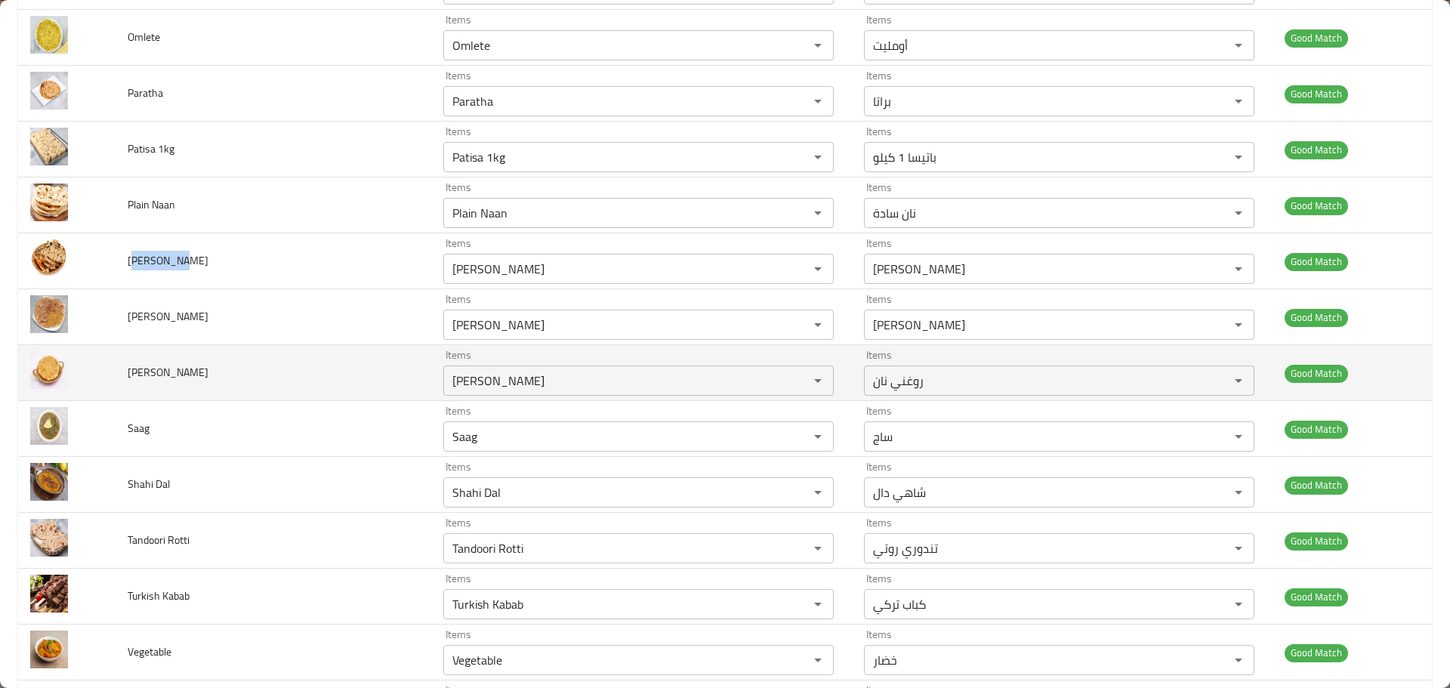
scroll to position [1737, 0]
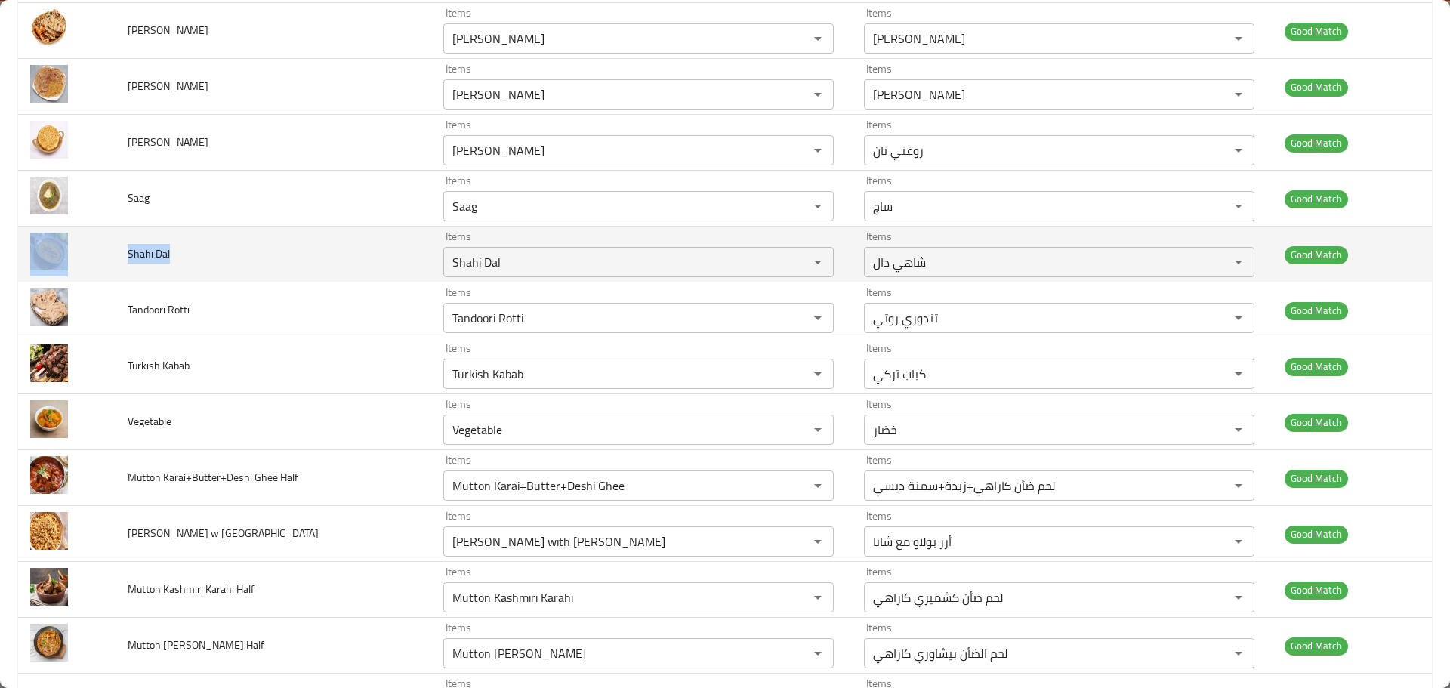
drag, startPoint x: 160, startPoint y: 255, endPoint x: 116, endPoint y: 255, distance: 44.6
click at [116, 255] on tr "Shahi Dal Items Shahi Dal Items Items شاهي دال Items Good Match" at bounding box center [725, 255] width 1414 height 56
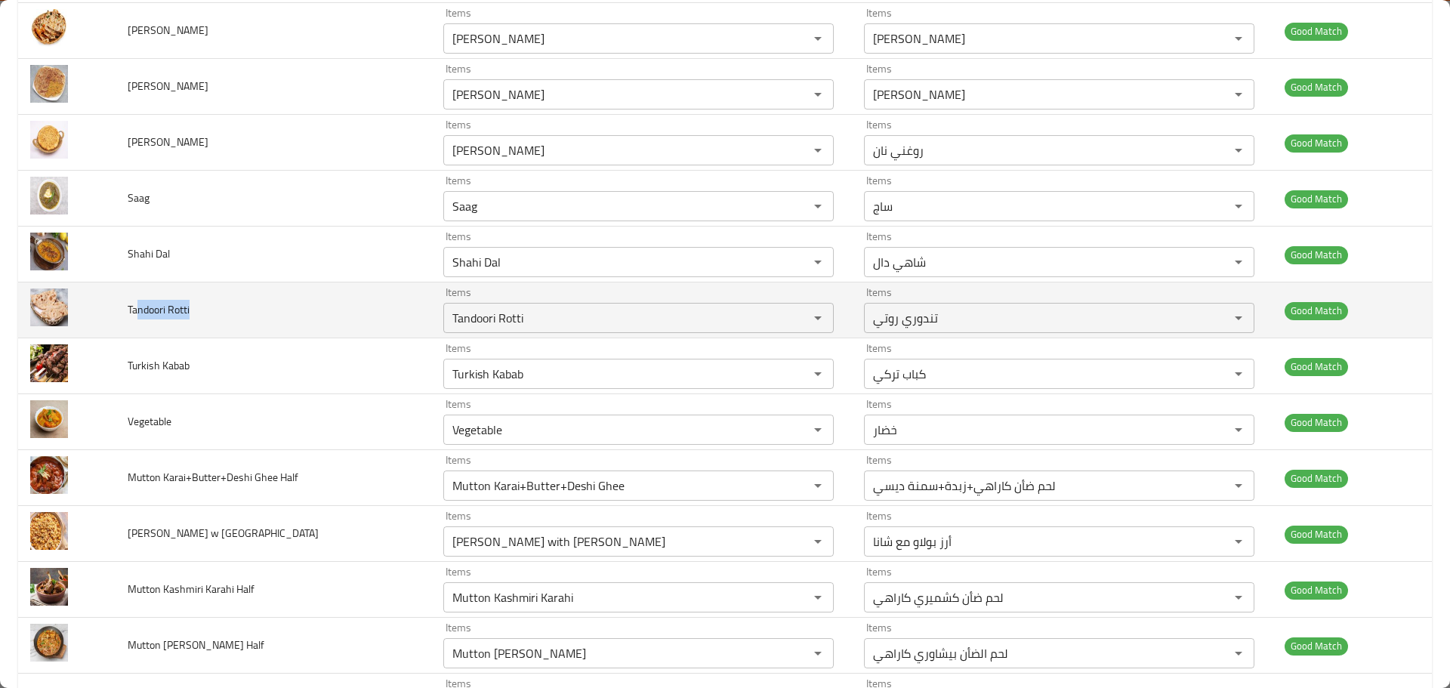
drag, startPoint x: 199, startPoint y: 311, endPoint x: 139, endPoint y: 313, distance: 60.4
click at [139, 313] on td "Tandoori Rotti" at bounding box center [274, 310] width 316 height 56
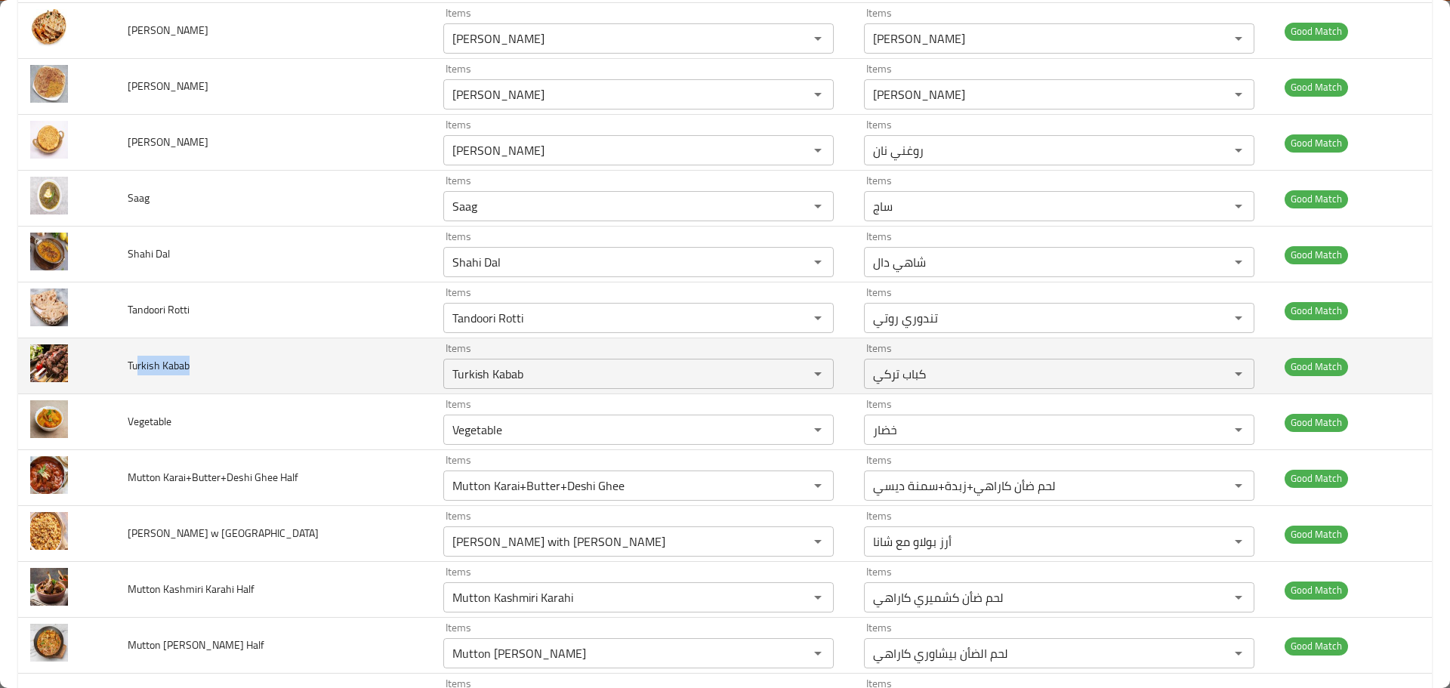
drag, startPoint x: 195, startPoint y: 358, endPoint x: 137, endPoint y: 367, distance: 58.8
click at [137, 368] on td "Turkish Kabab" at bounding box center [274, 366] width 316 height 56
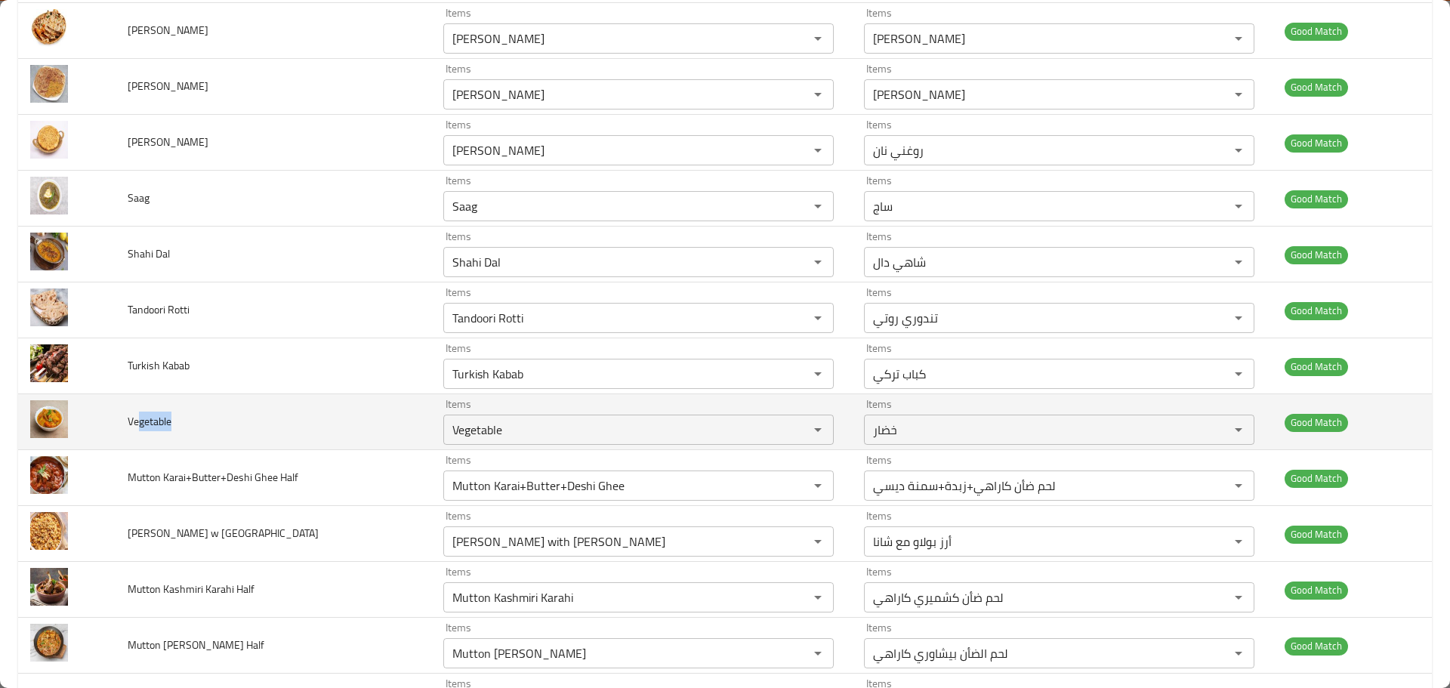
drag, startPoint x: 208, startPoint y: 429, endPoint x: 137, endPoint y: 429, distance: 71.7
click at [138, 429] on td "Vegetable" at bounding box center [274, 422] width 316 height 56
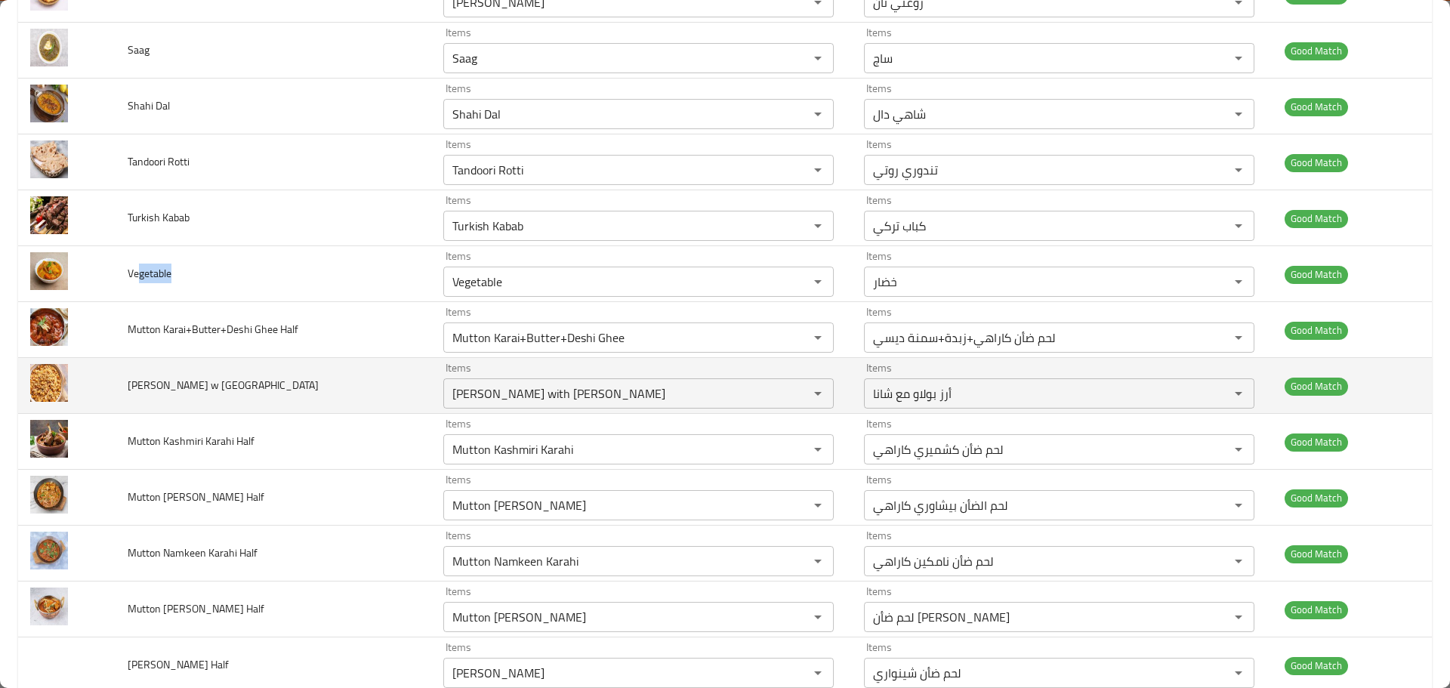
scroll to position [1888, 0]
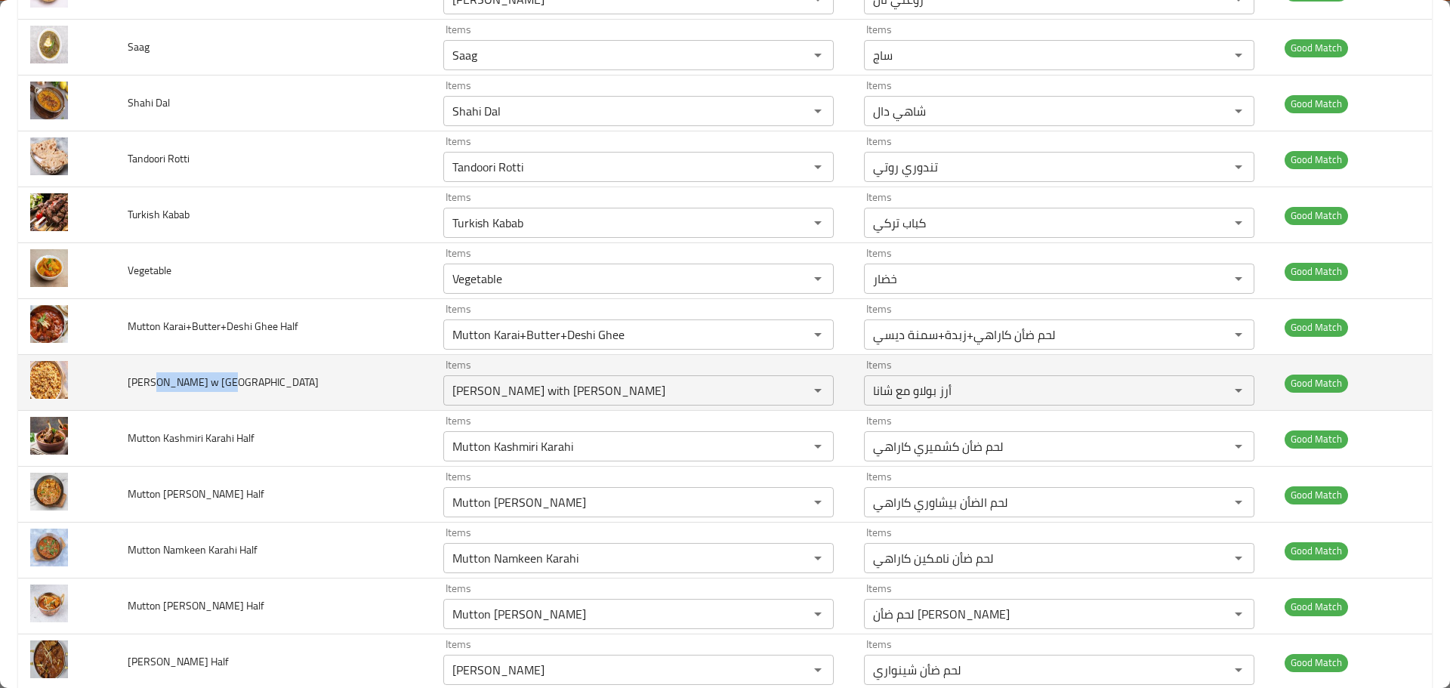
drag, startPoint x: 177, startPoint y: 396, endPoint x: 154, endPoint y: 396, distance: 22.7
click at [154, 396] on td "Pulao Rice w Channa" at bounding box center [274, 383] width 316 height 56
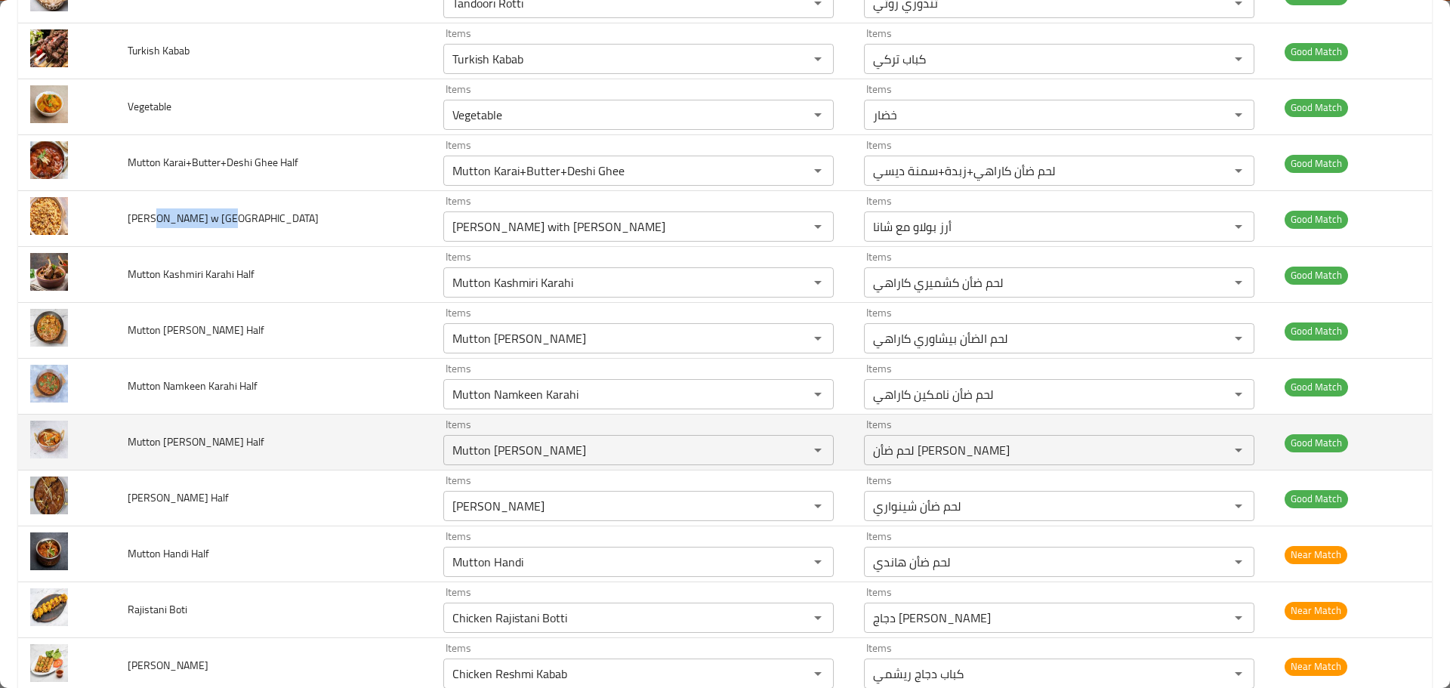
scroll to position [2114, 0]
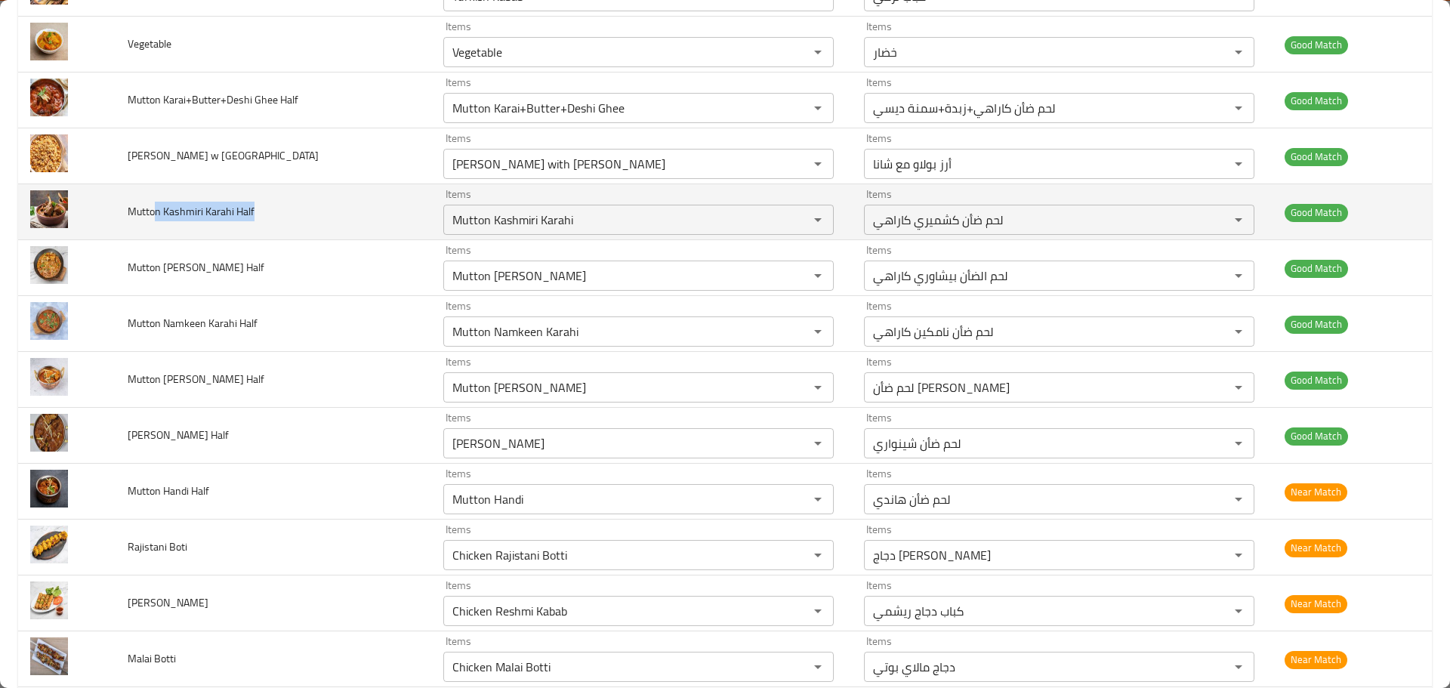
drag, startPoint x: 264, startPoint y: 211, endPoint x: 154, endPoint y: 214, distance: 109.6
click at [154, 214] on td "Mutton Kashmiri Karahi Half" at bounding box center [274, 212] width 316 height 56
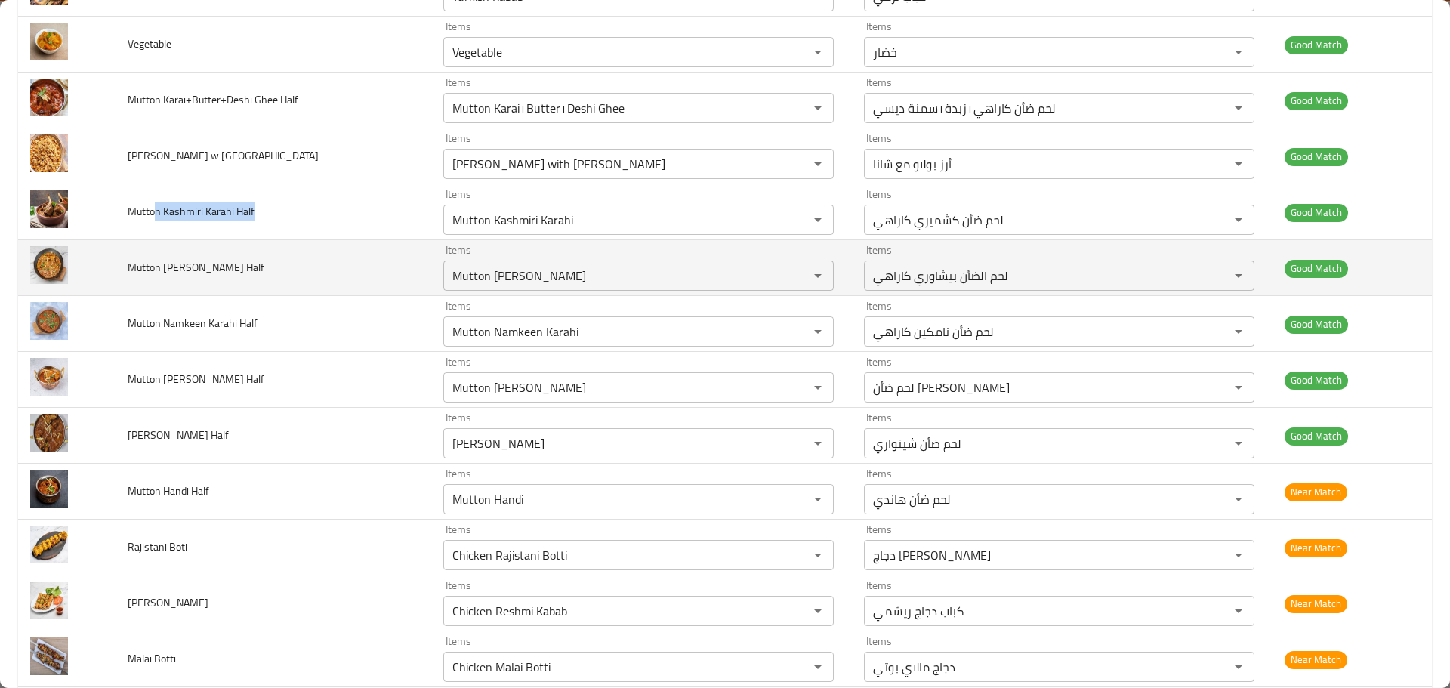
drag, startPoint x: 264, startPoint y: 271, endPoint x: 225, endPoint y: 282, distance: 40.1
click at [225, 282] on td "Mutton Peshwari Karahi Half" at bounding box center [274, 268] width 316 height 56
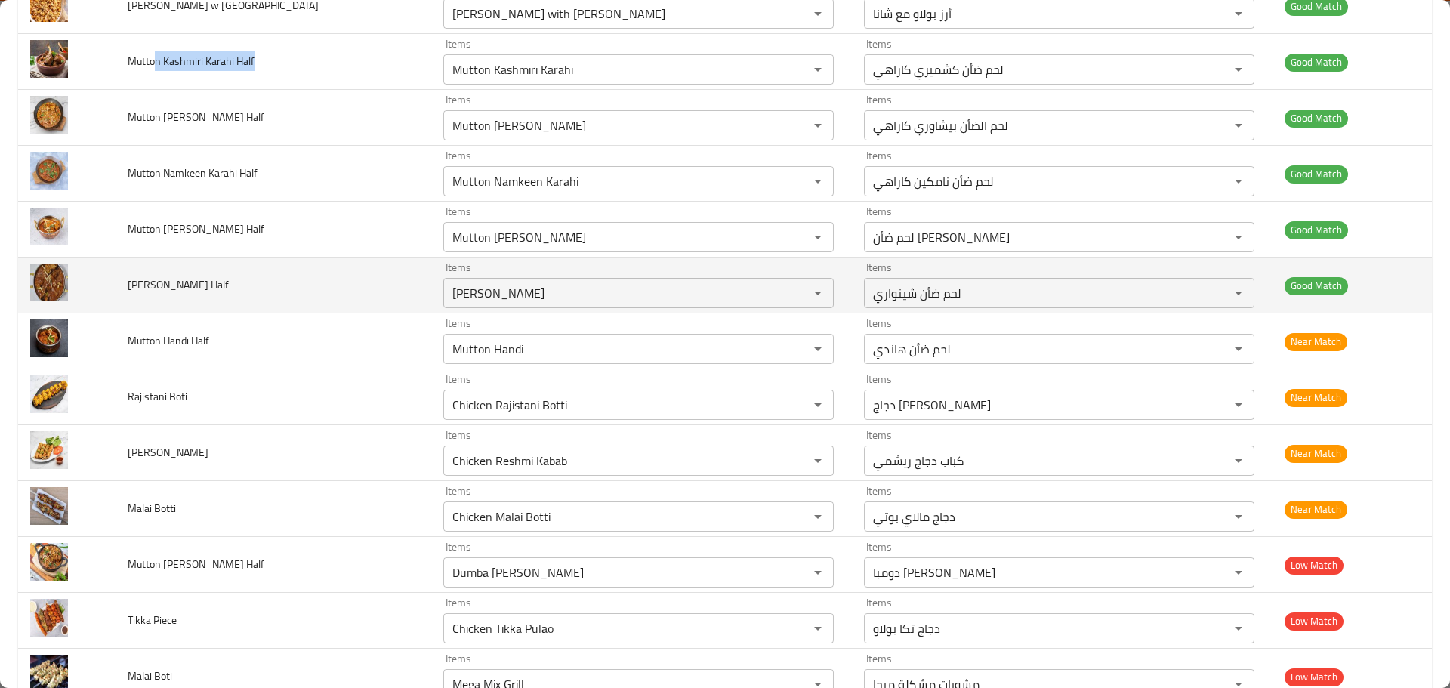
scroll to position [2265, 0]
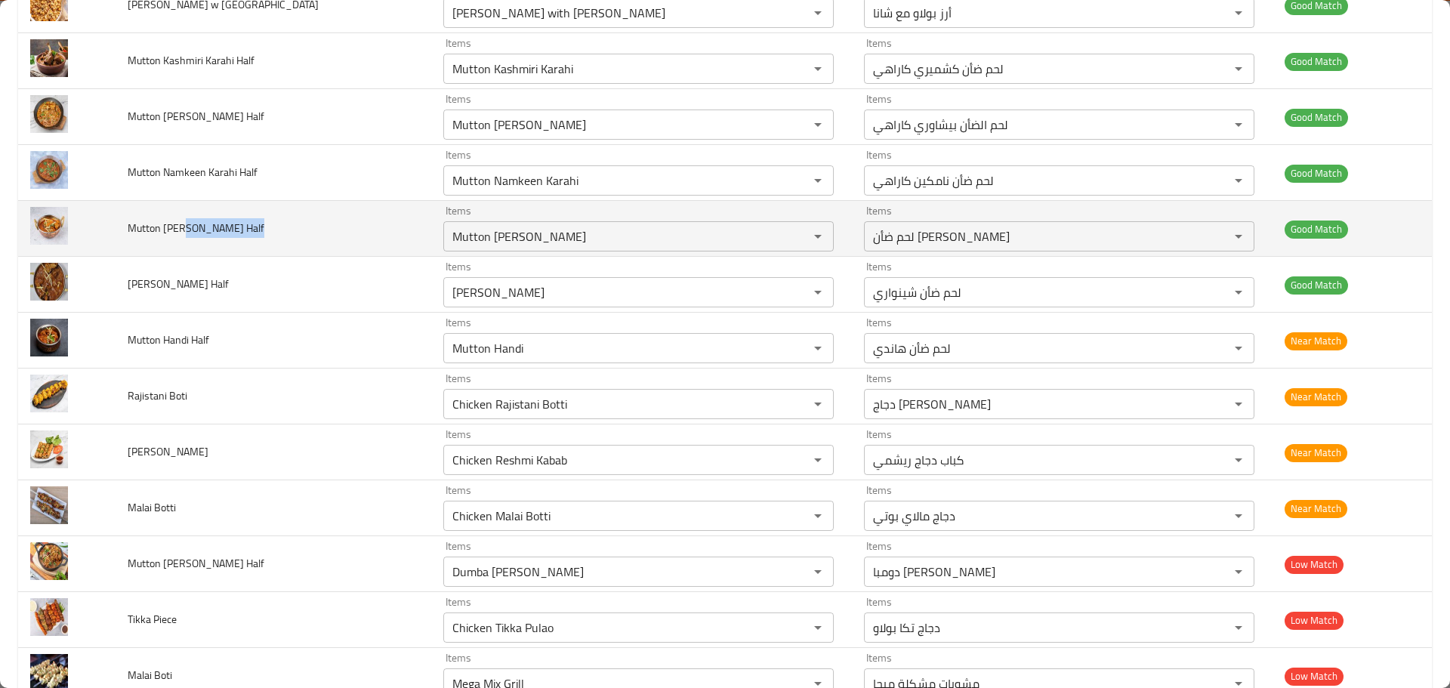
drag, startPoint x: 250, startPoint y: 232, endPoint x: 184, endPoint y: 235, distance: 65.8
click at [184, 235] on td "Mutton Charsi Karahi Half" at bounding box center [274, 229] width 316 height 56
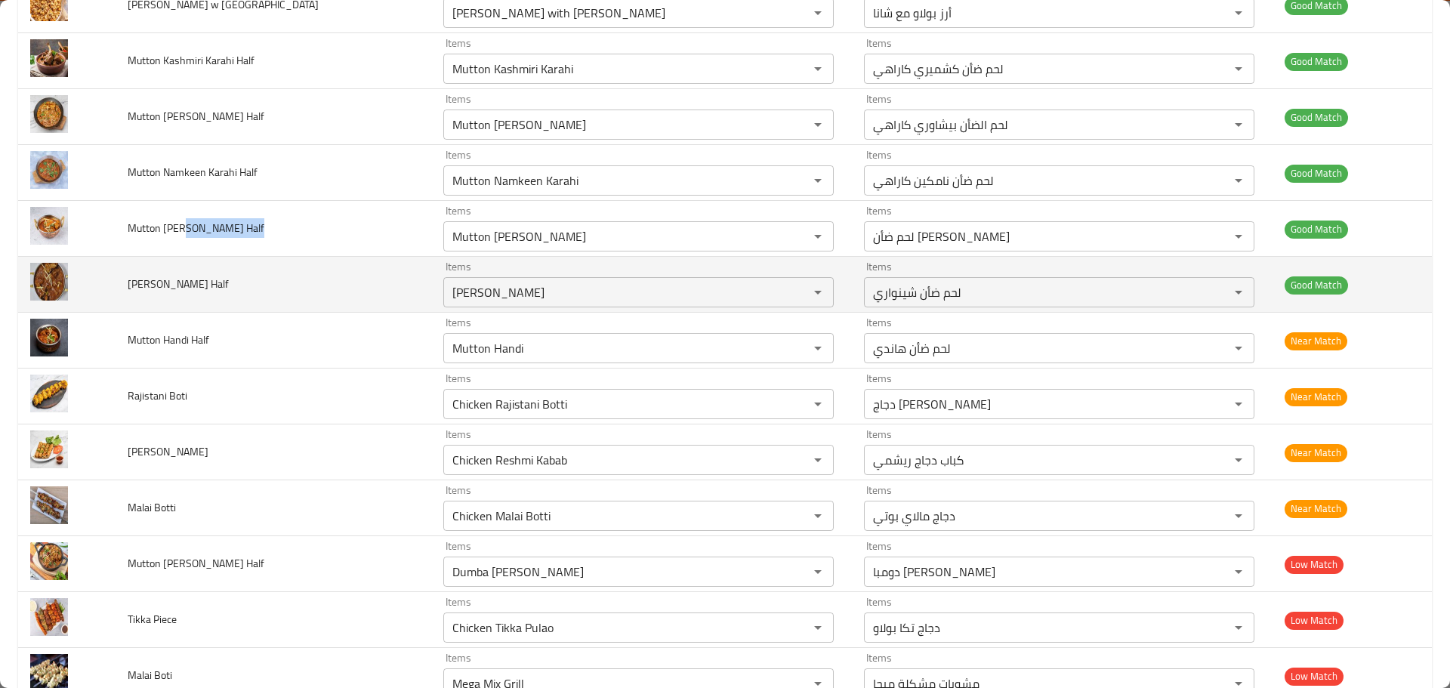
drag, startPoint x: 221, startPoint y: 291, endPoint x: 152, endPoint y: 291, distance: 69.5
click at [152, 291] on td "Mutton Shanwari Half" at bounding box center [274, 285] width 316 height 56
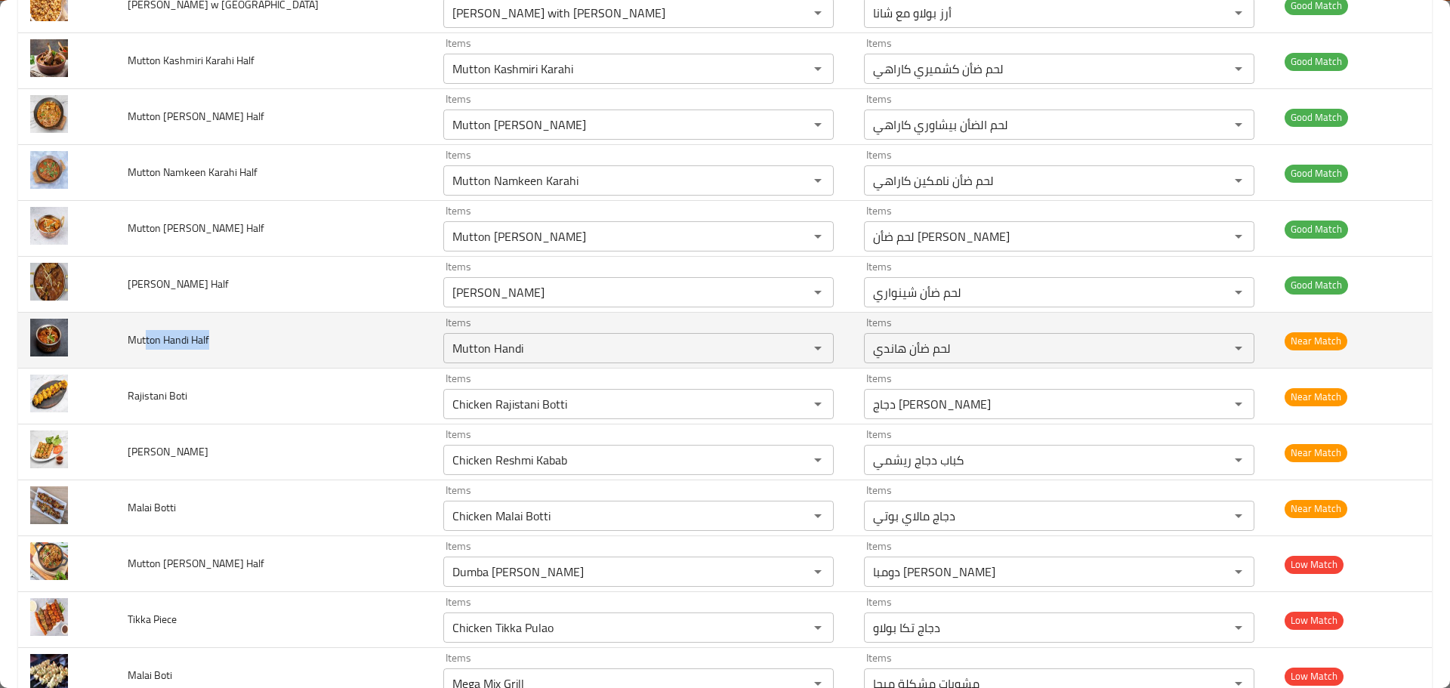
drag, startPoint x: 219, startPoint y: 338, endPoint x: 150, endPoint y: 331, distance: 69.8
click at [150, 331] on td "Mutton Handi Half" at bounding box center [274, 341] width 316 height 56
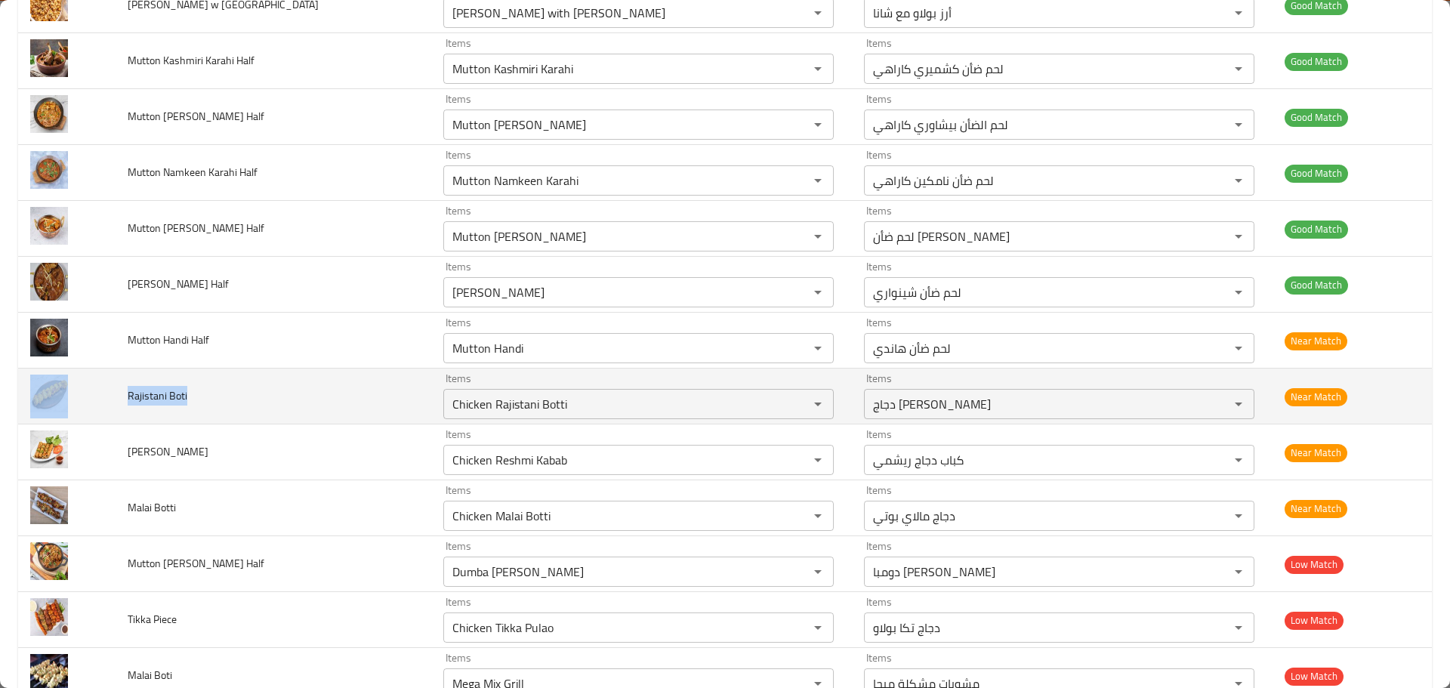
drag, startPoint x: 198, startPoint y: 396, endPoint x: 115, endPoint y: 399, distance: 83.1
click at [115, 399] on tr "Rajistani Boti Items Chicken Rajistani Botti Items Items دجاج راجستاني بوتي Ite…" at bounding box center [725, 396] width 1414 height 56
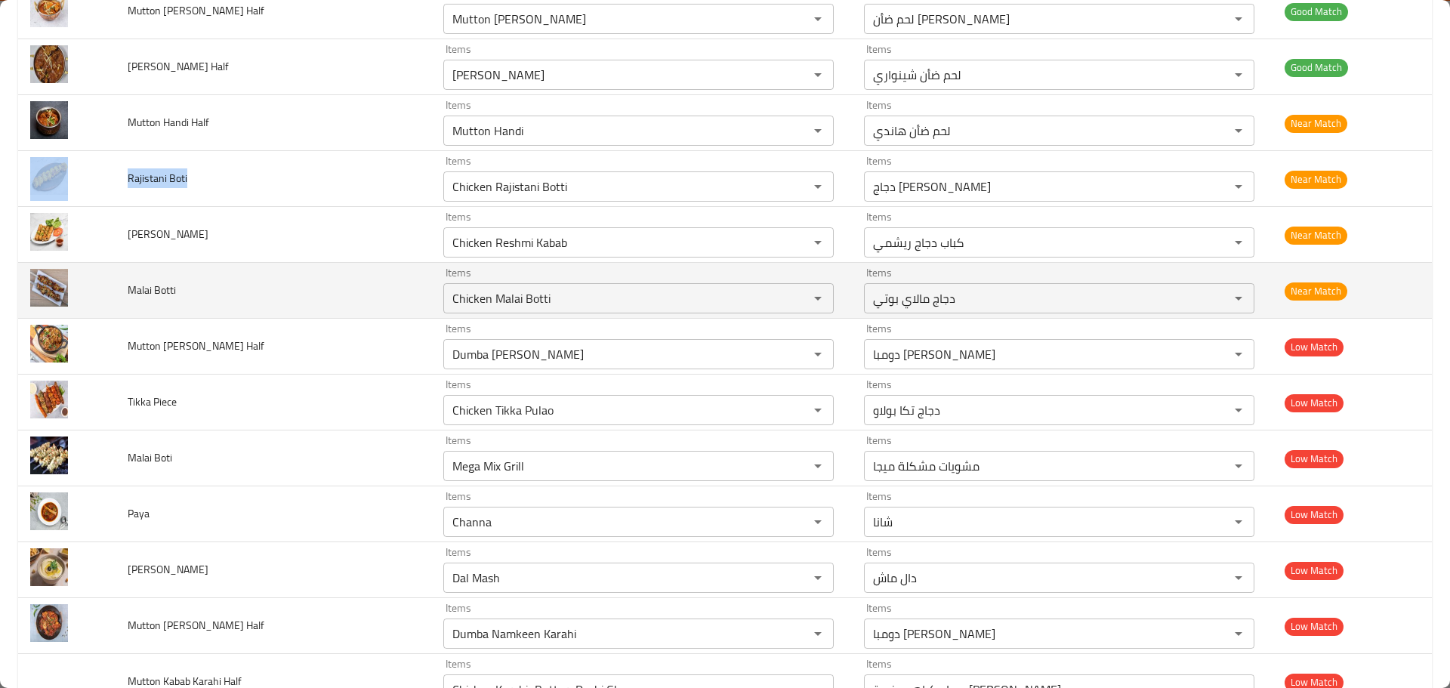
scroll to position [2492, 0]
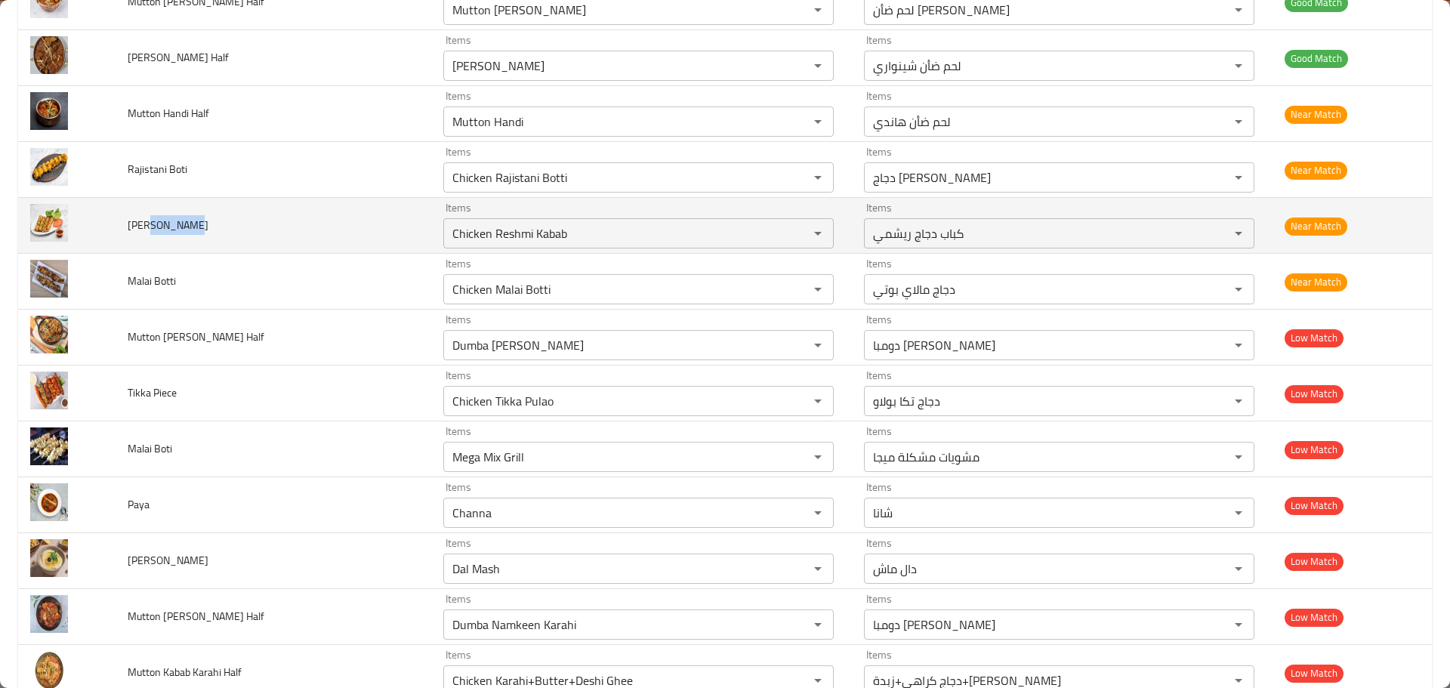
drag, startPoint x: 199, startPoint y: 224, endPoint x: 155, endPoint y: 218, distance: 44.1
click at [155, 218] on td "Reshmi Kabab" at bounding box center [274, 226] width 316 height 56
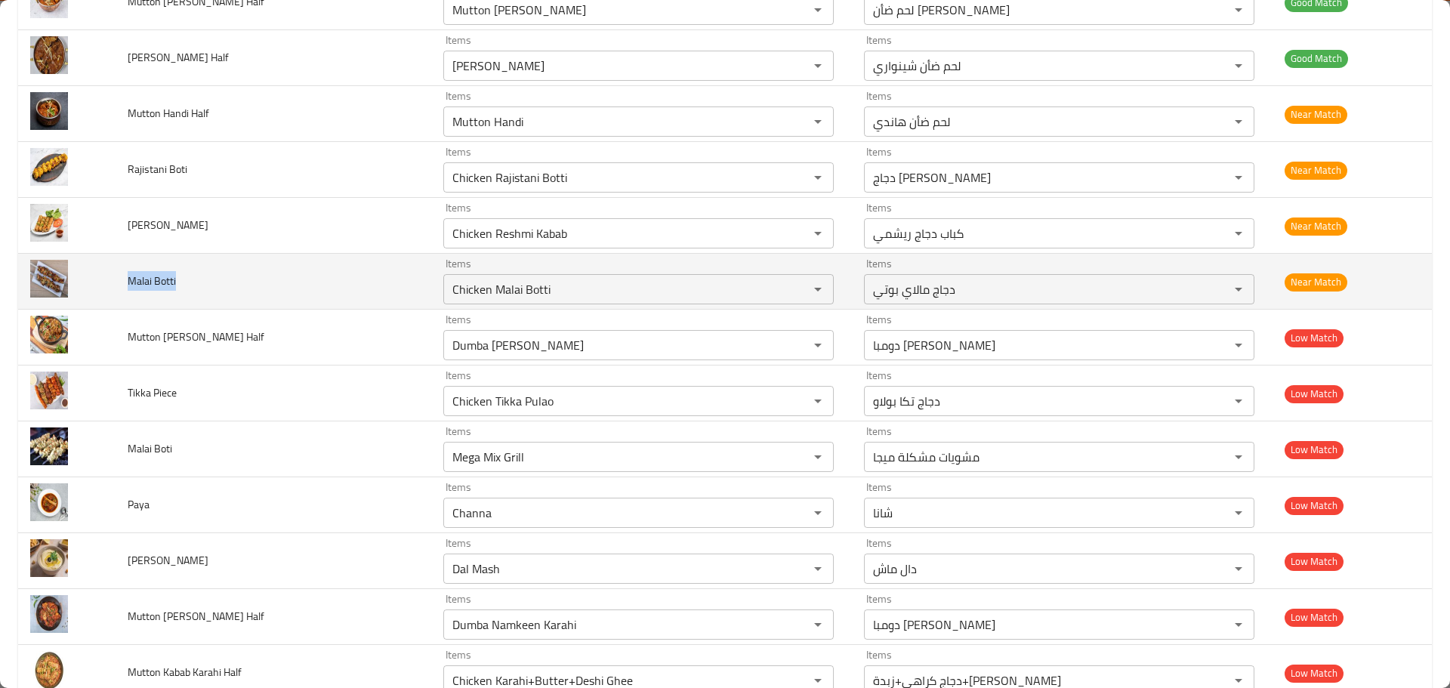
drag, startPoint x: 170, startPoint y: 282, endPoint x: 117, endPoint y: 288, distance: 53.1
click at [117, 288] on td "Malai Botti" at bounding box center [274, 282] width 316 height 56
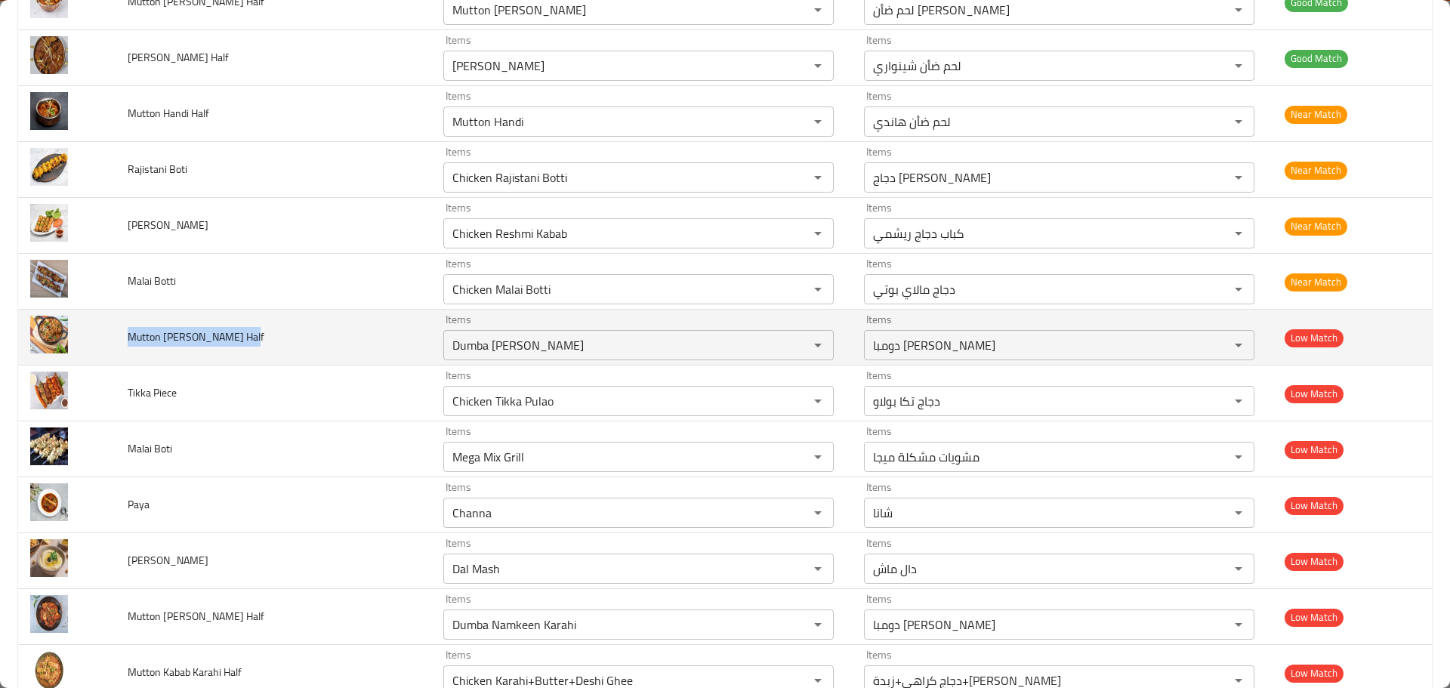
click at [128, 343] on td "Mutton Achari Karahi Half" at bounding box center [274, 338] width 316 height 56
click at [791, 350] on icon "Clear" at bounding box center [798, 345] width 15 height 15
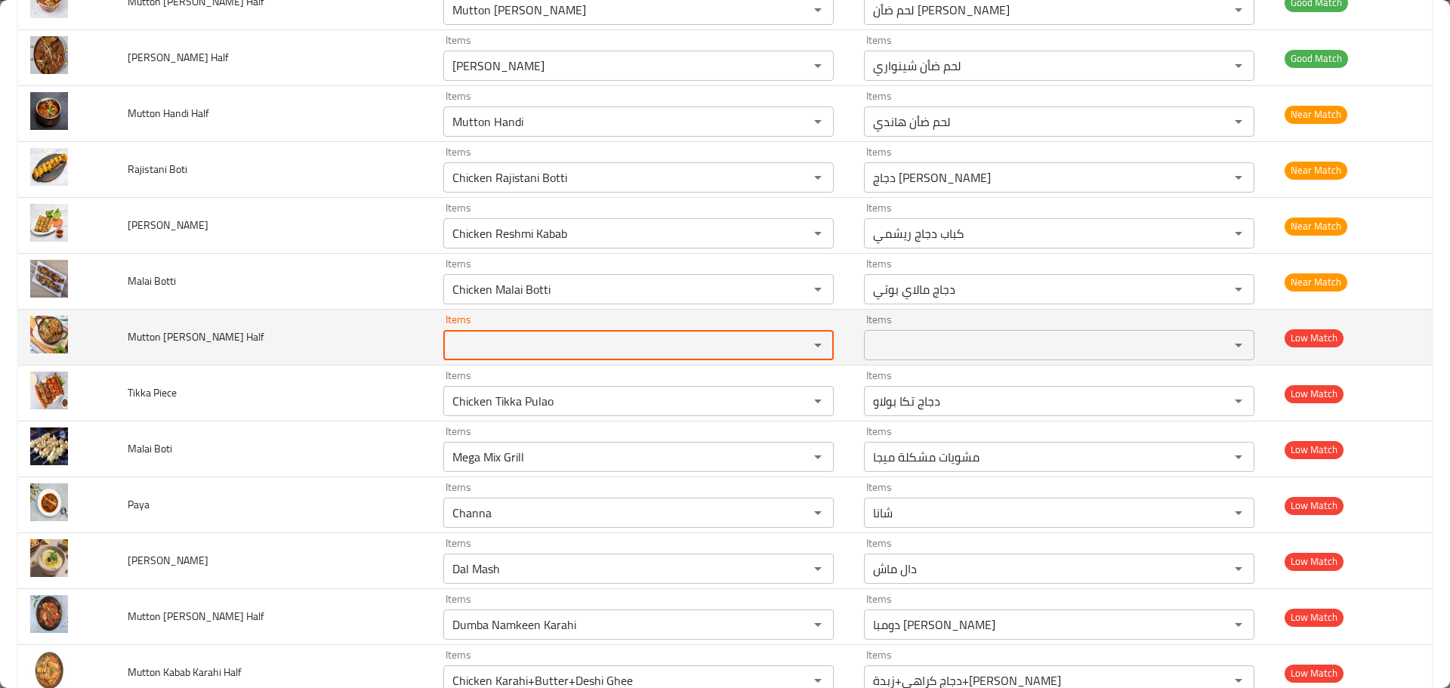
click at [540, 350] on Half "Items" at bounding box center [616, 345] width 337 height 21
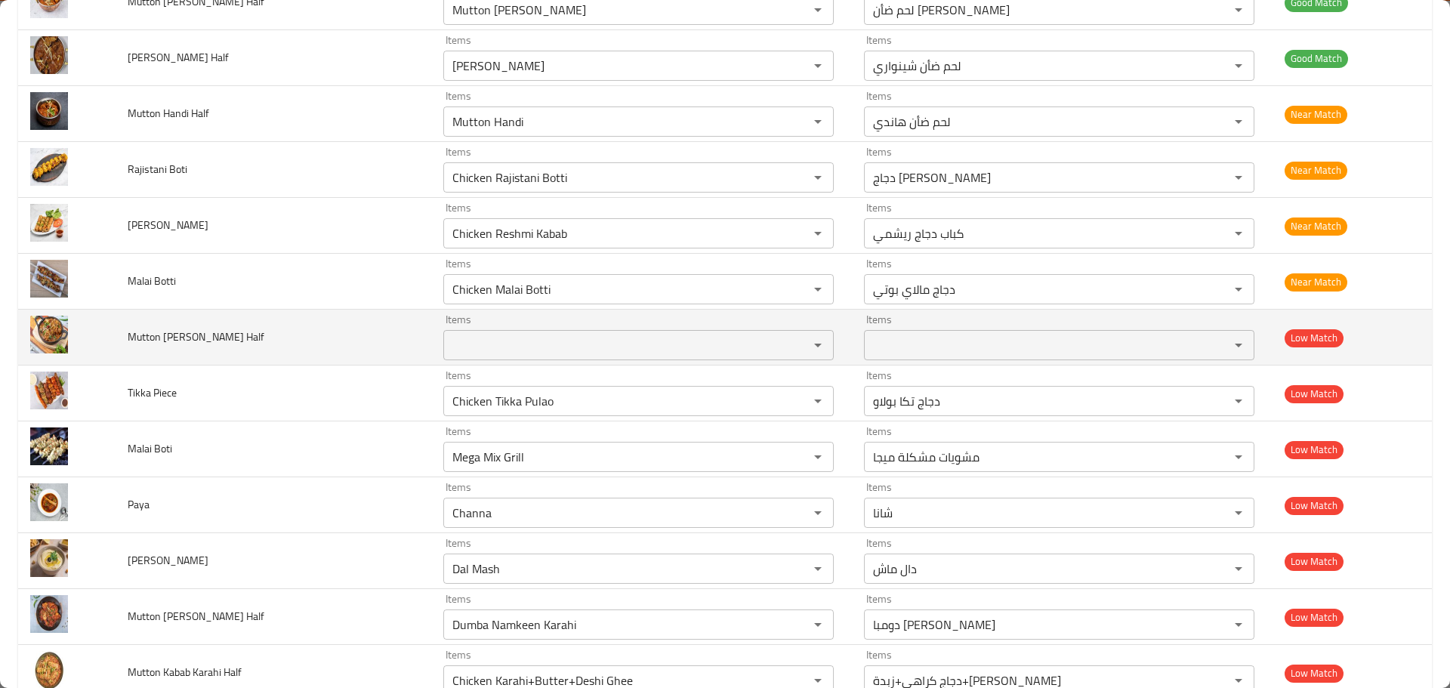
click at [174, 335] on span "Mutton Achari Karahi Half" at bounding box center [196, 337] width 137 height 20
click at [510, 346] on Half "Items" at bounding box center [616, 345] width 337 height 21
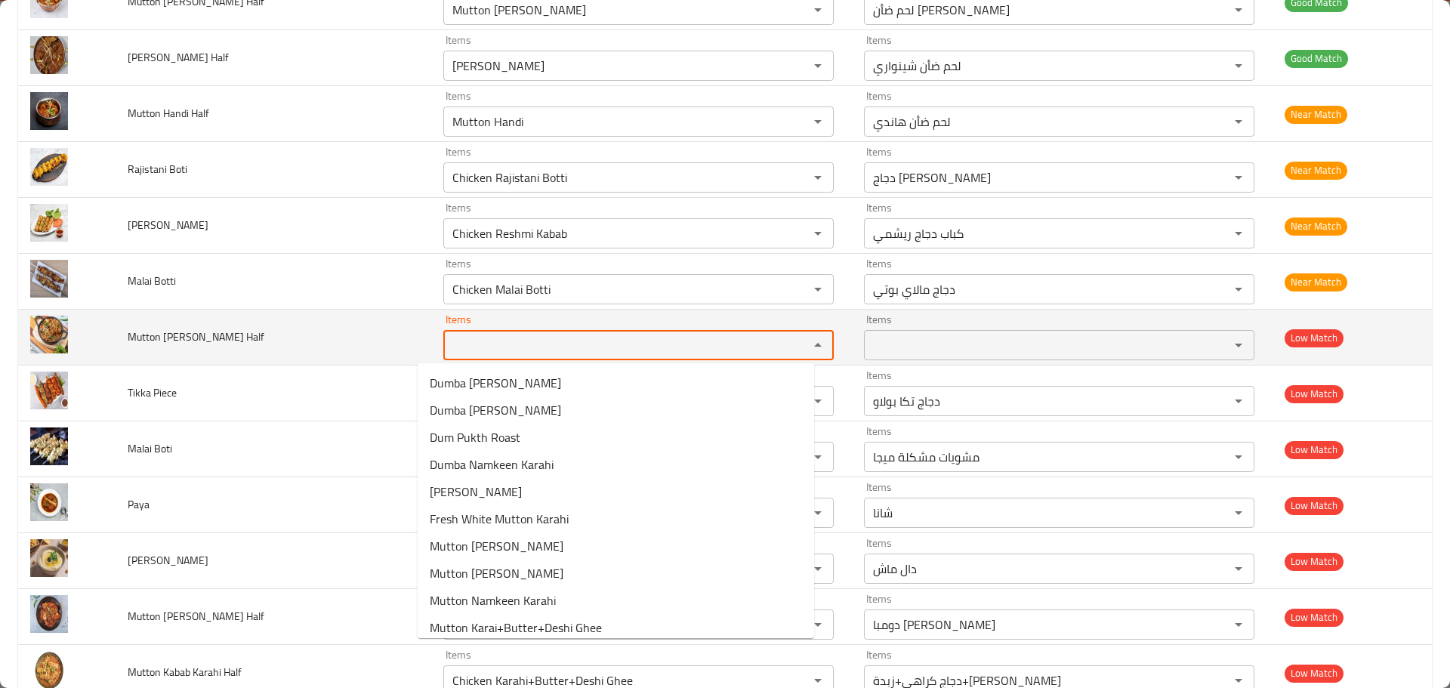
paste Half "Achari"
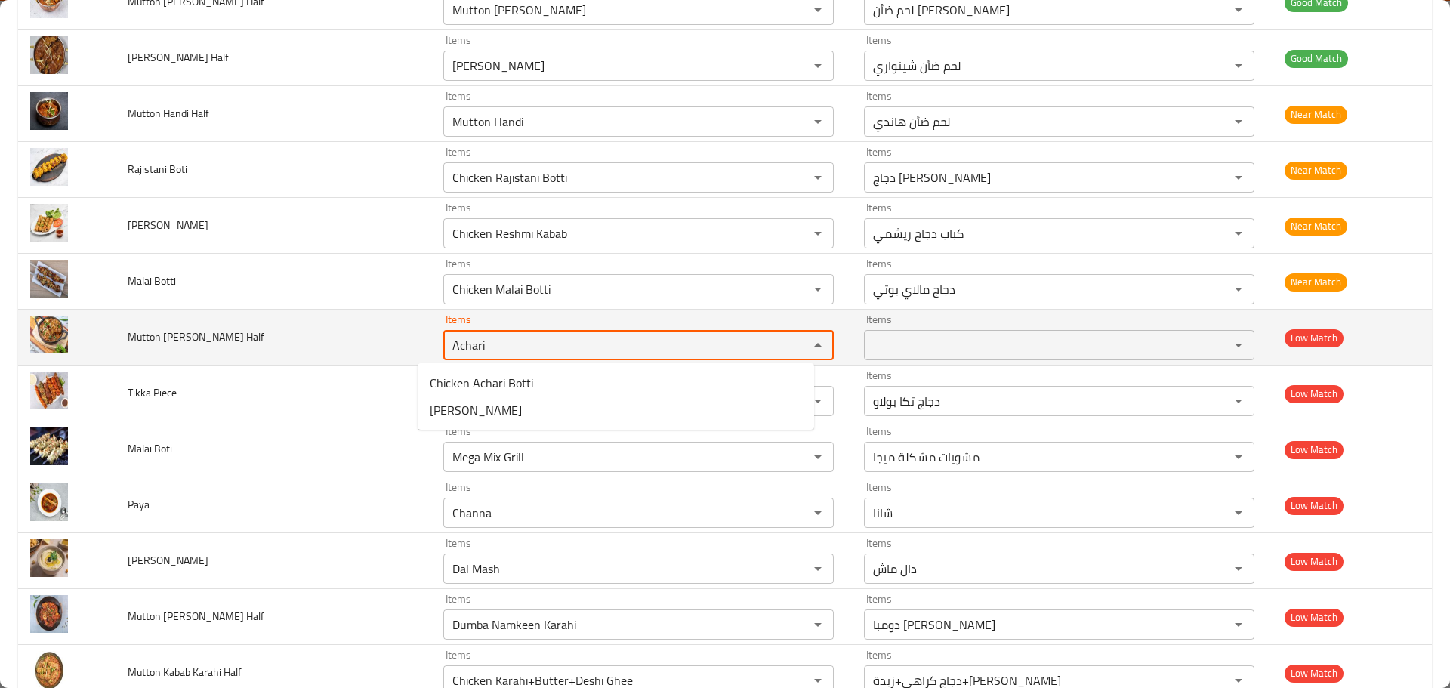
type Half "Achari"
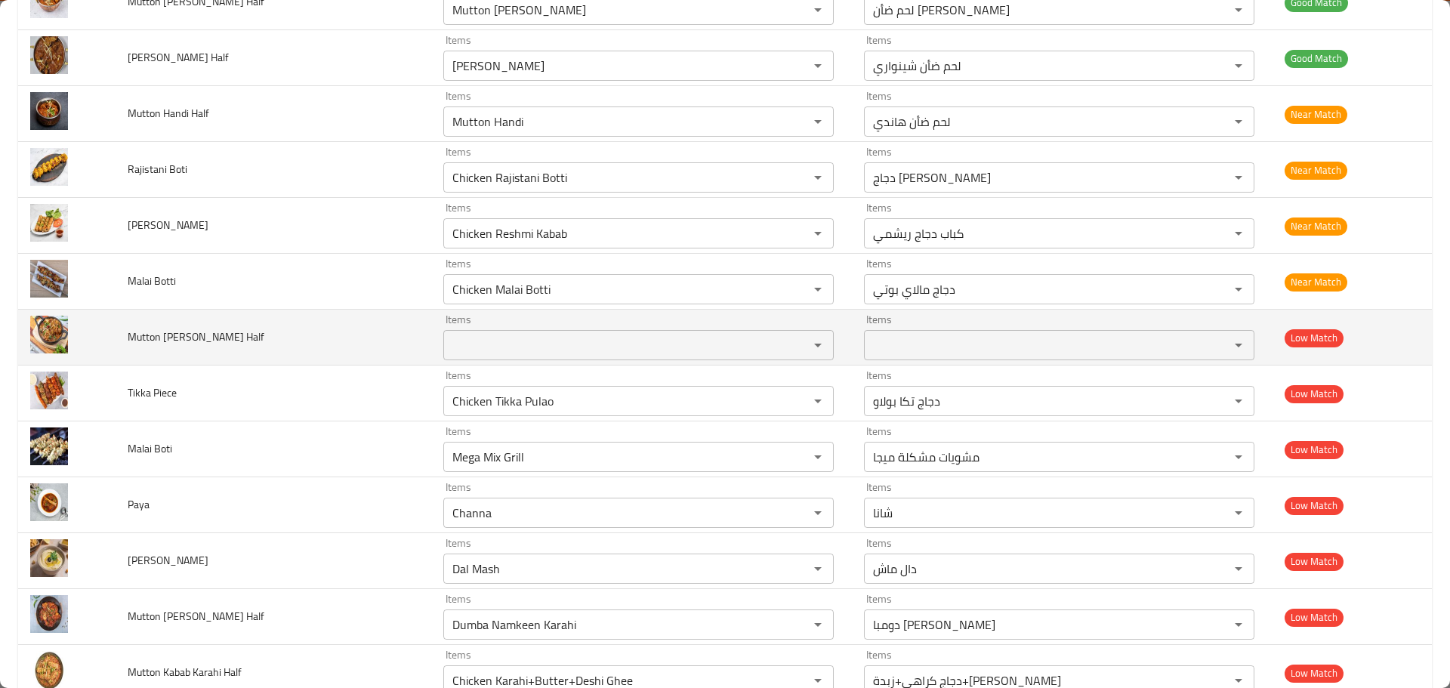
click at [210, 337] on span "Mutton Achari Karahi Half" at bounding box center [196, 337] width 137 height 20
click at [486, 359] on div "Items" at bounding box center [638, 345] width 390 height 30
paste Half "Karahi"
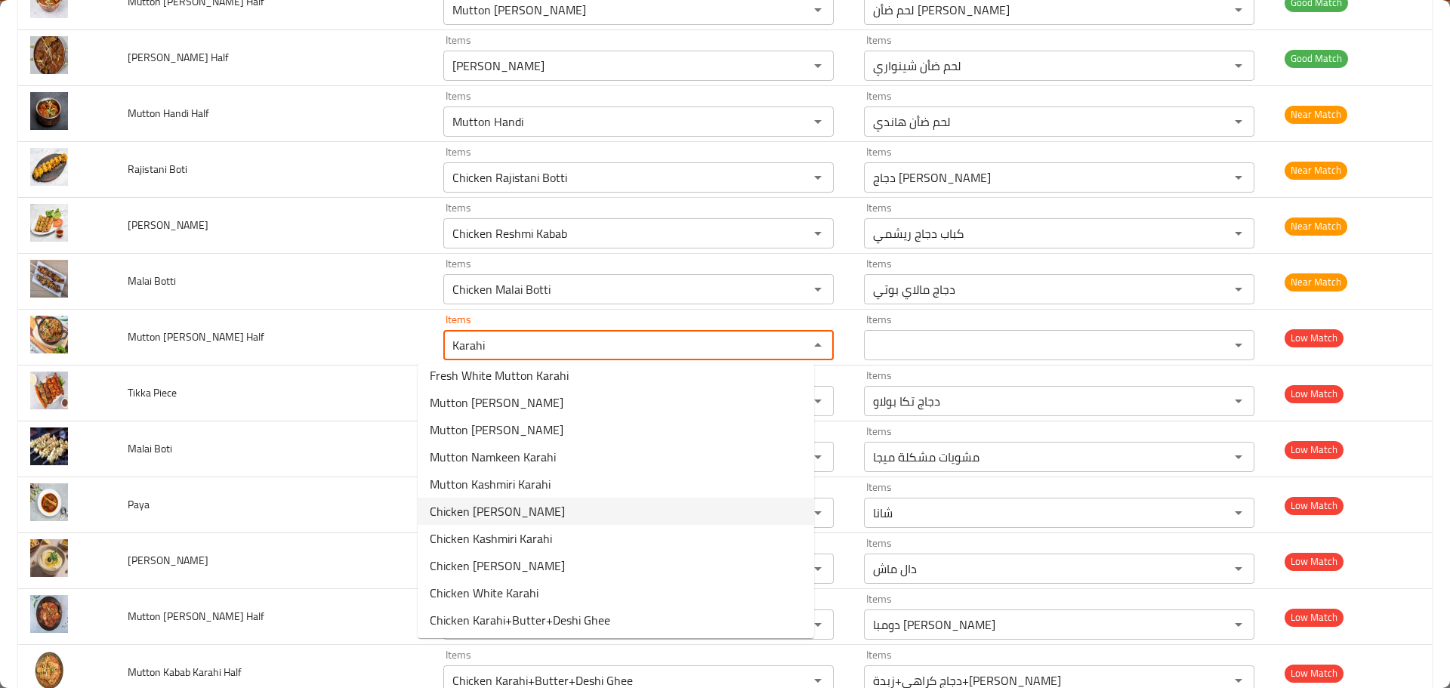
scroll to position [91, 0]
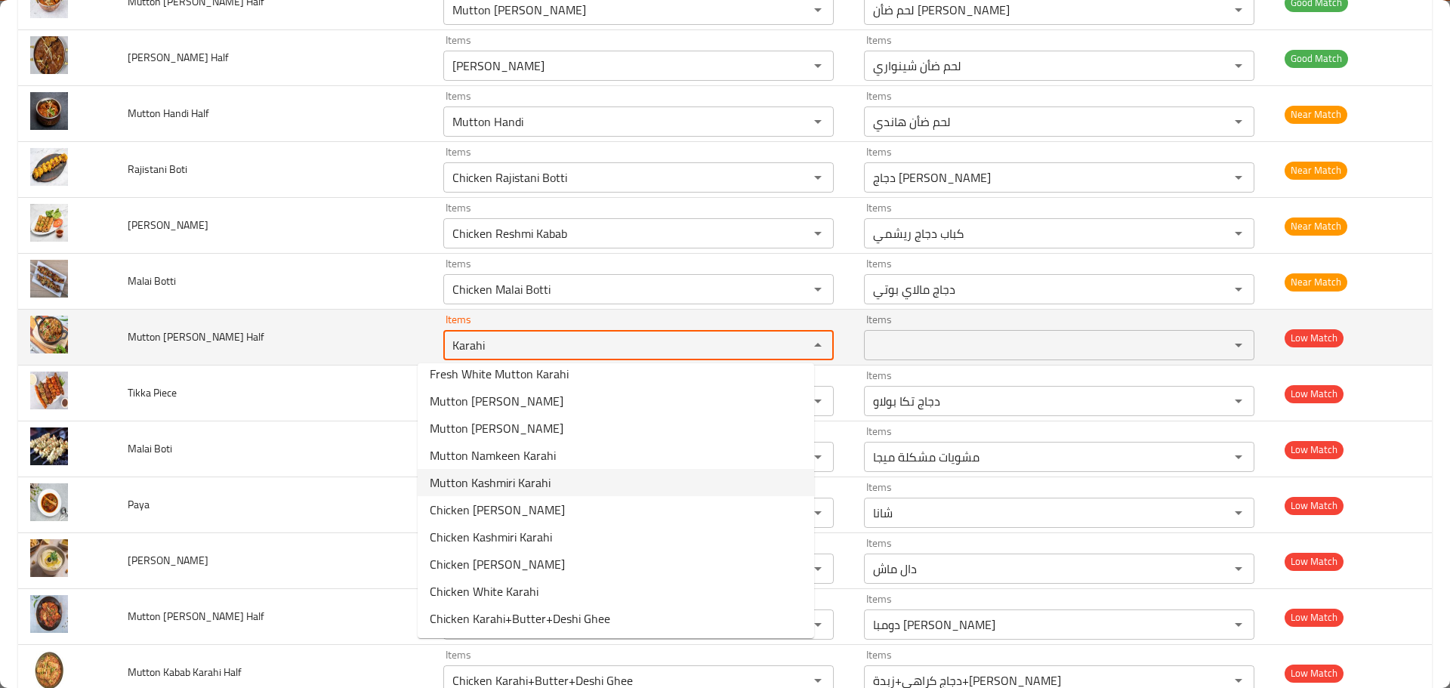
type Half "Karahi"
click at [343, 349] on td "Mutton Achari Karahi Half" at bounding box center [274, 338] width 316 height 56
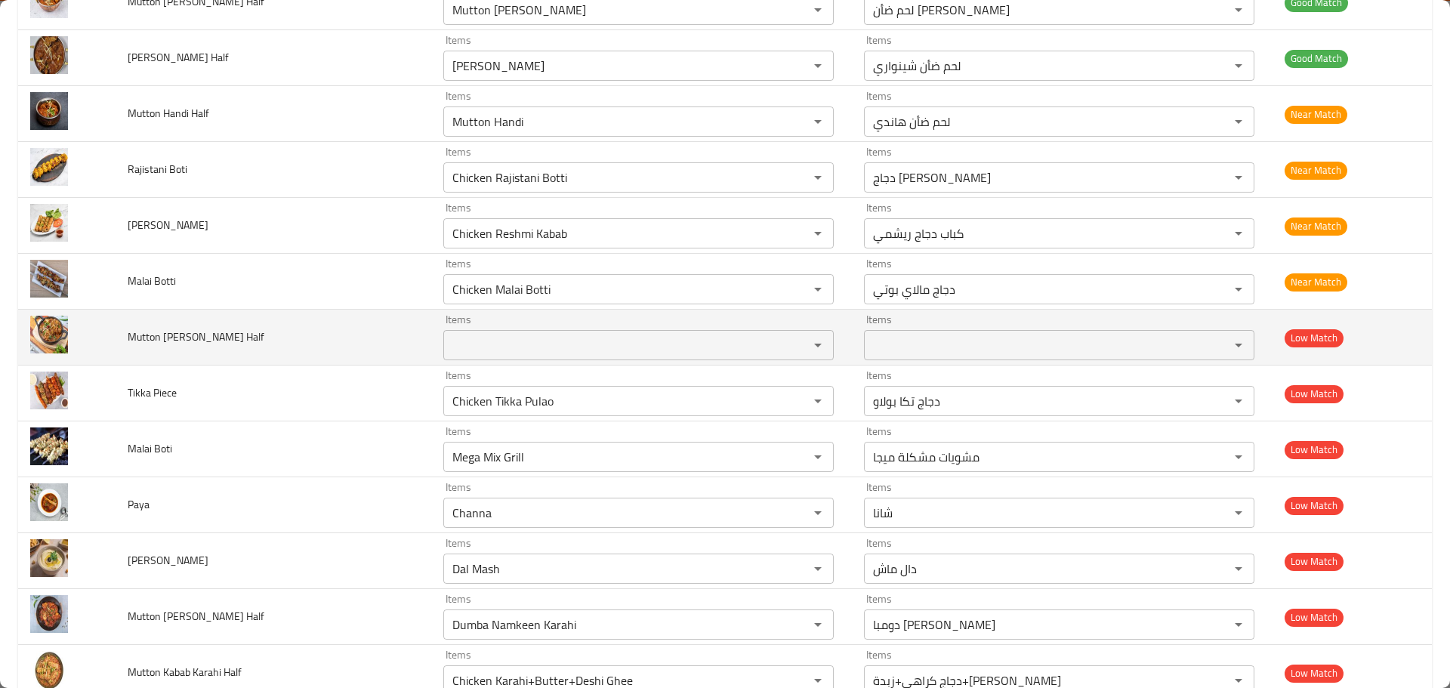
click at [171, 333] on span "Mutton Achari Karahi Half" at bounding box center [196, 337] width 137 height 20
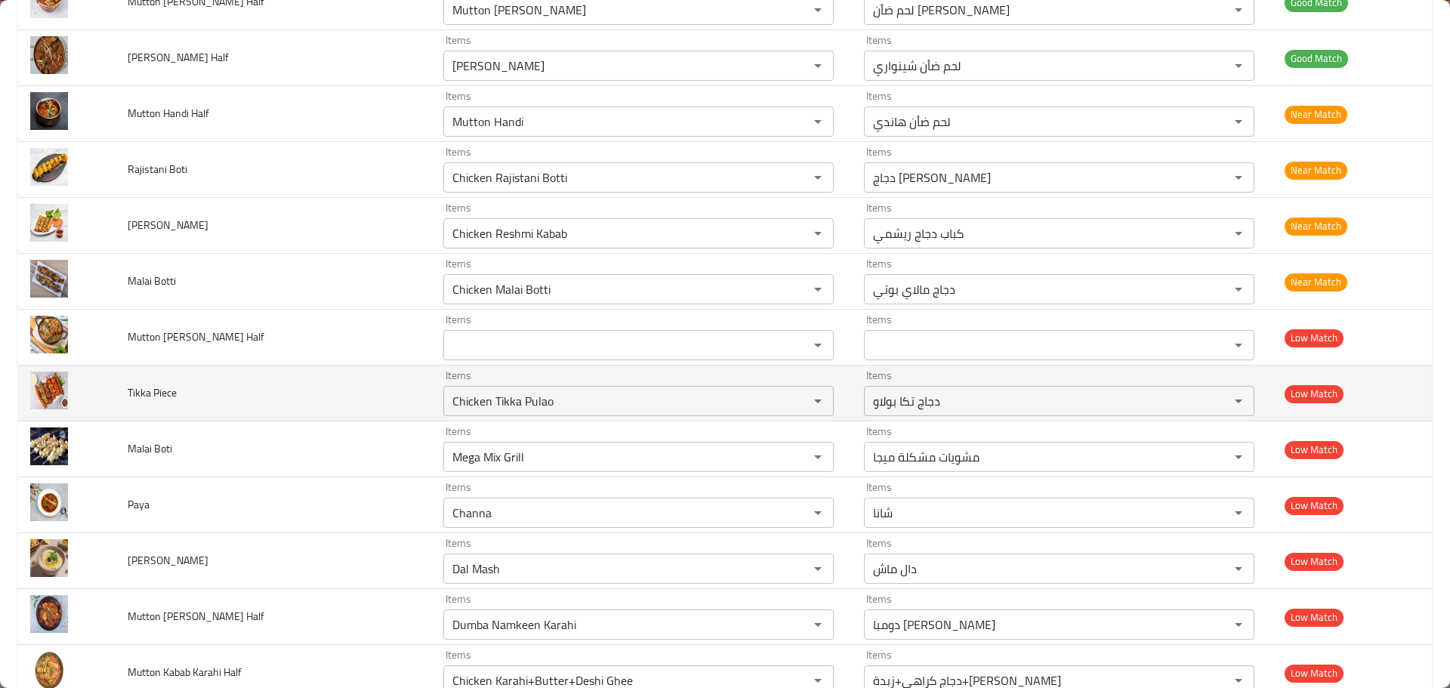
click at [131, 393] on span "Tikka Piece" at bounding box center [152, 393] width 49 height 20
copy span "Tikka"
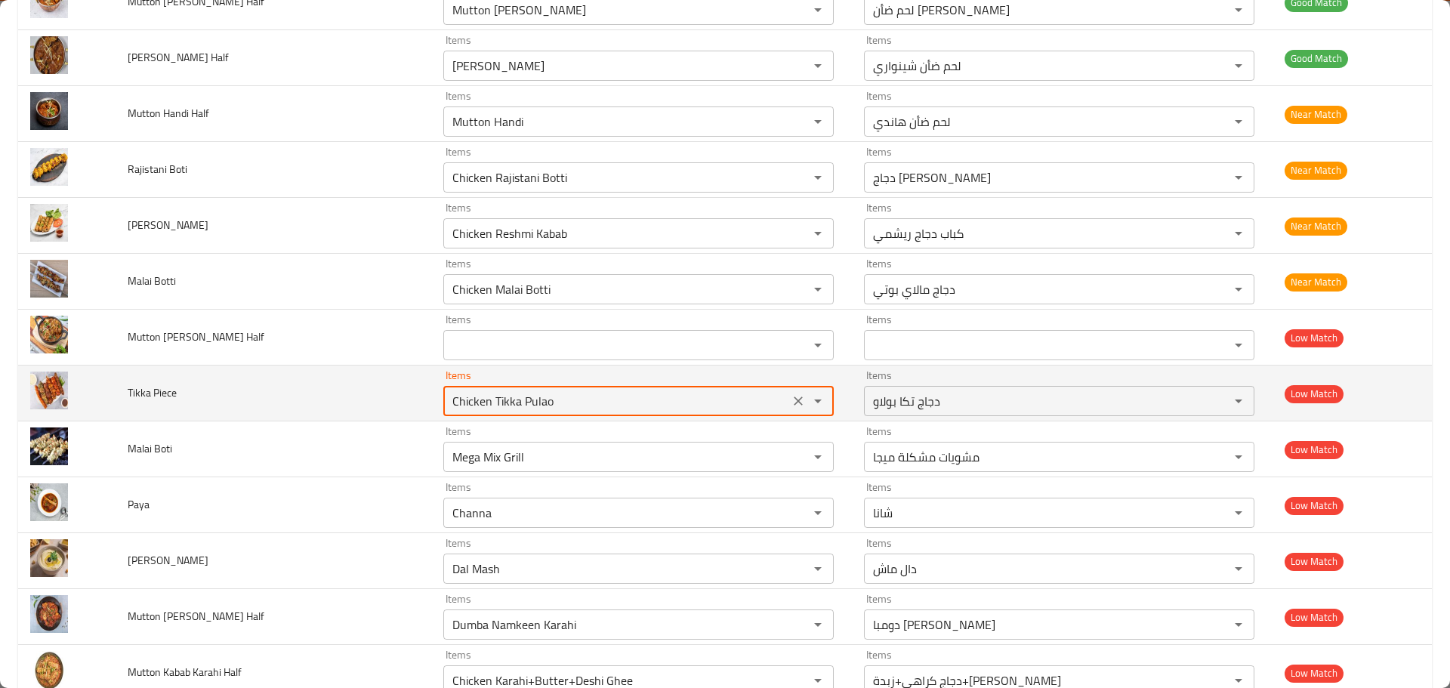
click at [487, 399] on Piece "Chicken Tikka Pulao" at bounding box center [616, 400] width 337 height 21
click at [487, 398] on Piece "Chicken Tikka Pulao" at bounding box center [616, 400] width 337 height 21
click at [486, 396] on Piece "Chicken Tikka Pulao" at bounding box center [616, 400] width 337 height 21
paste Piece "Tikka"
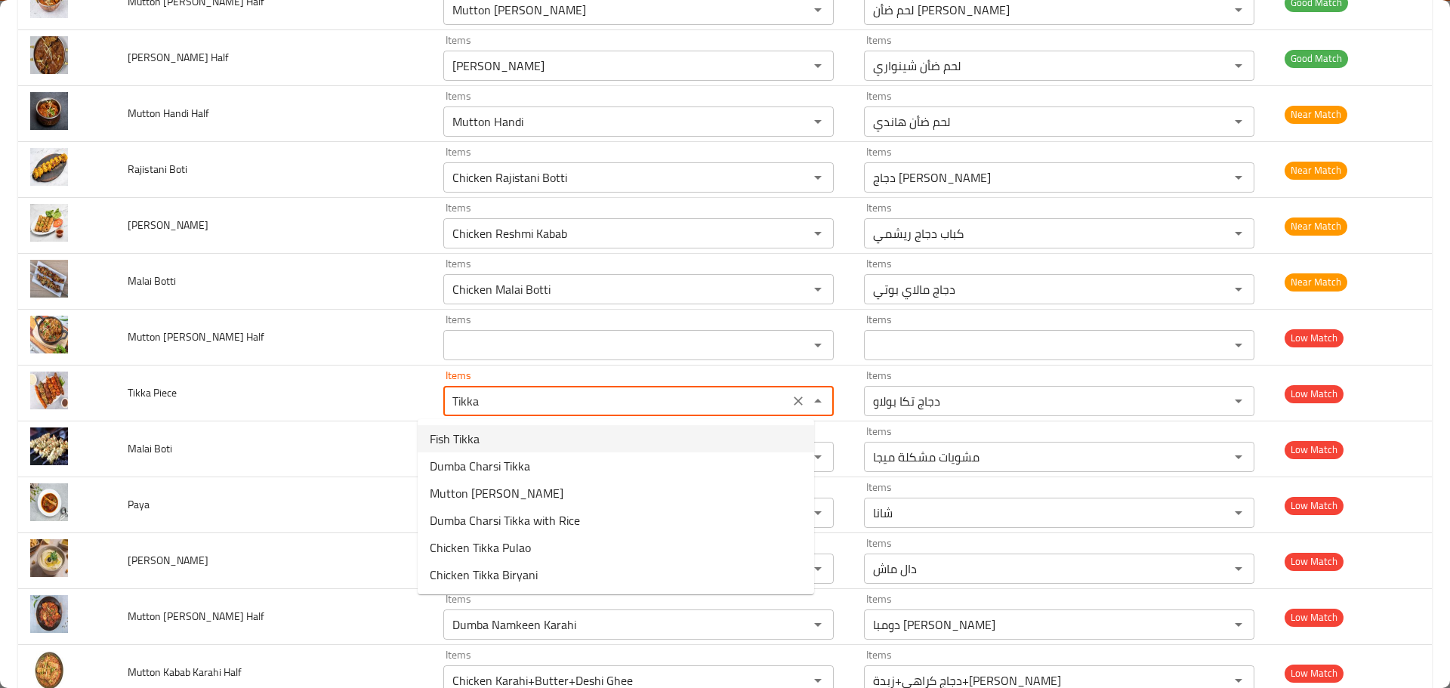
click at [546, 436] on Piece-option-0 "Fish Tikka" at bounding box center [616, 438] width 396 height 27
type Piece "Fish Tikka"
type Piece-ar "سمك تكا"
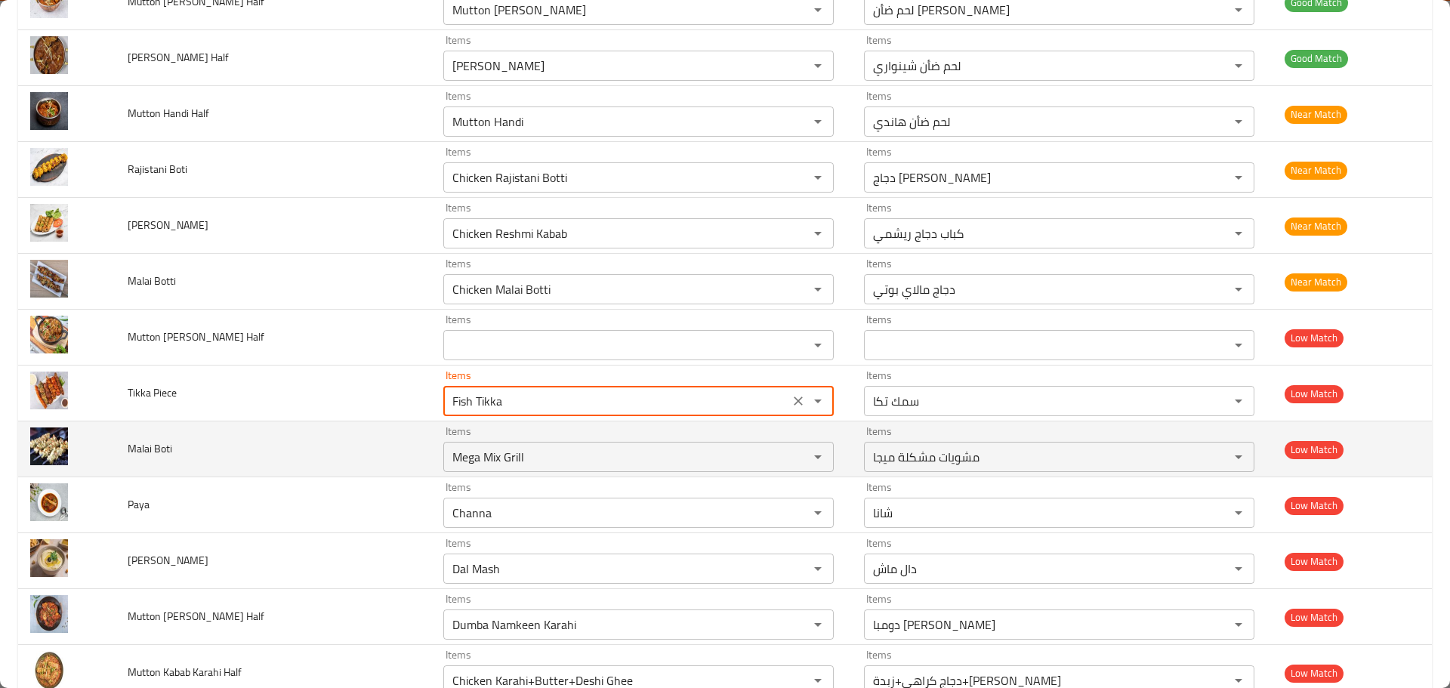
type Piece "Fish Tikka"
click at [141, 449] on span "Malai Boti" at bounding box center [150, 449] width 45 height 20
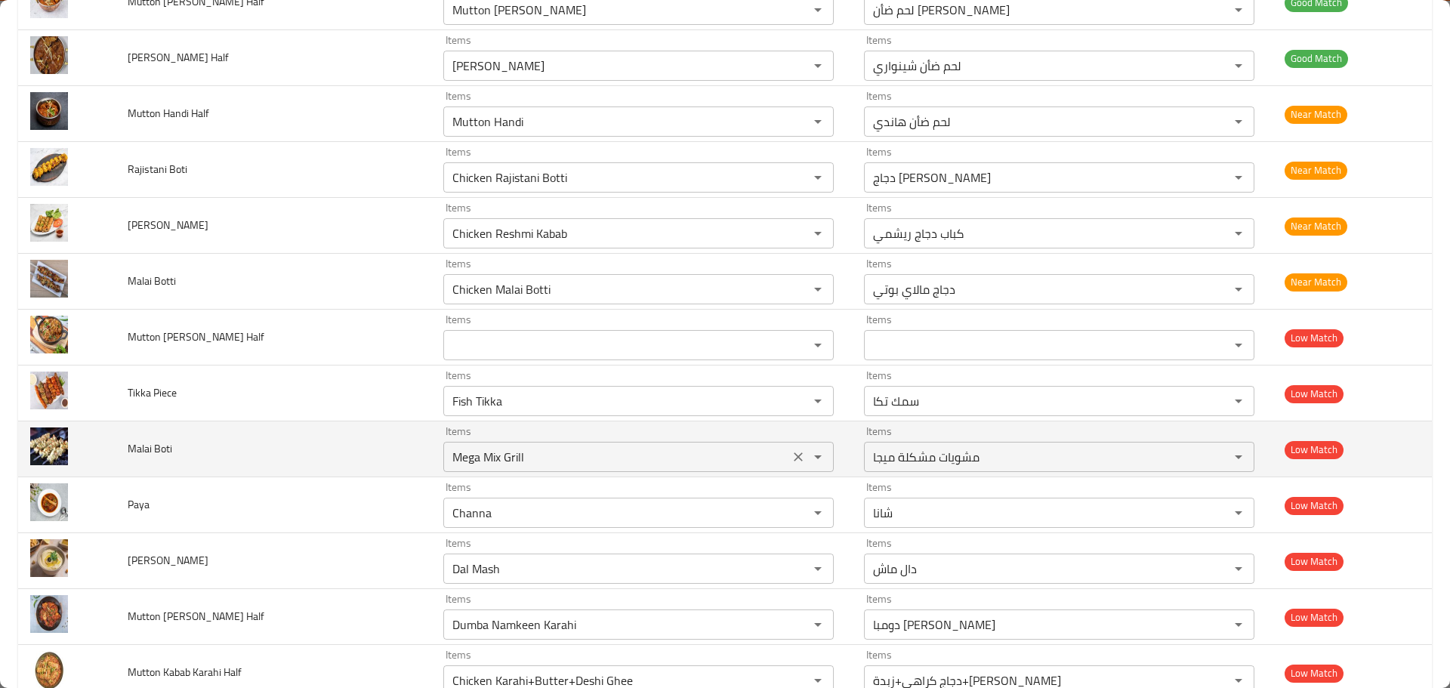
click at [494, 455] on Boti "Mega Mix Grill" at bounding box center [616, 456] width 337 height 21
paste Boti "alai"
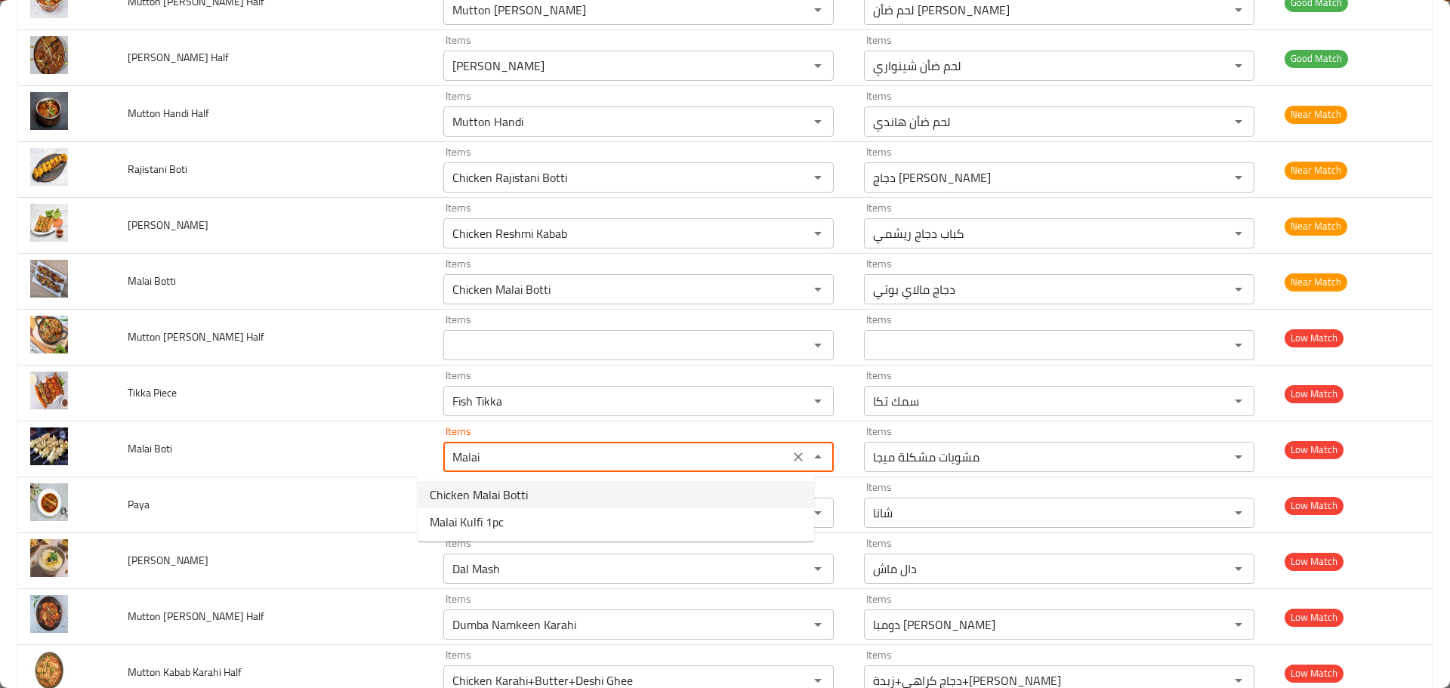
click at [532, 490] on Boti-option-0 "Chicken Malai Botti" at bounding box center [616, 494] width 396 height 27
type Boti "Chicken Malai Botti"
type Boti-ar "دجاج مالاي بوتي"
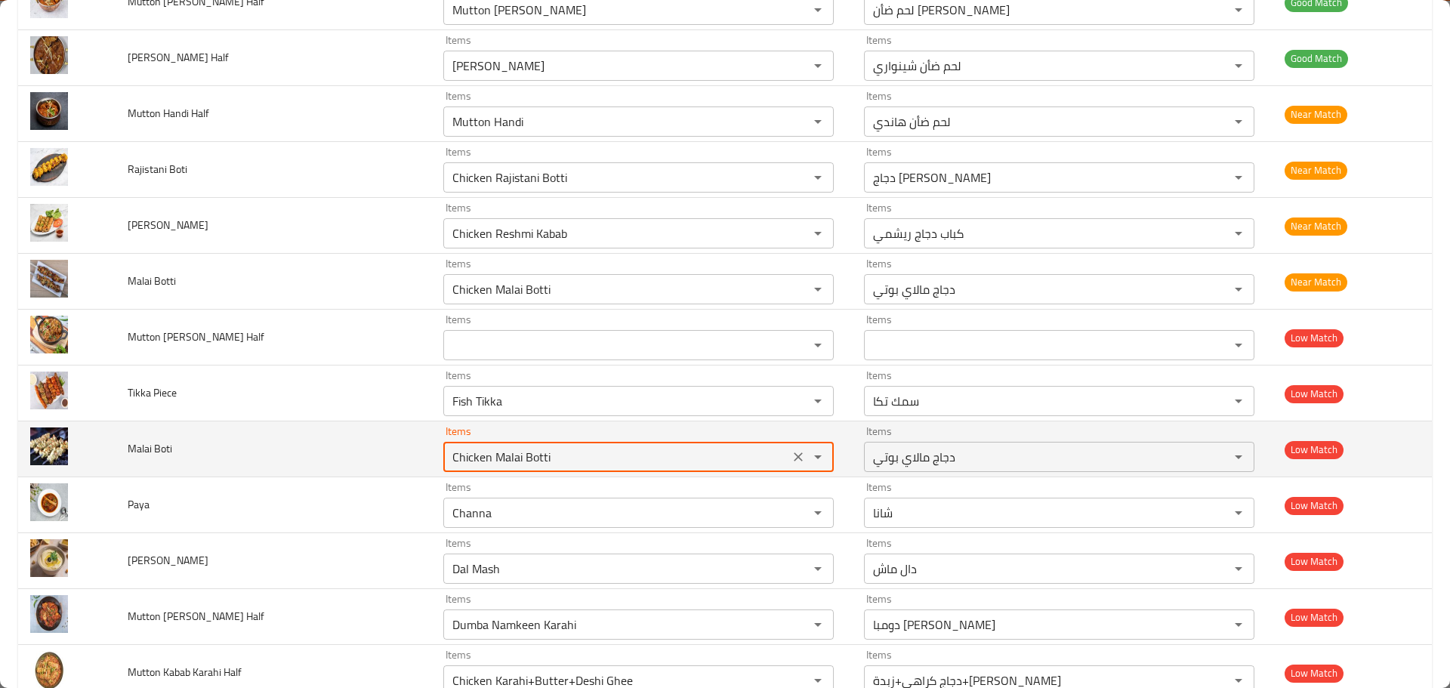
type Boti "Chicken Malai Botti"
click at [362, 467] on td "Malai Boti" at bounding box center [274, 449] width 316 height 56
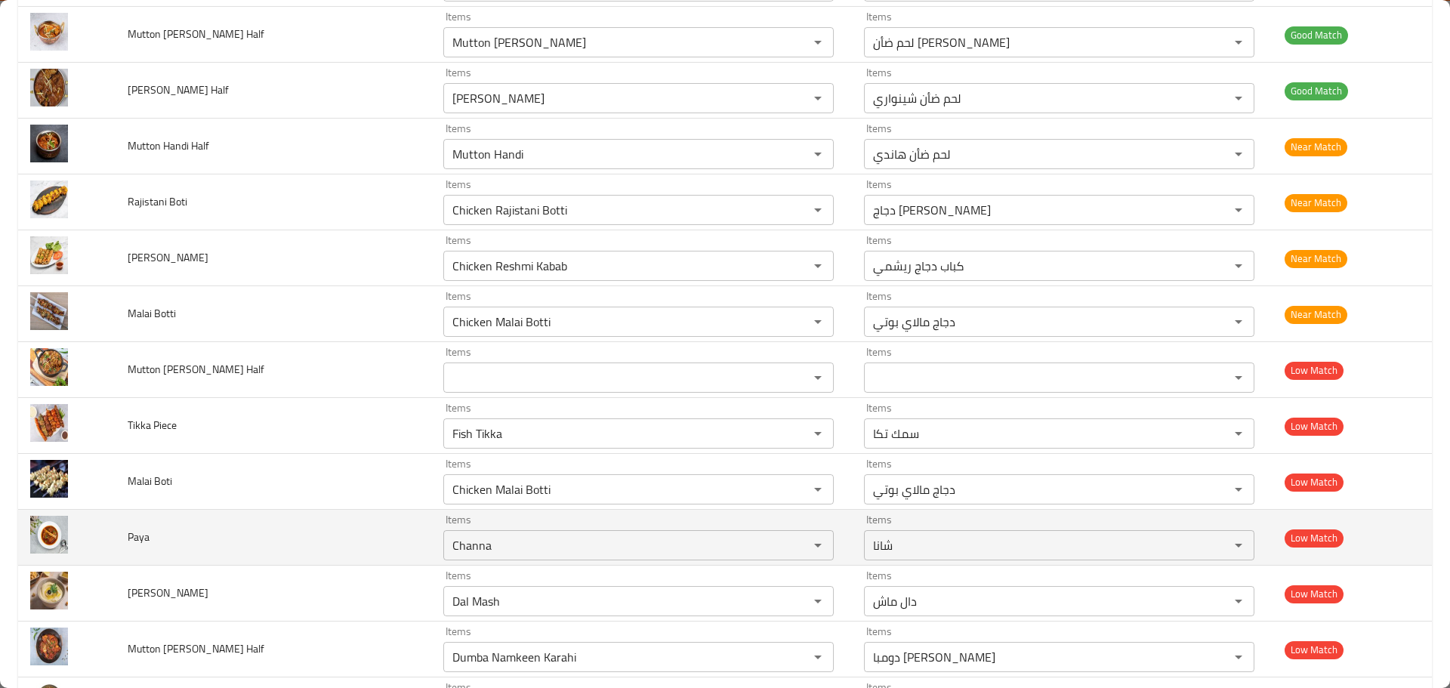
click at [490, 464] on div "Items Chicken Malai Botti Items" at bounding box center [638, 481] width 390 height 46
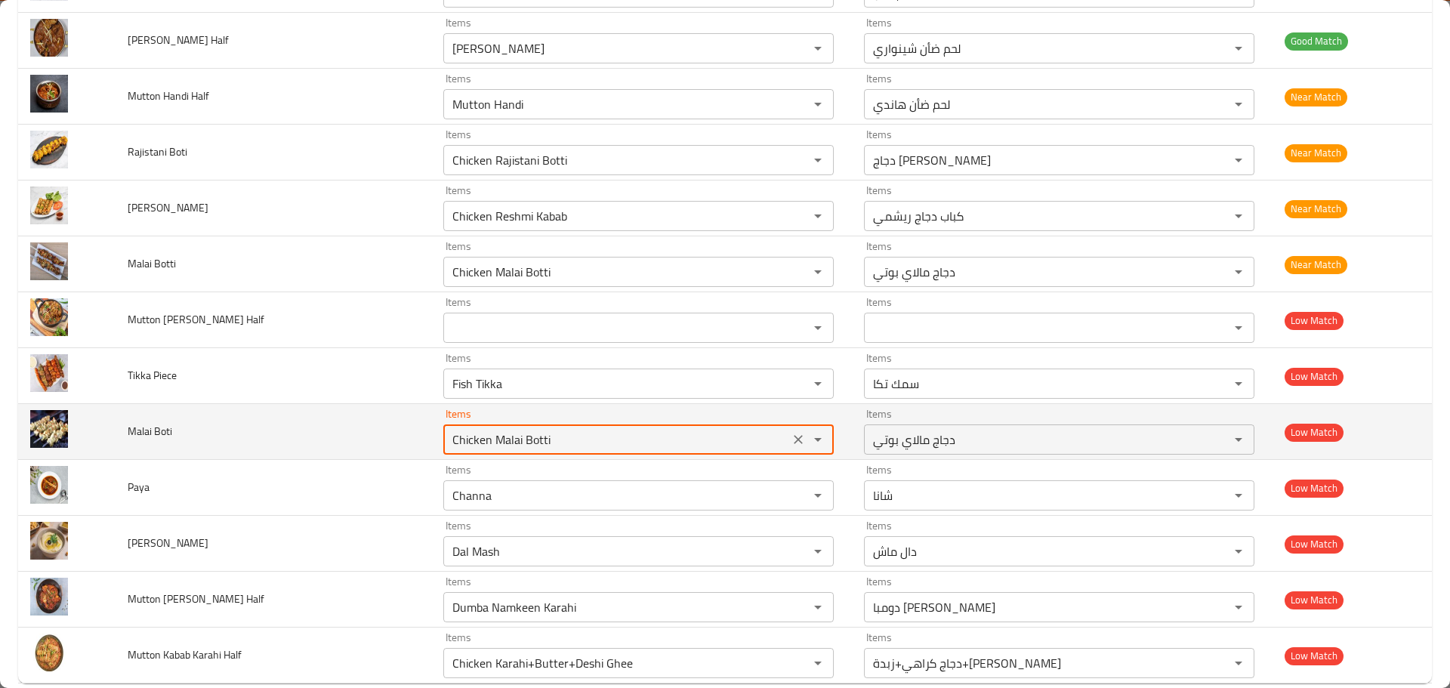
scroll to position [2535, 0]
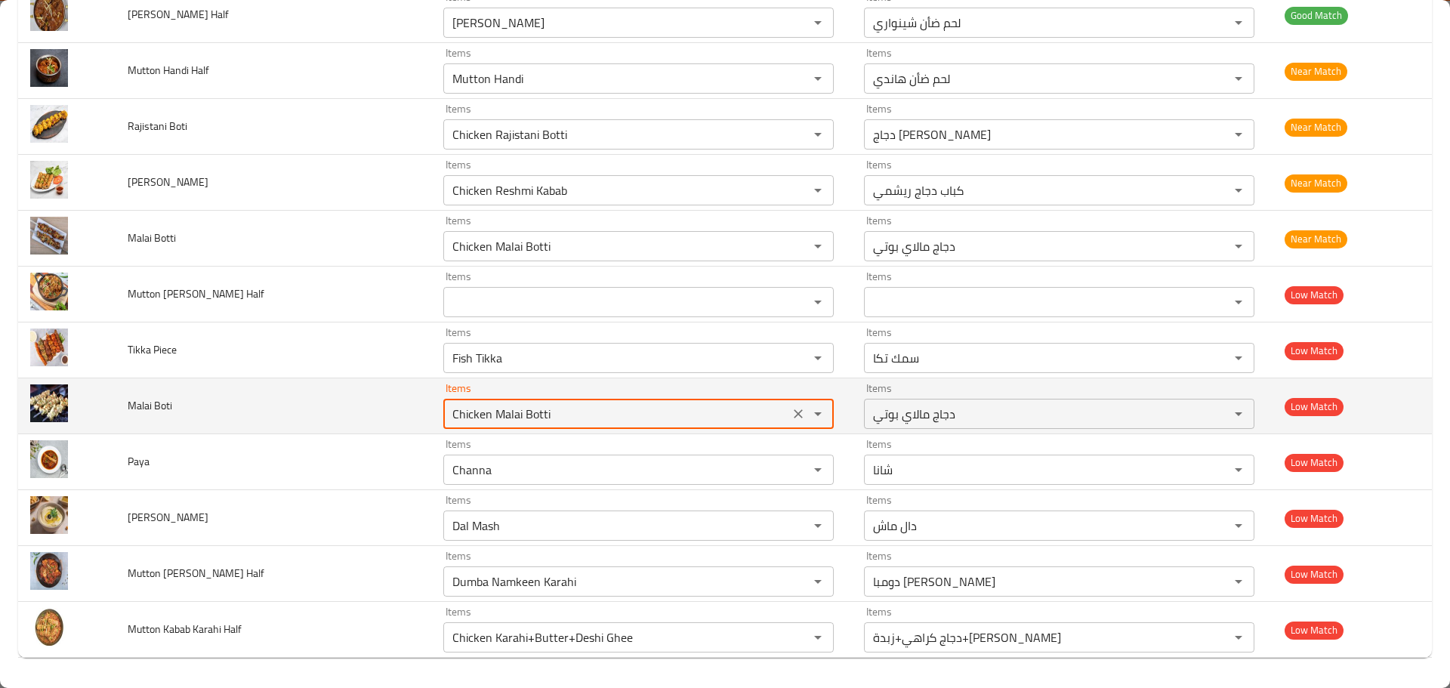
click at [493, 483] on div "Channa Items" at bounding box center [638, 470] width 390 height 30
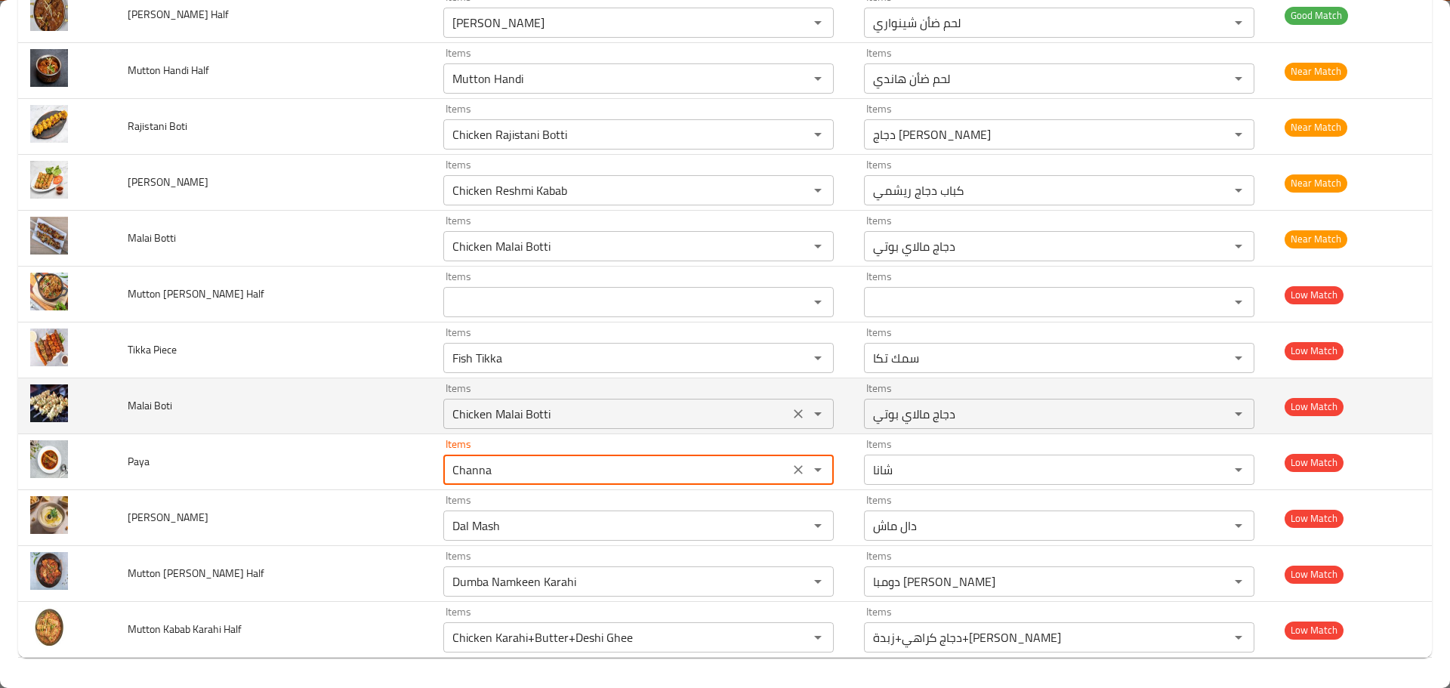
click at [493, 483] on div "Channa Items" at bounding box center [638, 470] width 390 height 30
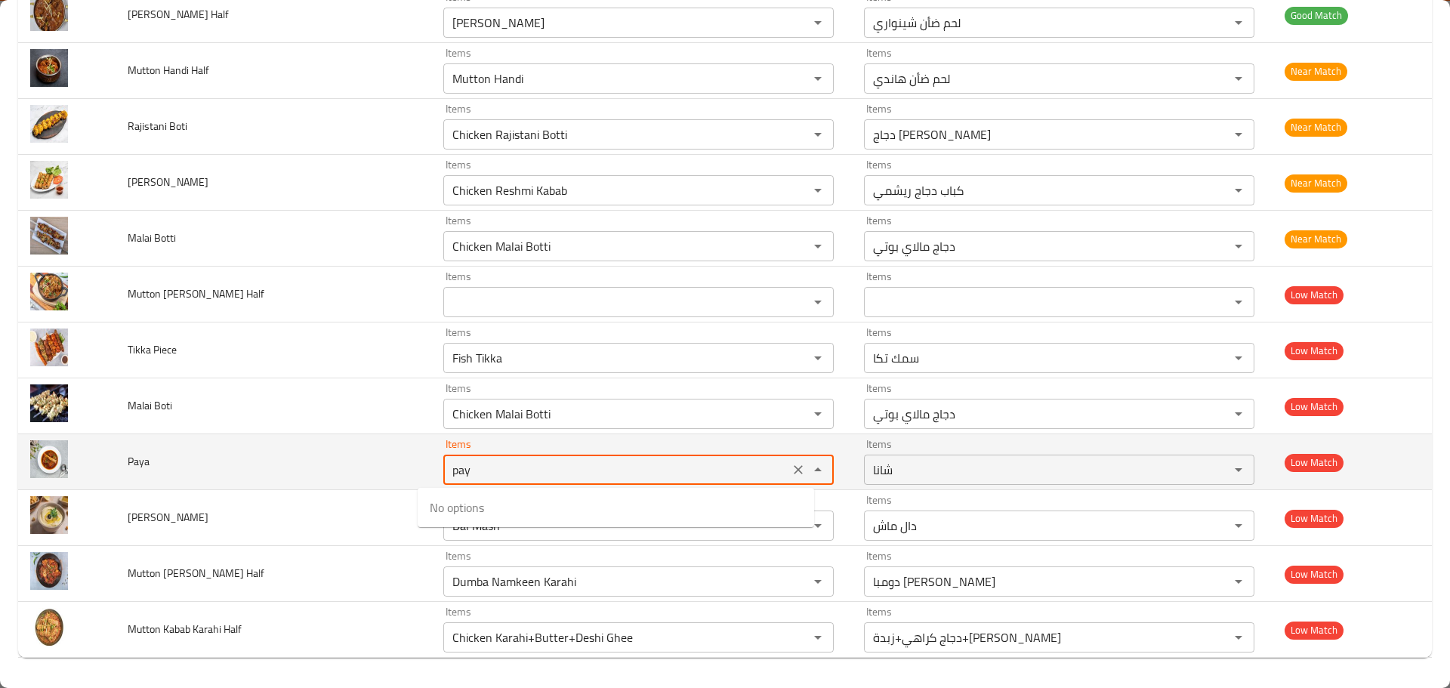
type input "paya"
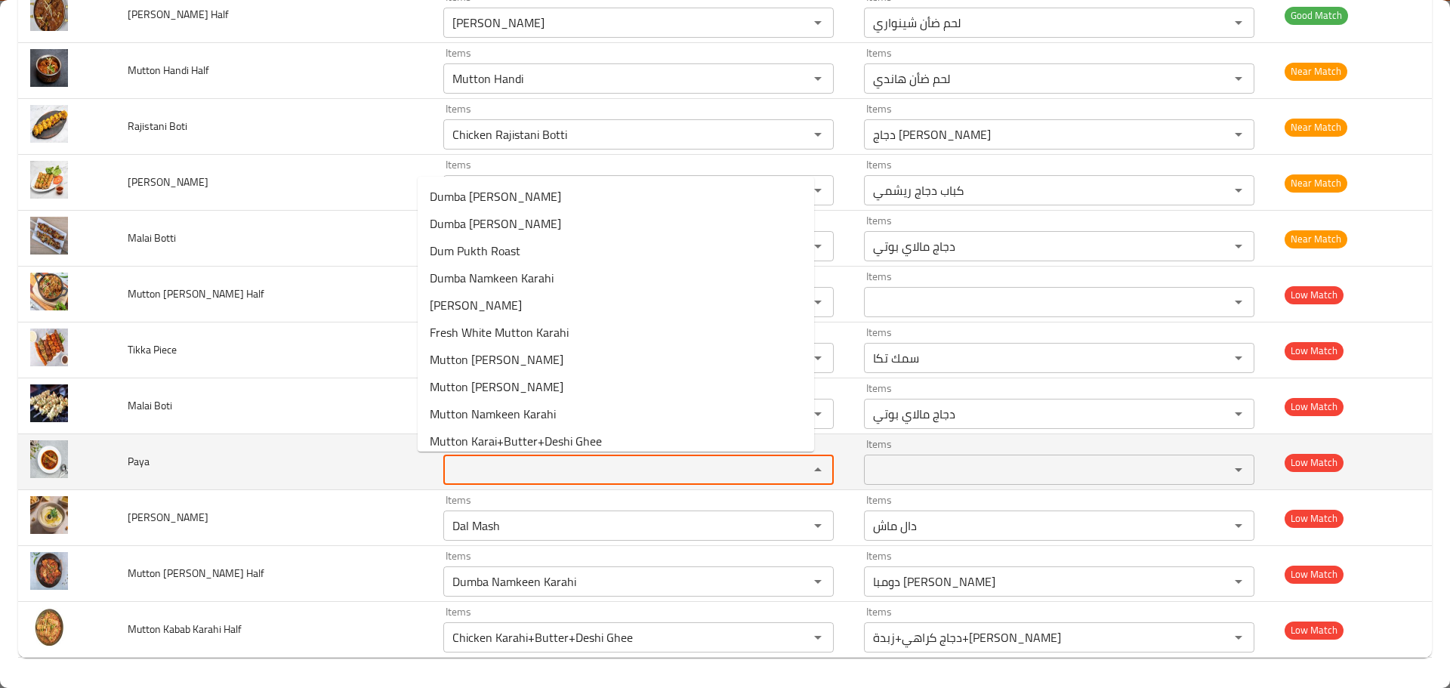
click at [380, 473] on td "Paya" at bounding box center [274, 462] width 316 height 56
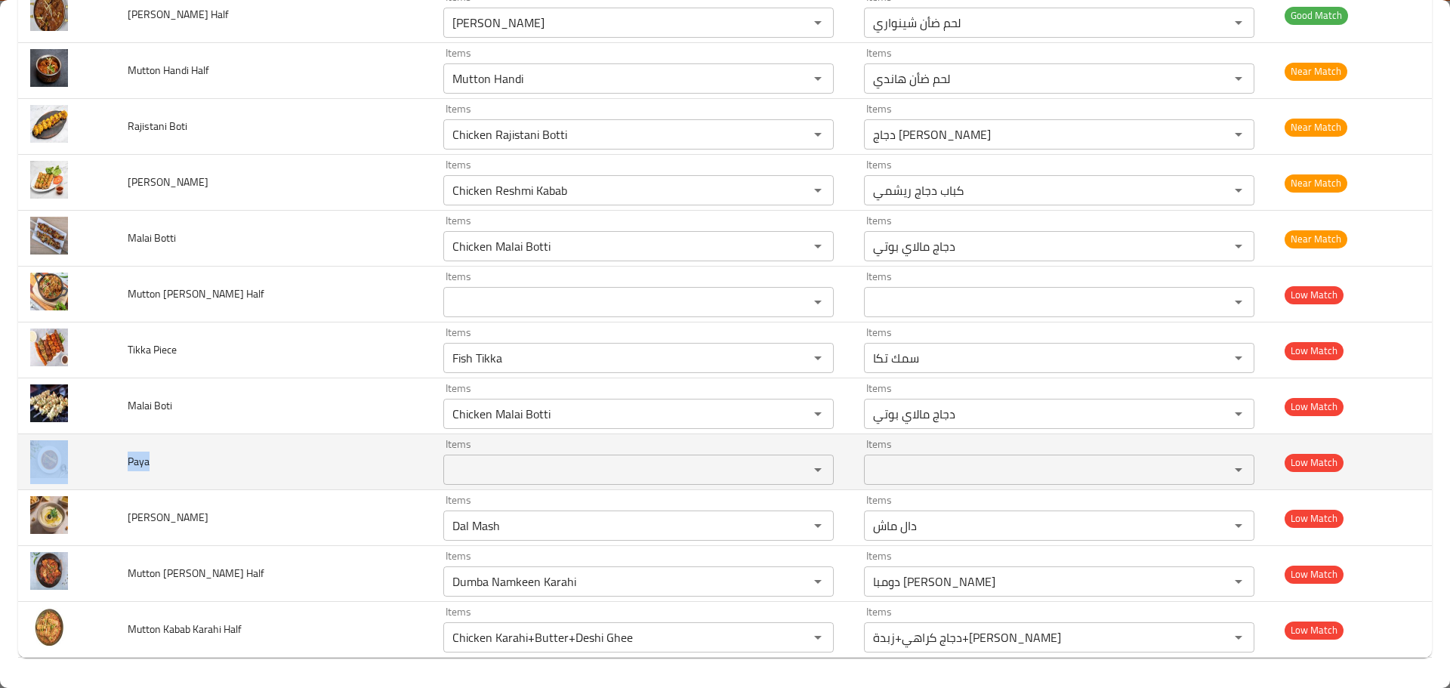
drag, startPoint x: 152, startPoint y: 462, endPoint x: 106, endPoint y: 470, distance: 45.9
click at [106, 470] on tr "Paya Items Items Items Items Low Match" at bounding box center [725, 462] width 1414 height 56
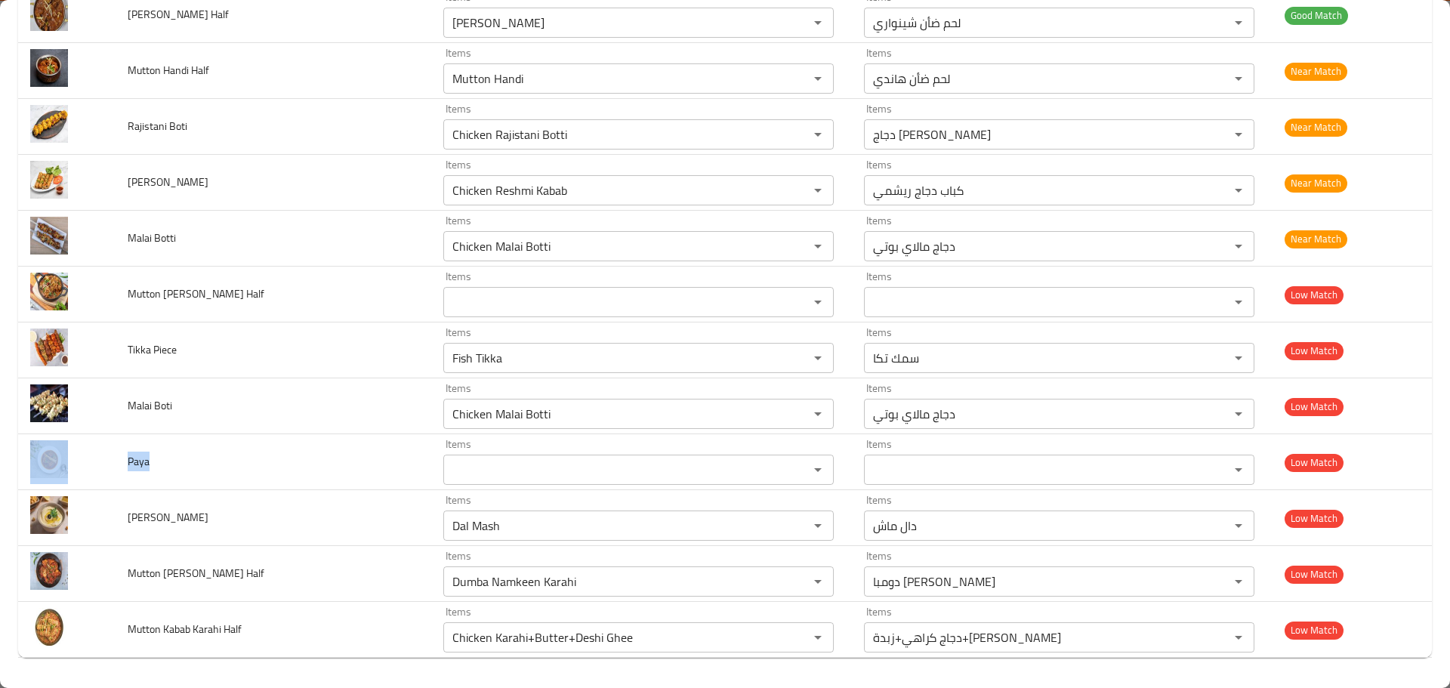
copy tr "Paya"
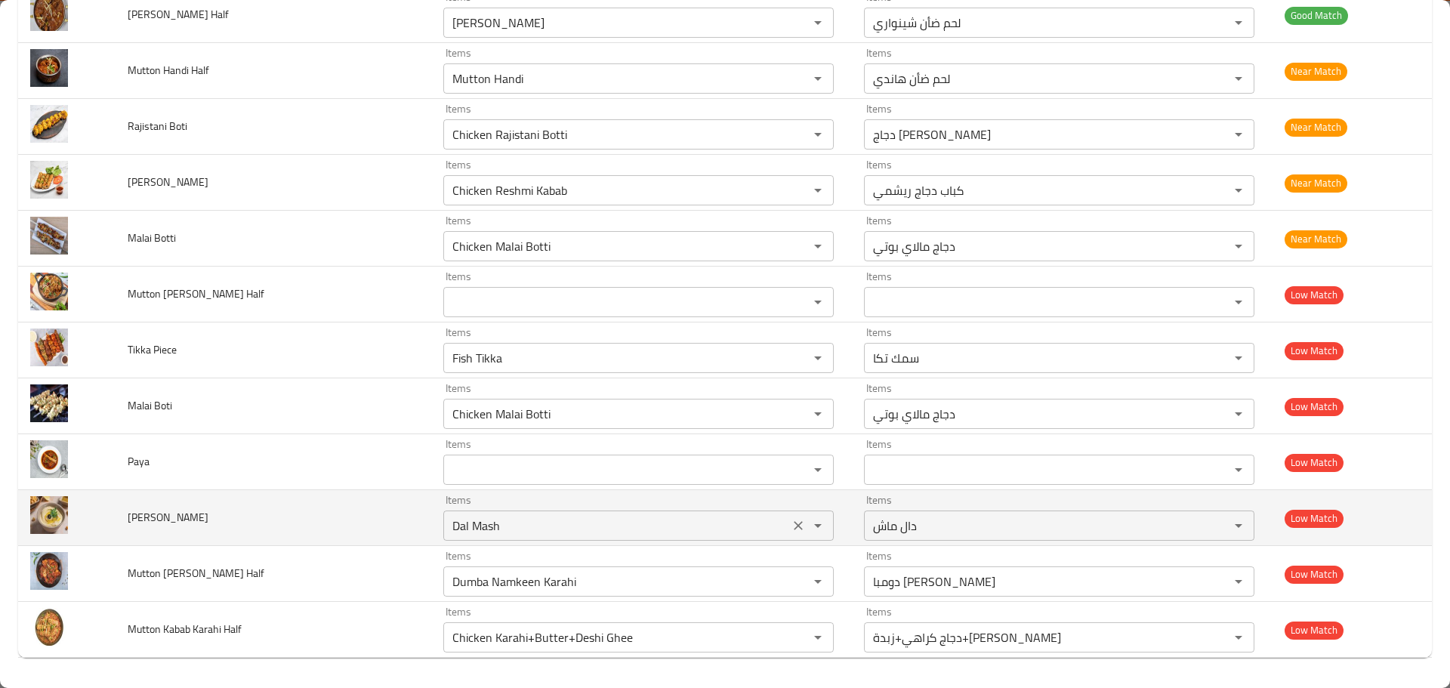
click at [479, 528] on input "Dal Mash" at bounding box center [616, 525] width 337 height 21
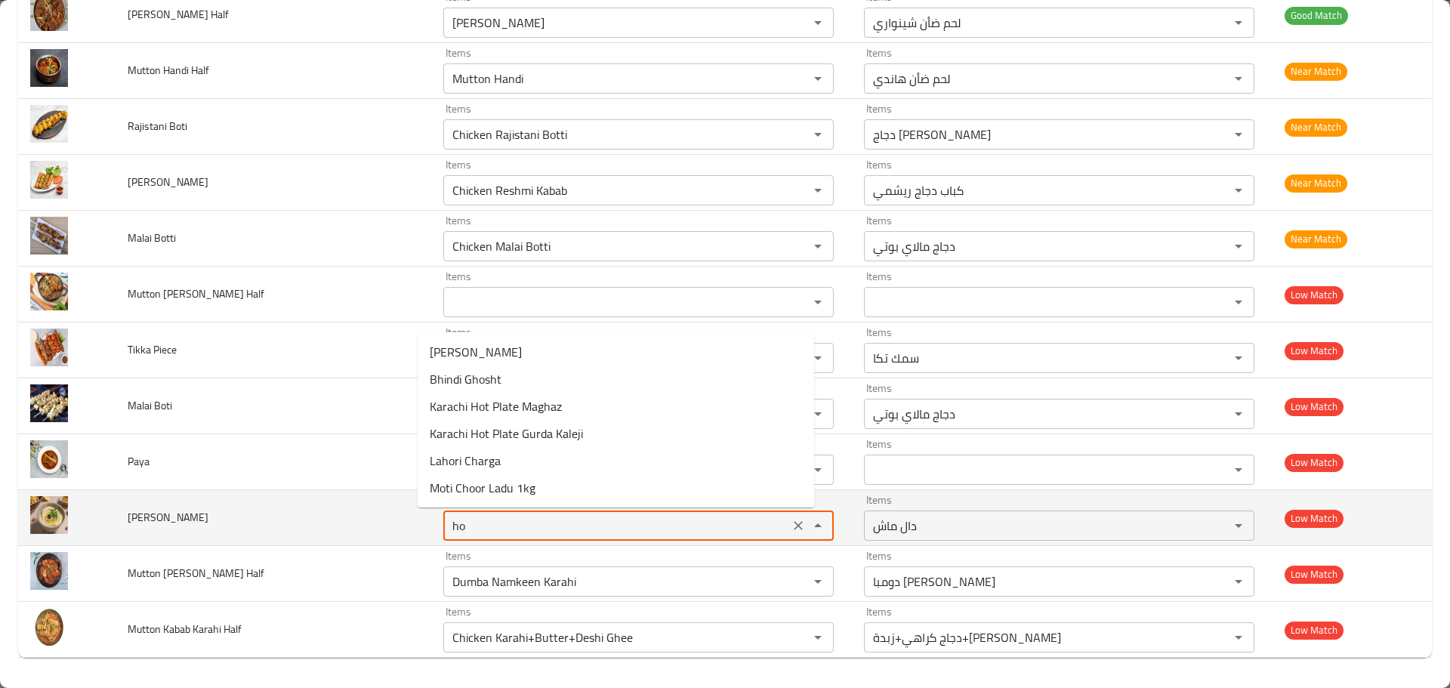
type input "h"
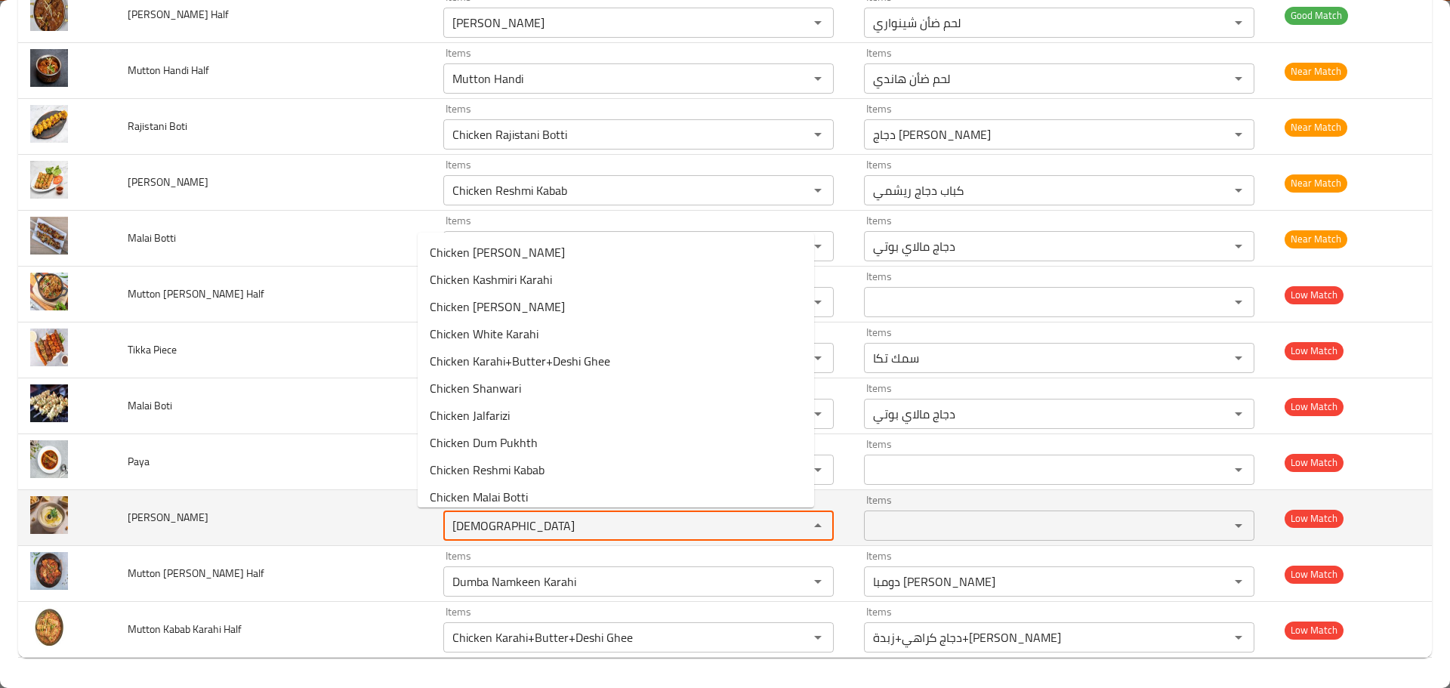
type input "chickp"
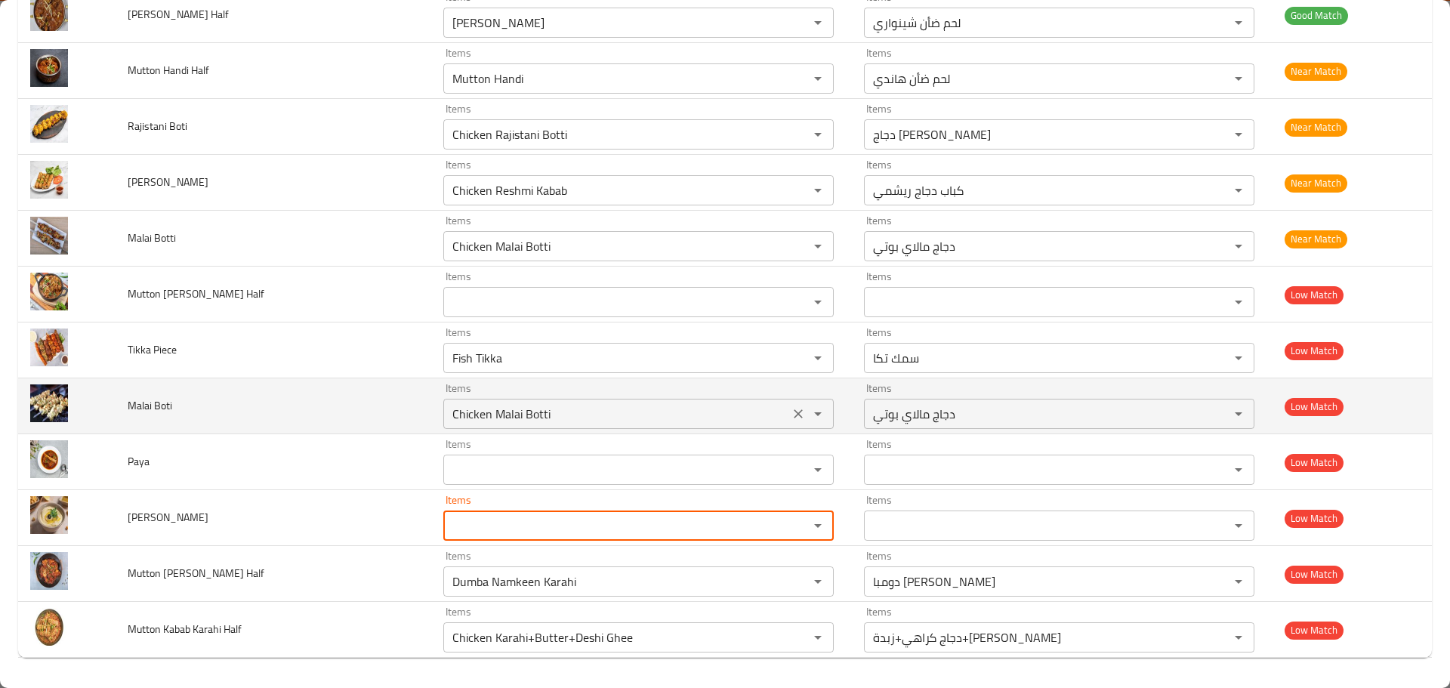
paste input "hummus"
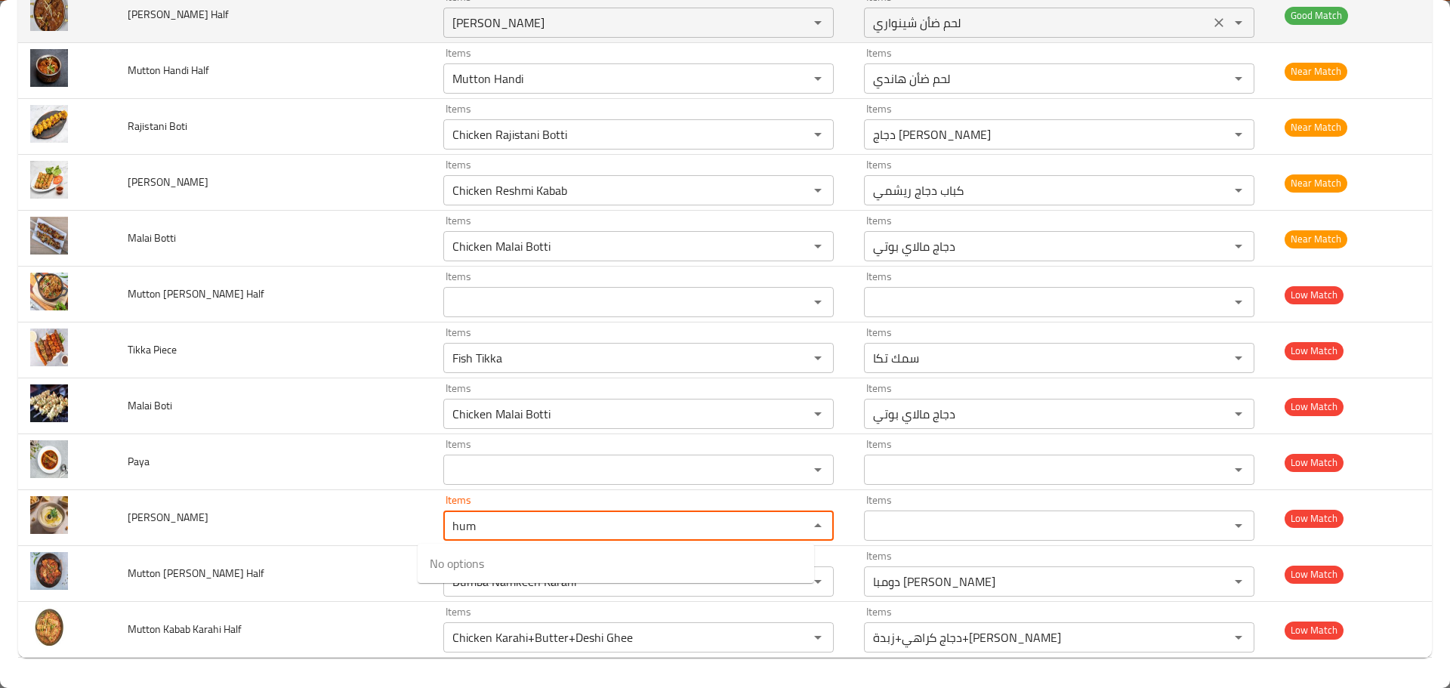
type input "hum"
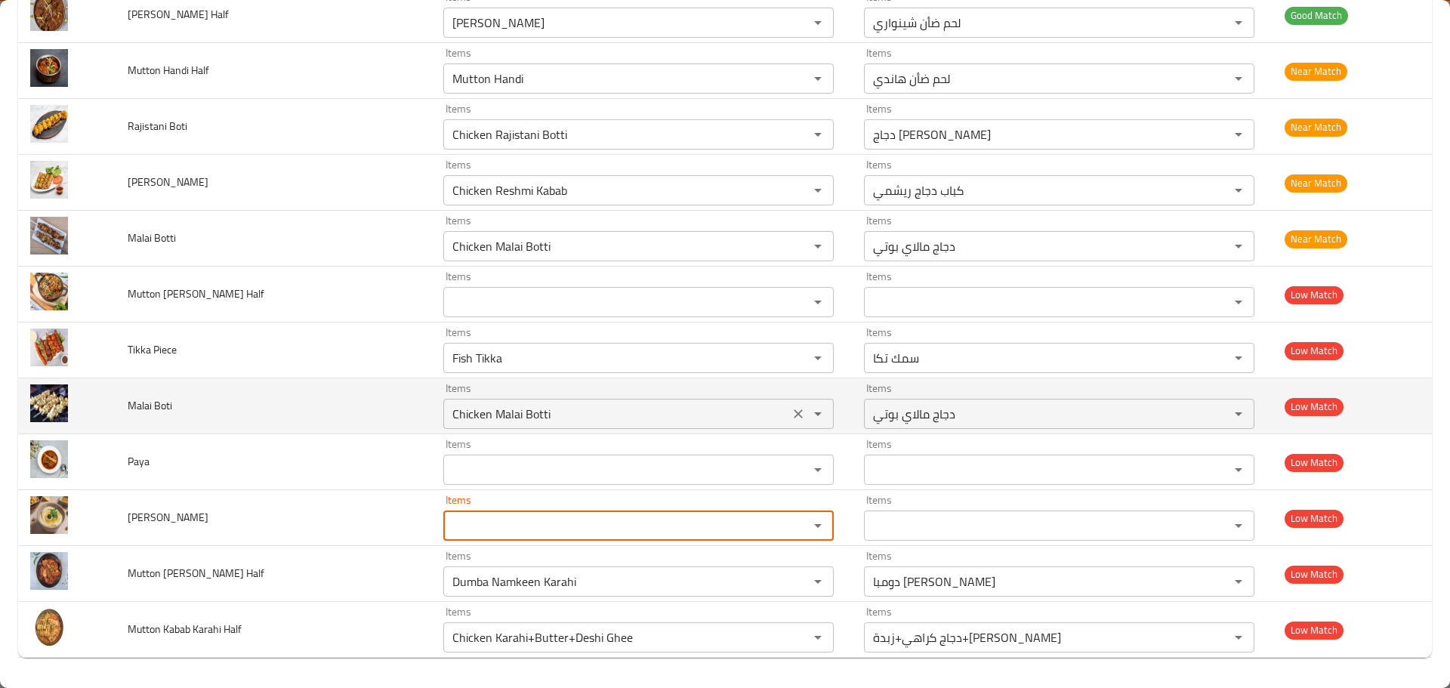
paste input "Chic"
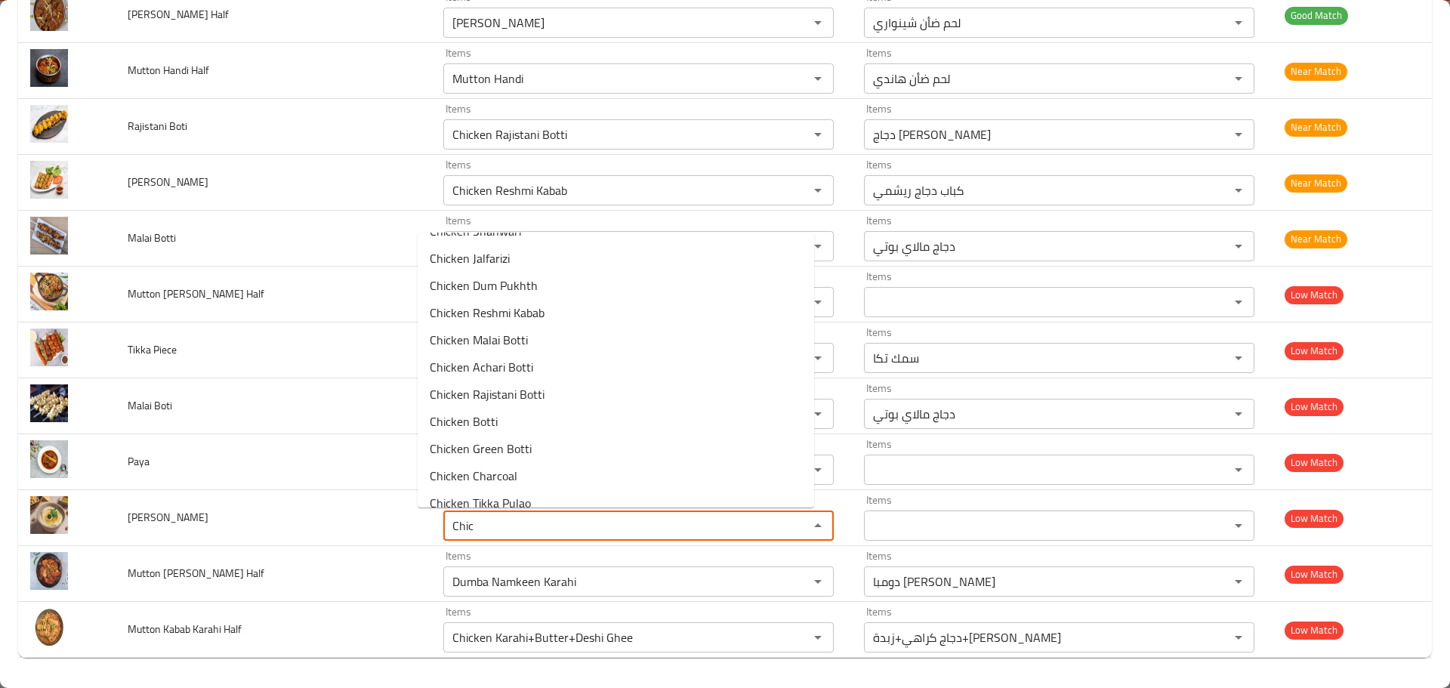
scroll to position [0, 0]
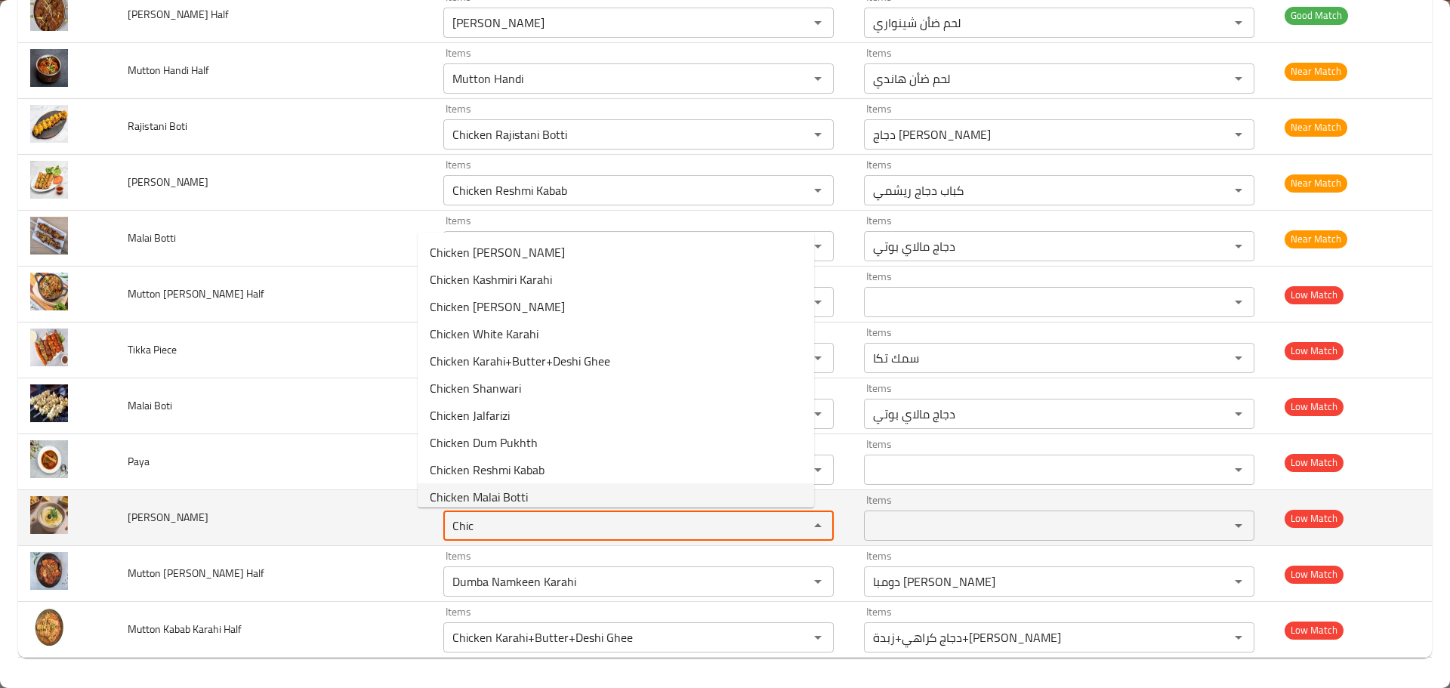
type input "Chic"
click at [362, 529] on td "Hamous" at bounding box center [274, 518] width 316 height 56
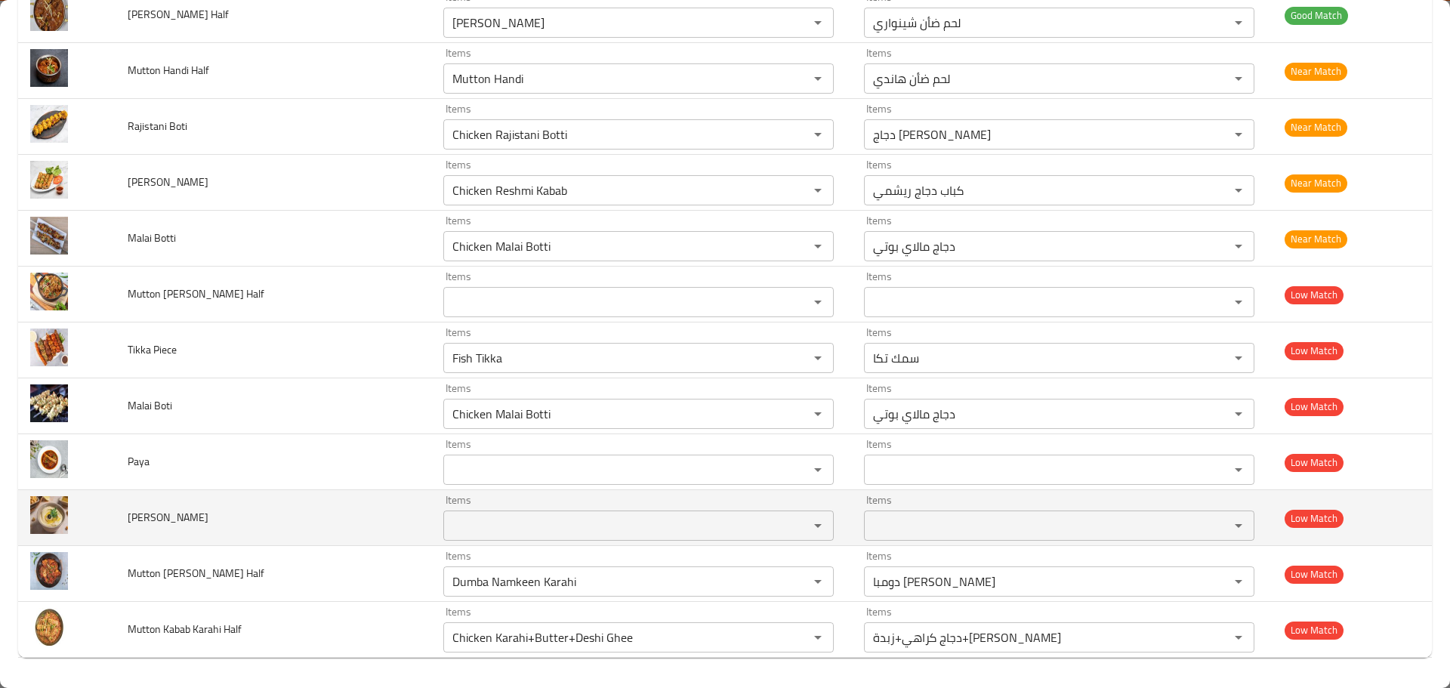
click at [153, 520] on span "Hamous" at bounding box center [168, 517] width 81 height 20
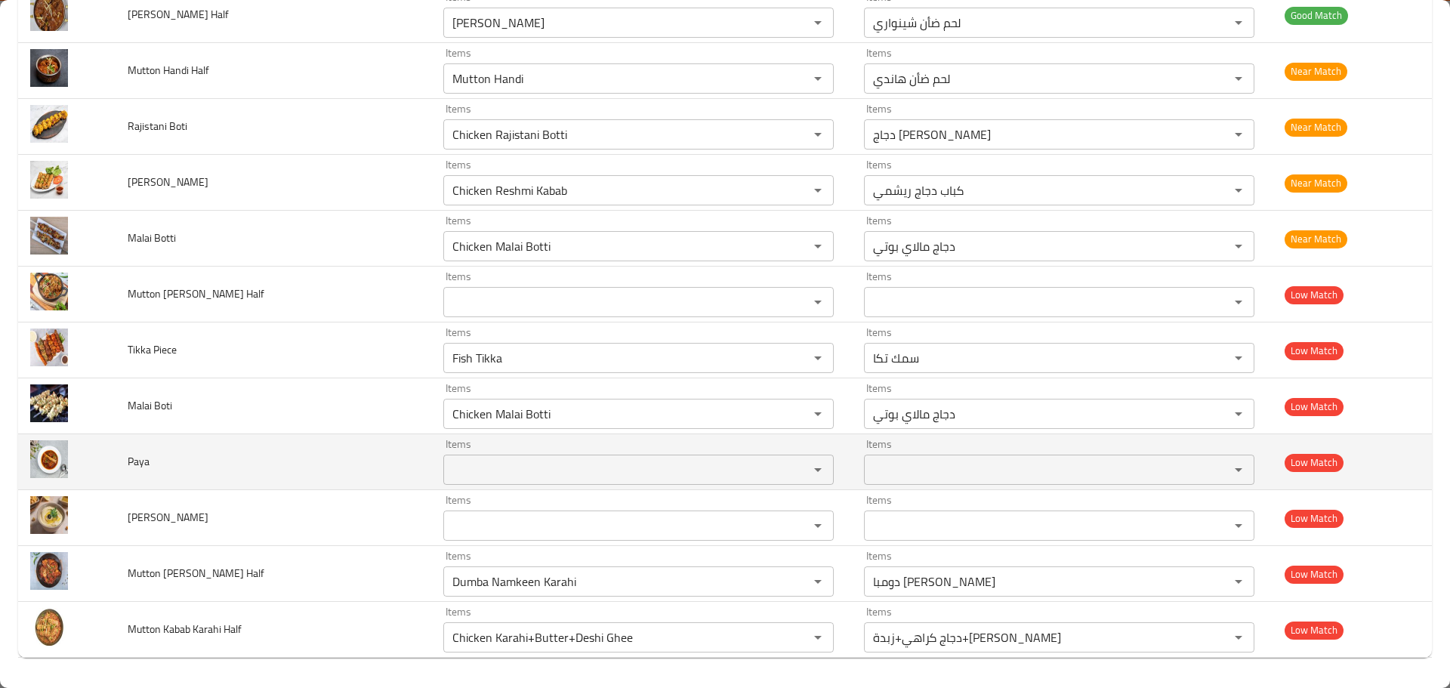
click at [290, 479] on td "Paya" at bounding box center [274, 462] width 316 height 56
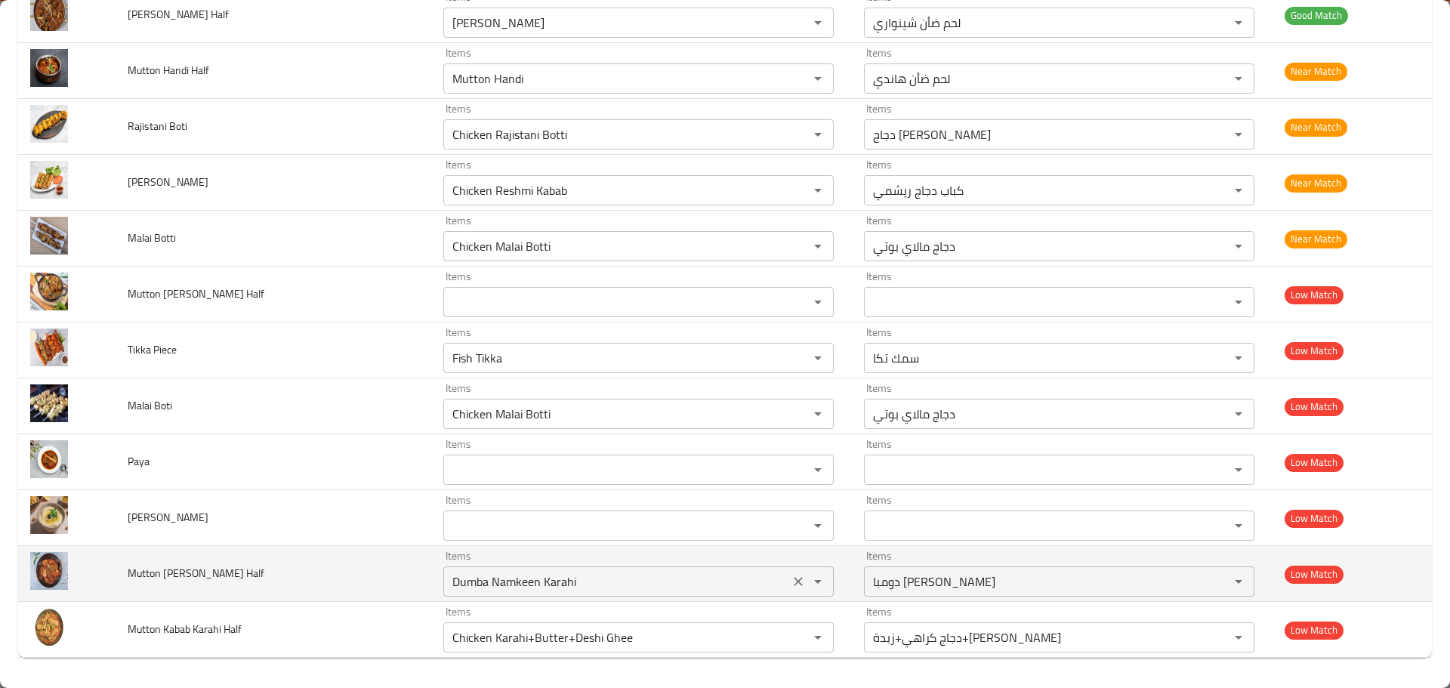
click at [504, 584] on Half "Dumba Namkeen Karahi" at bounding box center [616, 581] width 337 height 21
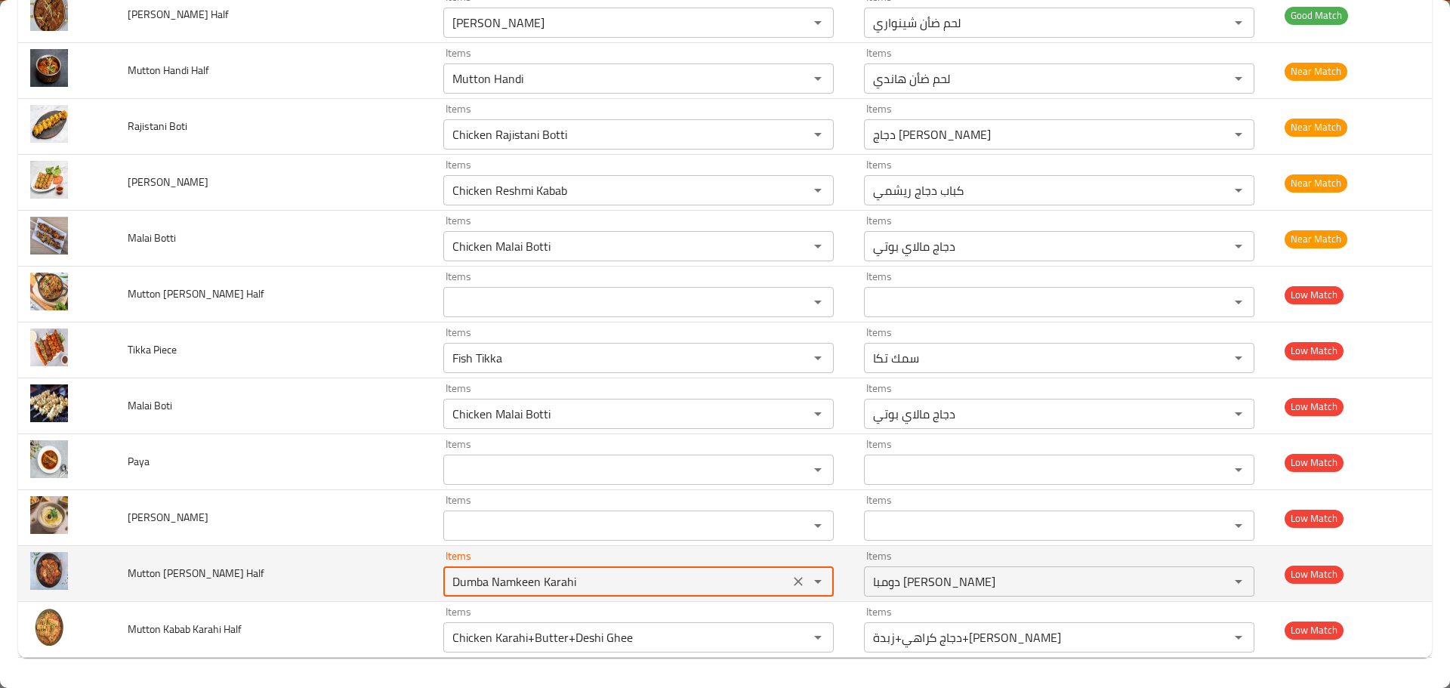
type Half "m"
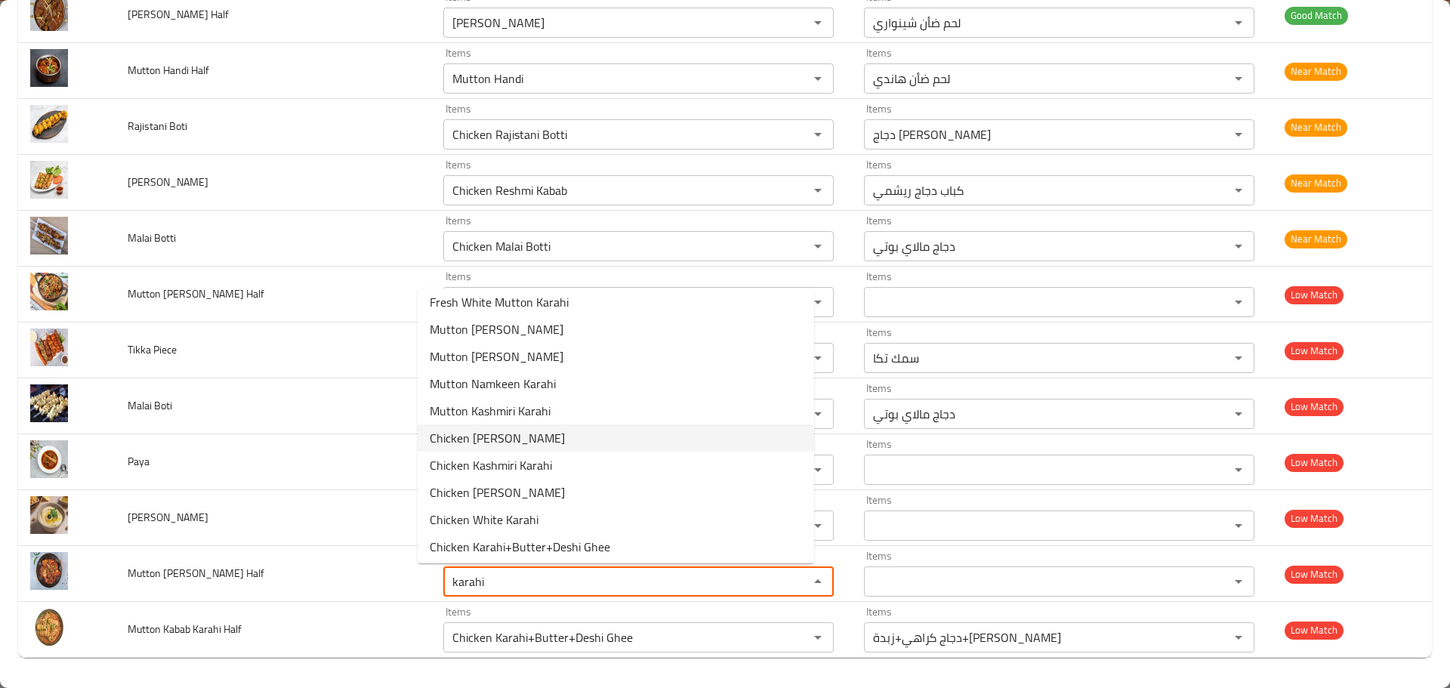
scroll to position [91, 0]
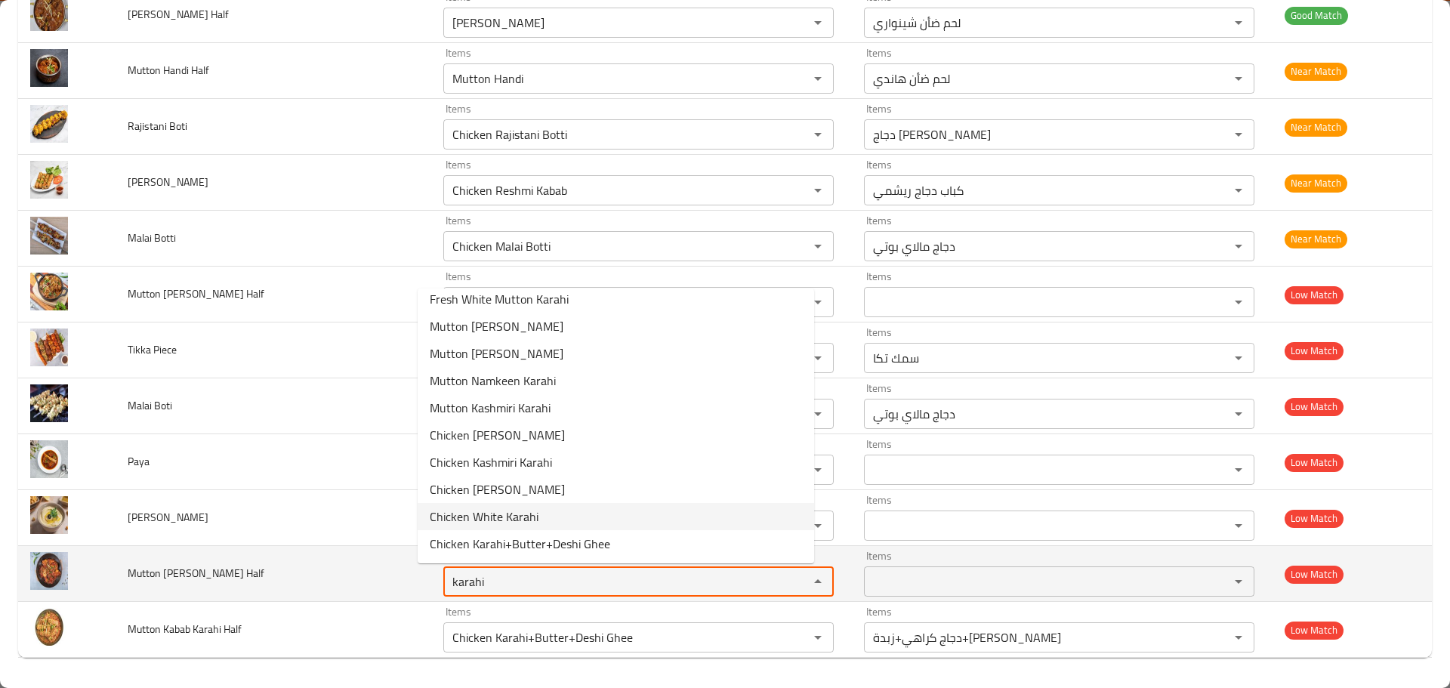
type Half "karahi"
click at [350, 554] on td "Mutton Masala Karahi Half" at bounding box center [274, 574] width 316 height 56
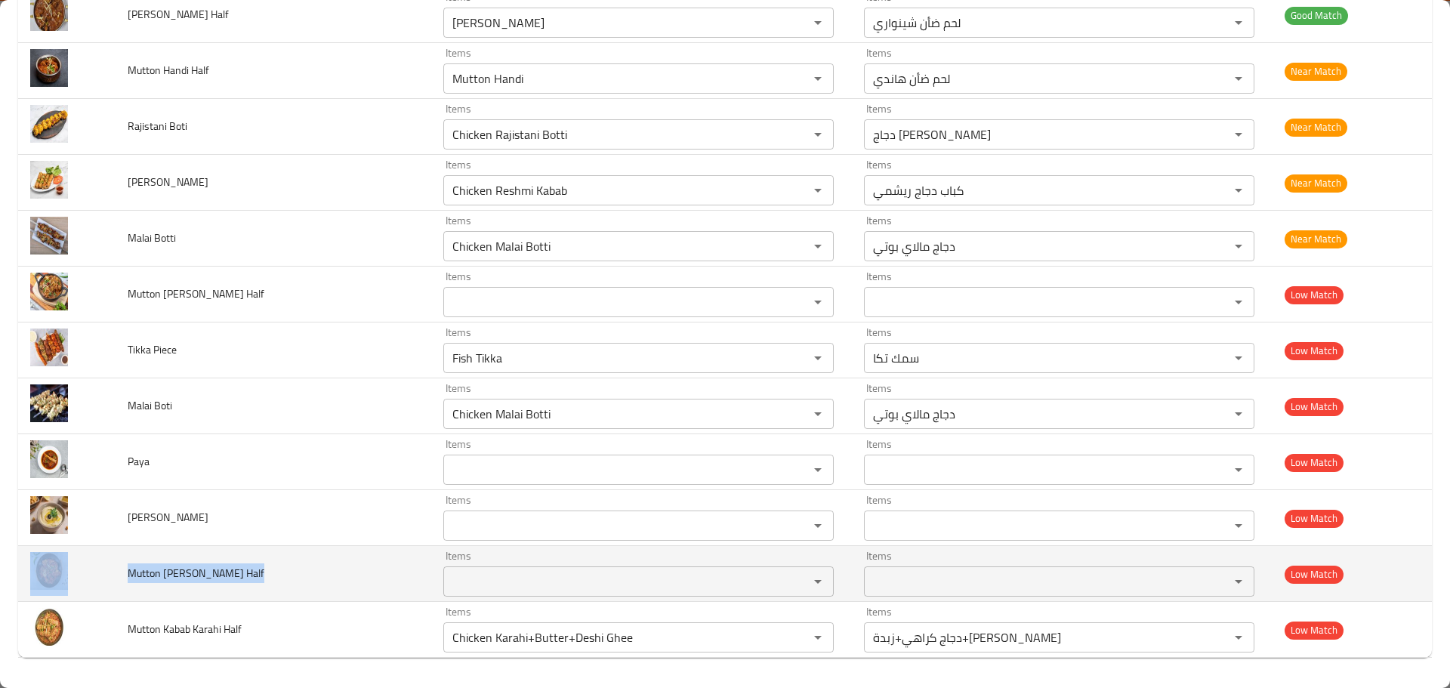
drag, startPoint x: 166, startPoint y: 572, endPoint x: 114, endPoint y: 575, distance: 52.2
click at [114, 575] on tr "Mutton Masala Karahi Half Items Items Items Items Low Match" at bounding box center [725, 574] width 1414 height 56
copy tr "Mutton Masala Karahi Half"
click at [550, 573] on Half "Items" at bounding box center [616, 581] width 337 height 21
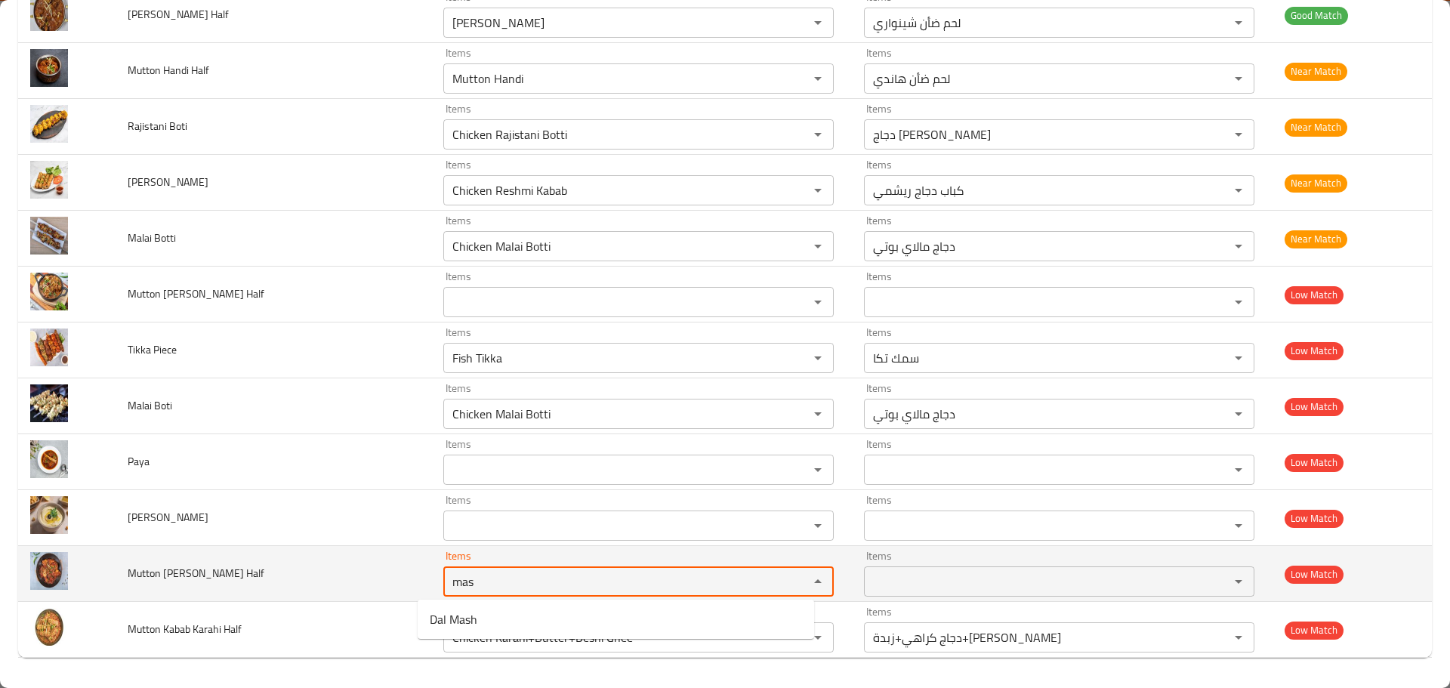
type Half "mas"
click at [360, 581] on td "Mutton Masala Karahi Half" at bounding box center [274, 574] width 316 height 56
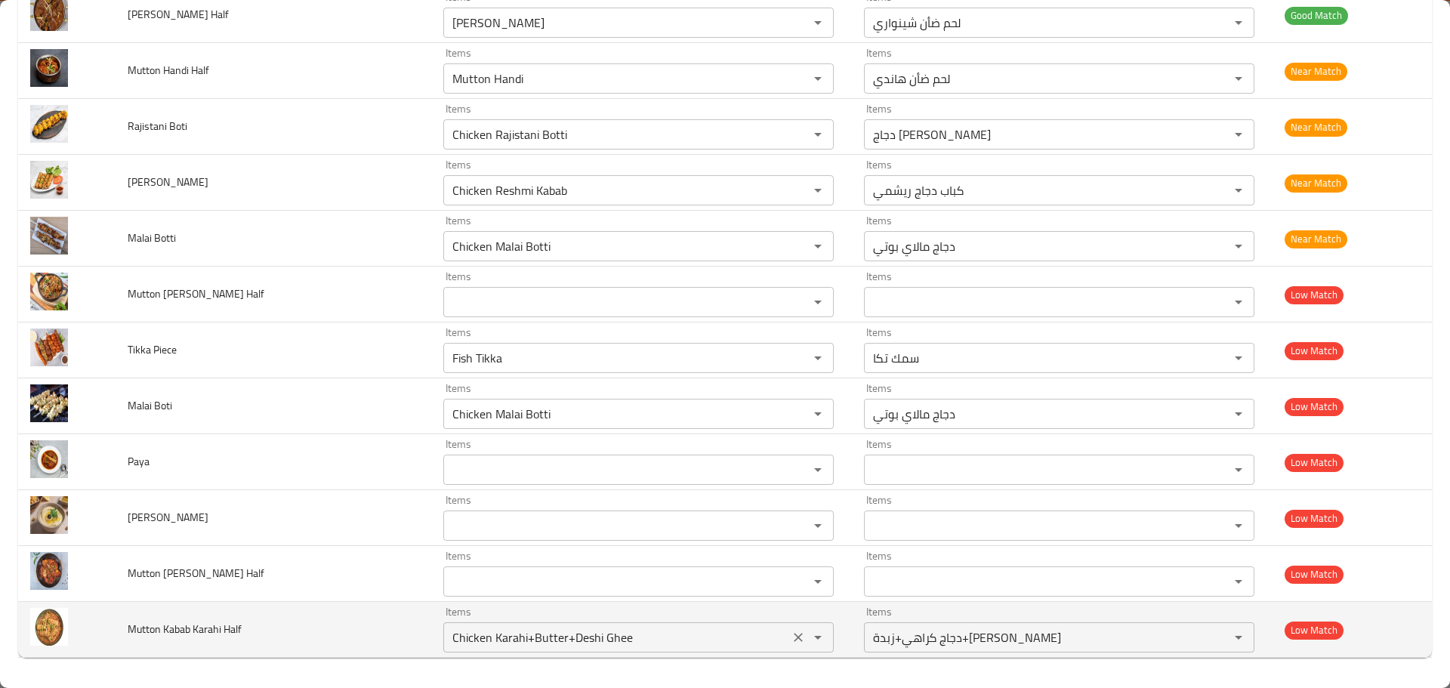
click at [497, 637] on Half "Chicken Karahi+Butter+Deshi Ghee" at bounding box center [616, 637] width 337 height 21
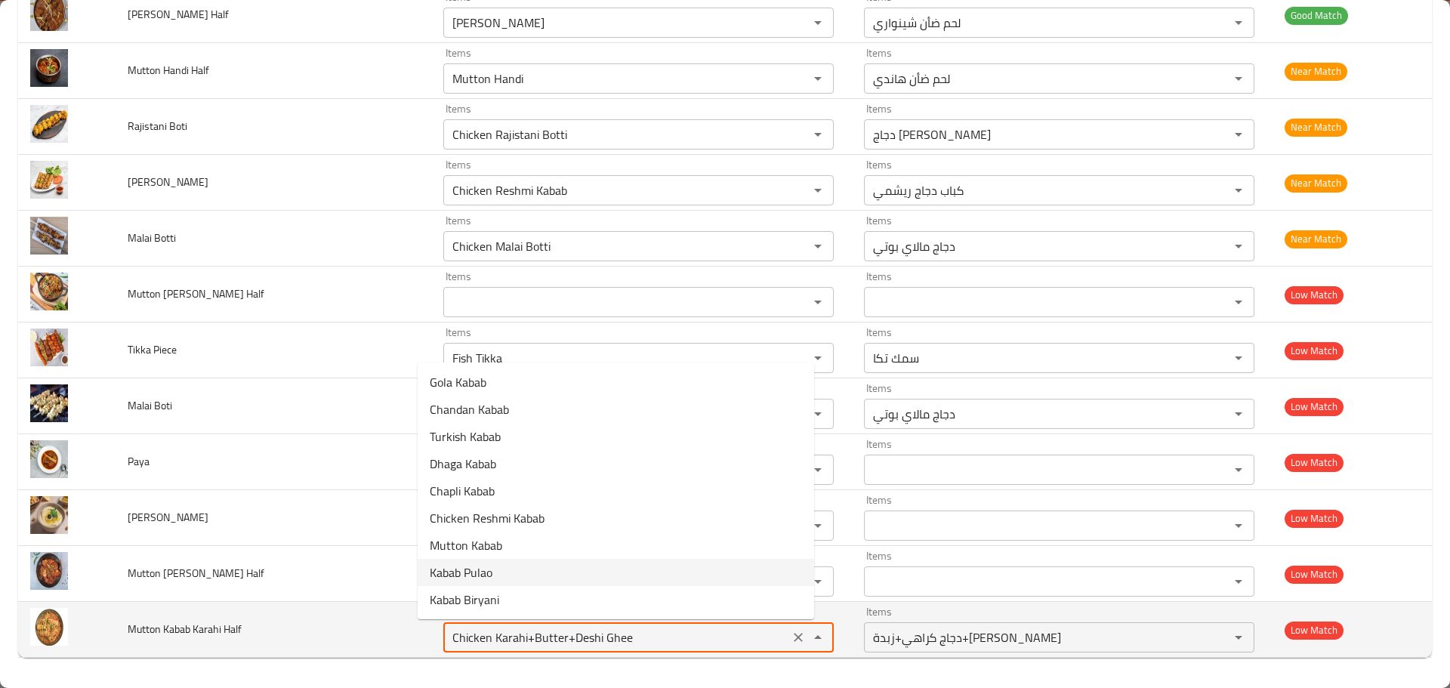
click at [137, 629] on span "Mutton Kabab Karahi Half" at bounding box center [185, 629] width 114 height 20
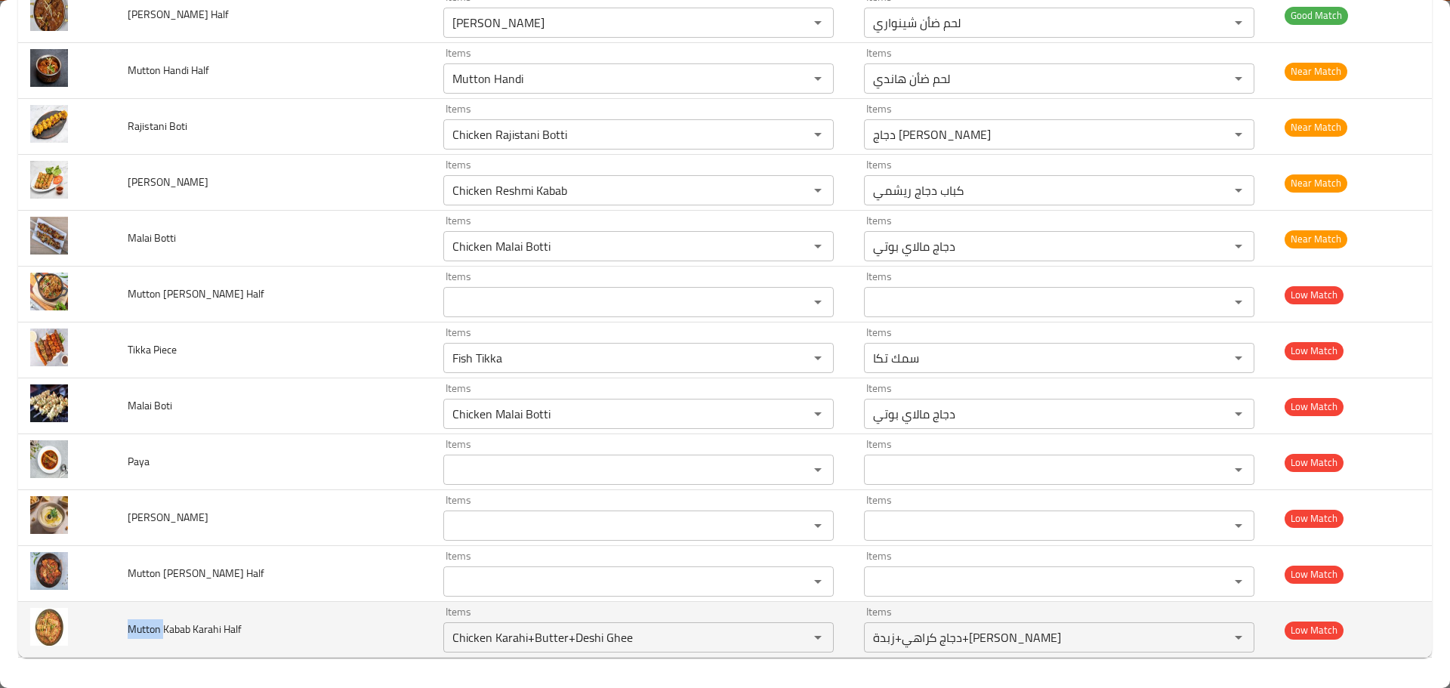
click at [137, 629] on span "Mutton Kabab Karahi Half" at bounding box center [185, 629] width 114 height 20
click at [514, 649] on div "Chicken Karahi+Butter+Deshi Ghee Items" at bounding box center [638, 637] width 390 height 30
paste Half "Mutton"
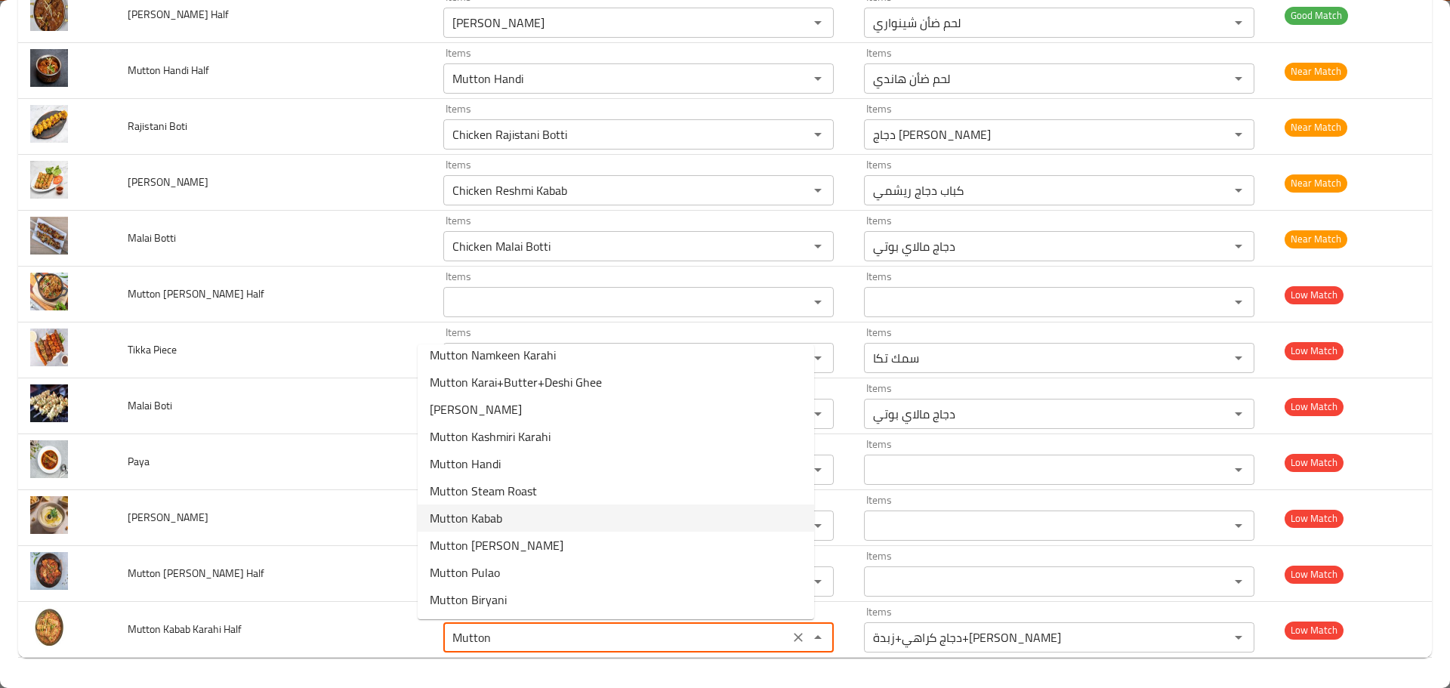
click at [513, 520] on Half-option-9 "Mutton Kabab" at bounding box center [616, 517] width 396 height 27
type Half "Mutton Kabab"
type Half-ar "كباب لحم ضأن"
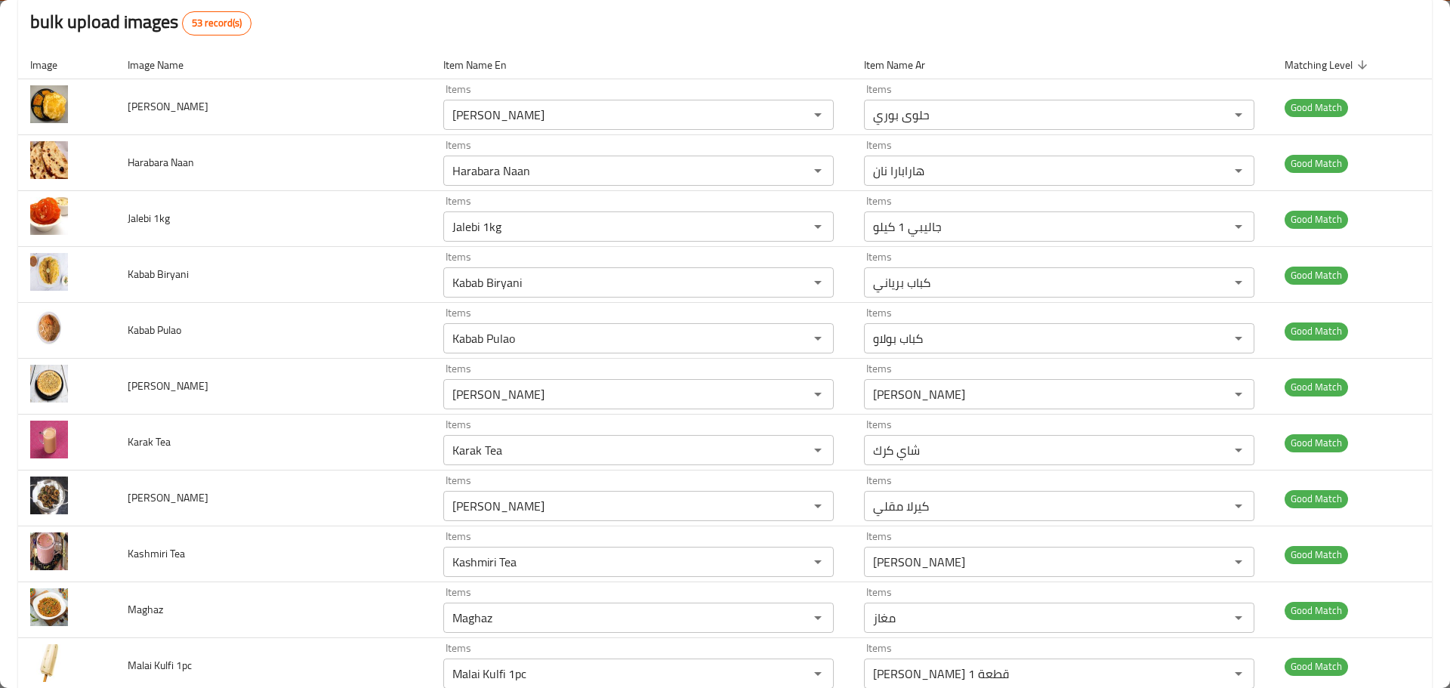
scroll to position [0, 0]
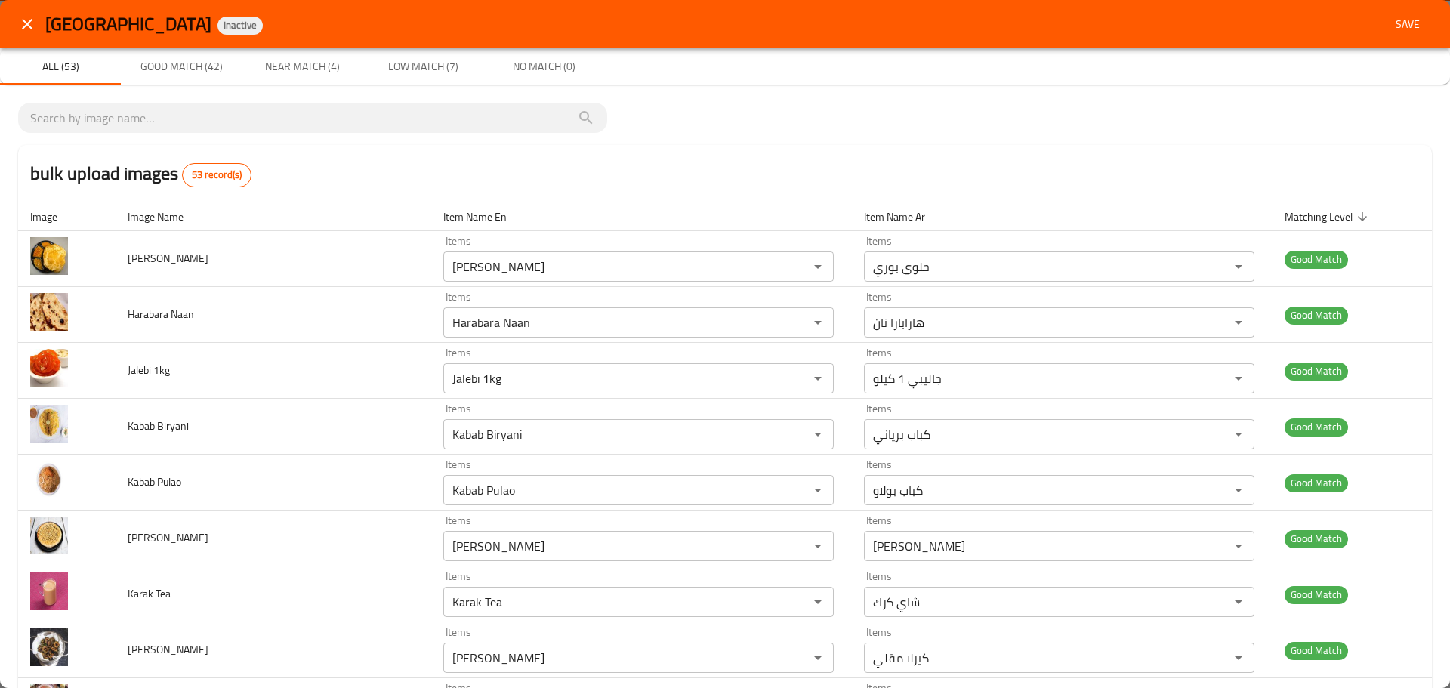
type Half "Mutton Kabab"
click at [1389, 27] on span "Save" at bounding box center [1407, 24] width 36 height 19
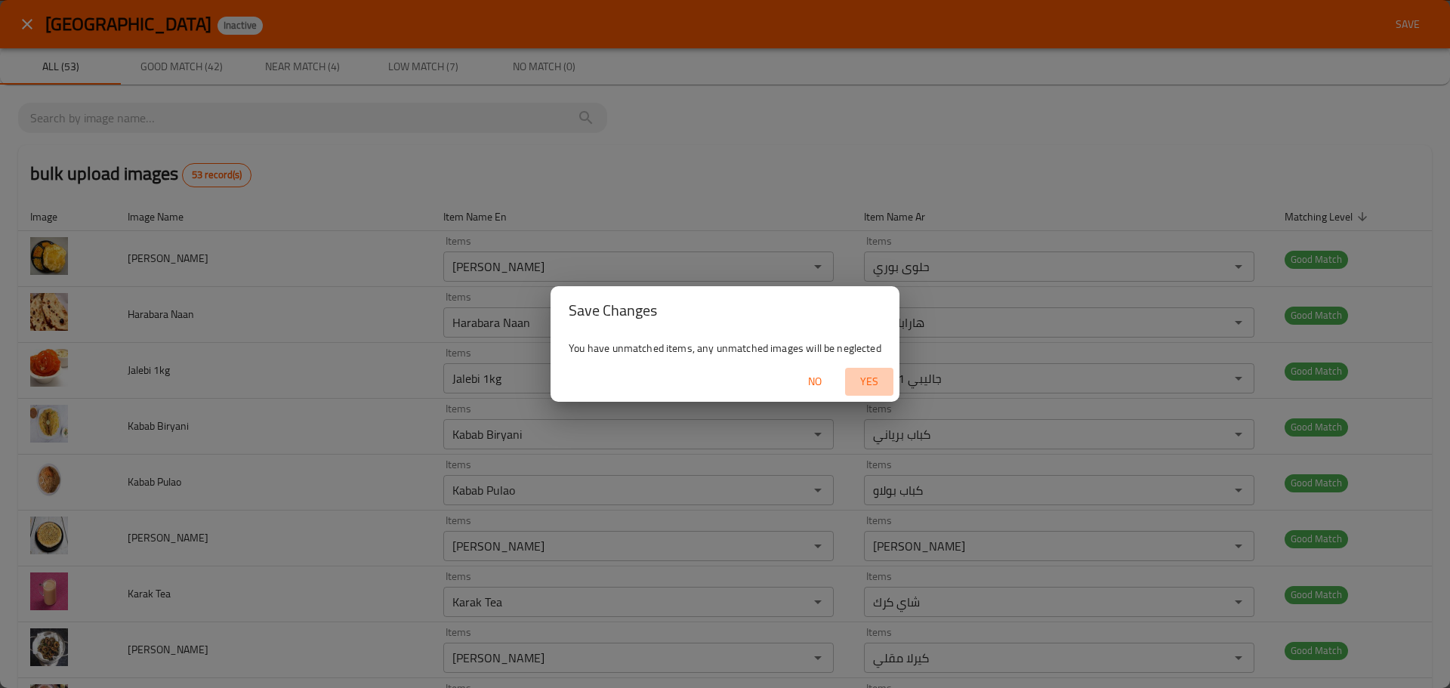
click at [862, 382] on span "Yes" at bounding box center [869, 381] width 36 height 19
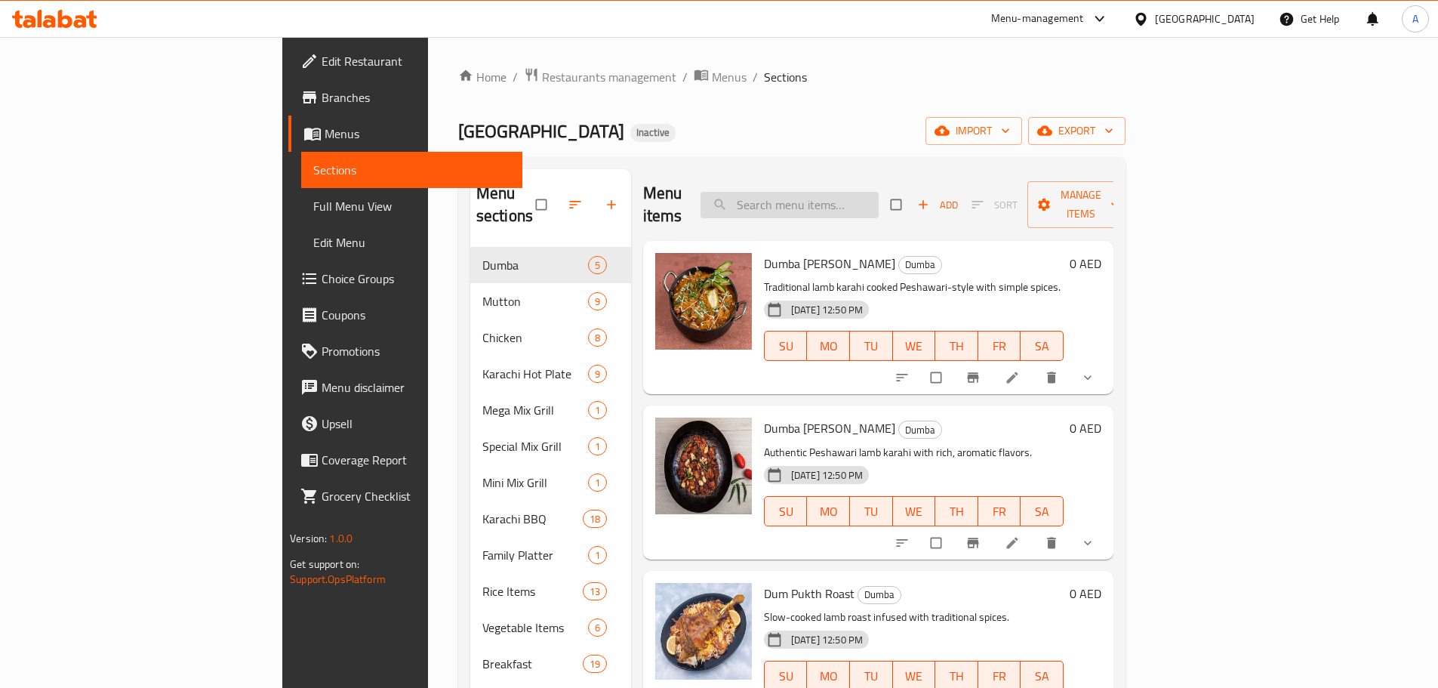
click at [865, 203] on input "search" at bounding box center [790, 205] width 178 height 26
paste input "Chicken [PERSON_NAME]"
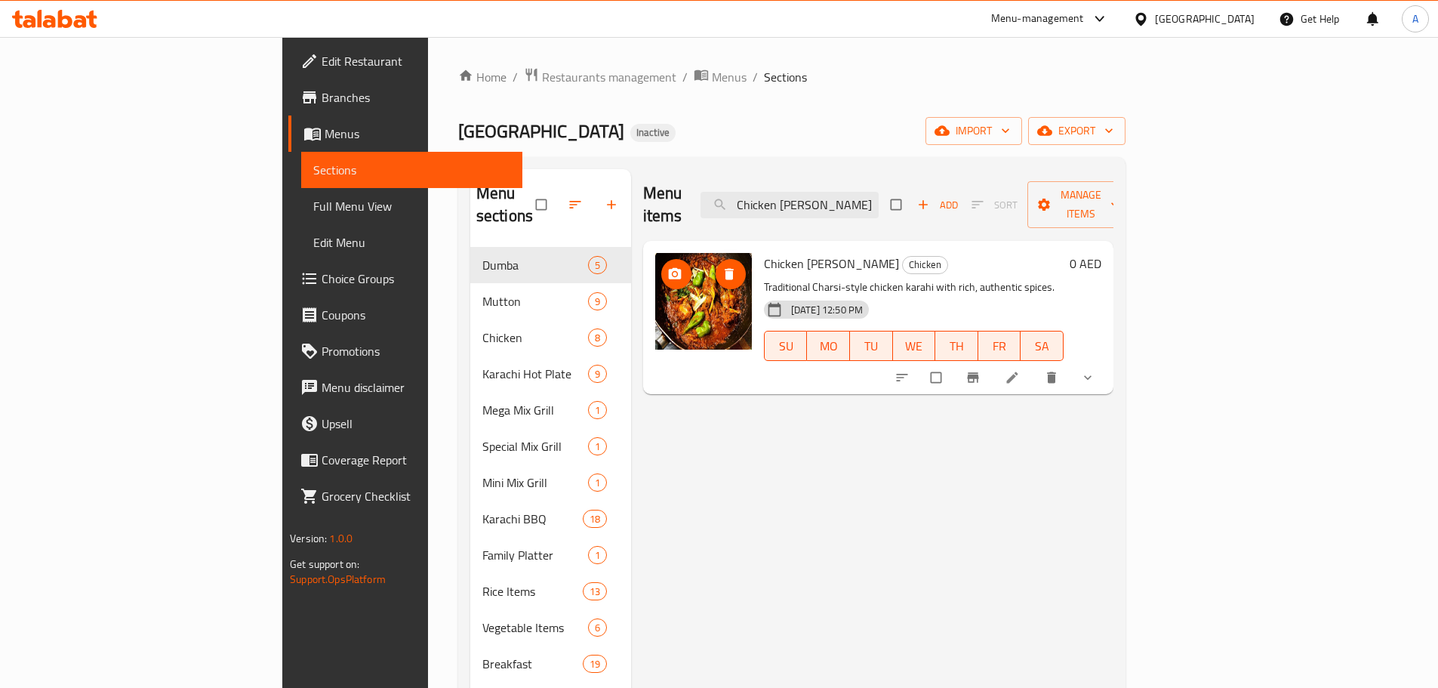
type input "Chicken [PERSON_NAME]"
click at [722, 267] on icon "delete image" at bounding box center [729, 274] width 15 height 15
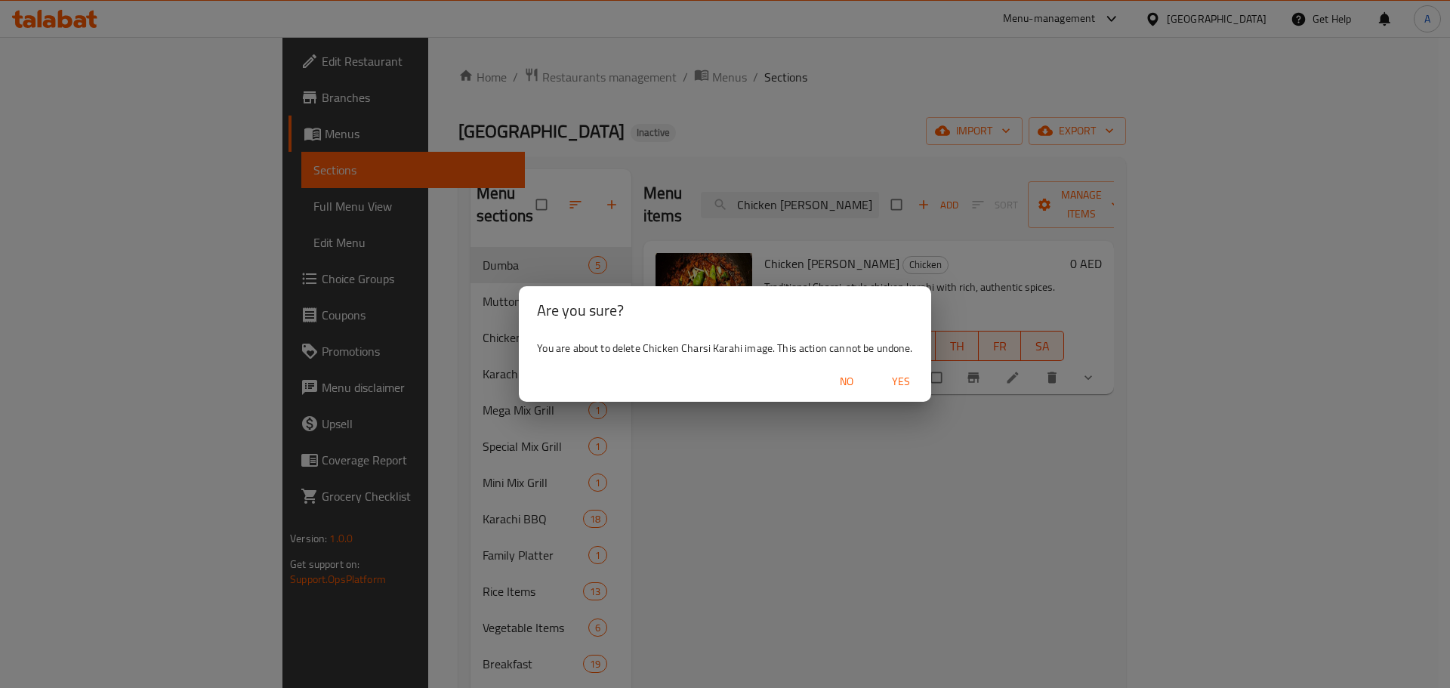
click at [894, 378] on span "Yes" at bounding box center [901, 381] width 36 height 19
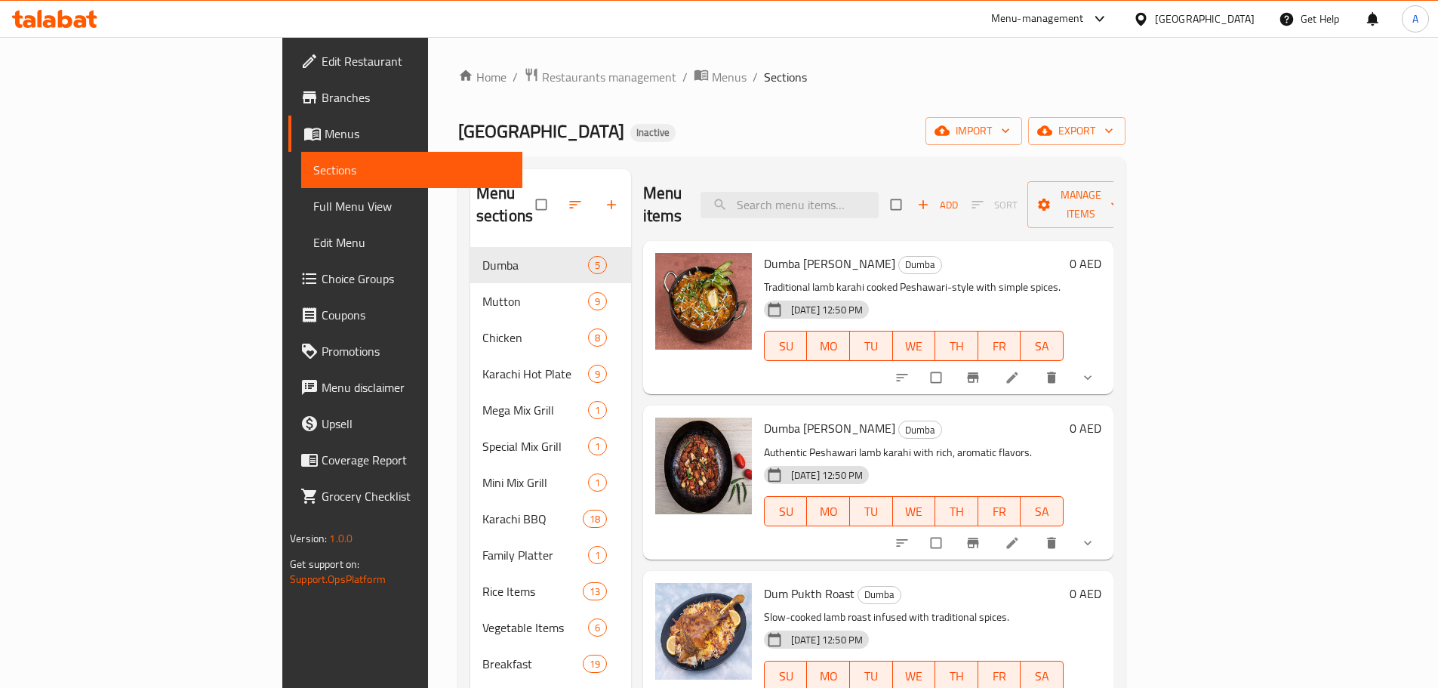
click at [313, 208] on span "Full Menu View" at bounding box center [411, 206] width 197 height 18
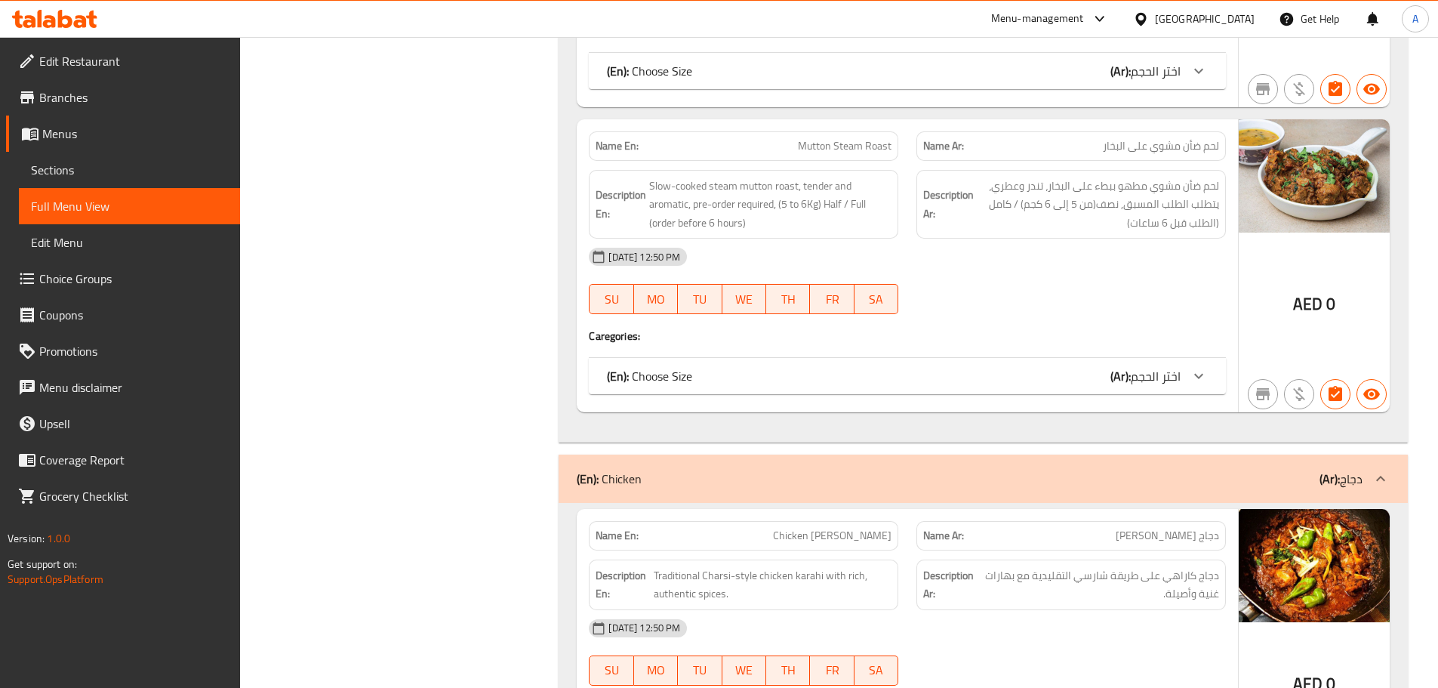
scroll to position [4153, 0]
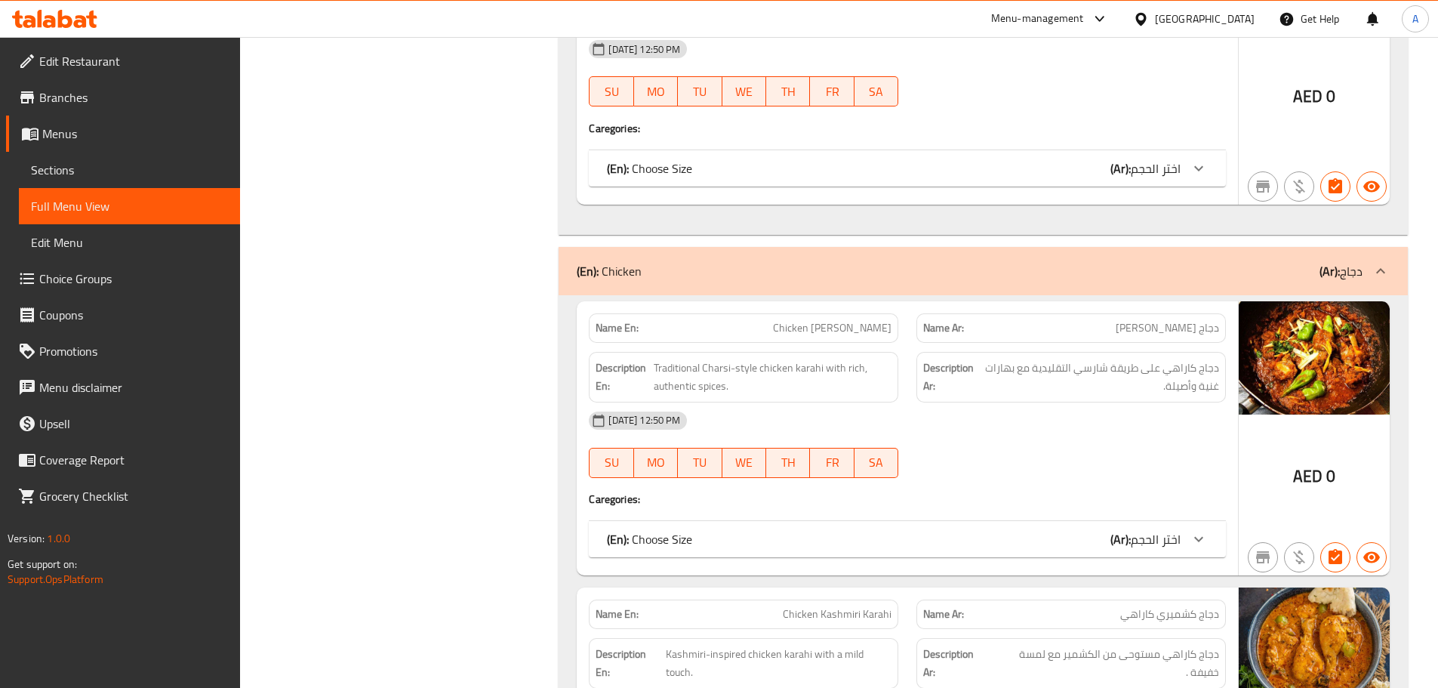
copy span "Chicken [PERSON_NAME]"
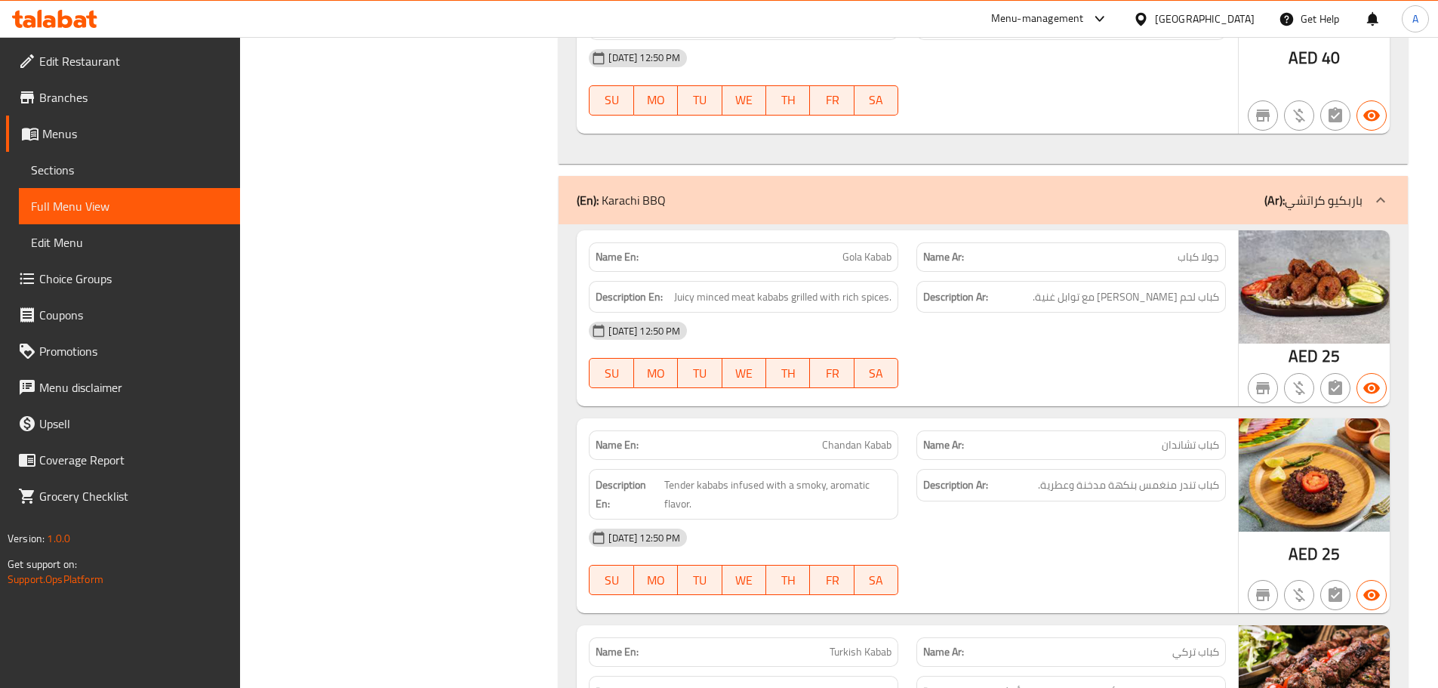
scroll to position [9590, 0]
copy span "Gola Kabab"
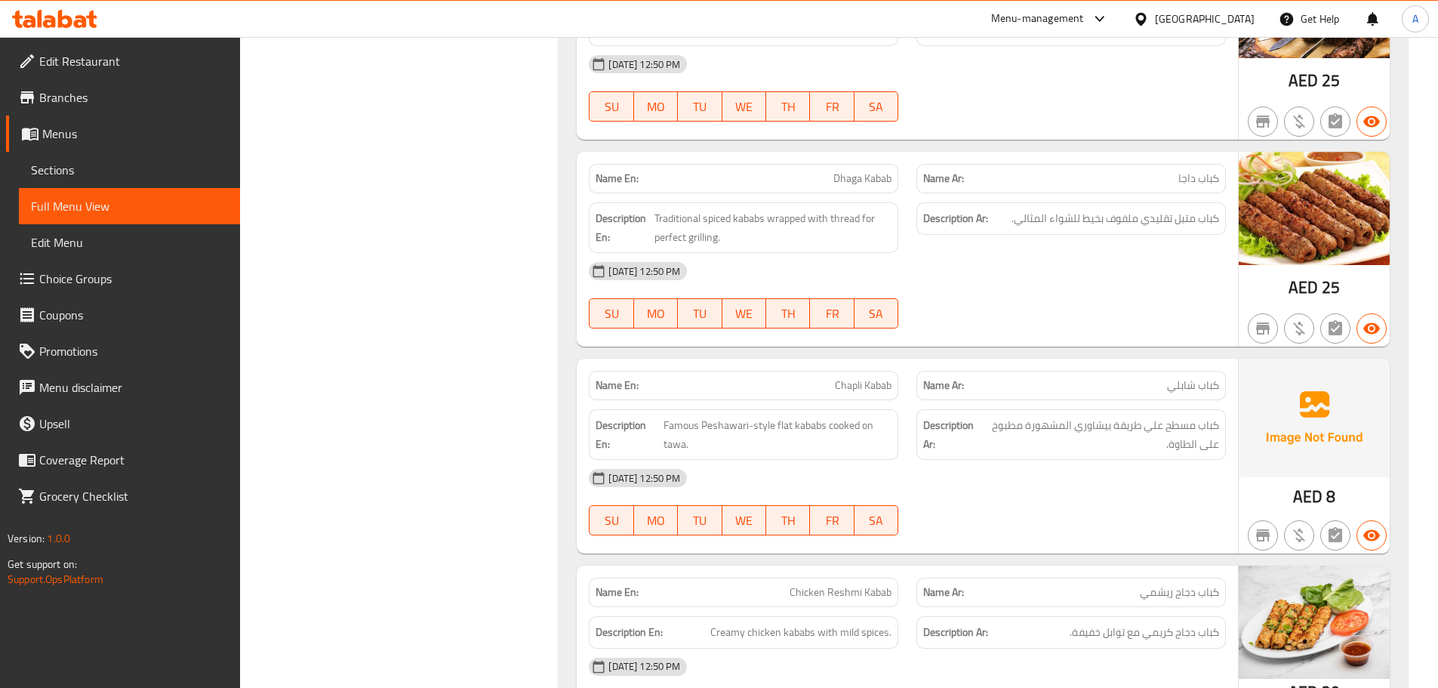
scroll to position [10269, 0]
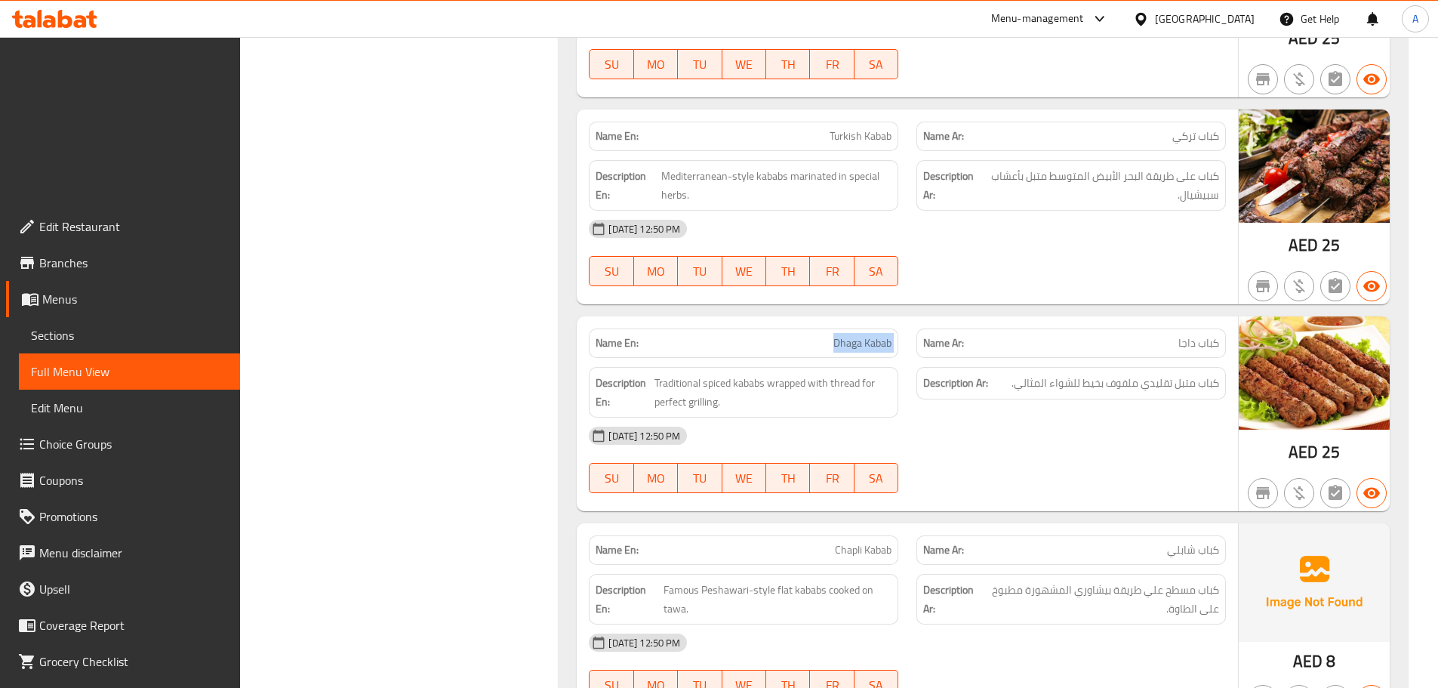
copy span "Dhaga Kabab"
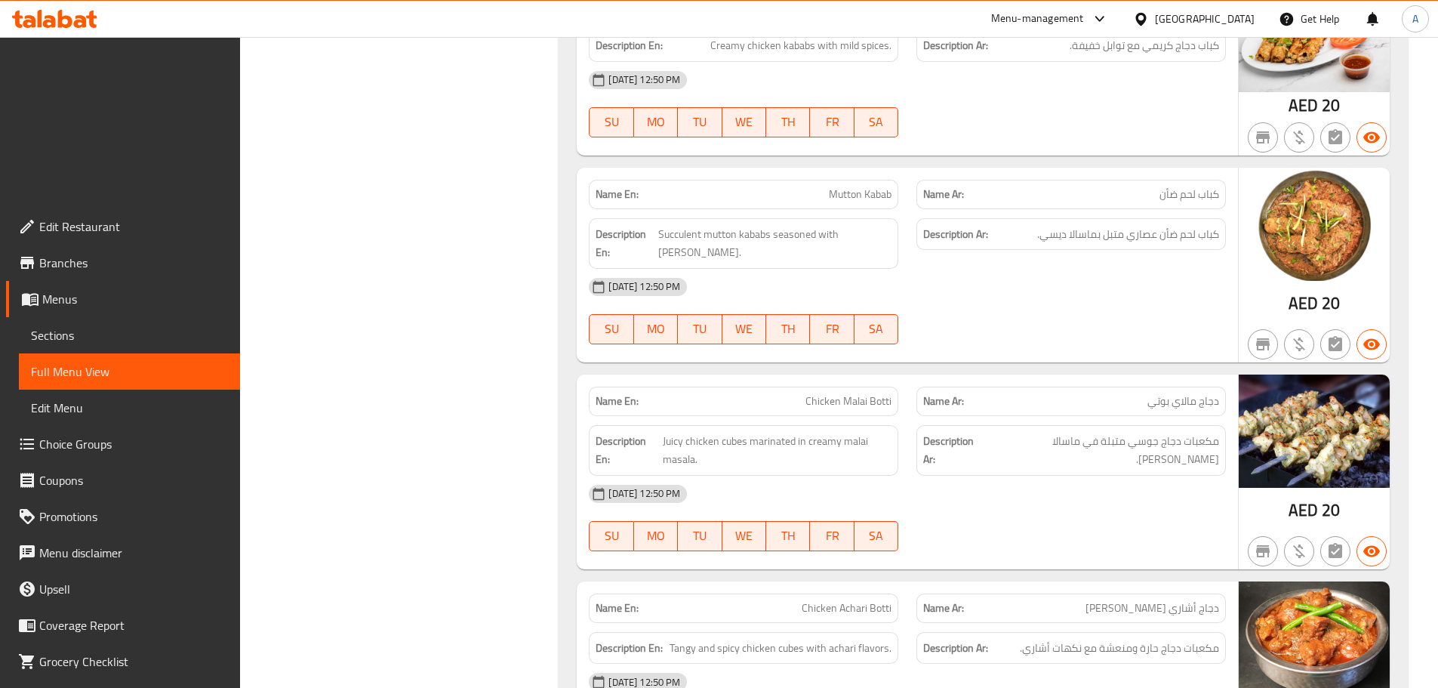
scroll to position [11025, 0]
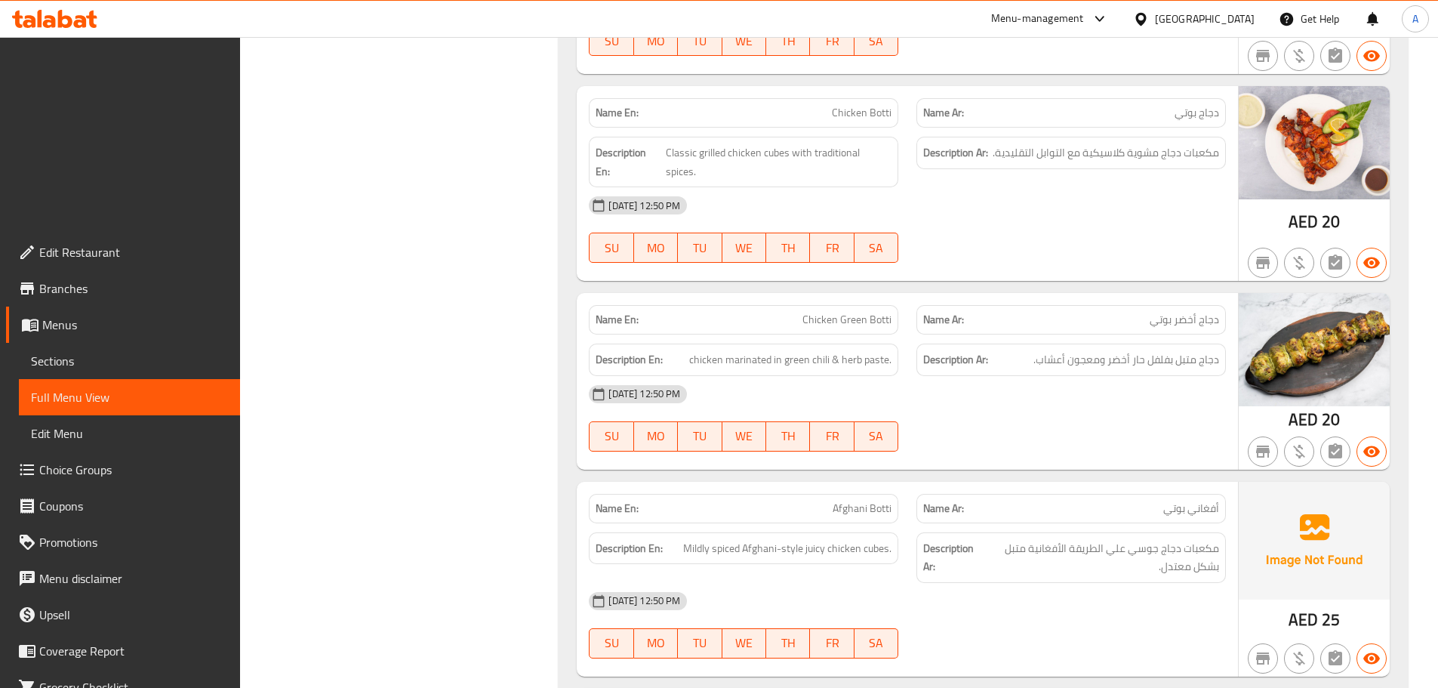
scroll to position [12006, 0]
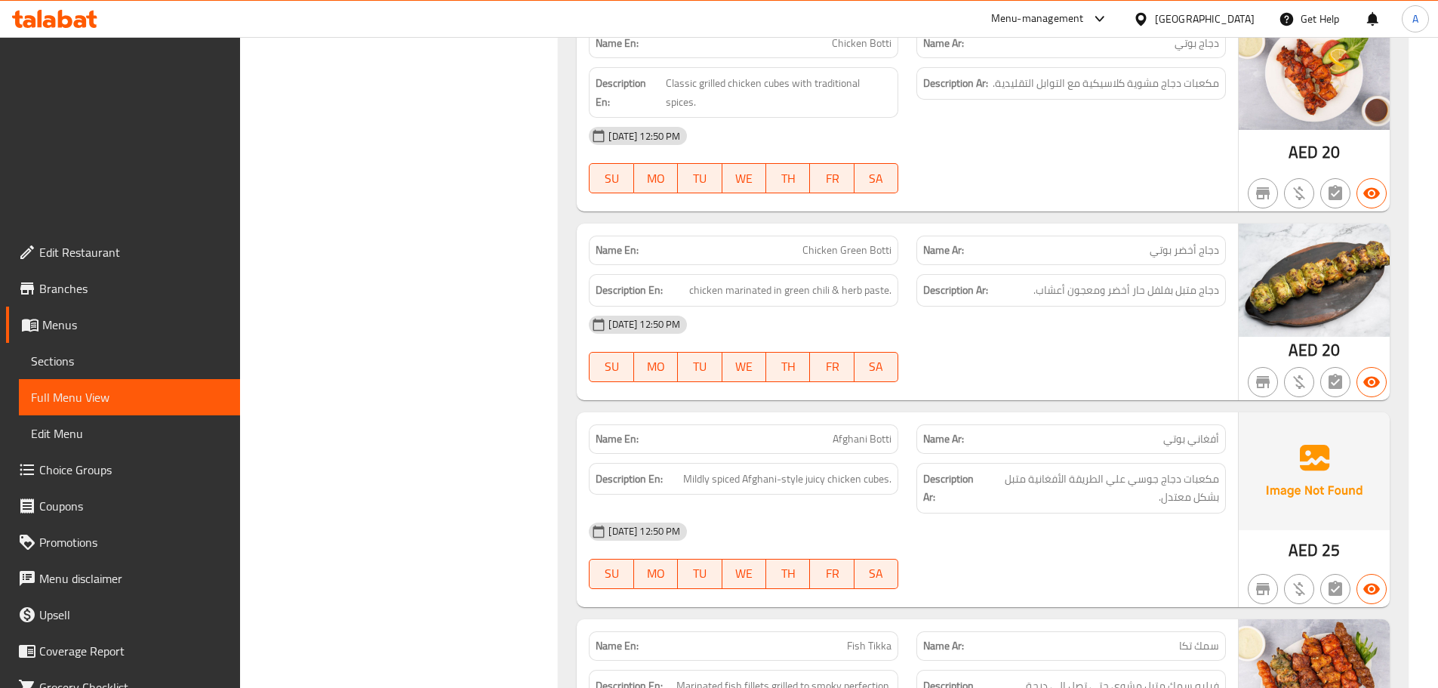
click at [877, 638] on span "Fish Tikka" at bounding box center [869, 646] width 45 height 16
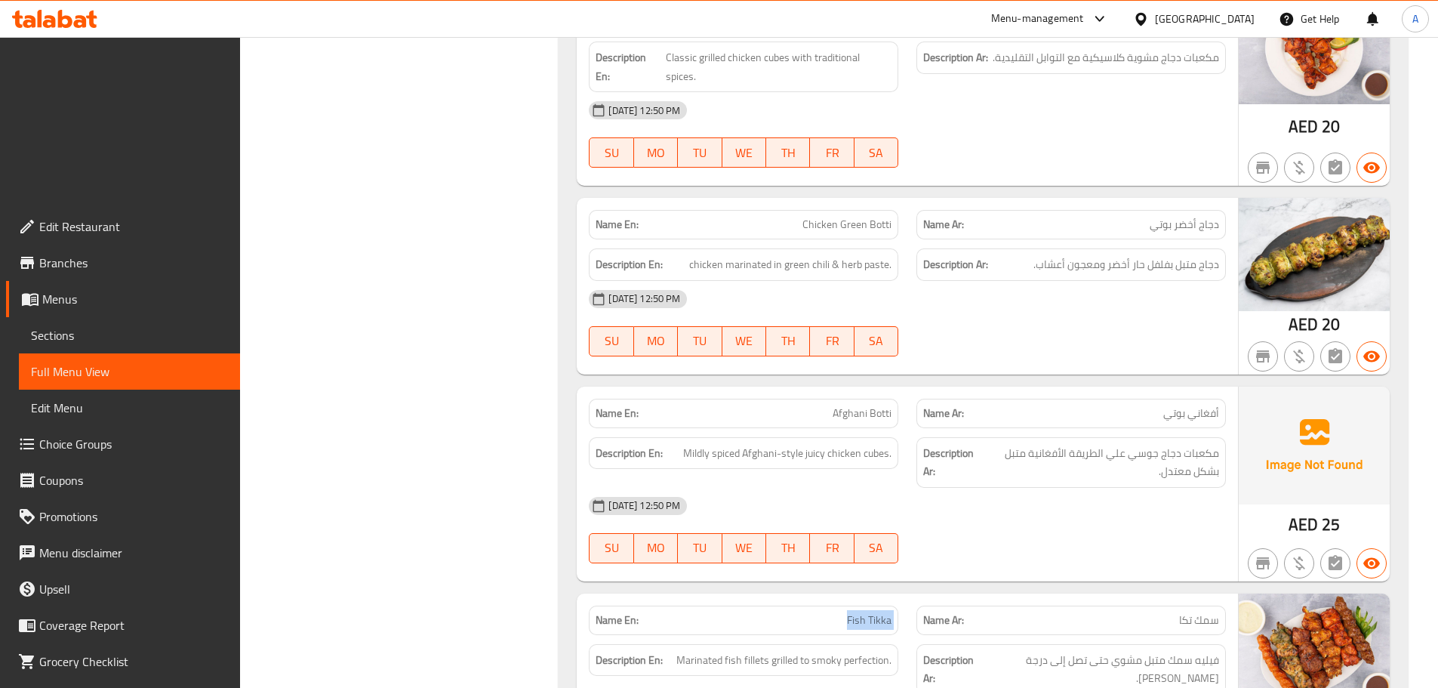
copy span "Fish Tikka"
click at [95, 326] on span "Sections" at bounding box center [129, 335] width 197 height 18
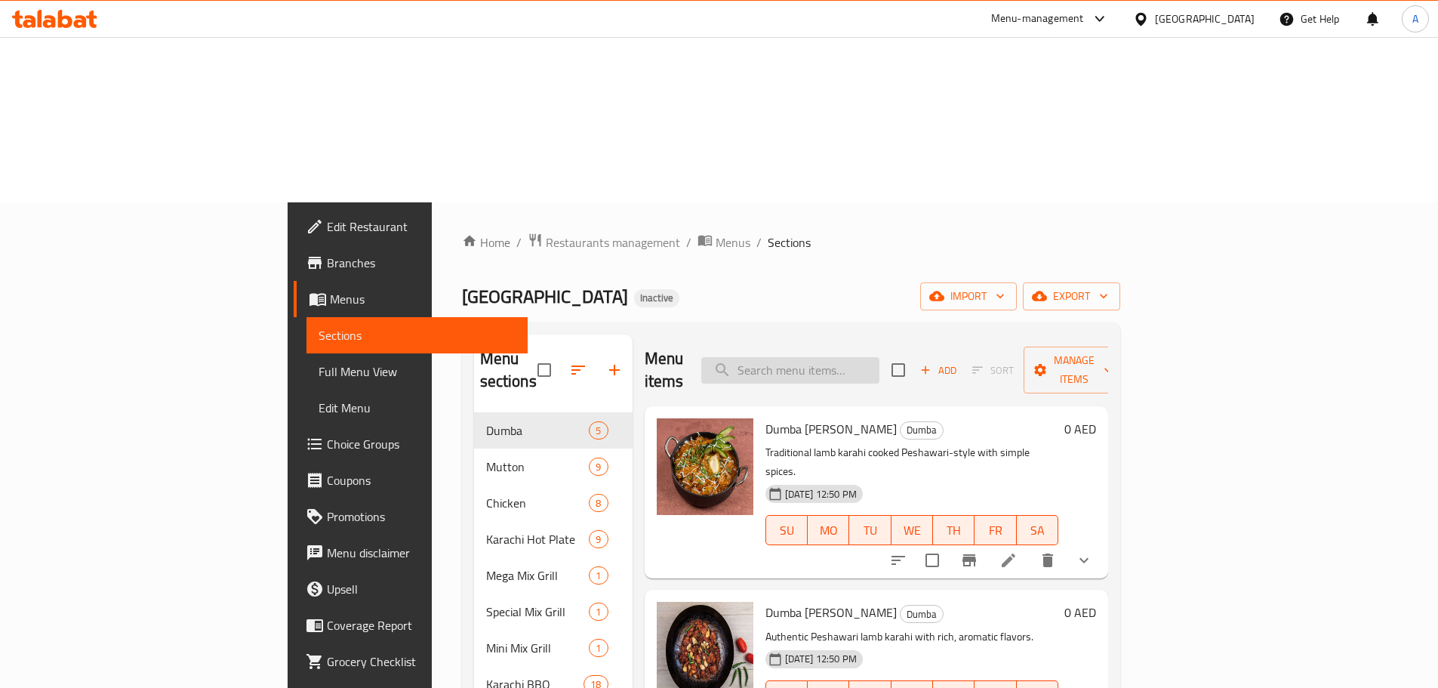
drag, startPoint x: 811, startPoint y: 212, endPoint x: 855, endPoint y: 197, distance: 46.3
click at [825, 335] on div "Menu items Add Sort Manage items" at bounding box center [877, 371] width 464 height 72
click at [856, 357] on input "search" at bounding box center [790, 370] width 178 height 26
paste input "Fish Tikka"
type input "Fish Tikka"
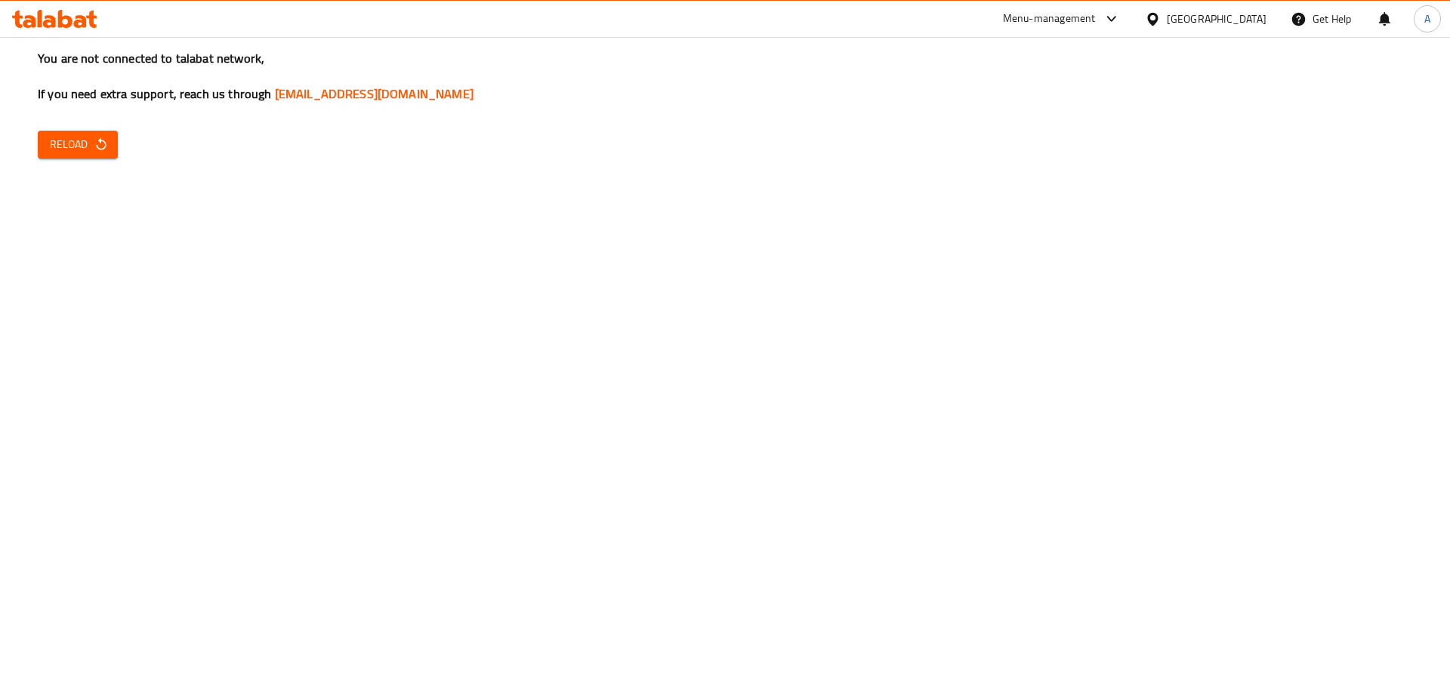
click at [86, 143] on span "Reload" at bounding box center [78, 144] width 56 height 19
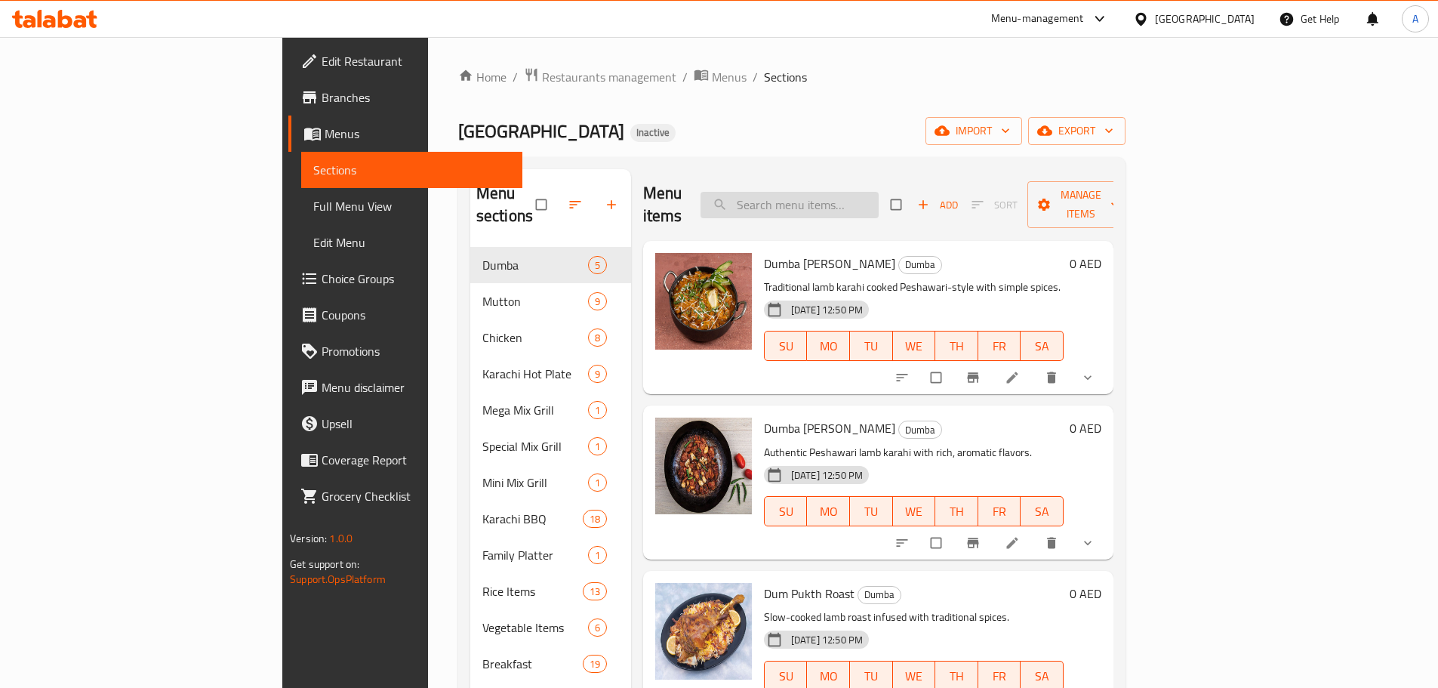
click at [879, 192] on input "search" at bounding box center [790, 205] width 178 height 26
paste input "Chicken [PERSON_NAME]"
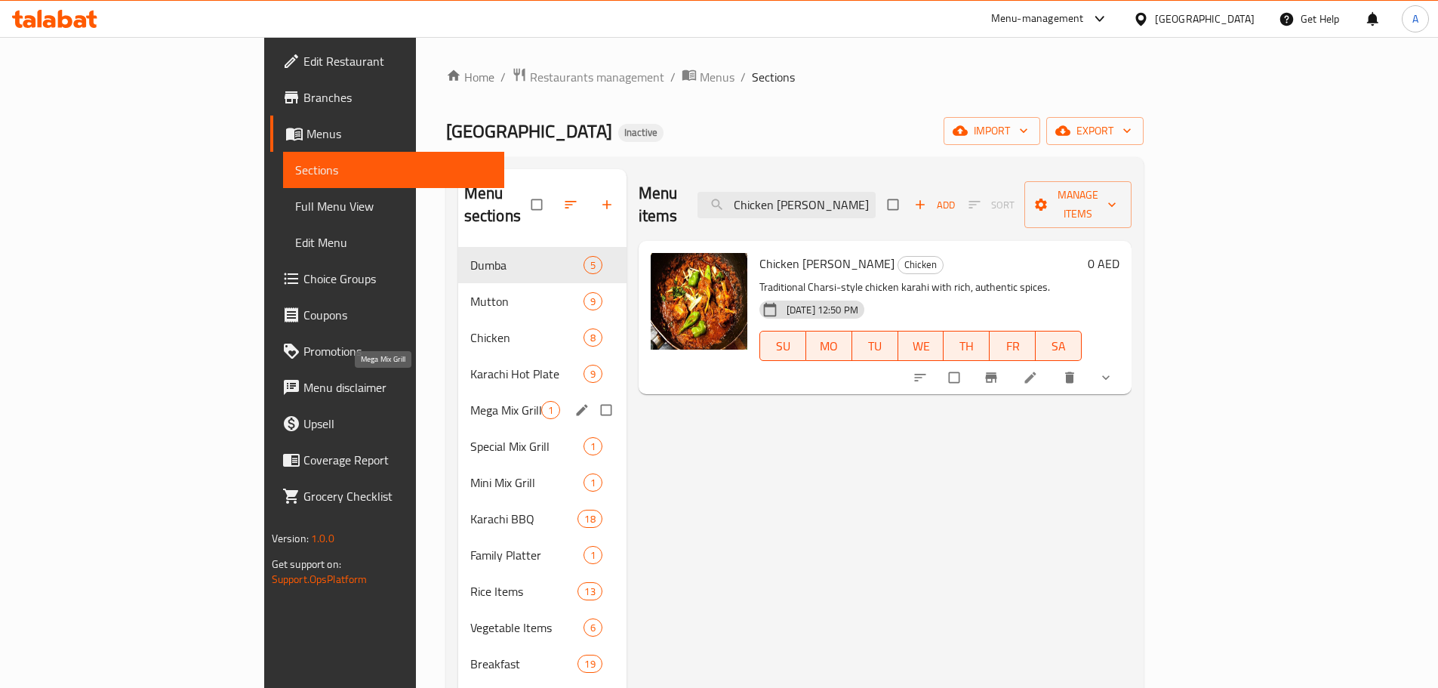
click at [470, 401] on span "Mega Mix Grill" at bounding box center [505, 410] width 71 height 18
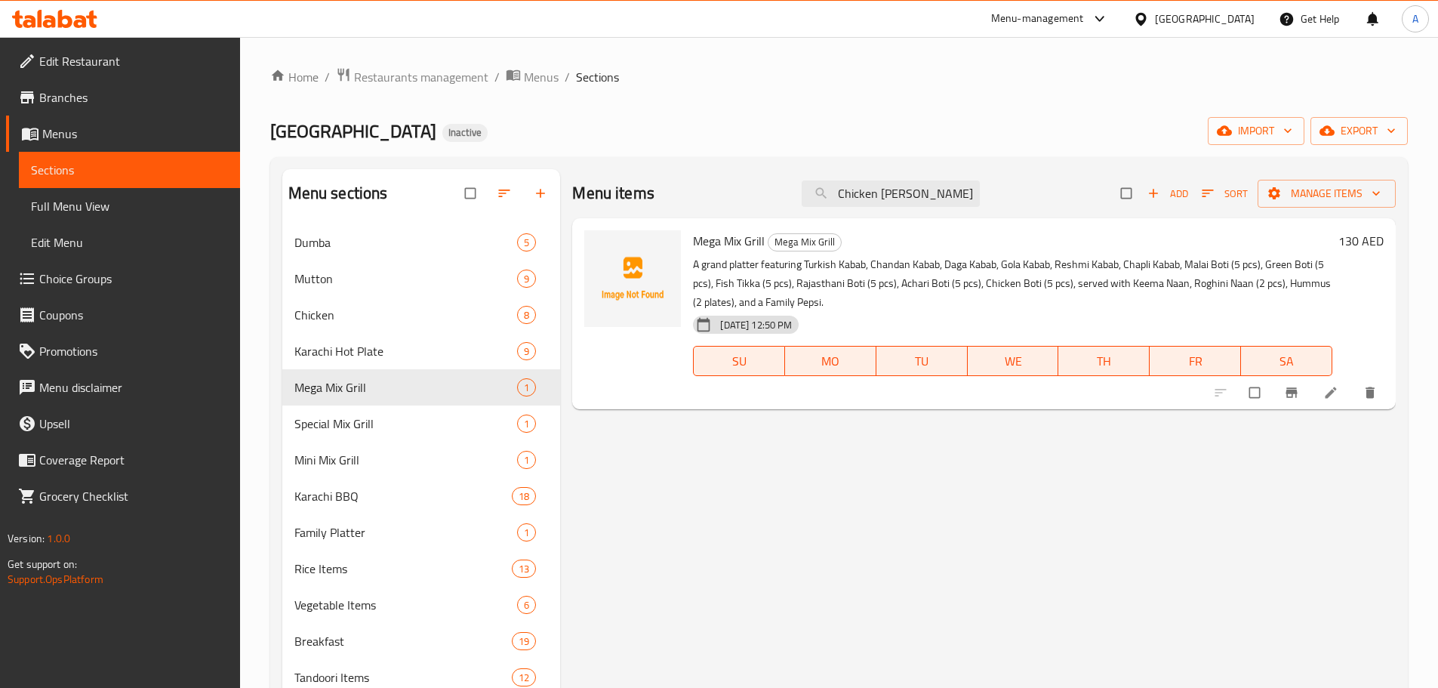
click at [941, 208] on div "Menu items Chicken Charsi Karahi Add Sort Manage items" at bounding box center [984, 193] width 824 height 49
click at [939, 200] on input "Chicken [PERSON_NAME]" at bounding box center [891, 193] width 178 height 26
type input "C"
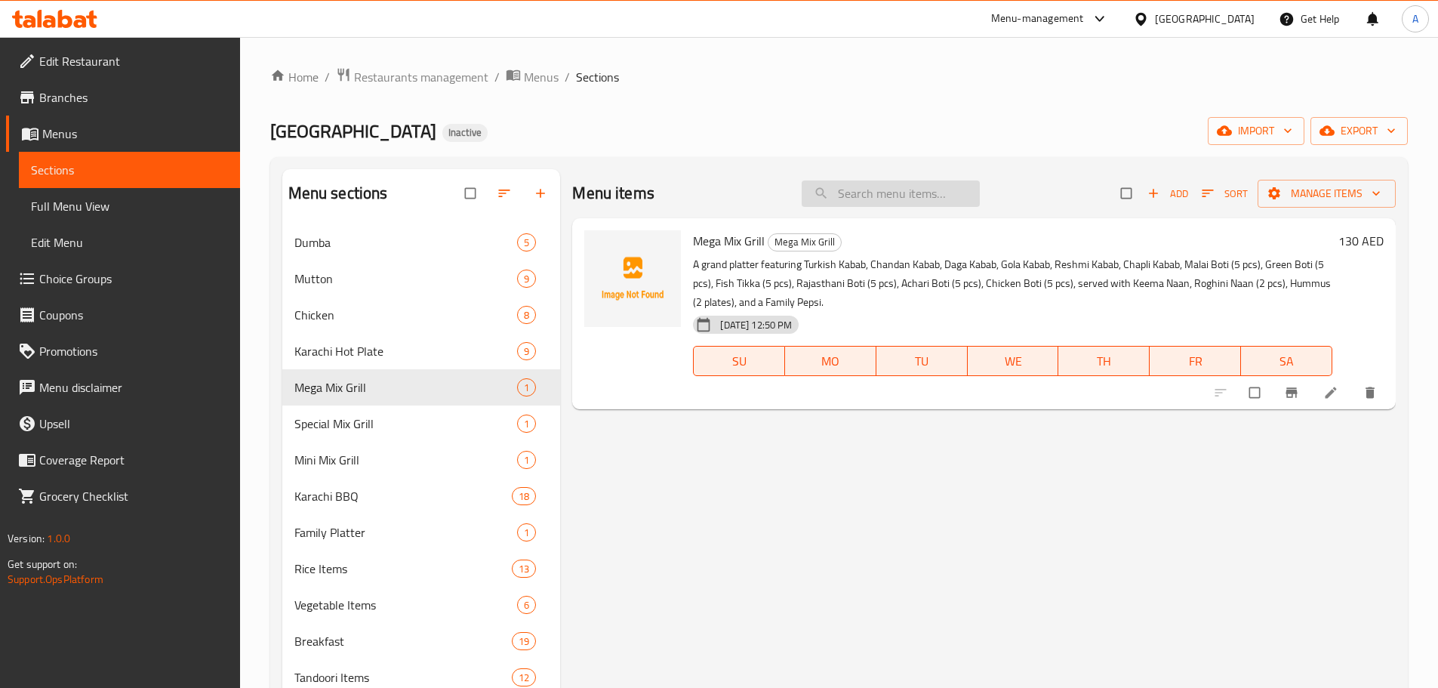
click at [883, 205] on input "search" at bounding box center [891, 193] width 178 height 26
paste input "Chicken [PERSON_NAME]"
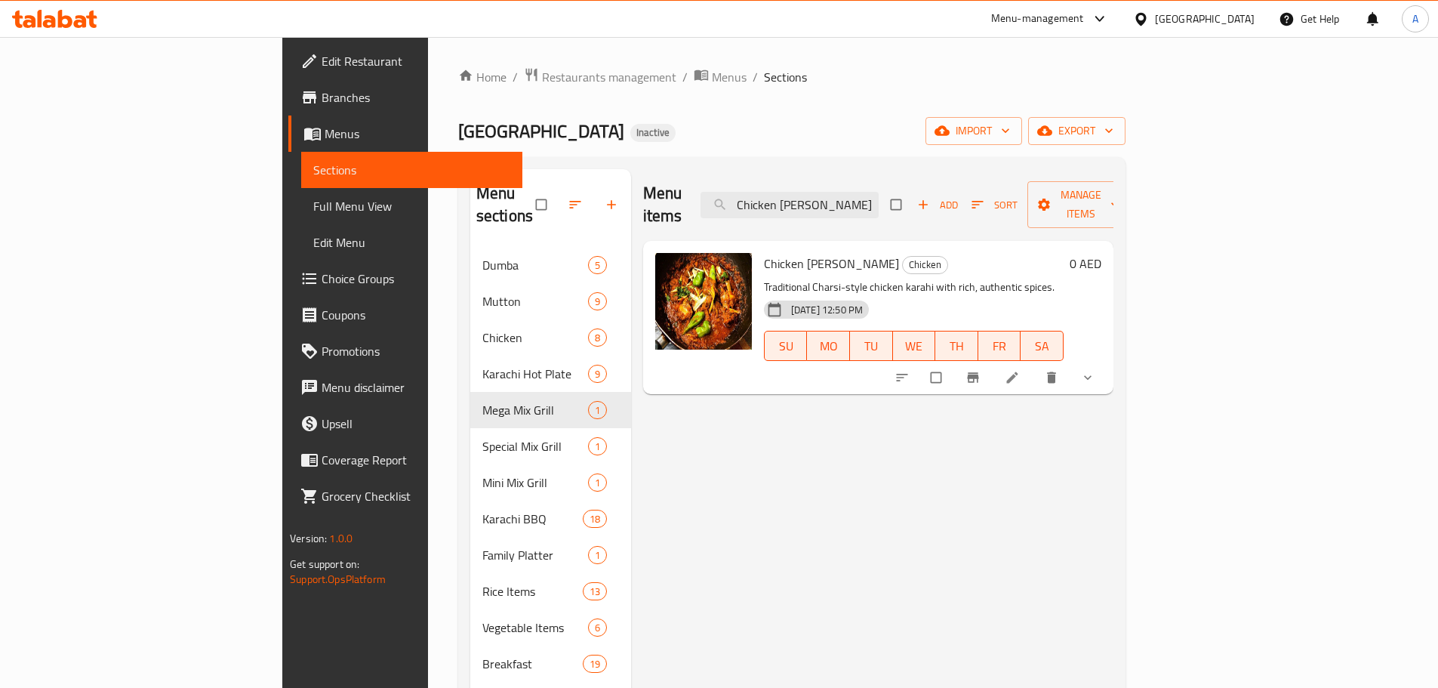
type input "Chicken [PERSON_NAME]"
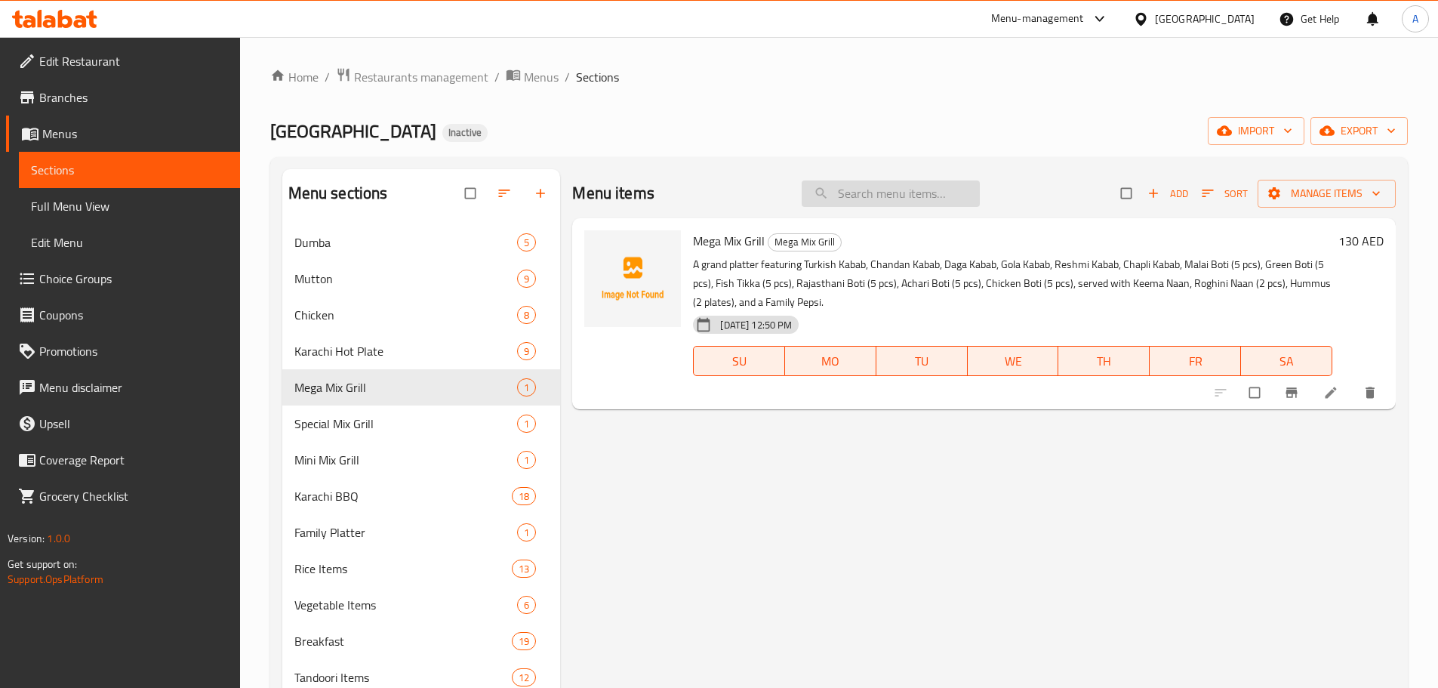
click at [906, 194] on input "search" at bounding box center [891, 193] width 178 height 26
paste input "Chicken [PERSON_NAME]"
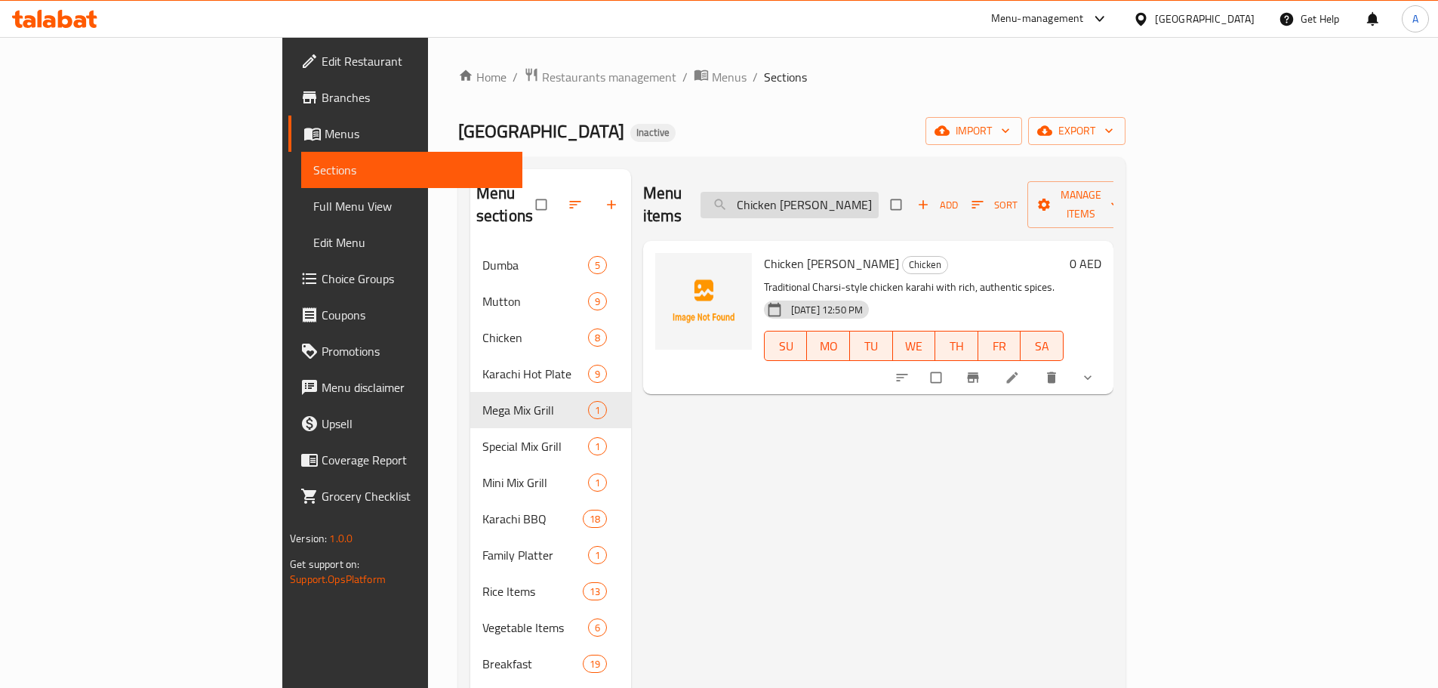
click at [879, 199] on input "Chicken [PERSON_NAME]" at bounding box center [790, 205] width 178 height 26
click at [879, 195] on input "Chicken [PERSON_NAME]" at bounding box center [790, 205] width 178 height 26
paste input "Fish Tikka"
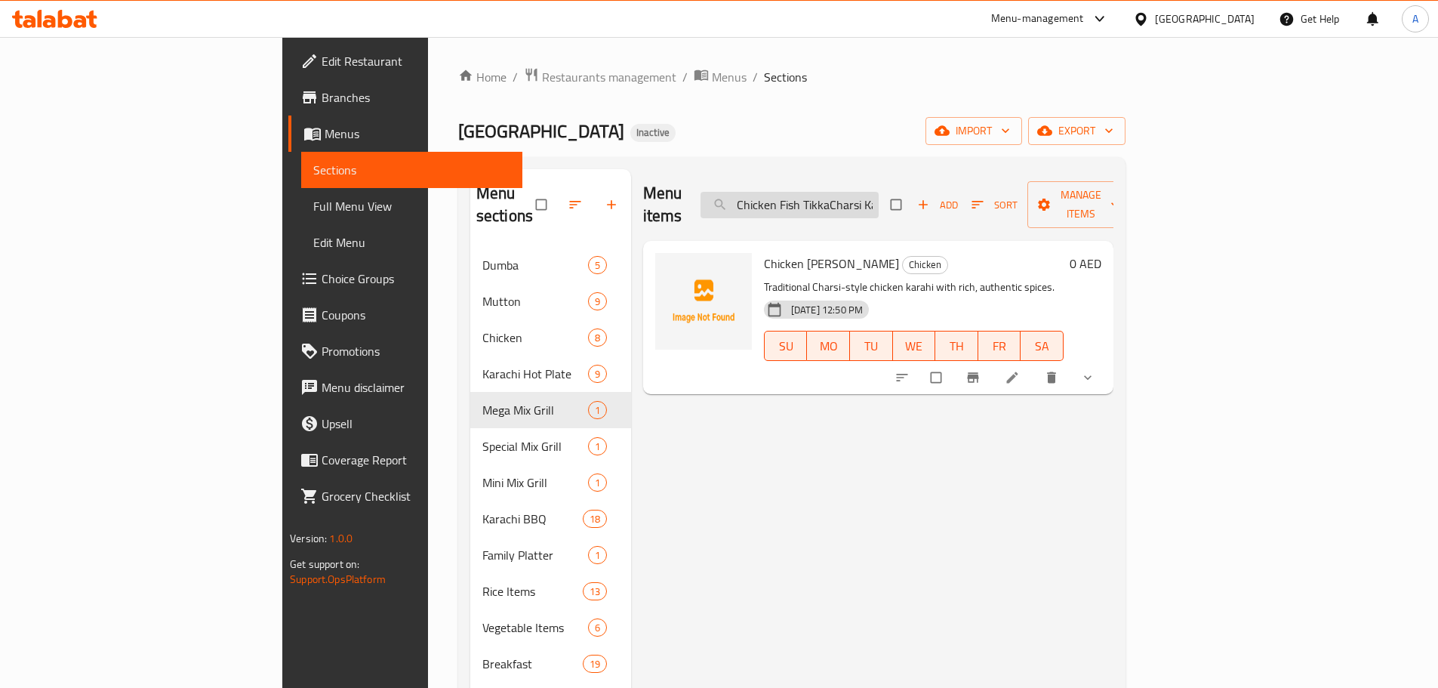
paste input "Fish Tikka"
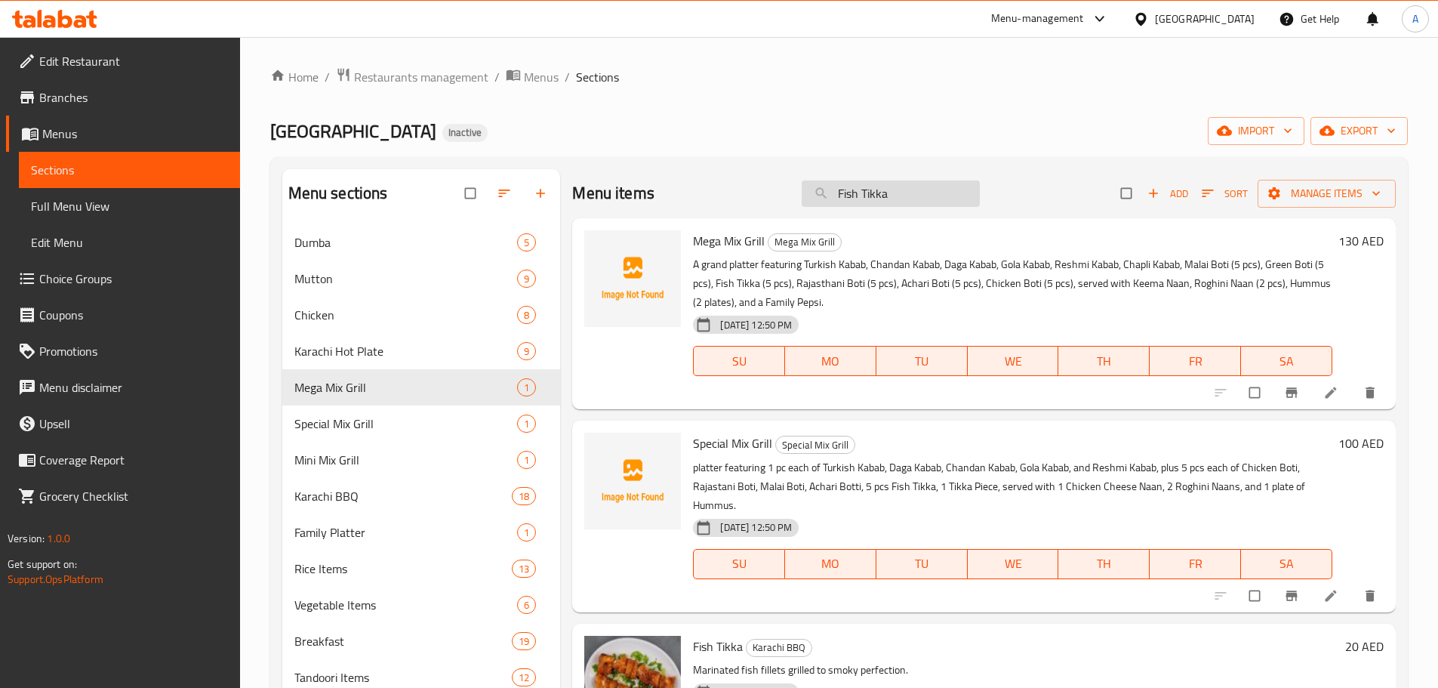
click at [889, 189] on input "Fish Tikka" at bounding box center [891, 193] width 178 height 26
click at [871, 194] on input "Fish Tikka" at bounding box center [891, 193] width 178 height 26
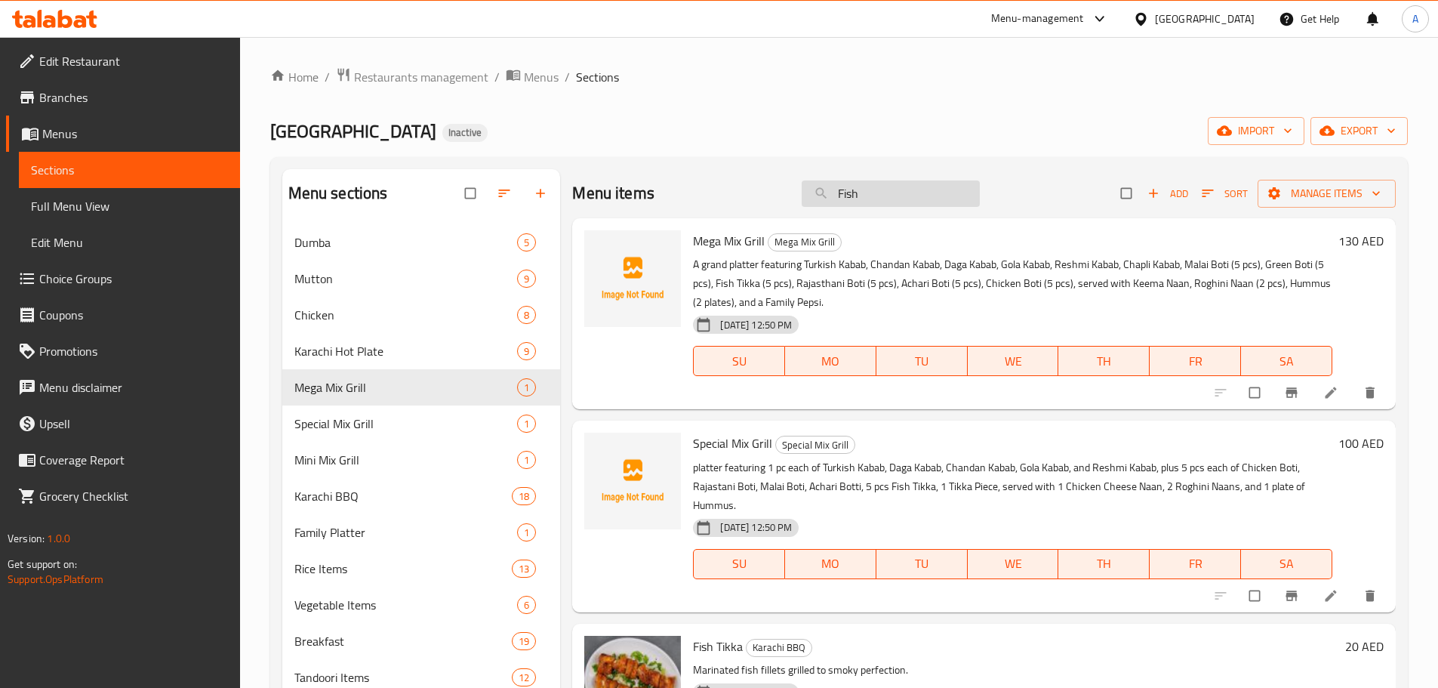
paste input "Tikka"
click at [891, 187] on input "Tikka" at bounding box center [891, 193] width 178 height 26
paste input "Chicken Pulao"
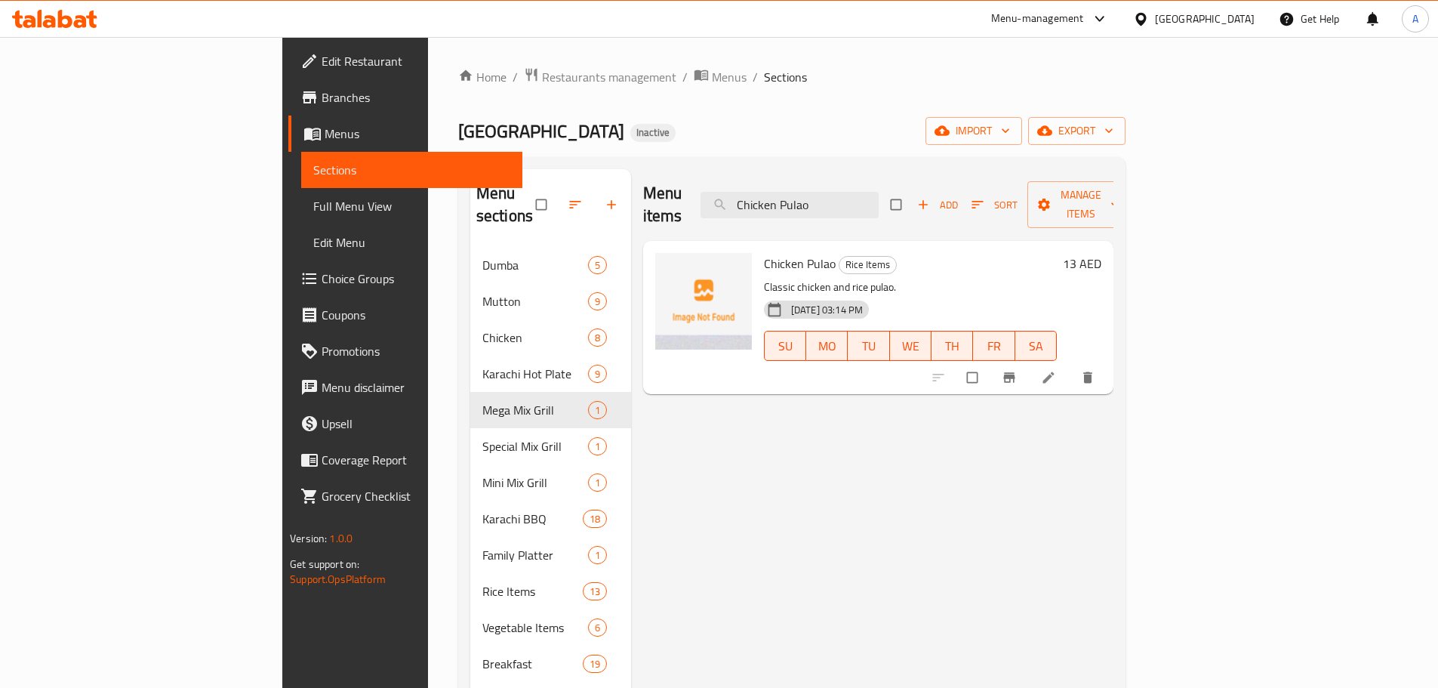
paste input "Kabab"
click at [879, 193] on input "Kabab Pulao" at bounding box center [790, 205] width 178 height 26
click at [879, 200] on input "Kabab Pulao" at bounding box center [790, 205] width 178 height 26
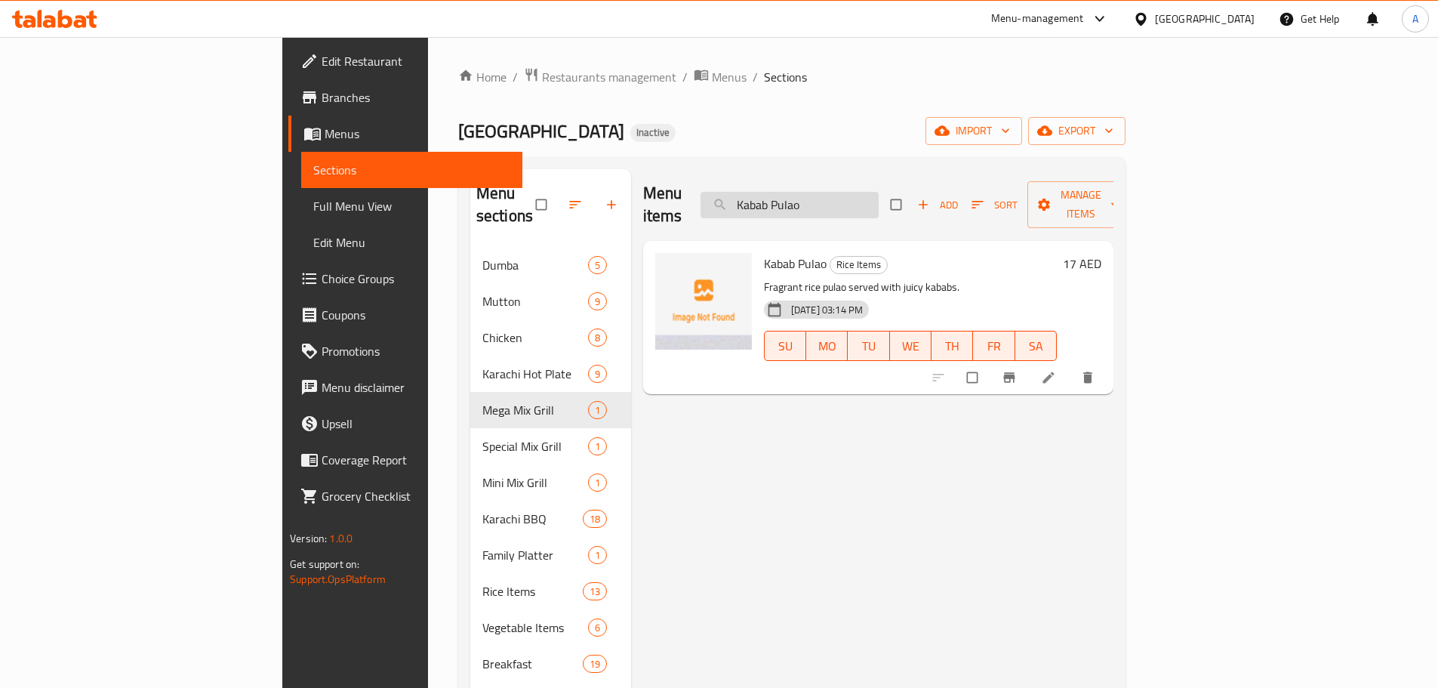
paste input "[PERSON_NAME]"
paste input "Ojiri"
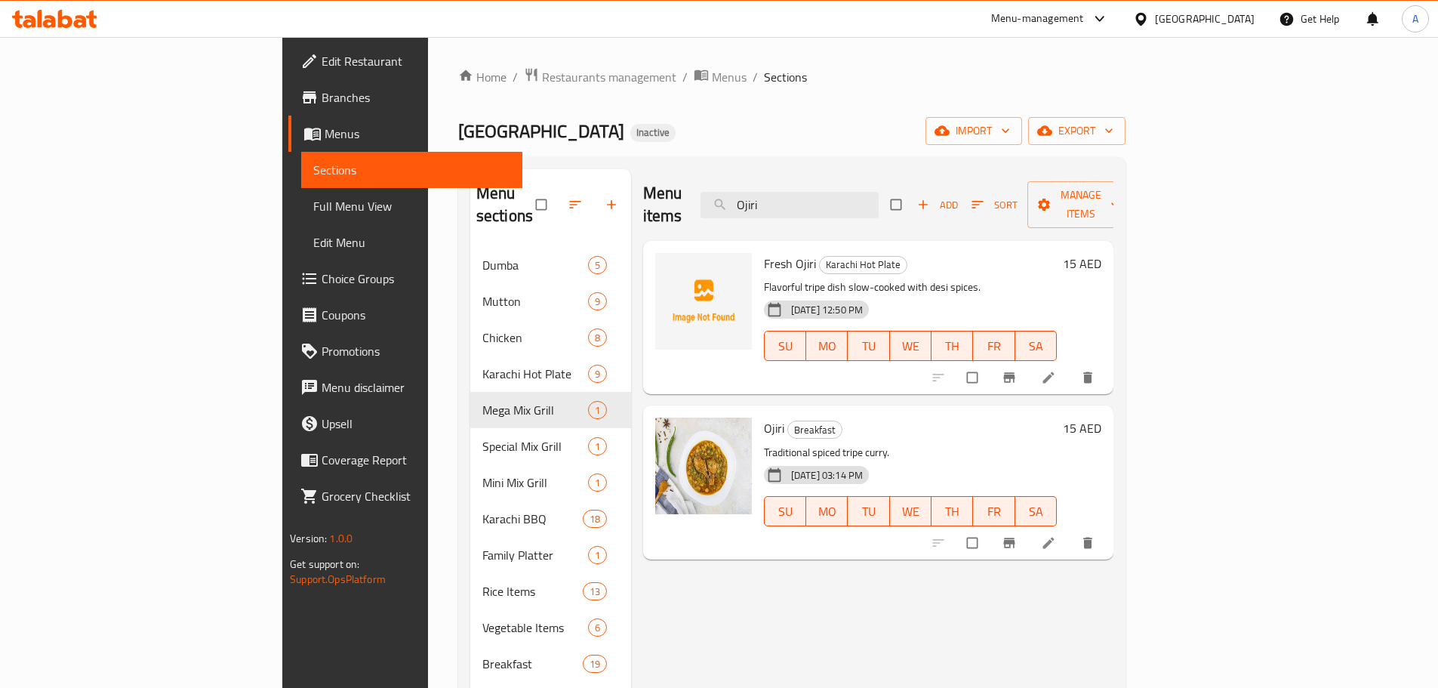
type input "Ojiri"
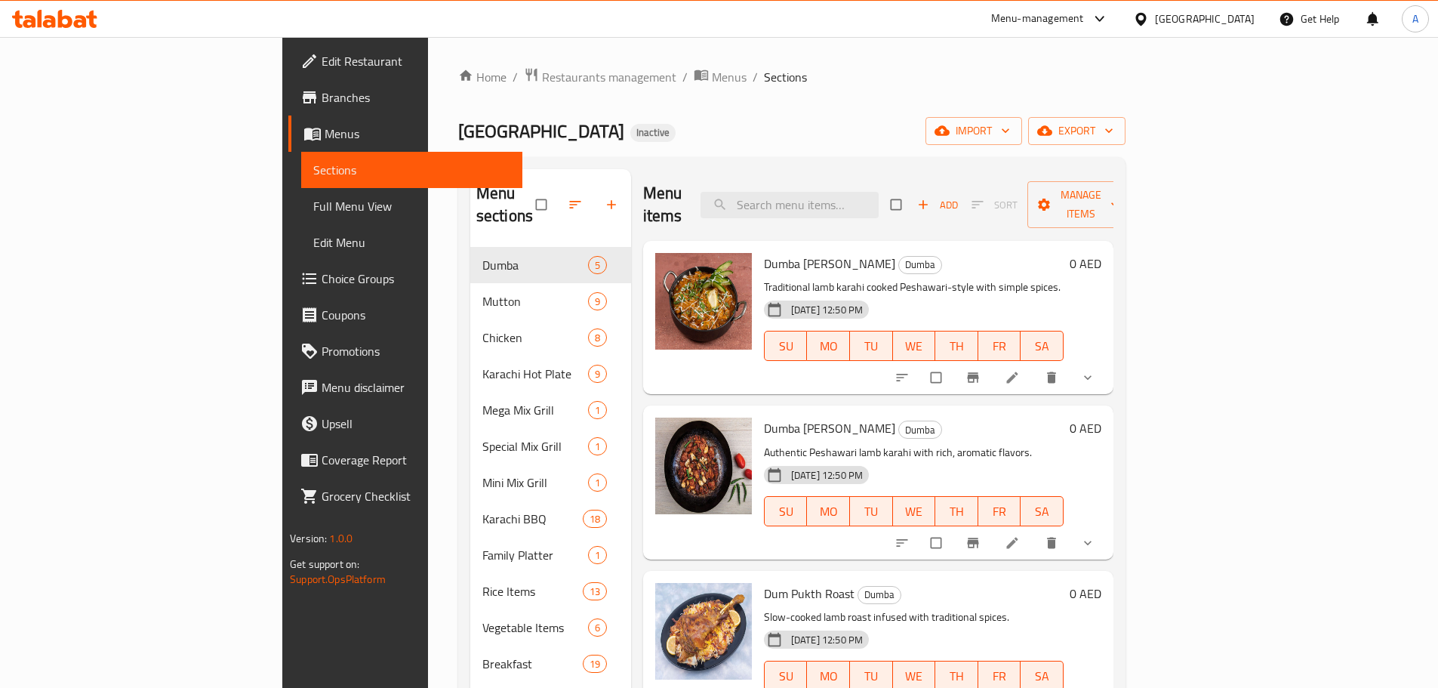
click at [301, 218] on link "Full Menu View" at bounding box center [411, 206] width 221 height 36
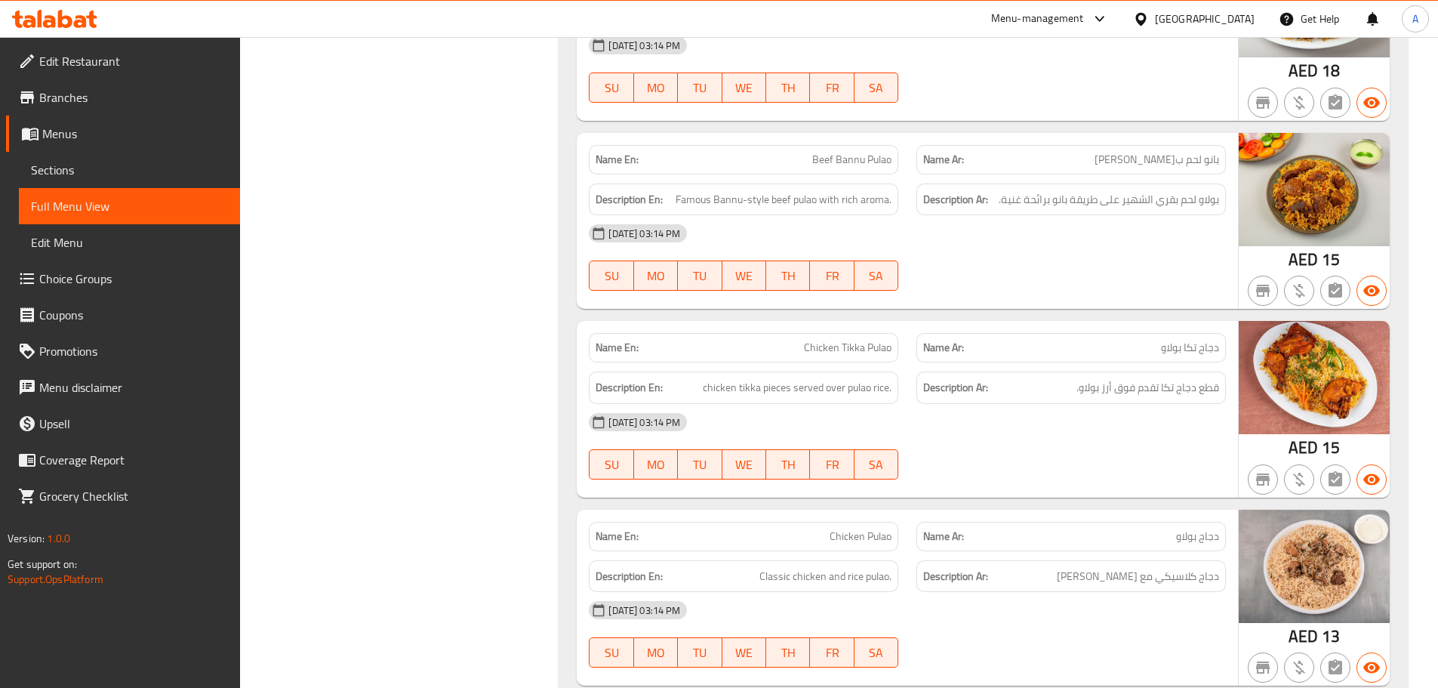
scroll to position [14854, 0]
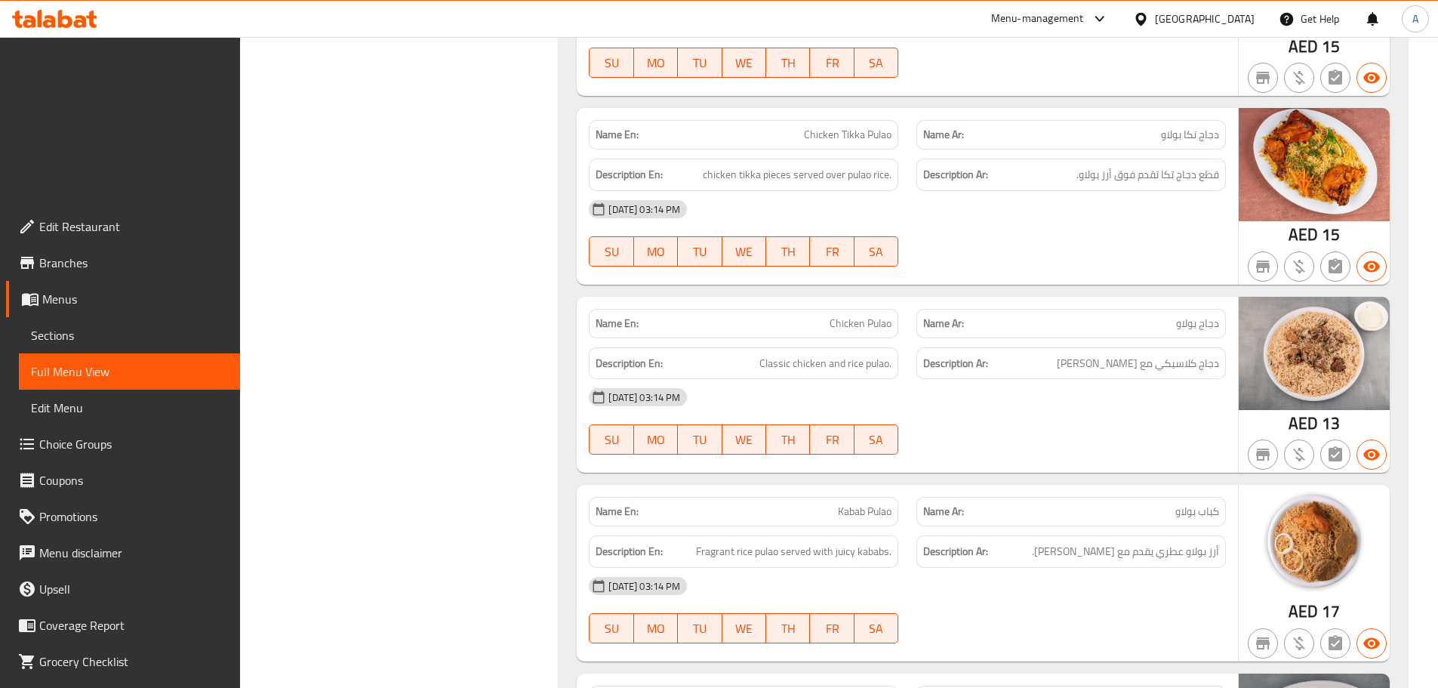
scroll to position [15005, 0]
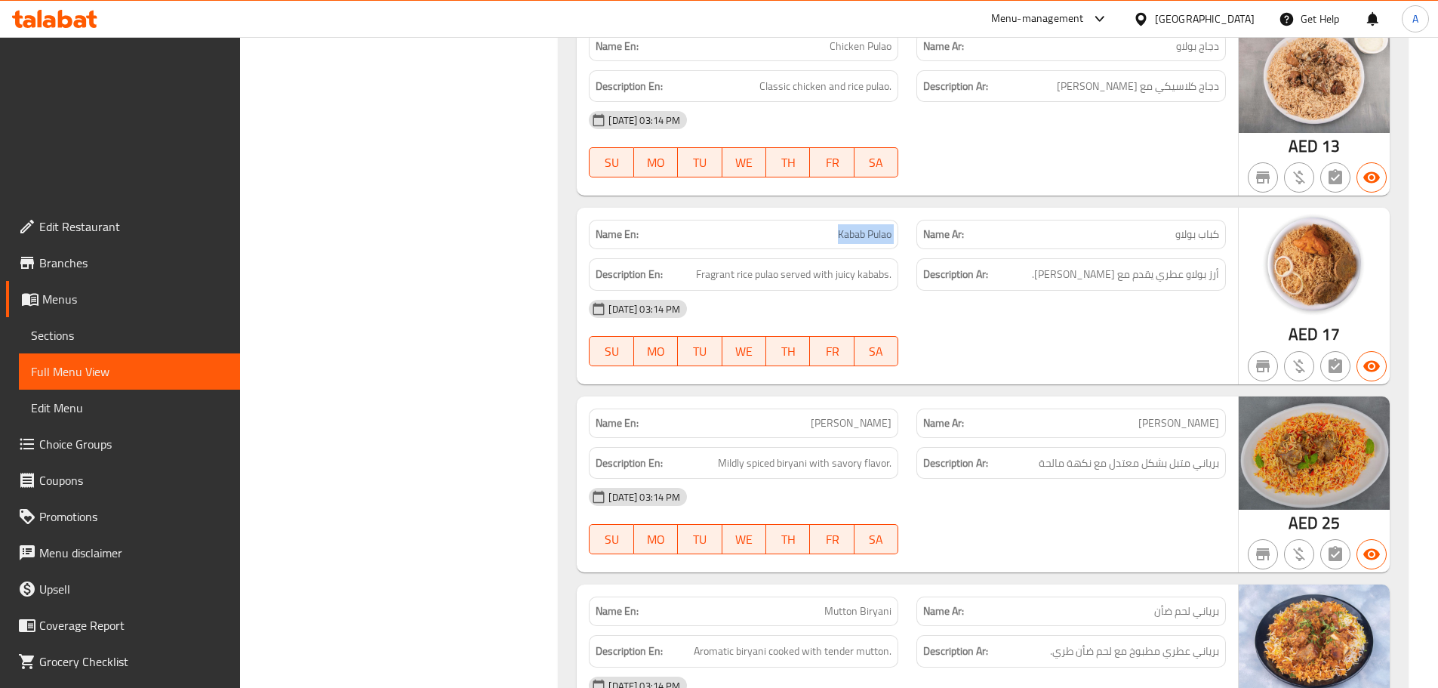
scroll to position [15307, 0]
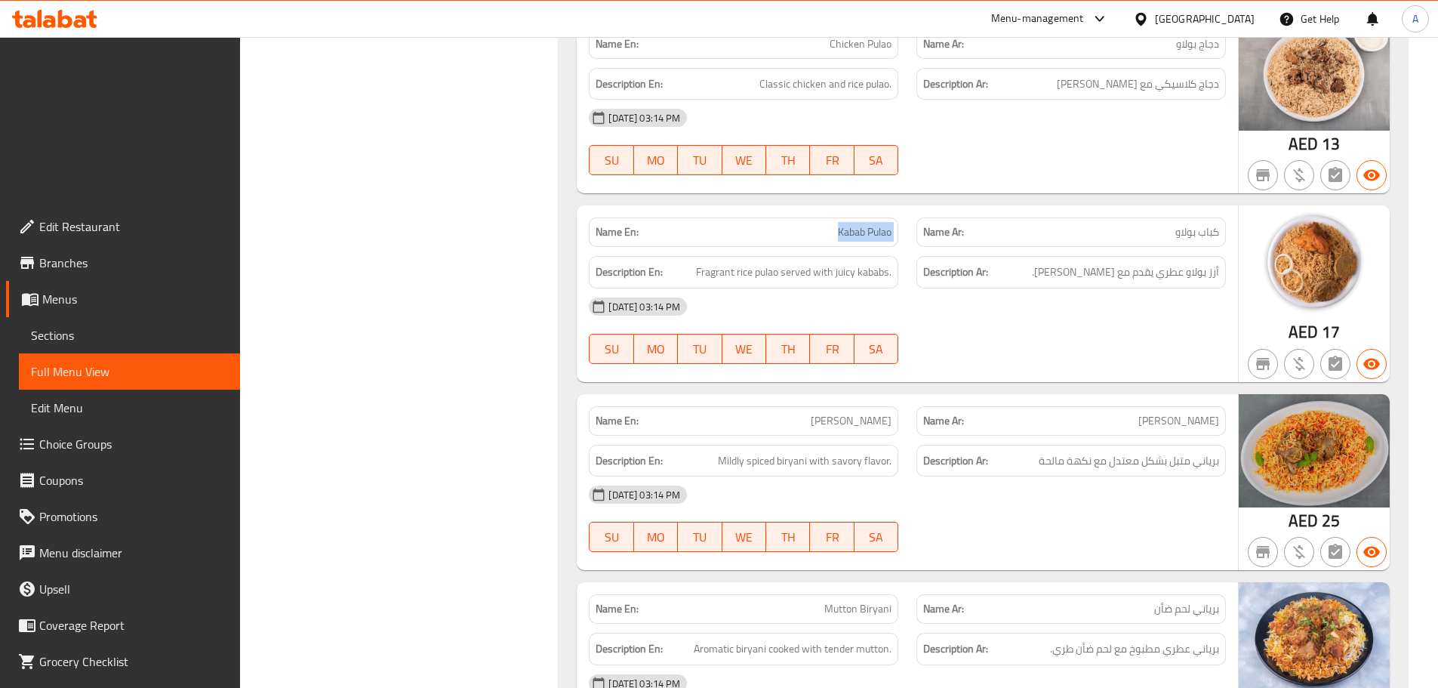
copy span "[PERSON_NAME]"
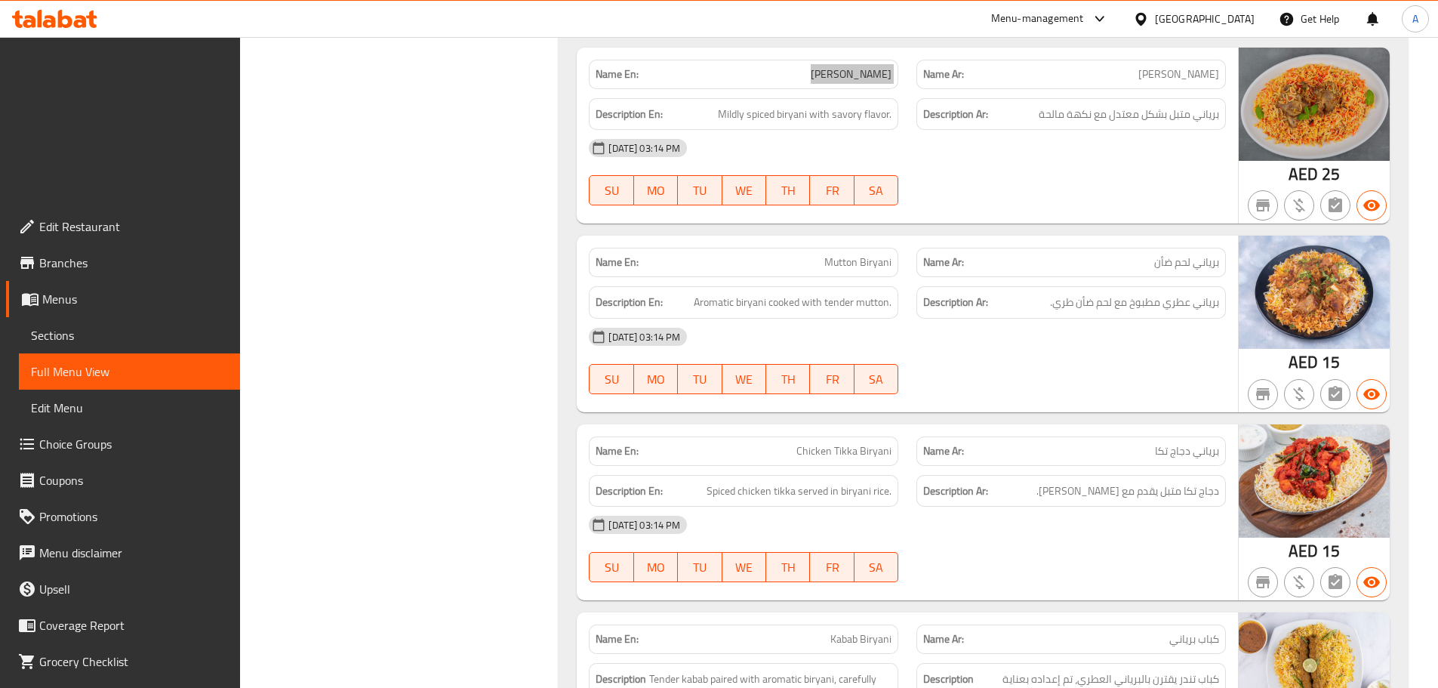
scroll to position [15684, 0]
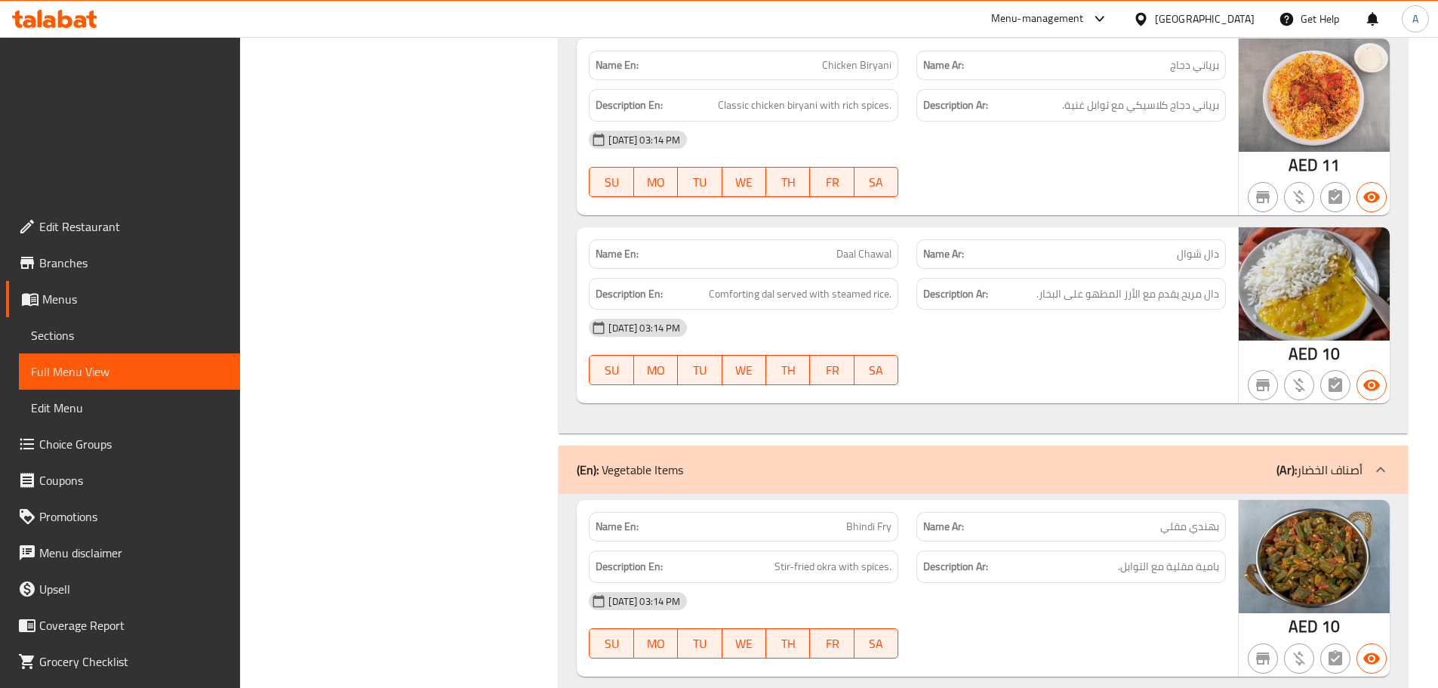
scroll to position [16439, 0]
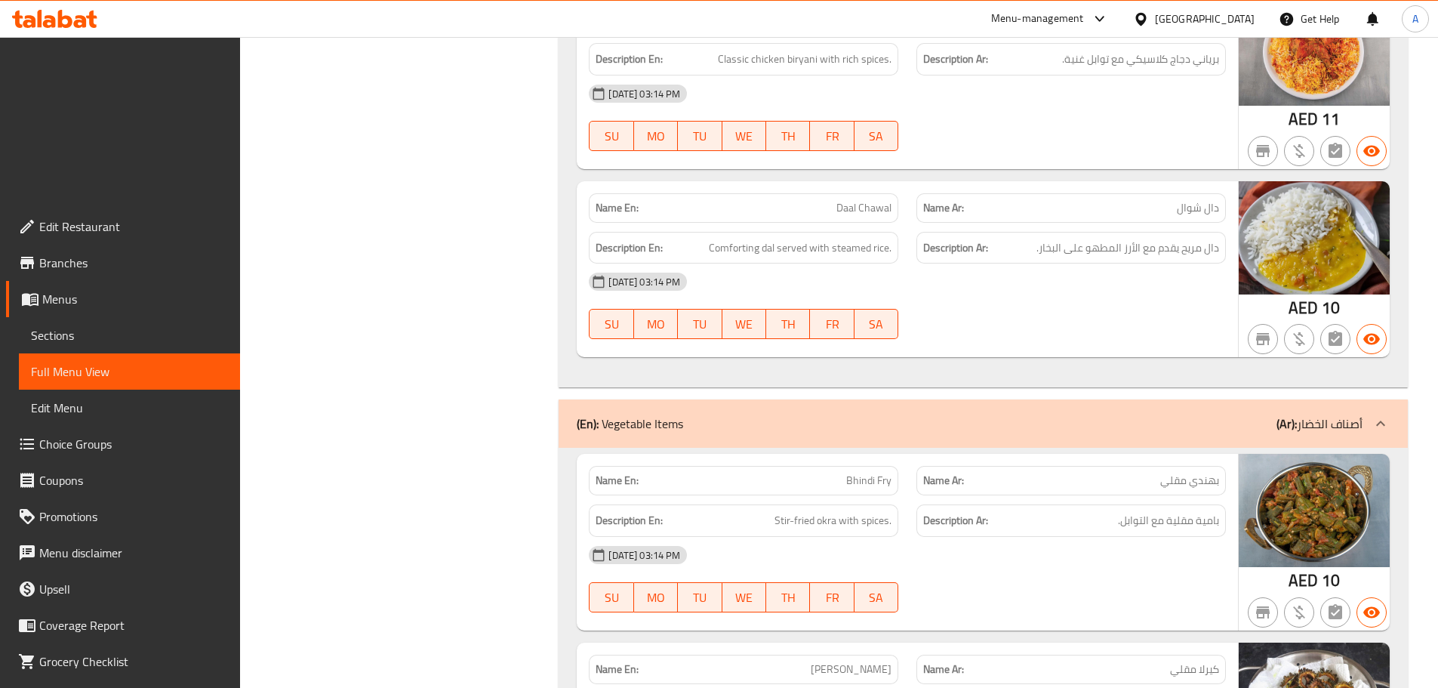
scroll to position [16515, 0]
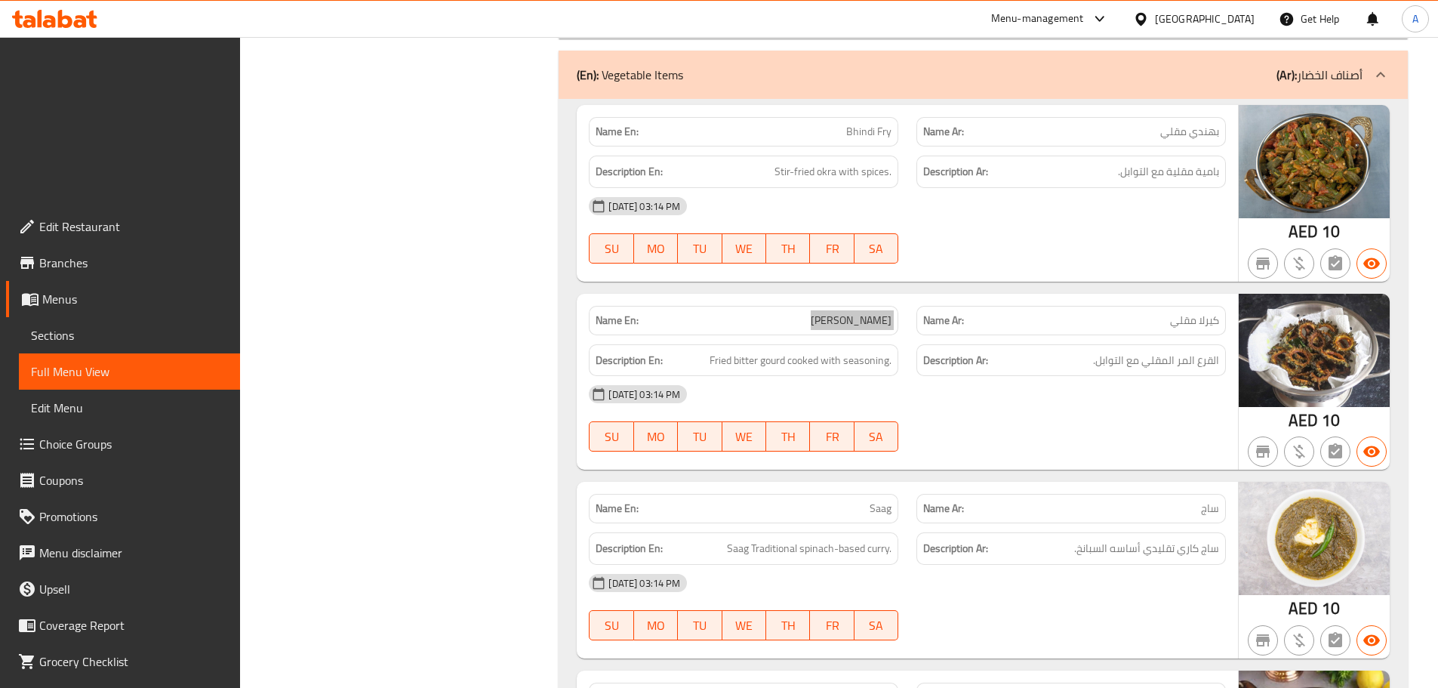
scroll to position [17044, 0]
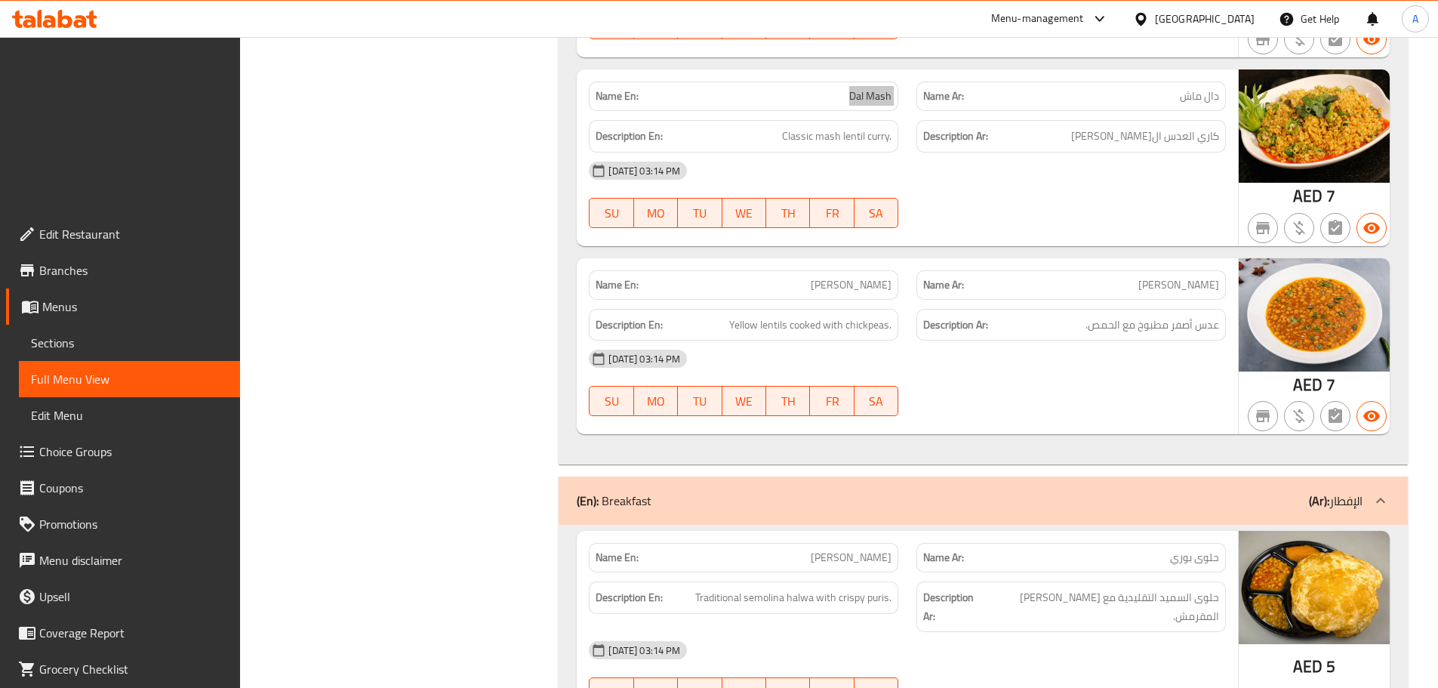
scroll to position [17648, 0]
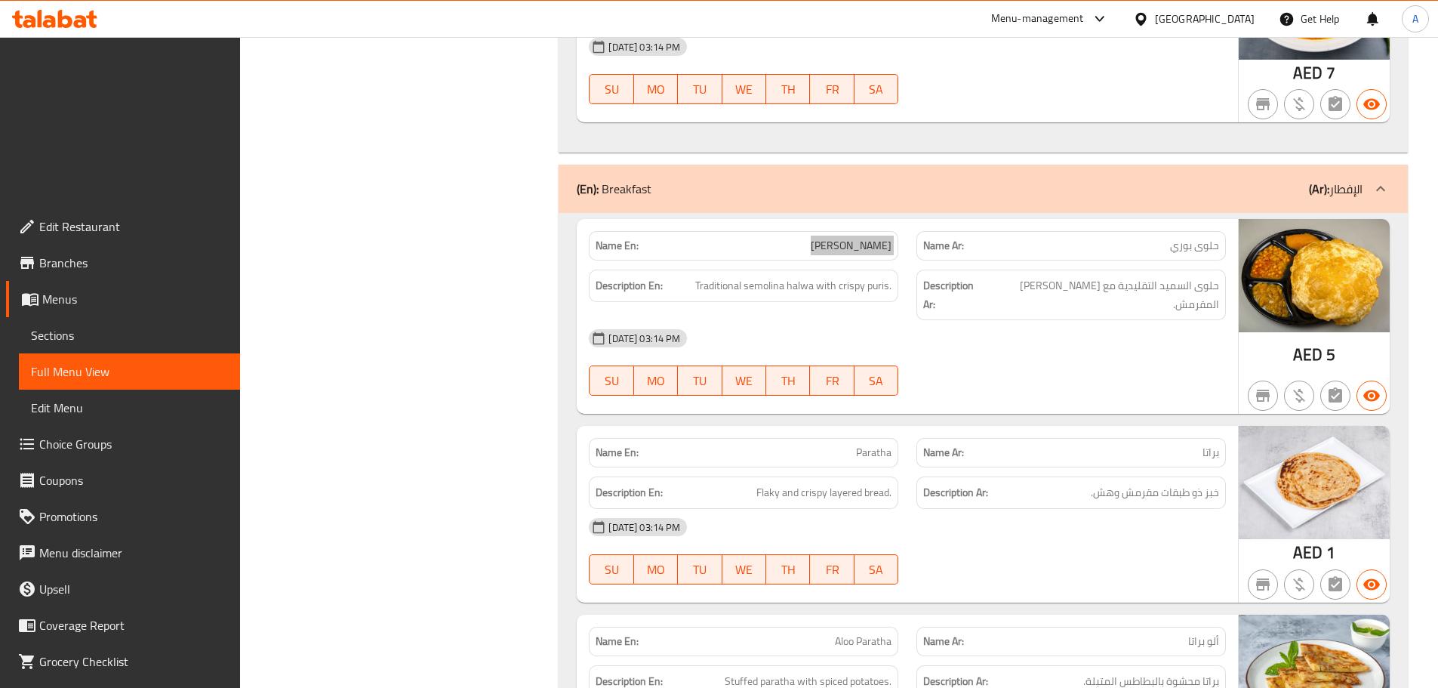
scroll to position [18025, 0]
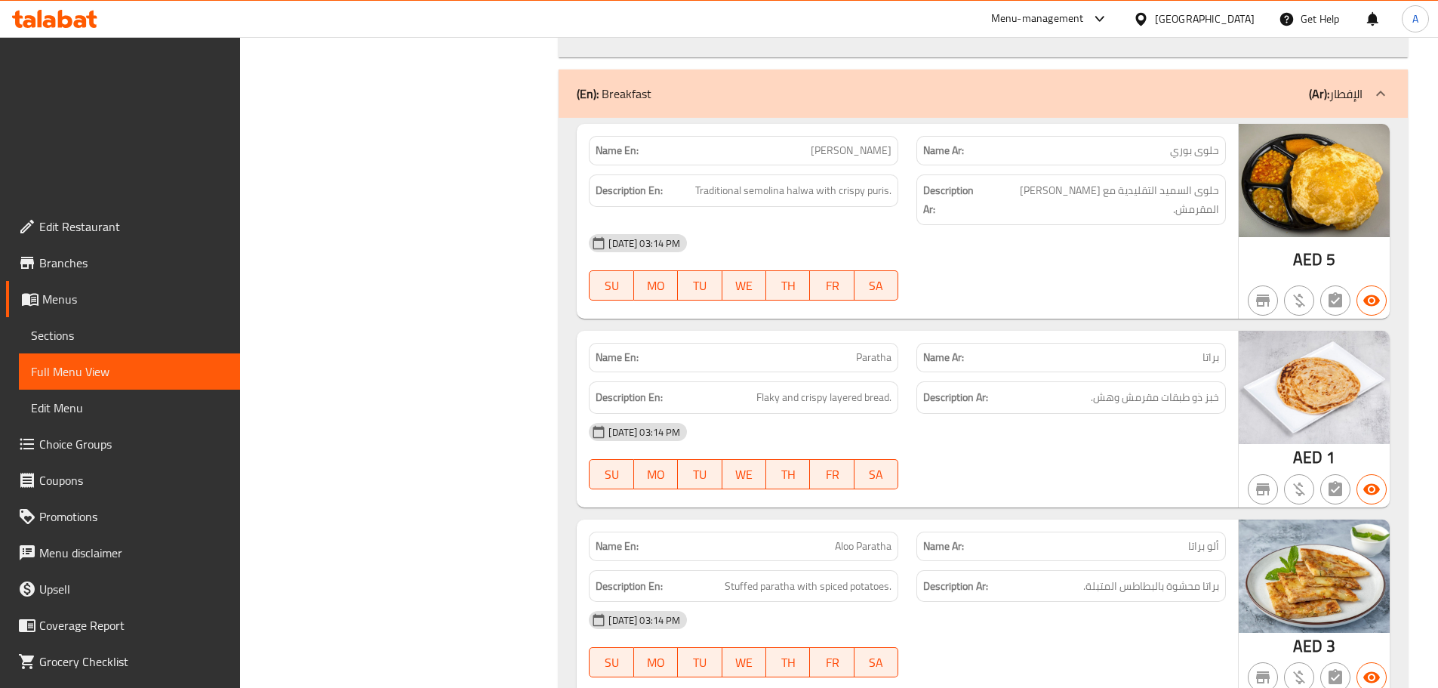
copy span "Aloo Paratha"
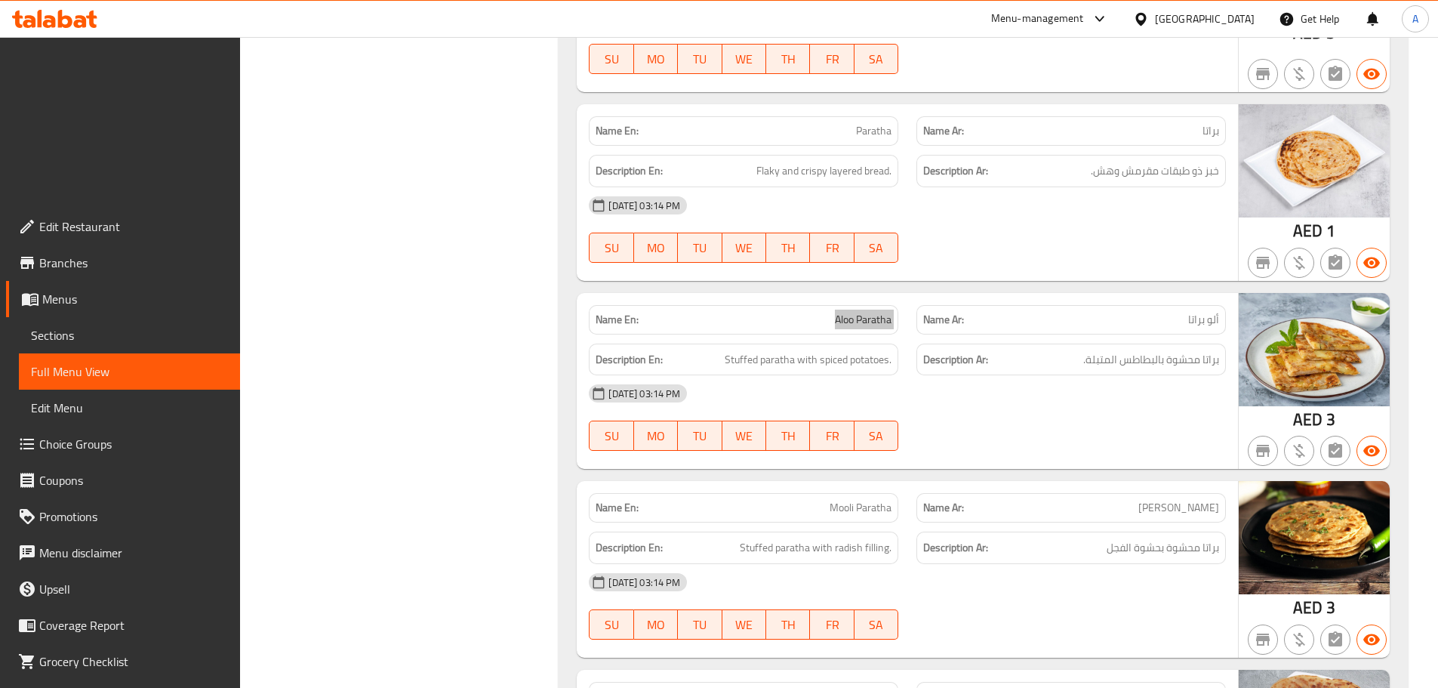
scroll to position [18478, 0]
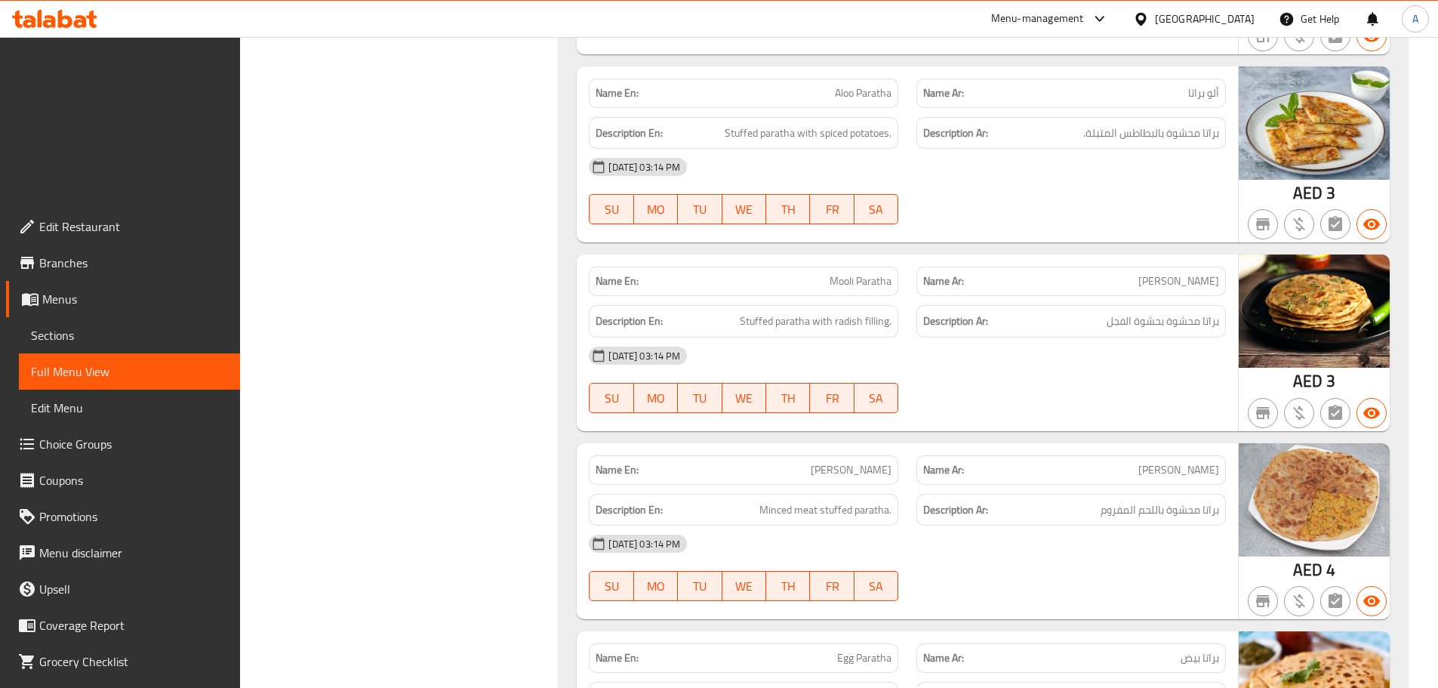
copy span "[PERSON_NAME]"
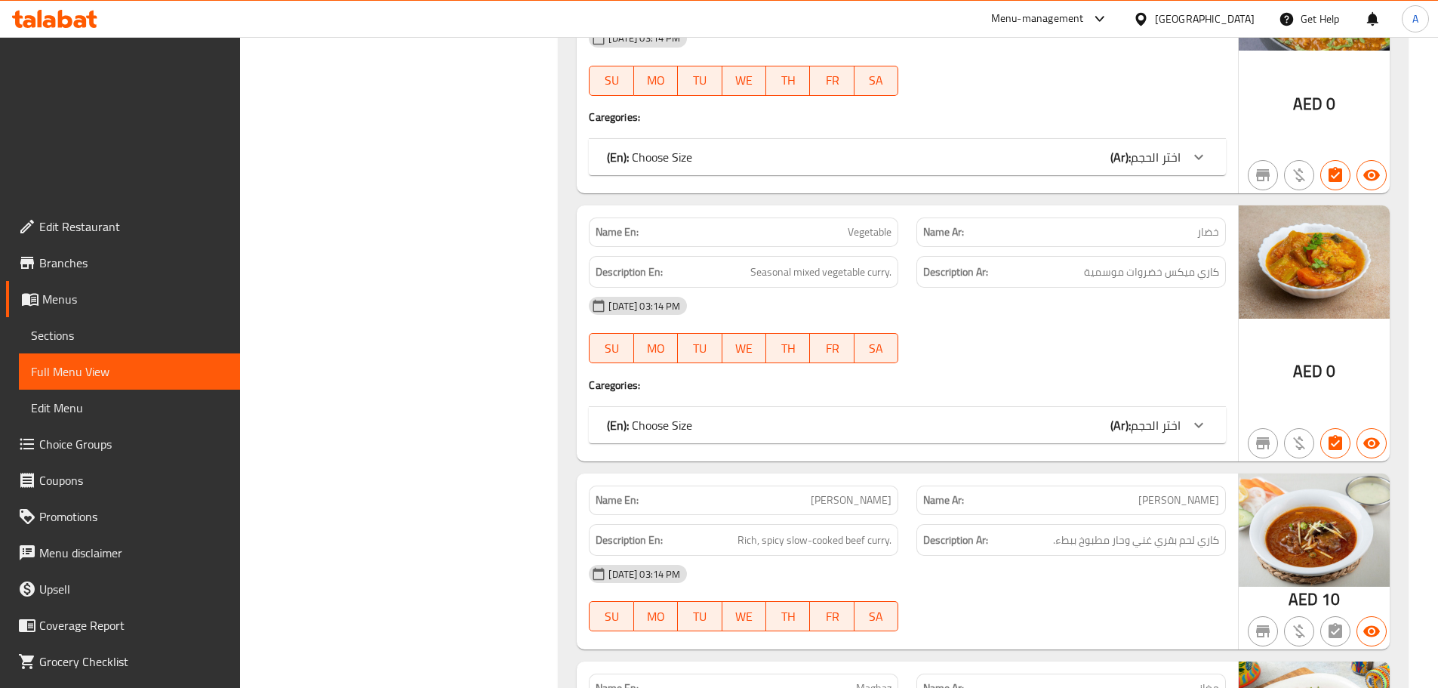
scroll to position [19913, 0]
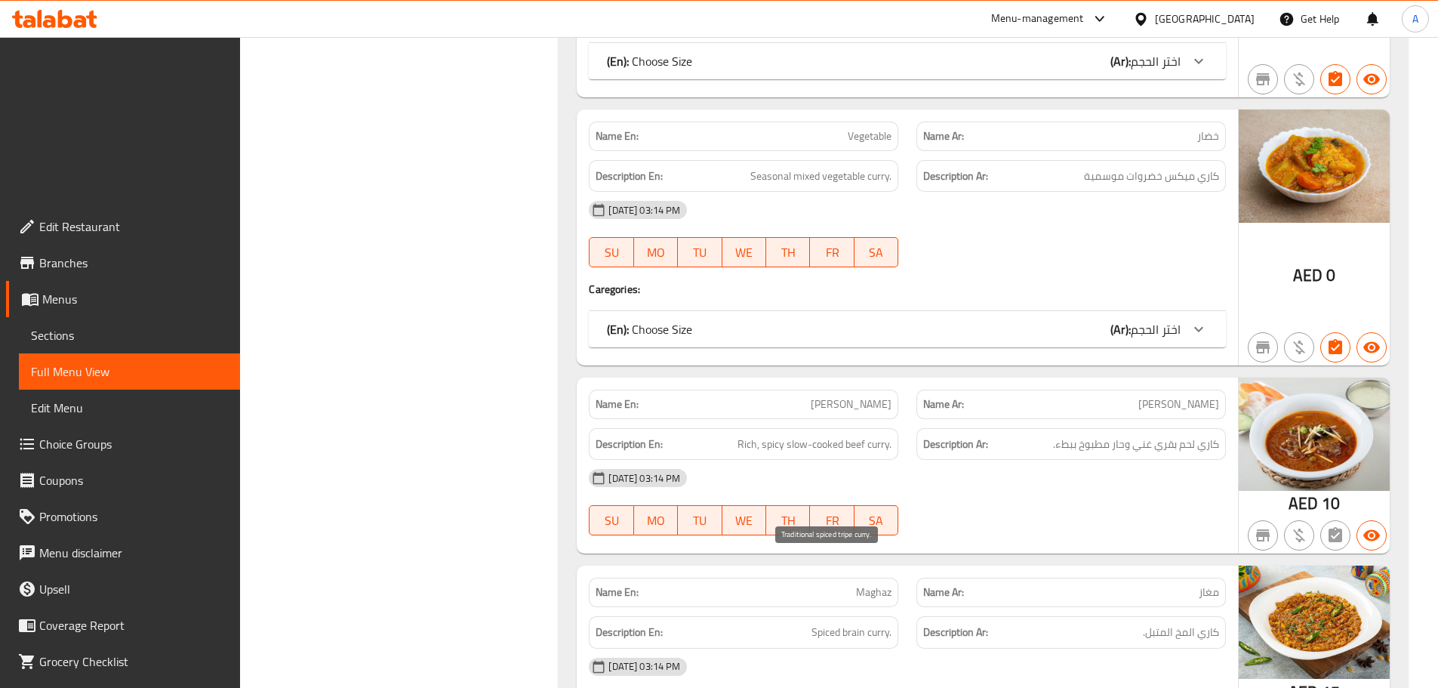
click at [853, 573] on div at bounding box center [853, 573] width 0 height 0
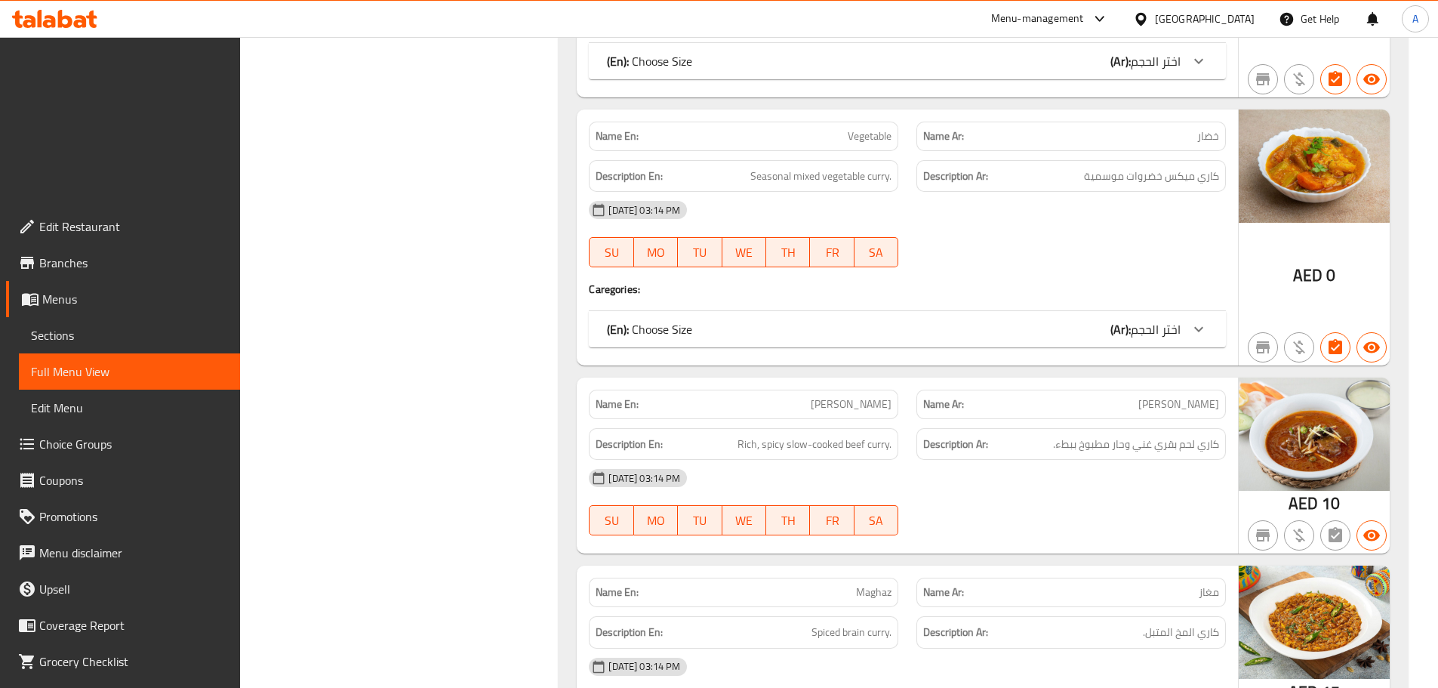
copy span "Ojiri"
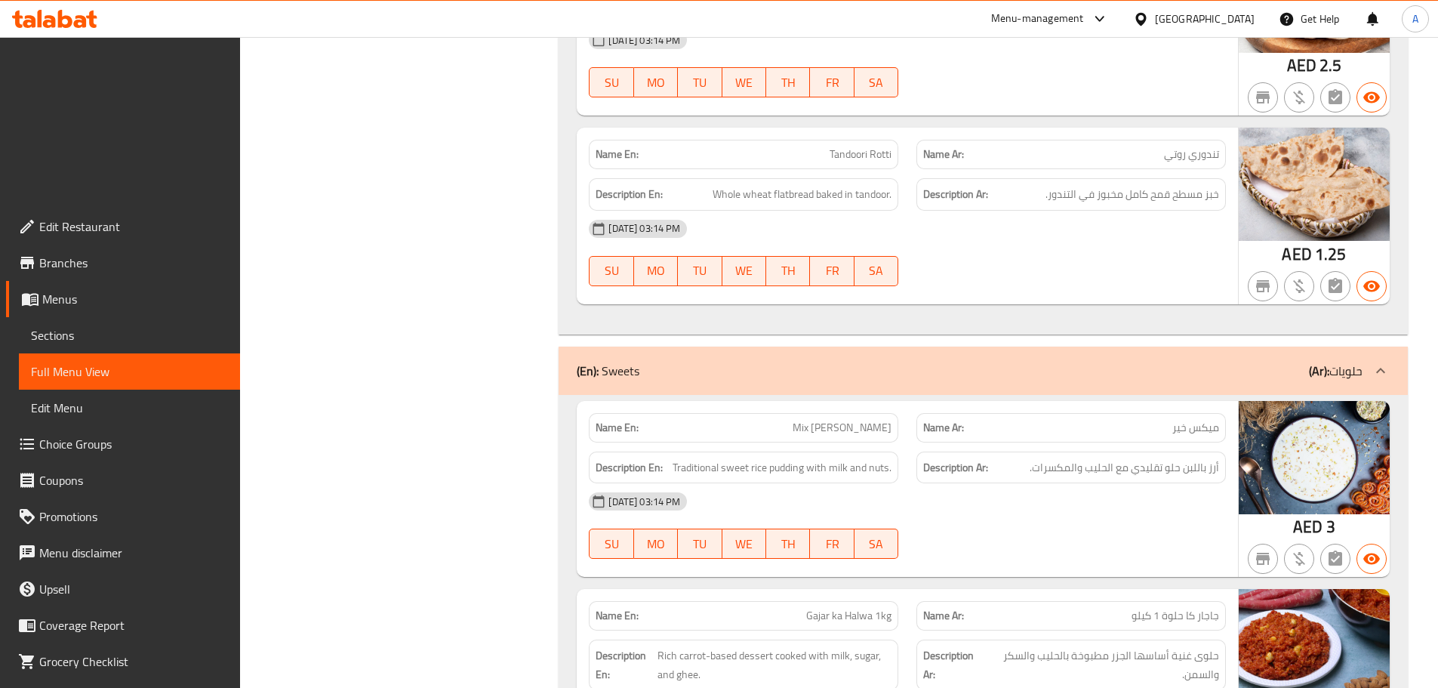
scroll to position [24066, 0]
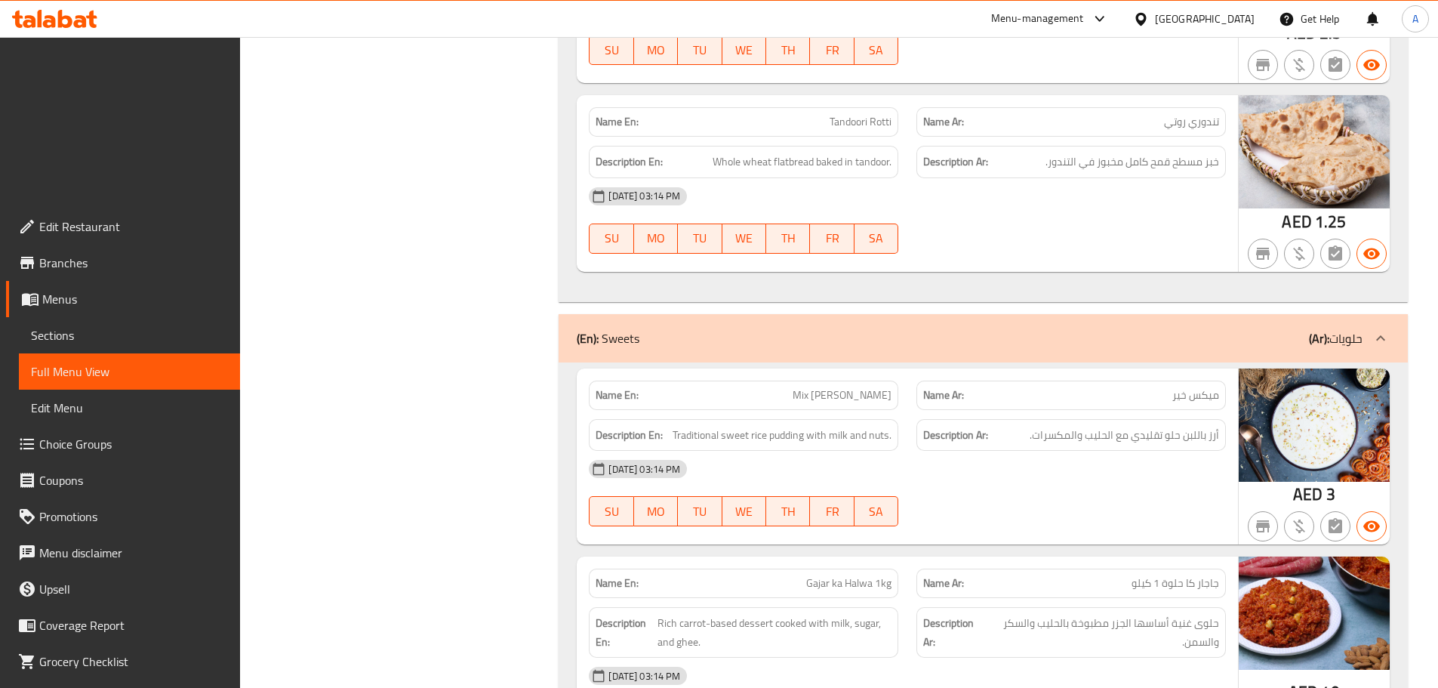
copy span "Gajar ka Halwa 1kg"
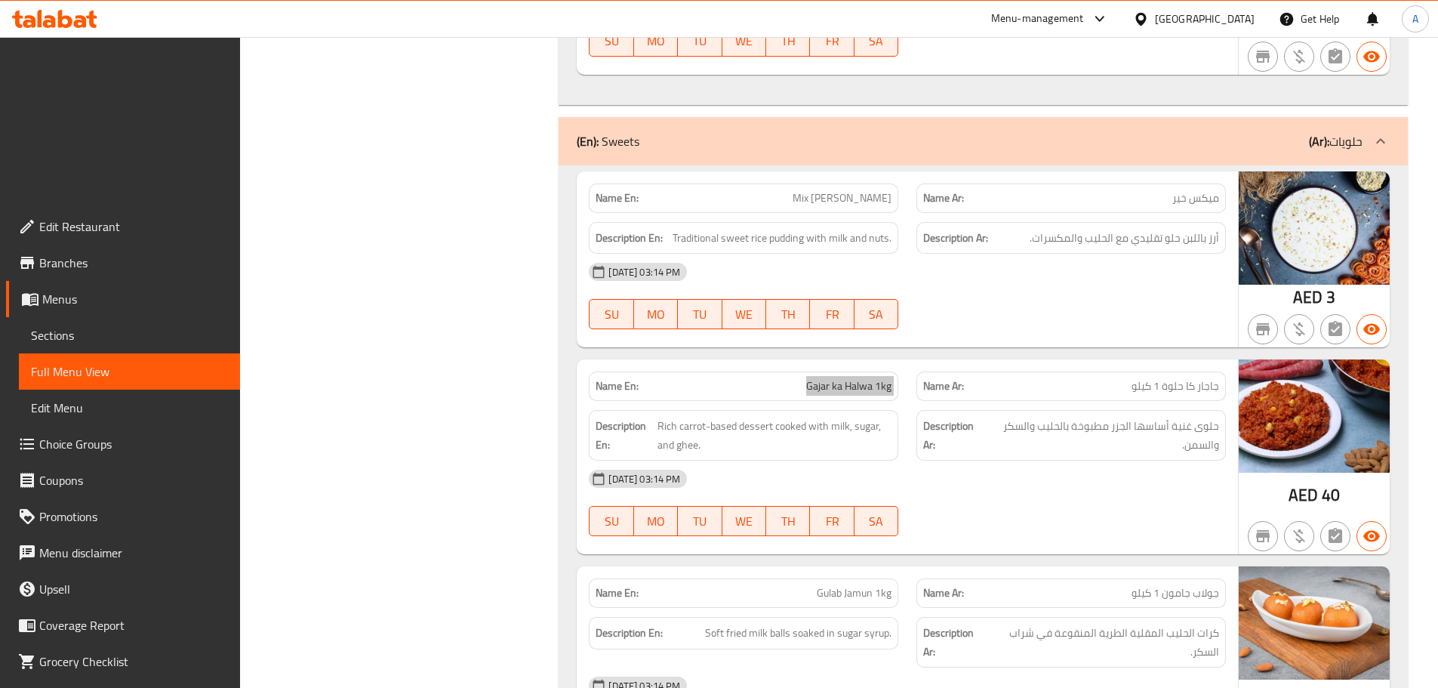
scroll to position [24368, 0]
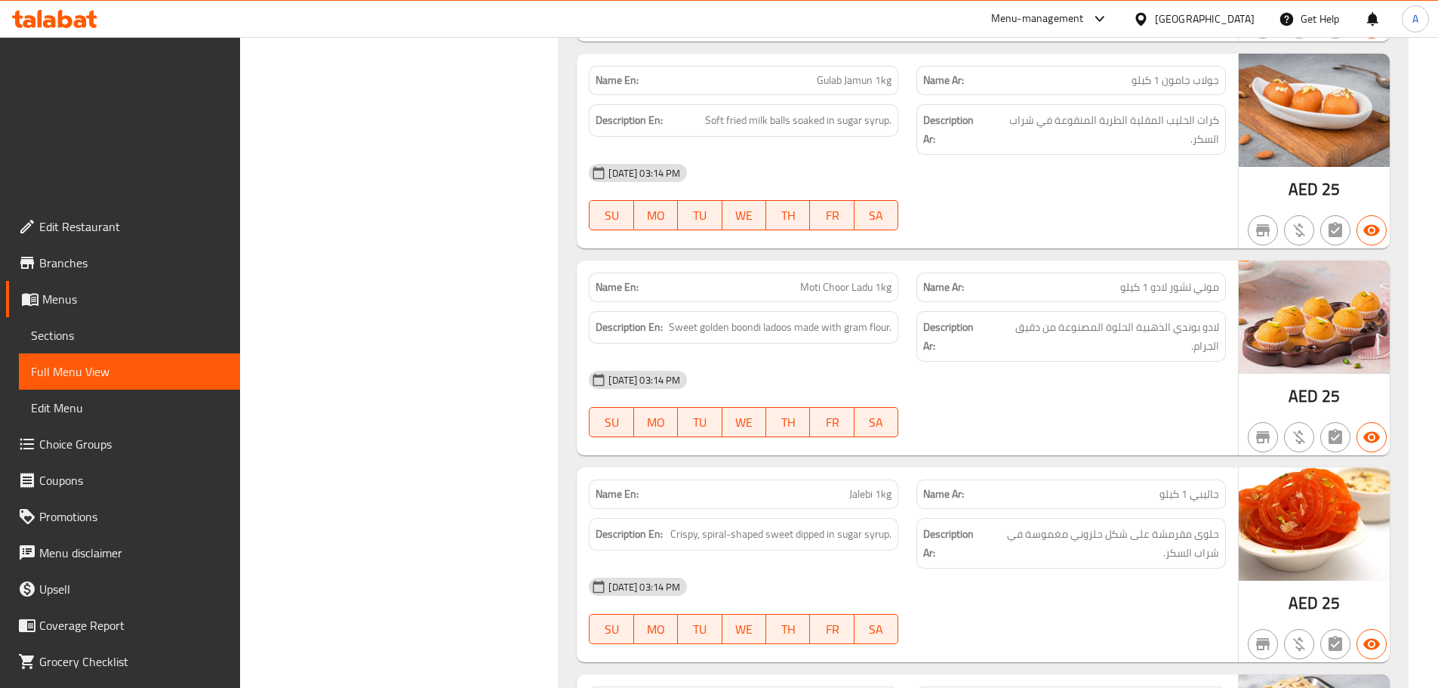
scroll to position [24821, 0]
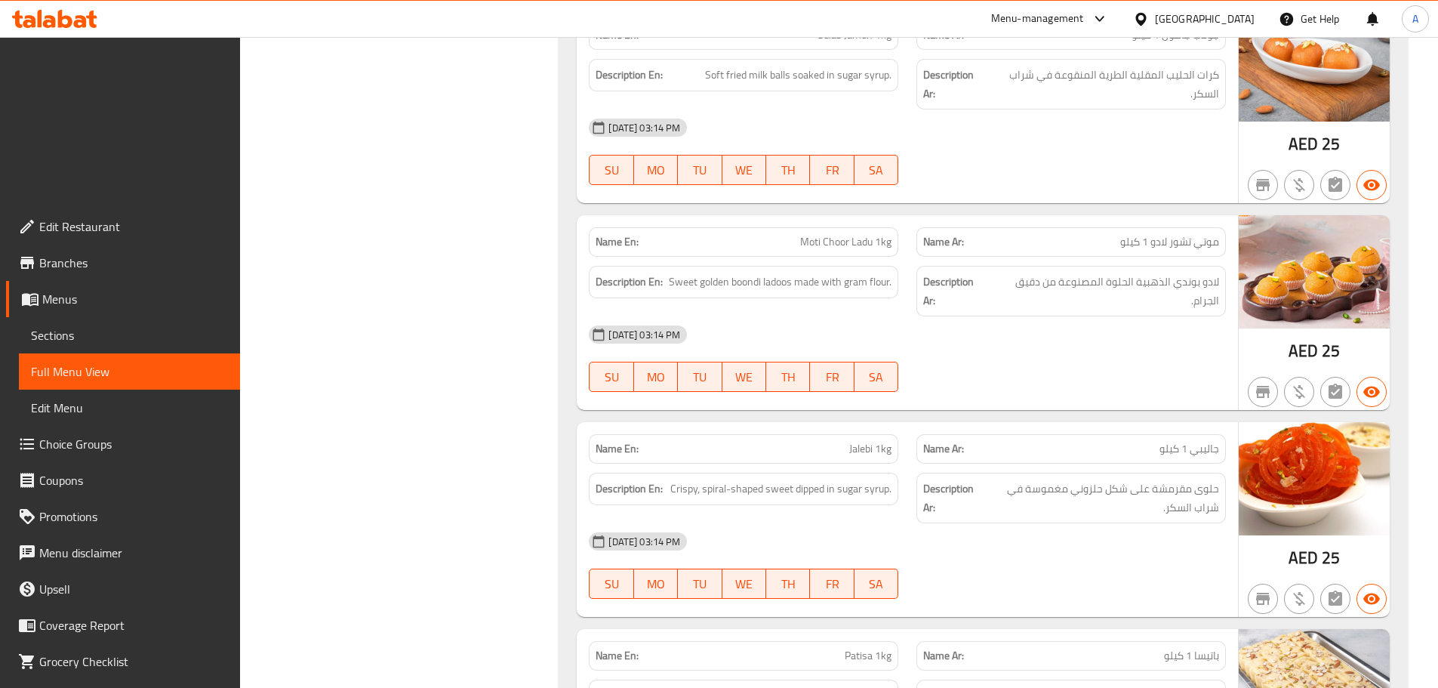
copy span "Patisa"
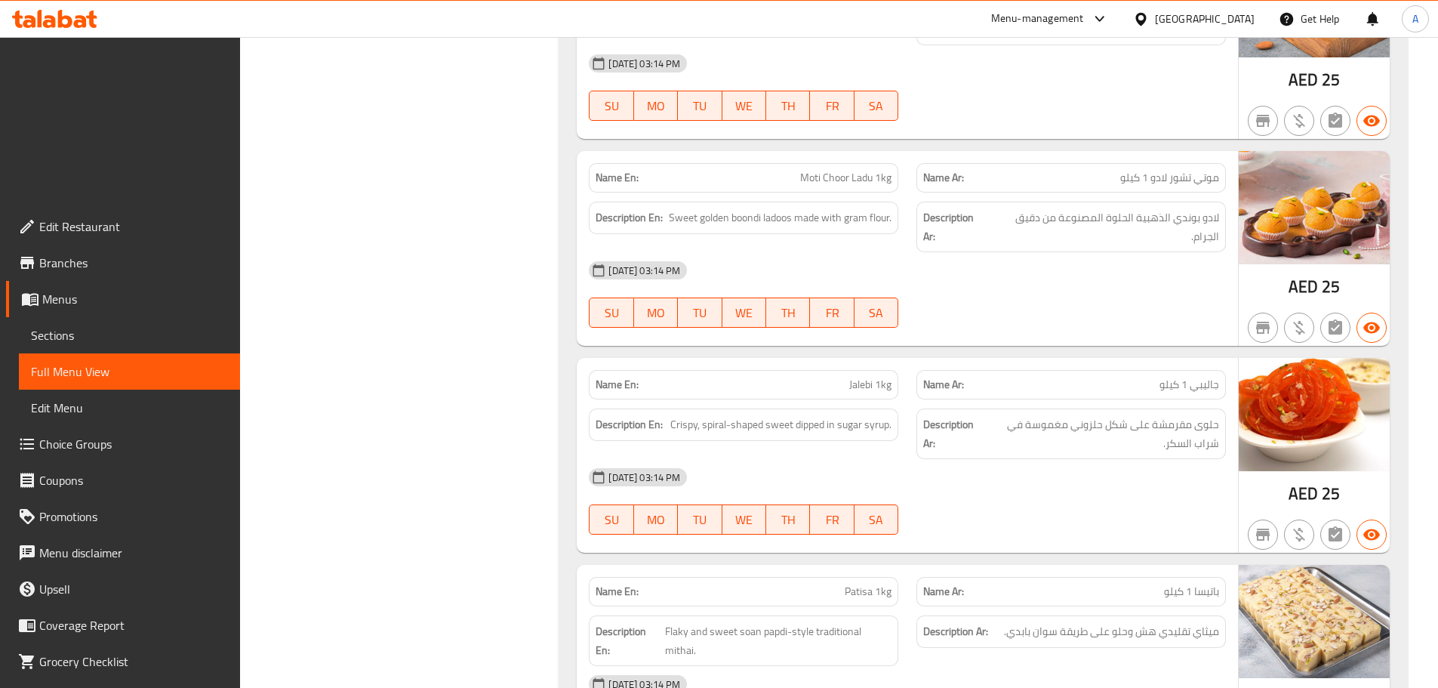
scroll to position [24948, 0]
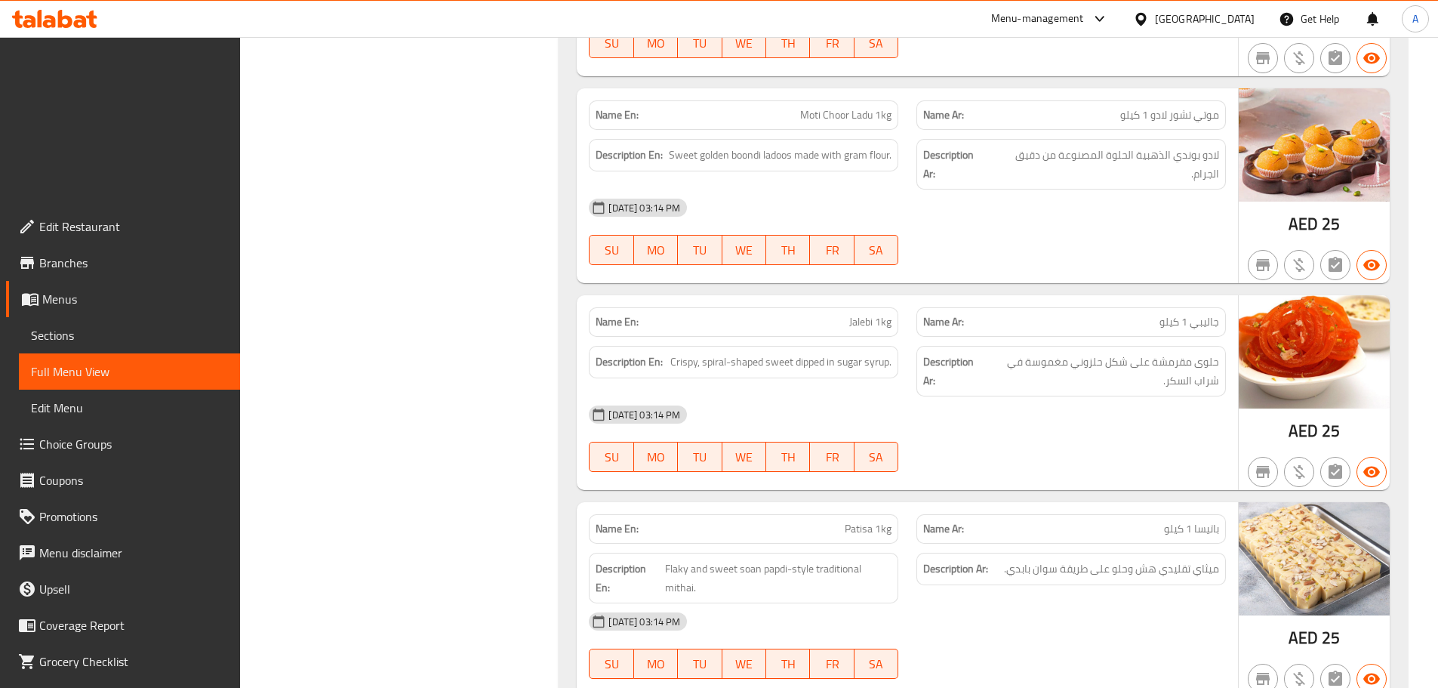
drag, startPoint x: 877, startPoint y: 457, endPoint x: 692, endPoint y: 457, distance: 185.0
copy p "Malai Kulfi"
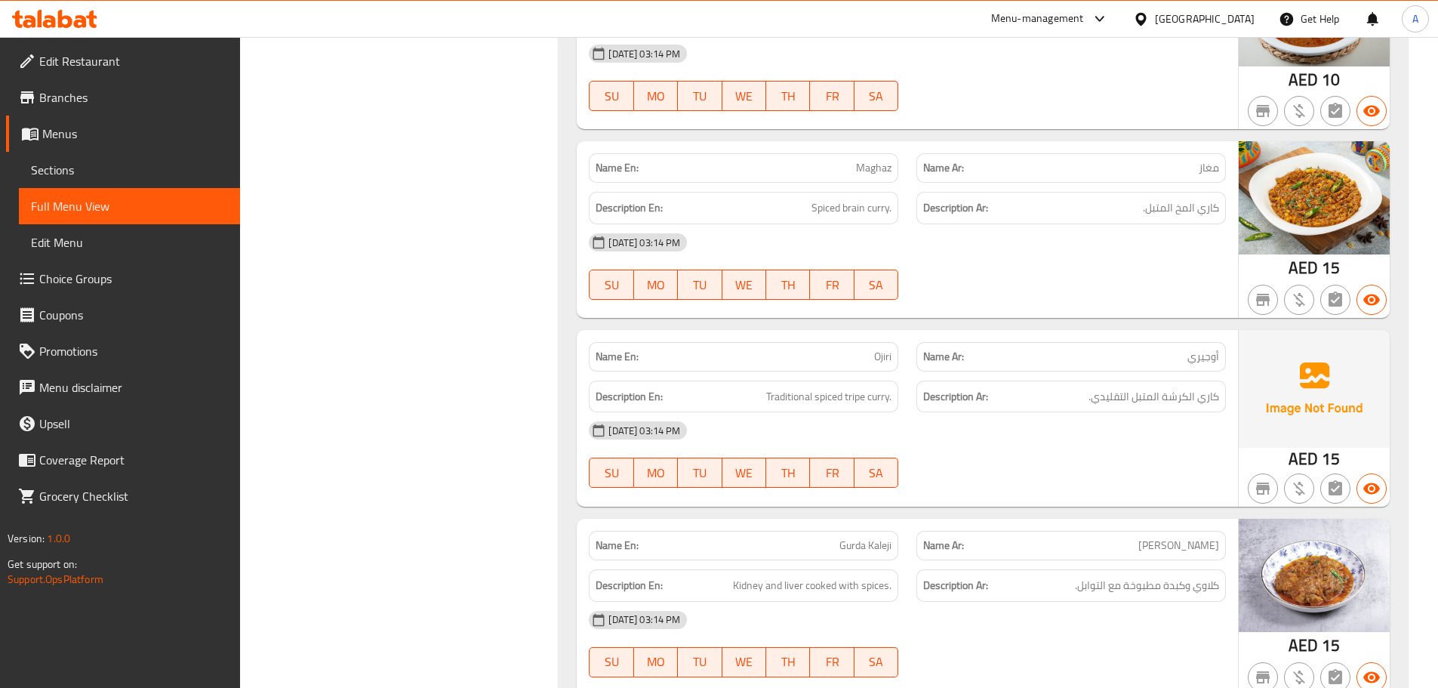
scroll to position [20101, 0]
